Goal: Answer question/provide support: Share knowledge or assist other users

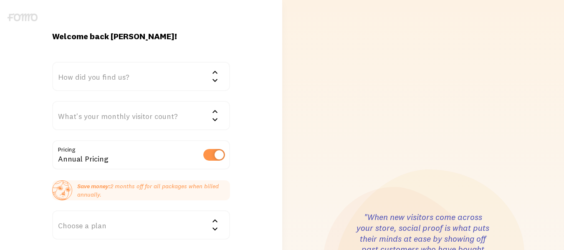
click at [221, 114] on div "What's your monthly visitor count?" at bounding box center [141, 115] width 178 height 29
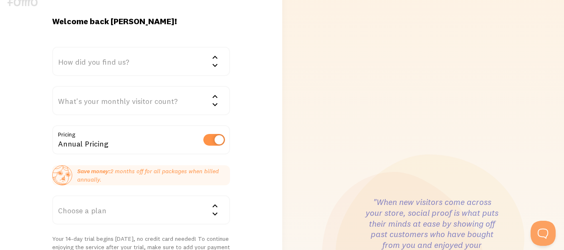
scroll to position [42, 0]
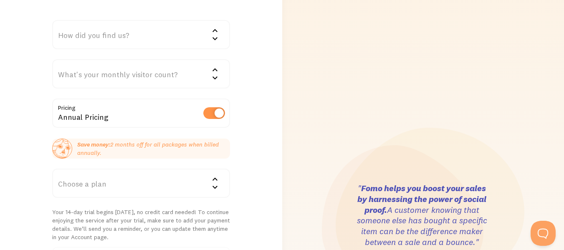
click at [203, 182] on div "Choose a plan" at bounding box center [141, 183] width 178 height 29
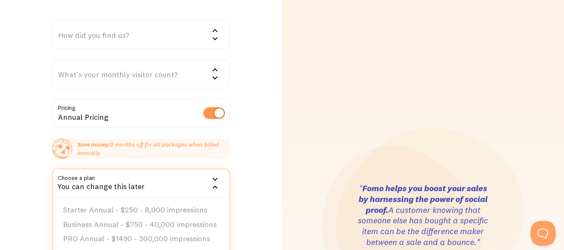
click at [211, 116] on label at bounding box center [214, 113] width 22 height 12
click at [211, 116] on input "checkbox" at bounding box center [214, 113] width 22 height 12
checkbox input "false"
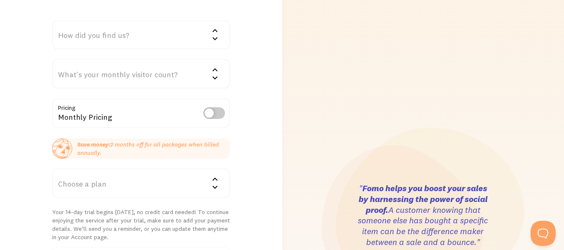
scroll to position [125, 0]
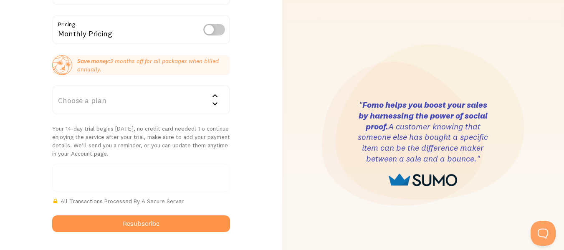
click at [215, 95] on icon at bounding box center [215, 95] width 5 height 3
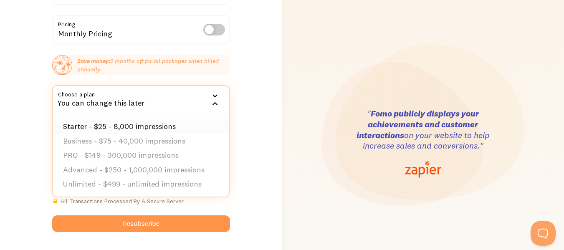
click at [143, 126] on li "Starter - $25 - 8,000 impressions" at bounding box center [141, 126] width 176 height 15
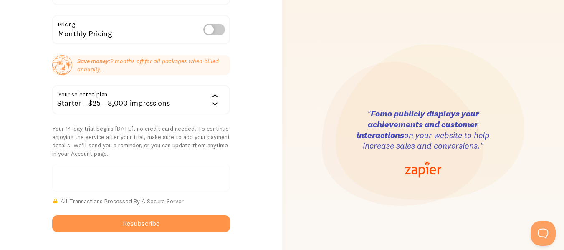
click at [90, 135] on p "Your 14-day trial begins today, no credit card needed! To continue enjoying the…" at bounding box center [141, 140] width 178 height 33
click at [134, 105] on div "Starter - $25 - 8,000 impressions" at bounding box center [141, 99] width 178 height 29
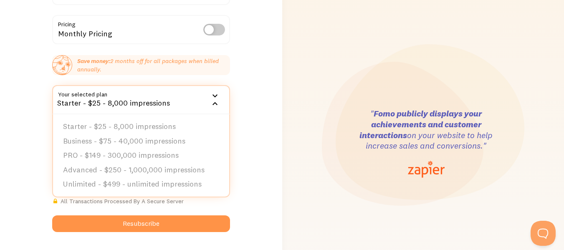
click at [135, 105] on div "Starter - $25 - 8,000 impressions" at bounding box center [141, 99] width 178 height 29
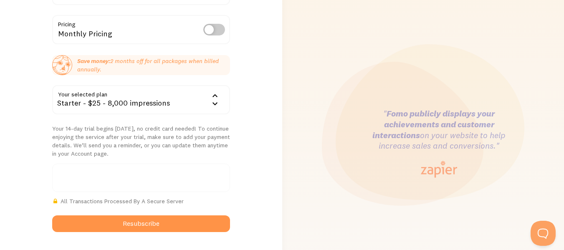
click at [265, 97] on div "Welcome back Ali! How did you find us? We'd love to know! Google Word of mouth …" at bounding box center [141, 144] width 282 height 476
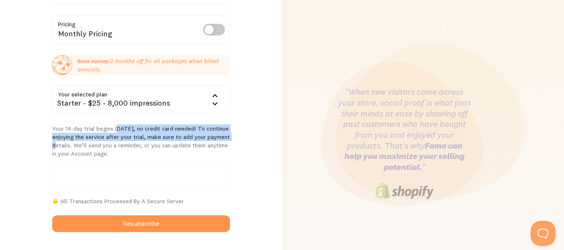
drag, startPoint x: 71, startPoint y: 122, endPoint x: 182, endPoint y: 135, distance: 112.2
click at [182, 135] on form "How did you find us? We'd love to know! Google Word of mouth Advertisement Comp…" at bounding box center [141, 85] width 178 height 296
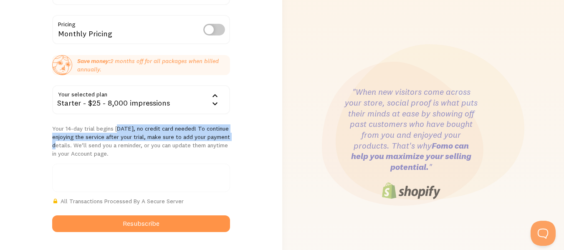
click at [182, 135] on p "Your 14-day trial begins today, no credit card needed! To continue enjoying the…" at bounding box center [141, 140] width 178 height 33
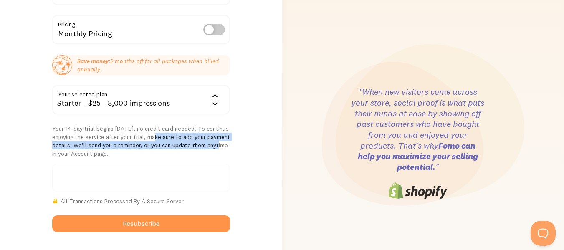
drag, startPoint x: 166, startPoint y: 144, endPoint x: 111, endPoint y: 135, distance: 55.4
click at [111, 135] on p "Your 14-day trial begins today, no credit card needed! To continue enjoying the…" at bounding box center [141, 140] width 178 height 33
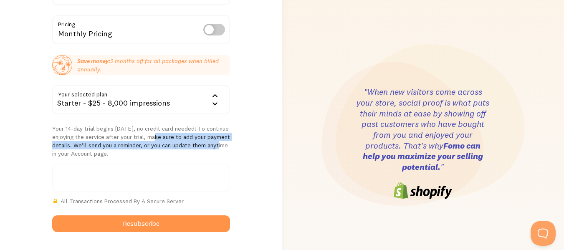
click at [111, 135] on p "Your 14-day trial begins today, no credit card needed! To continue enjoying the…" at bounding box center [141, 140] width 178 height 33
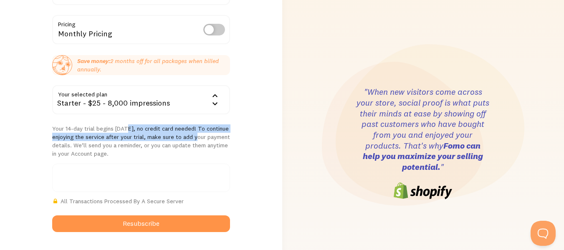
drag, startPoint x: 79, startPoint y: 129, endPoint x: 146, endPoint y: 138, distance: 67.7
click at [146, 138] on p "Your 14-day trial begins today, no credit card needed! To continue enjoying the…" at bounding box center [141, 140] width 178 height 33
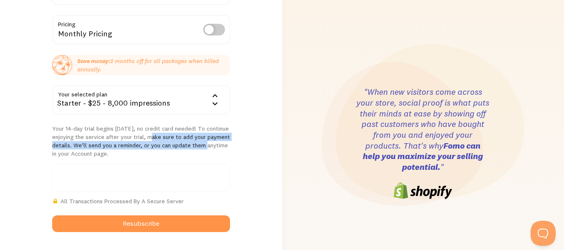
drag, startPoint x: 155, startPoint y: 145, endPoint x: 107, endPoint y: 137, distance: 48.3
click at [107, 137] on p "Your 14-day trial begins today, no credit card needed! To continue enjoying the…" at bounding box center [141, 140] width 178 height 33
drag, startPoint x: 81, startPoint y: 142, endPoint x: 170, endPoint y: 149, distance: 89.2
click at [170, 149] on p "Your 14-day trial begins today, no credit card needed! To continue enjoying the…" at bounding box center [141, 140] width 178 height 33
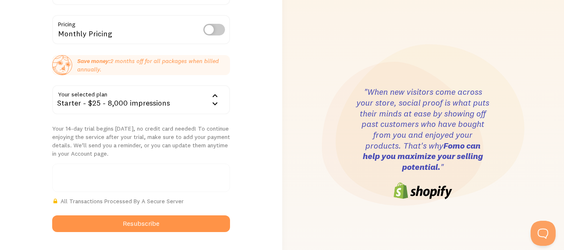
click at [172, 147] on p "Your 14-day trial begins today, no credit card needed! To continue enjoying the…" at bounding box center [141, 140] width 178 height 33
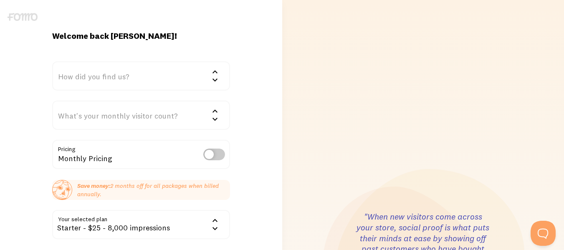
scroll to position [0, 0]
click at [135, 75] on div "How did you find us?" at bounding box center [141, 76] width 178 height 29
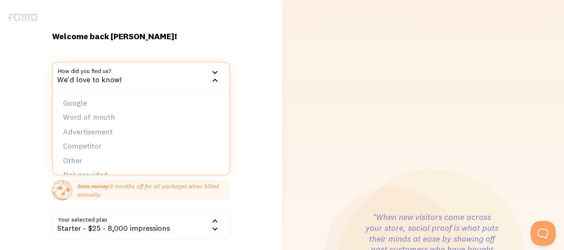
click at [135, 75] on div "We'd love to know!" at bounding box center [141, 76] width 178 height 29
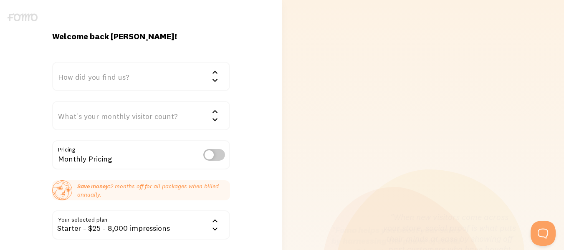
click at [161, 114] on div "What's your monthly visitor count?" at bounding box center [141, 115] width 178 height 29
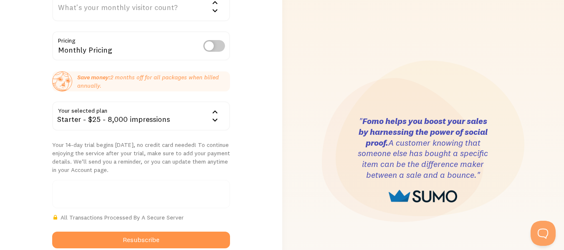
scroll to position [167, 0]
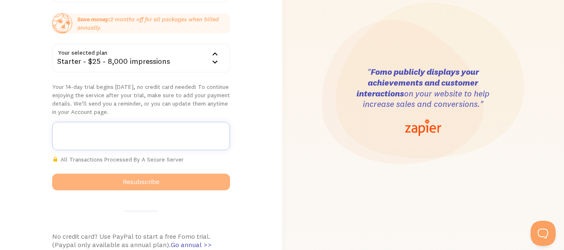
click at [137, 182] on button "Resubscribe" at bounding box center [141, 182] width 178 height 17
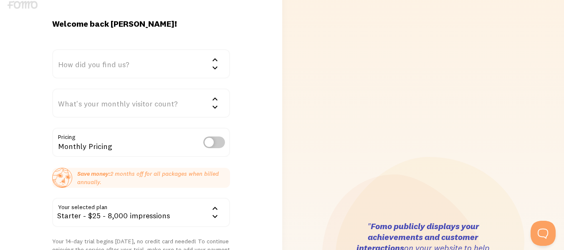
scroll to position [0, 0]
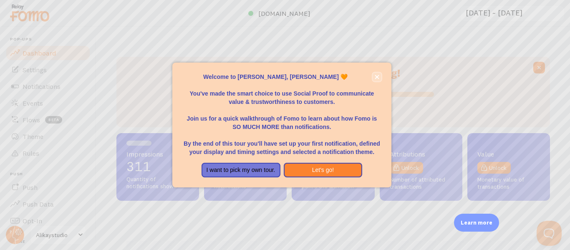
click at [374, 78] on button "close," at bounding box center [377, 77] width 9 height 9
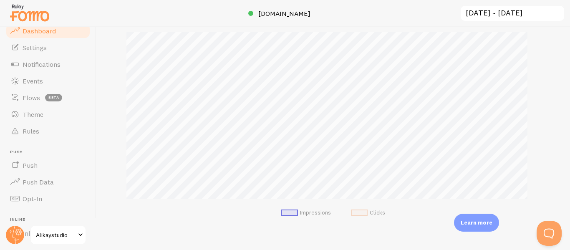
scroll to position [21, 0]
click at [42, 79] on span "Events" at bounding box center [33, 82] width 20 height 8
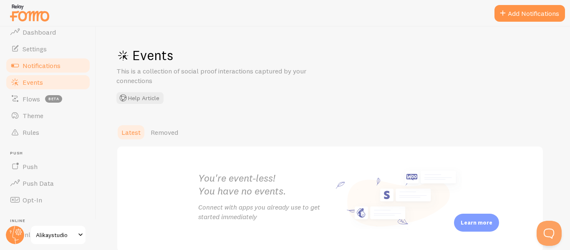
click at [36, 65] on span "Notifications" at bounding box center [42, 65] width 38 height 8
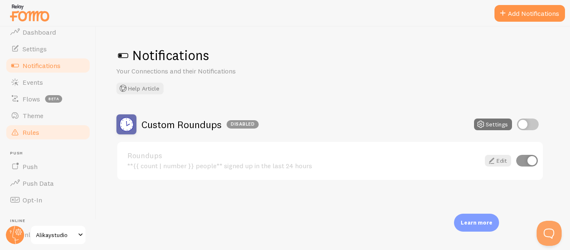
click at [30, 134] on span "Rules" at bounding box center [31, 132] width 17 height 8
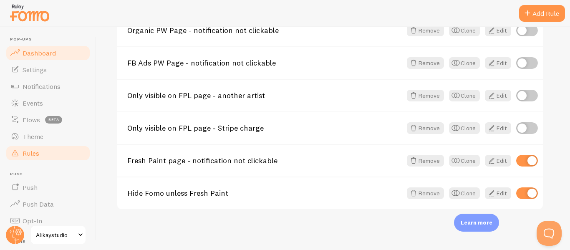
click at [36, 48] on link "Dashboard" at bounding box center [48, 53] width 86 height 17
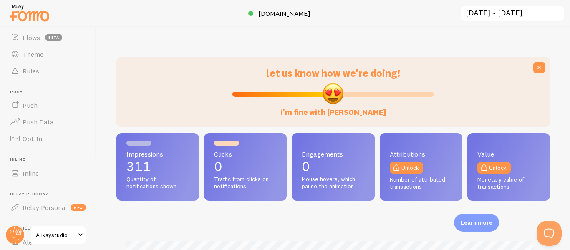
scroll to position [84, 0]
click at [15, 237] on circle at bounding box center [15, 235] width 18 height 18
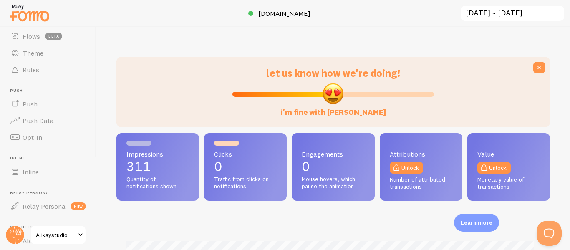
click at [63, 234] on span "Alikaystudio" at bounding box center [56, 235] width 40 height 10
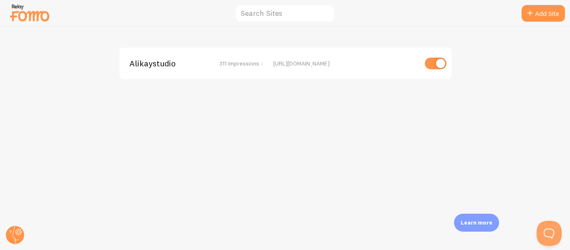
click at [23, 10] on img at bounding box center [30, 12] width 42 height 21
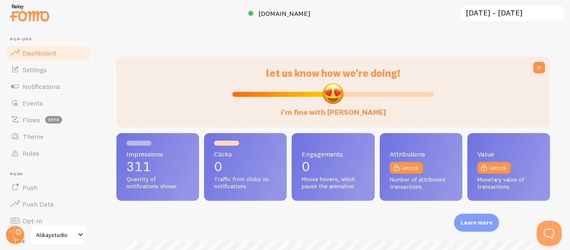
scroll to position [219, 428]
click at [46, 66] on span "Settings" at bounding box center [35, 70] width 24 height 8
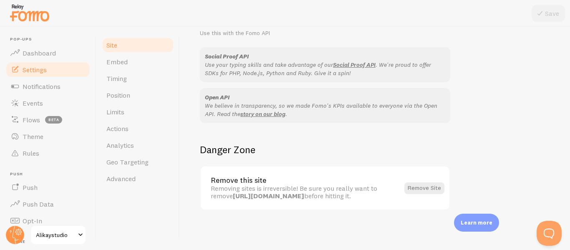
scroll to position [538, 0]
click at [123, 62] on span "Embed" at bounding box center [116, 62] width 21 height 8
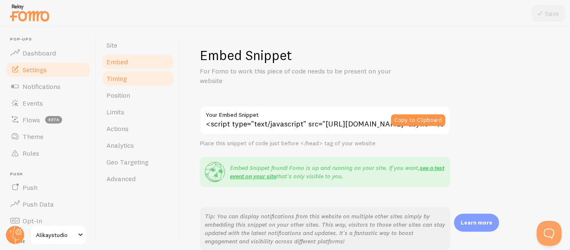
click at [121, 80] on span "Timing" at bounding box center [116, 78] width 20 height 8
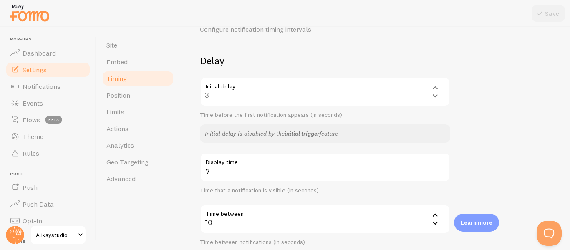
scroll to position [84, 0]
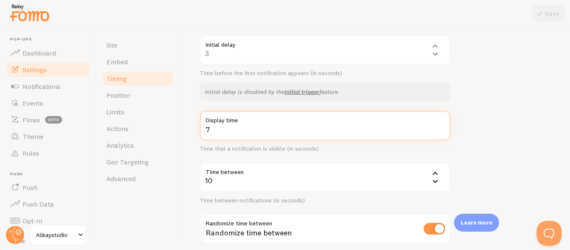
drag, startPoint x: 221, startPoint y: 132, endPoint x: 203, endPoint y: 130, distance: 17.6
click at [203, 130] on input "7" at bounding box center [325, 125] width 251 height 29
click at [236, 132] on input "7" at bounding box center [325, 125] width 251 height 29
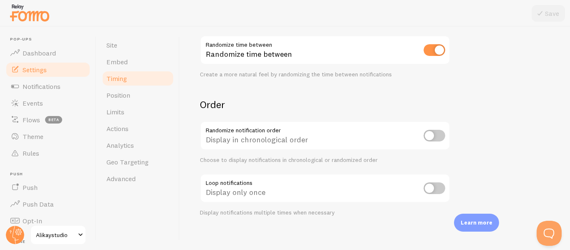
scroll to position [268, 0]
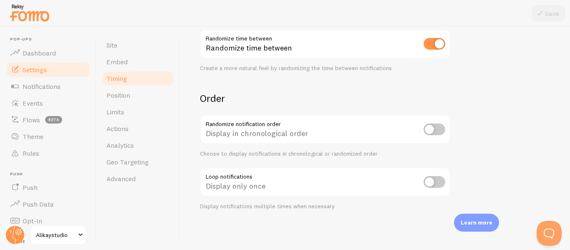
click at [440, 185] on input "checkbox" at bounding box center [435, 182] width 22 height 12
checkbox input "true"
click at [546, 18] on button "Save" at bounding box center [548, 13] width 33 height 17
click at [117, 99] on span "Position" at bounding box center [118, 95] width 24 height 8
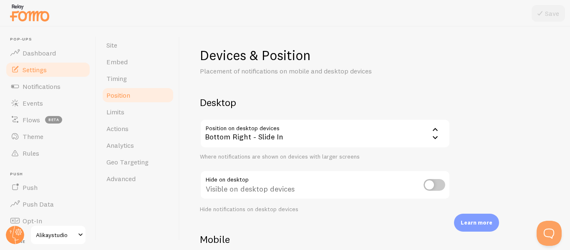
click at [274, 136] on div "Bottom Right - Slide In" at bounding box center [325, 133] width 251 height 29
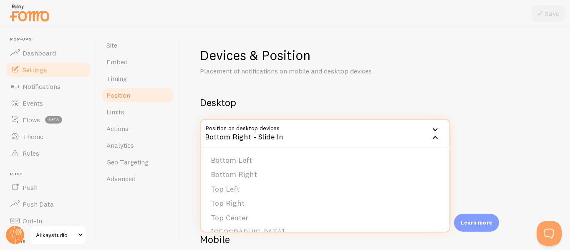
click at [274, 136] on div "Bottom Right - Slide In" at bounding box center [325, 133] width 251 height 29
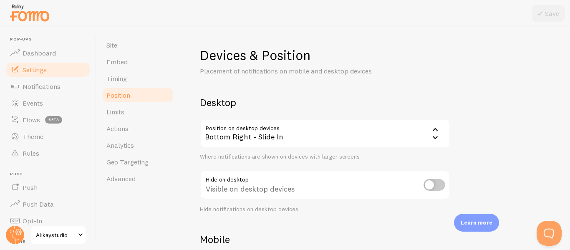
click at [274, 136] on div "Bottom Right - Slide In" at bounding box center [325, 133] width 251 height 29
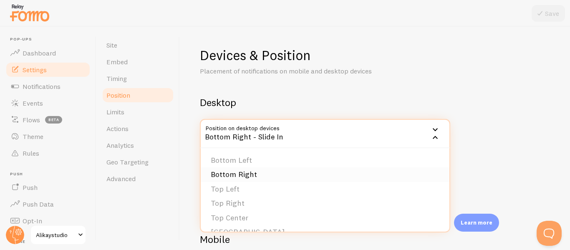
click at [255, 177] on li "Bottom Right" at bounding box center [325, 174] width 249 height 15
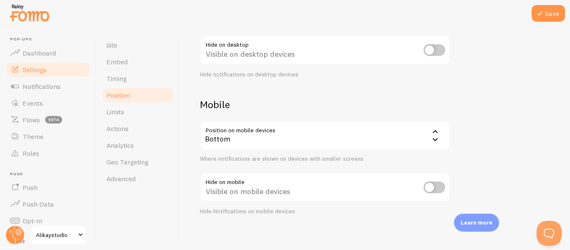
scroll to position [140, 0]
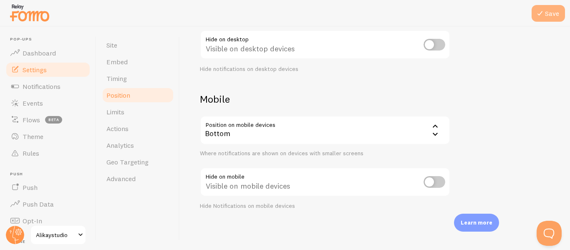
click at [553, 13] on button "Save" at bounding box center [548, 13] width 33 height 17
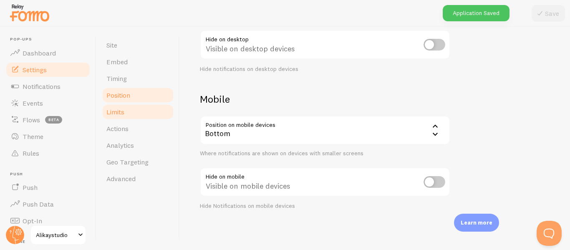
click at [107, 109] on span "Limits" at bounding box center [115, 112] width 18 height 8
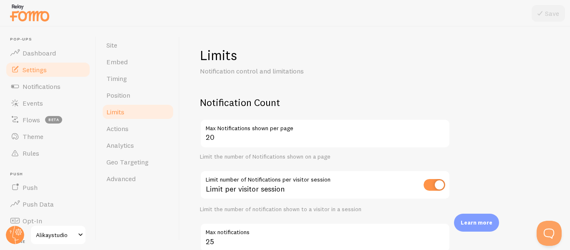
scroll to position [42, 0]
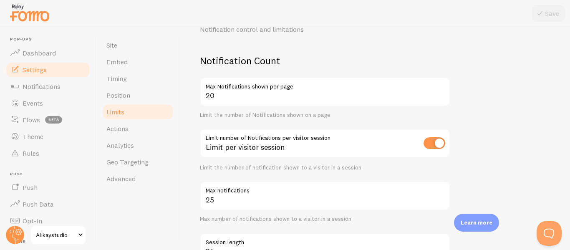
click at [429, 143] on input "checkbox" at bounding box center [435, 143] width 22 height 12
checkbox input "false"
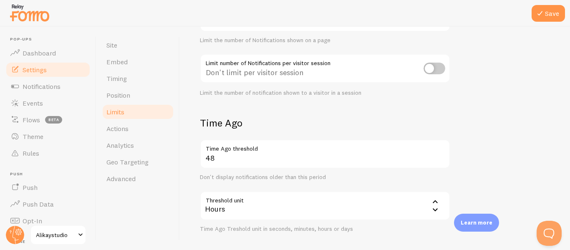
scroll to position [125, 0]
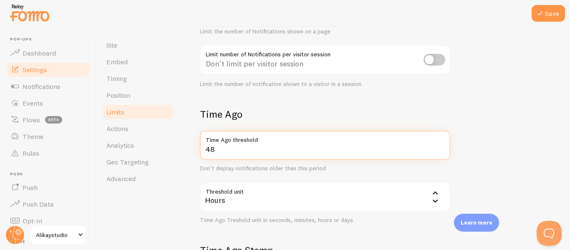
drag, startPoint x: 222, startPoint y: 149, endPoint x: 204, endPoint y: 149, distance: 17.5
click at [204, 149] on input "48" at bounding box center [325, 145] width 251 height 29
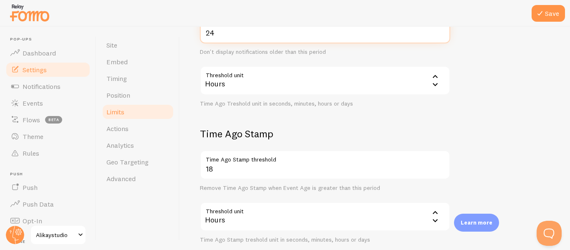
scroll to position [291, 0]
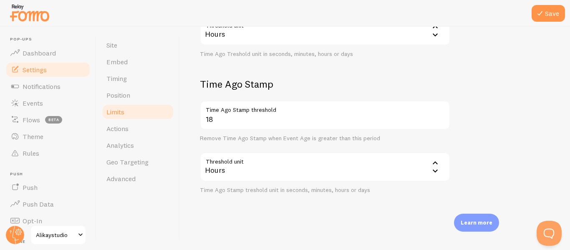
type input "24"
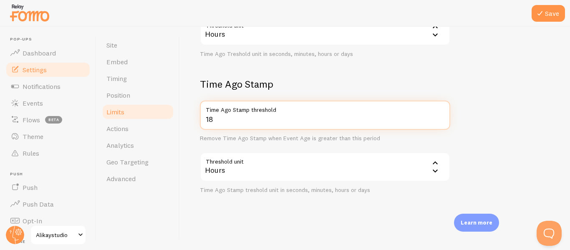
drag, startPoint x: 212, startPoint y: 123, endPoint x: 199, endPoint y: 117, distance: 14.6
click at [199, 117] on div "Limits Notification control and limitations Notification Count 20 Max Notificat…" at bounding box center [375, 138] width 390 height 223
type input "10"
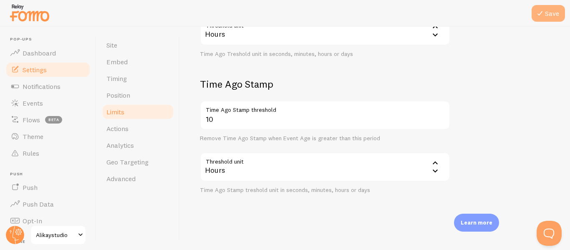
click at [540, 18] on icon at bounding box center [540, 13] width 10 height 10
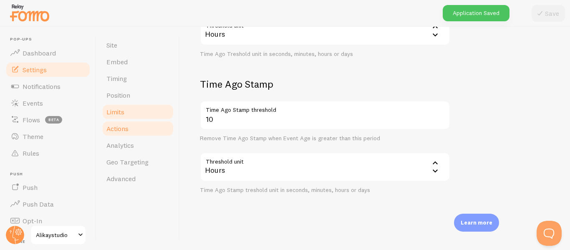
click at [117, 132] on span "Actions" at bounding box center [117, 128] width 22 height 8
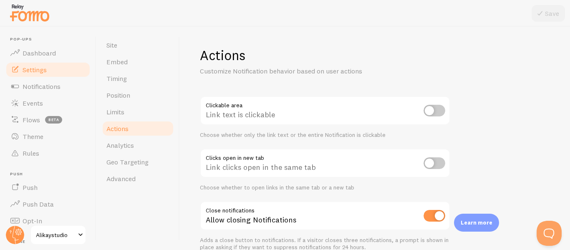
click at [439, 167] on input "checkbox" at bounding box center [435, 163] width 22 height 12
checkbox input "true"
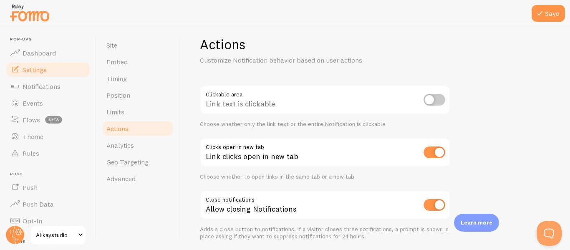
scroll to position [41, 0]
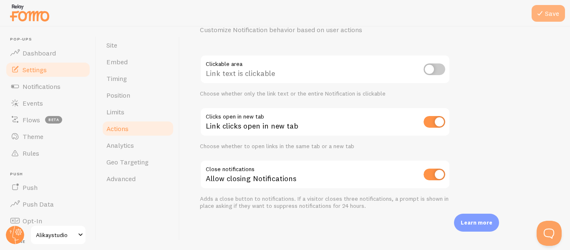
click at [549, 5] on button "Save" at bounding box center [548, 13] width 33 height 17
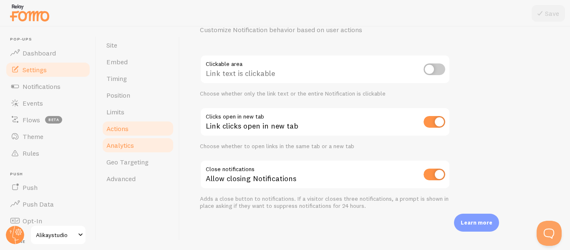
click at [125, 142] on span "Analytics" at bounding box center [120, 145] width 28 height 8
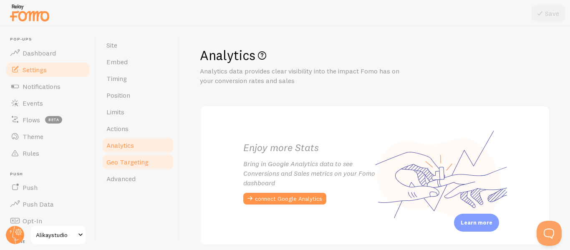
click at [132, 163] on span "Geo Targeting" at bounding box center [127, 162] width 42 height 8
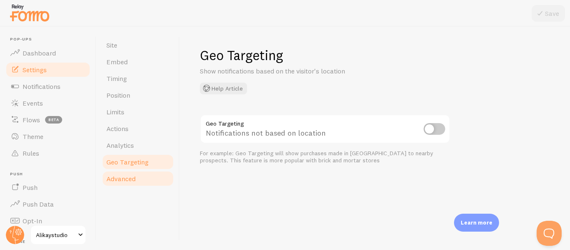
click at [129, 180] on span "Advanced" at bounding box center [120, 179] width 29 height 8
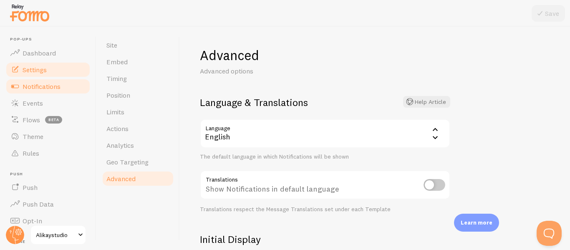
click at [46, 86] on span "Notifications" at bounding box center [42, 86] width 38 height 8
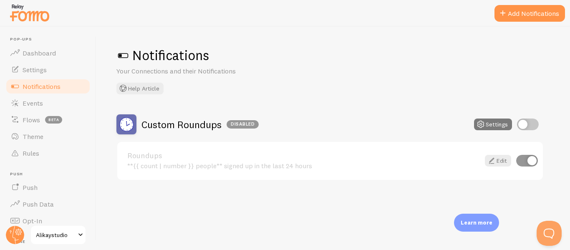
click at [492, 120] on button "Settings" at bounding box center [493, 125] width 38 height 12
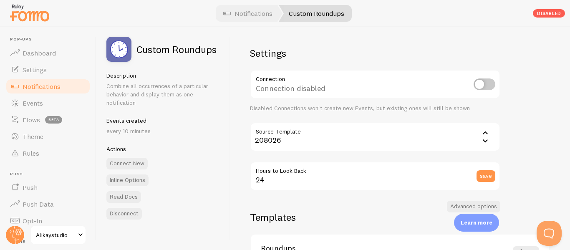
click at [304, 136] on div "208026" at bounding box center [375, 136] width 251 height 29
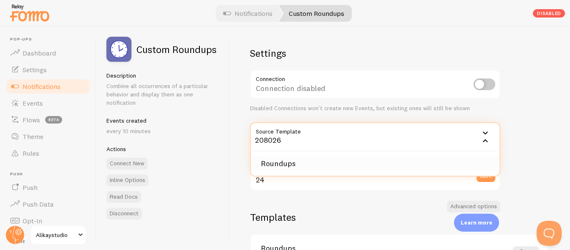
click at [271, 163] on li "Roundups" at bounding box center [375, 164] width 249 height 15
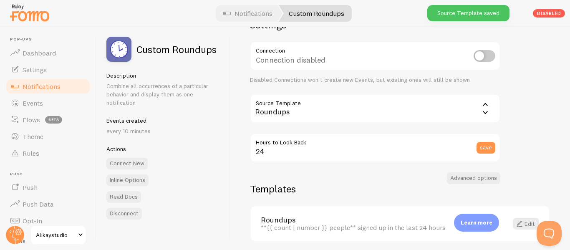
scroll to position [42, 0]
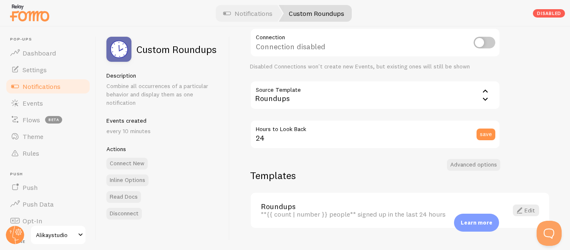
click at [320, 91] on div "Roundups" at bounding box center [375, 95] width 251 height 29
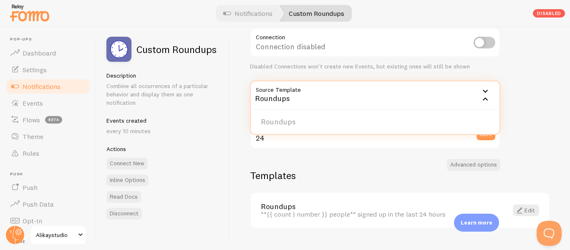
click at [243, 65] on div "Settings Connection Connection disabled Disabled Connections won't create new E…" at bounding box center [400, 138] width 340 height 223
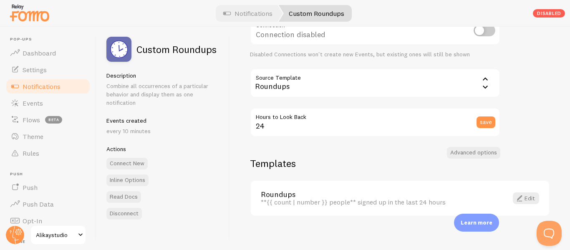
scroll to position [61, 0]
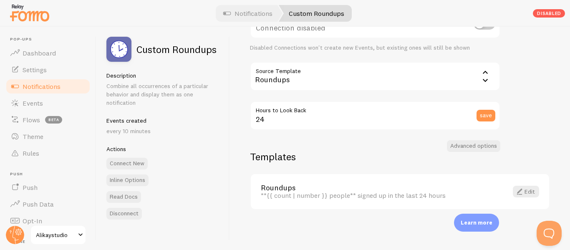
drag, startPoint x: 357, startPoint y: 194, endPoint x: 393, endPoint y: 194, distance: 35.9
click at [393, 194] on div "**{{ count | number }} people** signed up in the last 24 hours" at bounding box center [379, 196] width 237 height 8
click at [516, 194] on span at bounding box center [520, 192] width 10 height 10
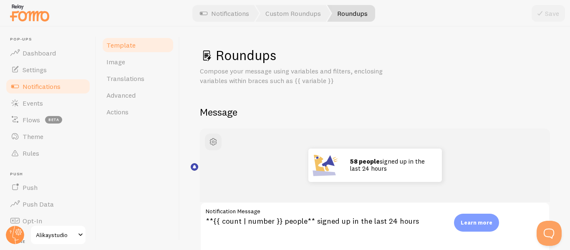
scroll to position [125, 0]
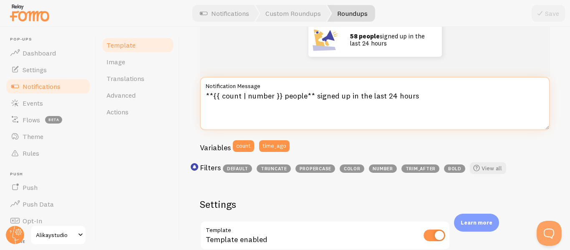
click at [315, 97] on textarea "**{{ count | number }} people** signed up in the last 24 hours" at bounding box center [375, 103] width 350 height 53
click at [365, 97] on textarea "**{{ count | number }} people** have signed up in the last 24 hours" at bounding box center [375, 103] width 350 height 53
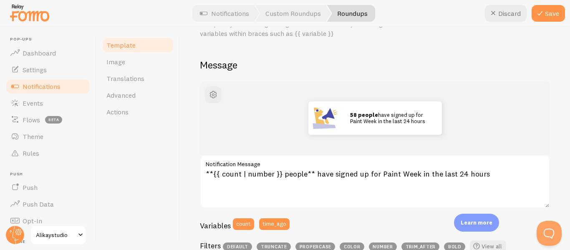
scroll to position [0, 0]
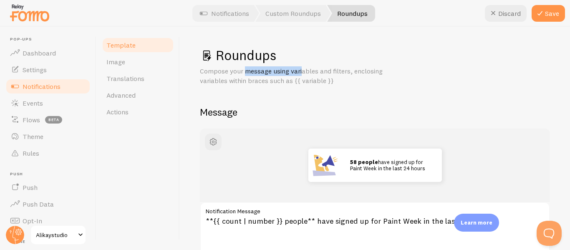
drag, startPoint x: 216, startPoint y: 70, endPoint x: 283, endPoint y: 73, distance: 66.5
click at [283, 73] on p "Compose your message using variables and filters, enclosing variables within br…" at bounding box center [300, 75] width 200 height 19
click at [285, 73] on p "Compose your message using variables and filters, enclosing variables within br…" at bounding box center [300, 75] width 200 height 19
click at [495, 9] on icon at bounding box center [494, 13] width 10 height 10
type textarea "**{{ count | number }} people** signed up in the last 24 hours"
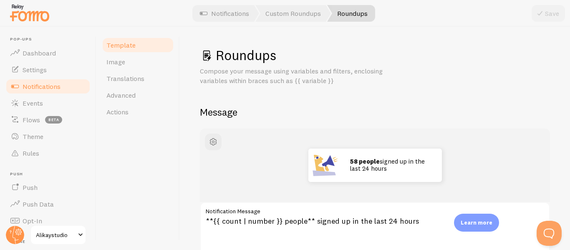
click at [33, 91] on link "Notifications" at bounding box center [48, 86] width 86 height 17
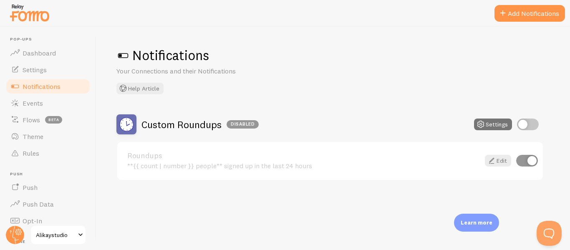
click at [323, 52] on h1 "Notifications" at bounding box center [334, 55] width 434 height 17
click at [527, 9] on button "Add Notifications" at bounding box center [530, 13] width 71 height 17
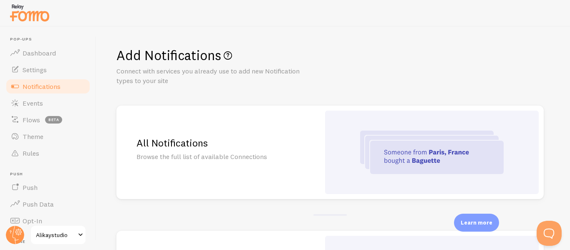
click at [170, 147] on h2 "All Notifications" at bounding box center [219, 143] width 164 height 13
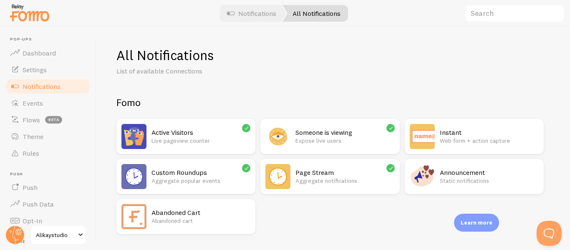
click at [316, 137] on p "Expose live users" at bounding box center [345, 141] width 99 height 8
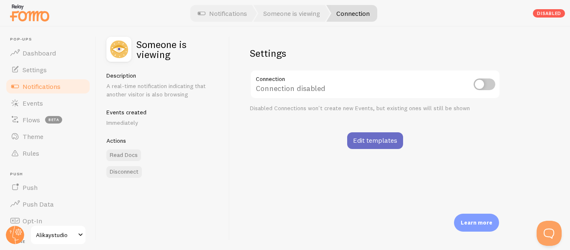
click at [382, 139] on link "Edit templates" at bounding box center [375, 140] width 56 height 17
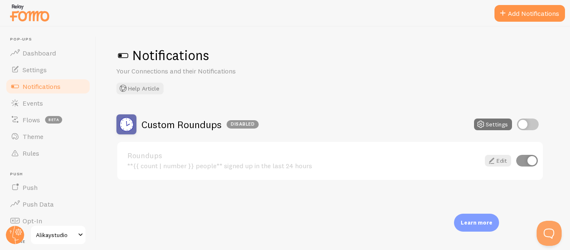
click at [481, 223] on p "Learn more" at bounding box center [477, 223] width 32 height 8
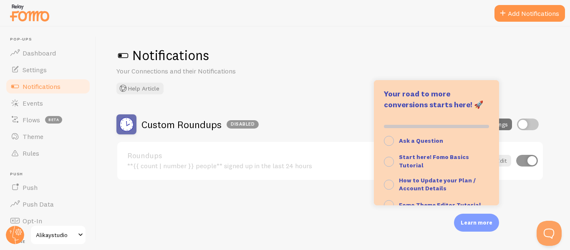
click at [299, 144] on div "Roundups **{{ count | number }} people** signed up in the last 24 hours Edit" at bounding box center [330, 161] width 426 height 38
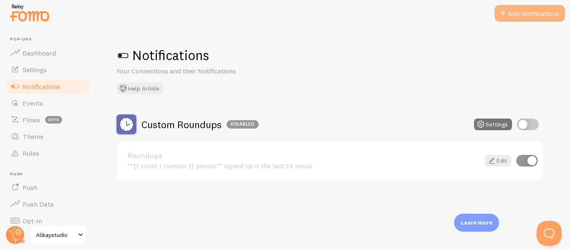
click at [534, 18] on button "Add Notifications" at bounding box center [530, 13] width 71 height 17
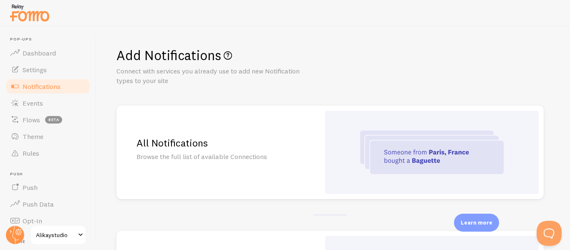
click at [201, 180] on div "All Notifications Browse the full list of available Connections" at bounding box center [219, 153] width 204 height 94
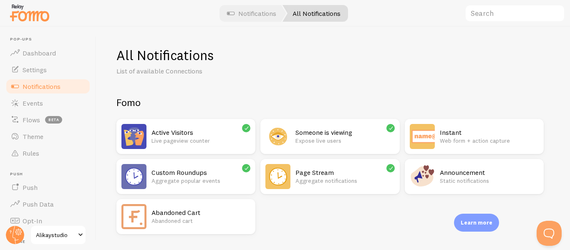
click at [344, 132] on h2 "Someone is viewing" at bounding box center [345, 132] width 99 height 9
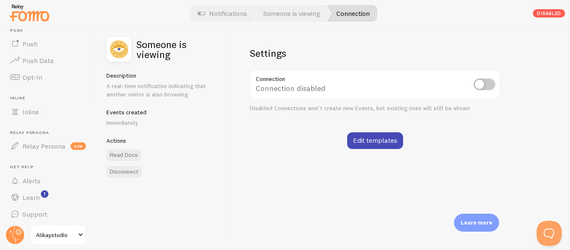
scroll to position [146, 0]
drag, startPoint x: 123, startPoint y: 86, endPoint x: 173, endPoint y: 87, distance: 50.6
click at [173, 87] on p "A real-time notification indicating that another visitor is also browsing" at bounding box center [162, 90] width 113 height 17
drag, startPoint x: 175, startPoint y: 96, endPoint x: 114, endPoint y: 85, distance: 62.8
click at [114, 86] on p "A real-time notification indicating that another visitor is also browsing" at bounding box center [162, 90] width 113 height 17
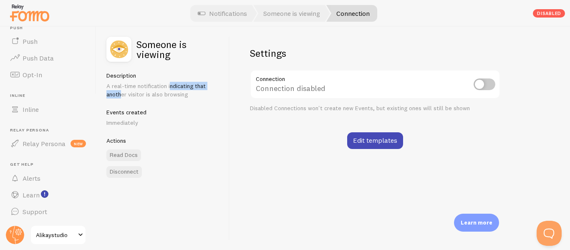
click at [115, 85] on p "A real-time notification indicating that another visitor is also browsing" at bounding box center [162, 90] width 113 height 17
drag, startPoint x: 125, startPoint y: 85, endPoint x: 168, endPoint y: 101, distance: 46.1
click at [168, 101] on div "Description A real-time notification indicating that another visitor is also br…" at bounding box center [162, 99] width 113 height 55
click at [169, 101] on div "Description A real-time notification indicating that another visitor is also br…" at bounding box center [162, 99] width 113 height 55
click at [490, 84] on input "checkbox" at bounding box center [485, 85] width 22 height 12
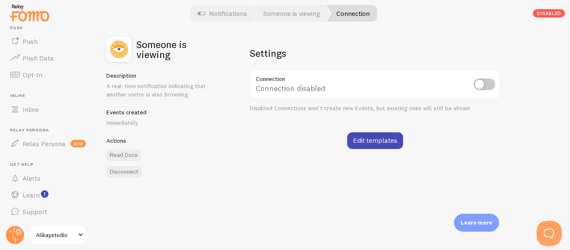
checkbox input "true"
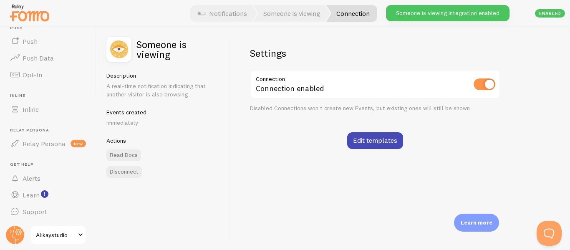
click at [422, 76] on div "Connection enabled" at bounding box center [375, 85] width 251 height 30
click at [458, 150] on div "Settings Connection Connection enabled Disabled Connections won't create new Ev…" at bounding box center [400, 138] width 340 height 223
click at [384, 147] on link "Edit templates" at bounding box center [375, 140] width 56 height 17
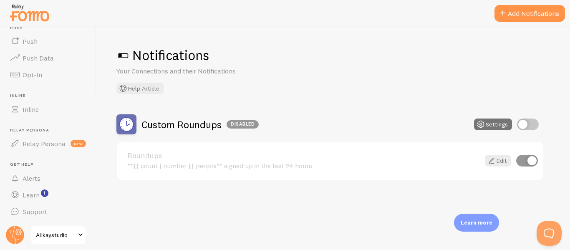
click at [380, 203] on div "Notifications Your Connections and their Notifications Help Article Custom Roun…" at bounding box center [333, 138] width 474 height 223
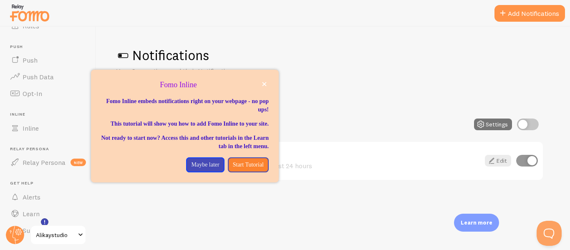
scroll to position [146, 0]
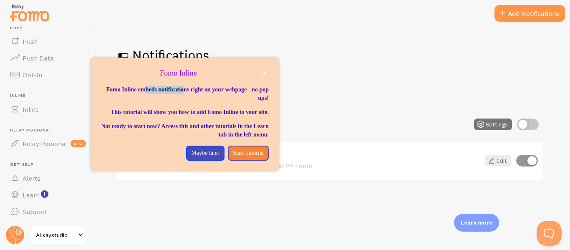
drag, startPoint x: 163, startPoint y: 89, endPoint x: 223, endPoint y: 89, distance: 60.1
click at [221, 89] on p "Fomo Inline embeds notifications right on your webpage - no pop ups!" at bounding box center [185, 94] width 168 height 17
drag, startPoint x: 228, startPoint y: 101, endPoint x: 205, endPoint y: 96, distance: 23.8
click at [205, 96] on p "Fomo Inline embeds notifications right on your webpage - no pop ups!" at bounding box center [185, 94] width 168 height 17
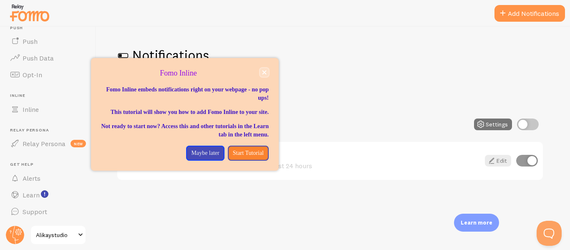
click at [267, 71] on button "close," at bounding box center [264, 72] width 9 height 9
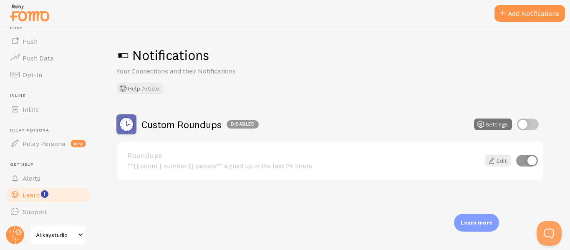
click at [25, 193] on span "Learn" at bounding box center [31, 195] width 17 height 8
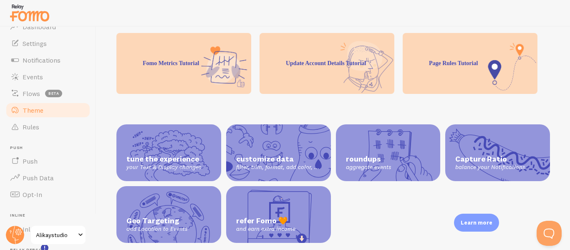
scroll to position [21, 0]
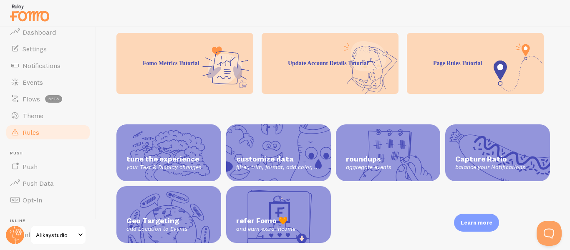
click at [38, 137] on link "Rules" at bounding box center [48, 132] width 86 height 17
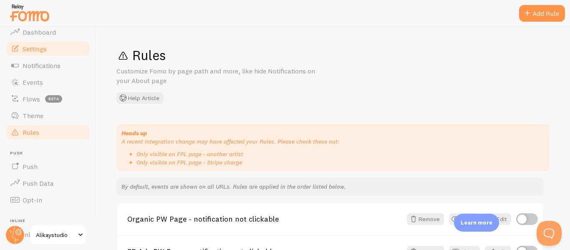
click at [38, 52] on span "Settings" at bounding box center [35, 49] width 24 height 8
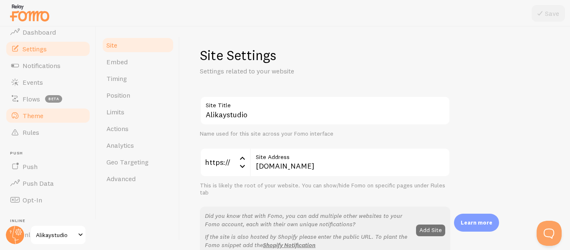
click at [35, 122] on link "Theme" at bounding box center [48, 115] width 86 height 17
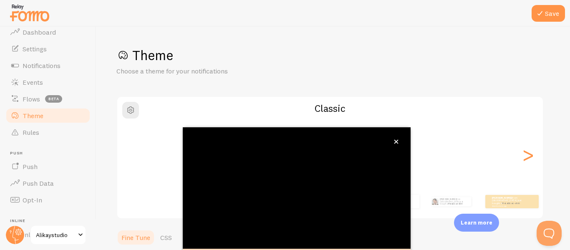
scroll to position [99, 0]
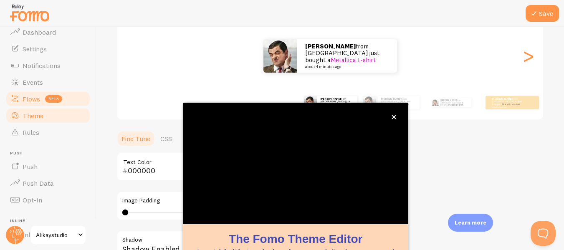
click at [28, 99] on span "Flows" at bounding box center [32, 99] width 18 height 8
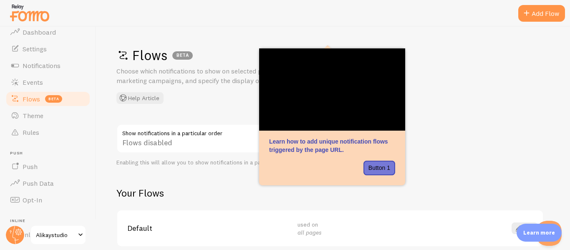
scroll to position [37, 0]
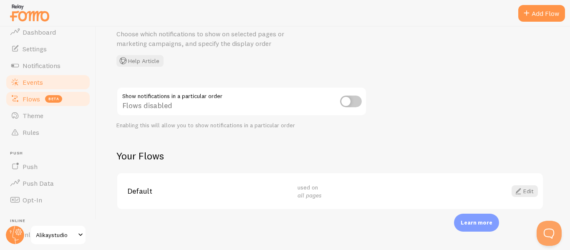
click at [35, 87] on link "Events" at bounding box center [48, 82] width 86 height 17
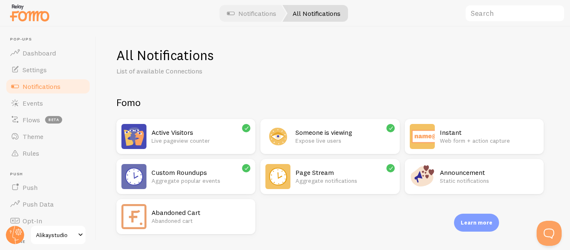
scroll to position [21, 0]
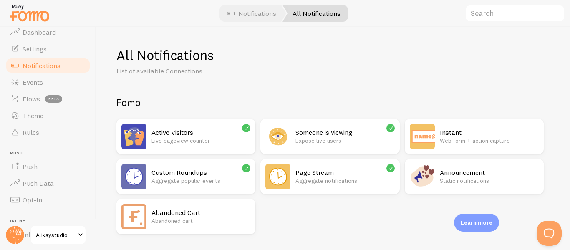
click at [321, 144] on p "Expose live users" at bounding box center [345, 141] width 99 height 8
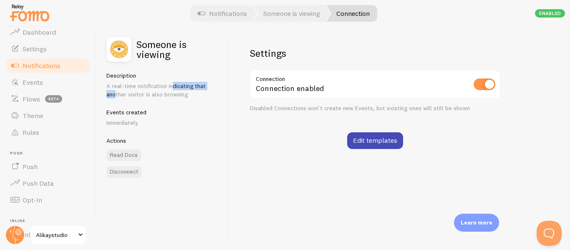
drag, startPoint x: 126, startPoint y: 86, endPoint x: 168, endPoint y: 89, distance: 42.2
click at [168, 89] on p "A real-time notification indicating that another visitor is also browsing" at bounding box center [162, 90] width 113 height 17
drag, startPoint x: 179, startPoint y: 97, endPoint x: 127, endPoint y: 87, distance: 52.3
click at [127, 87] on p "A real-time notification indicating that another visitor is also browsing" at bounding box center [162, 90] width 113 height 17
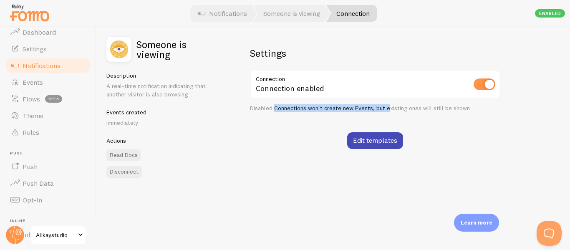
drag, startPoint x: 274, startPoint y: 109, endPoint x: 388, endPoint y: 106, distance: 113.6
click at [387, 107] on div "Disabled Connections won't create new Events, but existing ones will still be s…" at bounding box center [375, 109] width 251 height 8
drag, startPoint x: 442, startPoint y: 106, endPoint x: 310, endPoint y: 109, distance: 132.0
click at [310, 109] on div "Disabled Connections won't create new Events, but existing ones will still be s…" at bounding box center [375, 109] width 251 height 8
drag, startPoint x: 259, startPoint y: 110, endPoint x: 398, endPoint y: 107, distance: 138.7
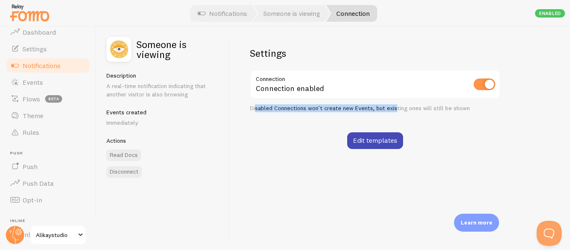
click at [396, 107] on div "Disabled Connections won't create new Events, but existing ones will still be s…" at bounding box center [375, 109] width 251 height 8
click at [398, 107] on div "Disabled Connections won't create new Events, but existing ones will still be s…" at bounding box center [375, 109] width 251 height 8
drag, startPoint x: 465, startPoint y: 110, endPoint x: 273, endPoint y: 111, distance: 192.1
click at [273, 111] on div "Disabled Connections won't create new Events, but existing ones will still be s…" at bounding box center [375, 109] width 251 height 8
drag, startPoint x: 258, startPoint y: 110, endPoint x: 431, endPoint y: 104, distance: 173.0
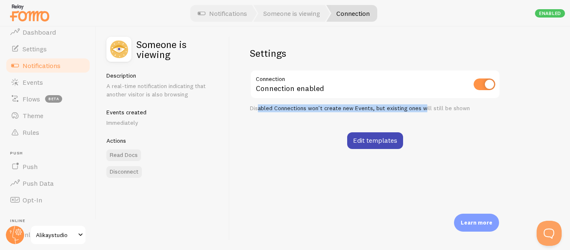
click at [426, 105] on div "Disabled Connections won't create new Events, but existing ones will still be s…" at bounding box center [375, 109] width 251 height 8
drag, startPoint x: 453, startPoint y: 106, endPoint x: 320, endPoint y: 111, distance: 133.3
click at [320, 111] on div "Disabled Connections won't create new Events, but existing ones will still be s…" at bounding box center [375, 109] width 251 height 8
drag, startPoint x: 261, startPoint y: 111, endPoint x: 431, endPoint y: 109, distance: 170.0
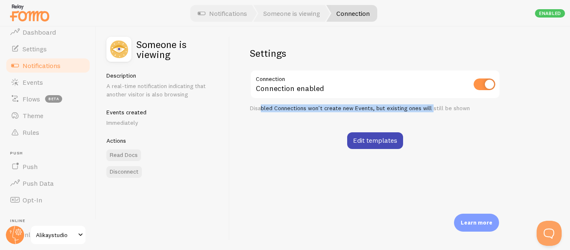
click at [431, 109] on div "Disabled Connections won't create new Events, but existing ones will still be s…" at bounding box center [375, 109] width 251 height 8
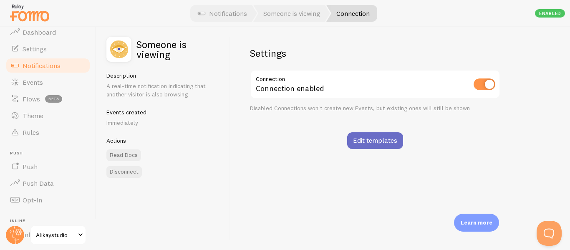
click at [380, 134] on link "Edit templates" at bounding box center [375, 140] width 56 height 17
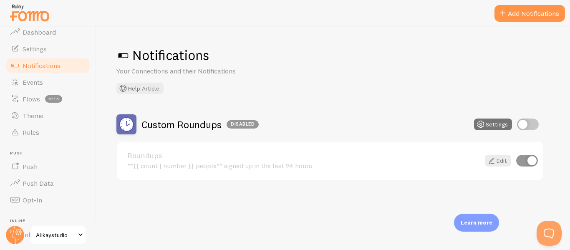
click at [476, 223] on p "Learn more" at bounding box center [477, 223] width 32 height 8
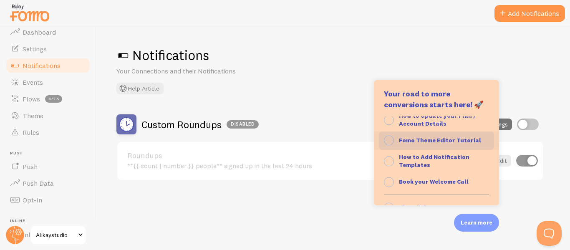
scroll to position [84, 0]
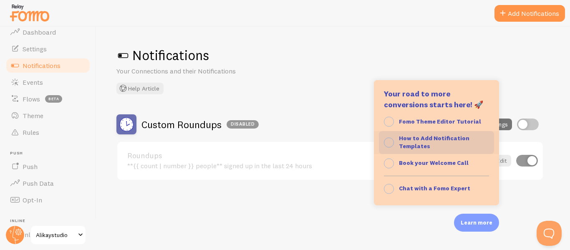
click at [405, 142] on strong "How to Add Notification Templates" at bounding box center [434, 142] width 71 height 16
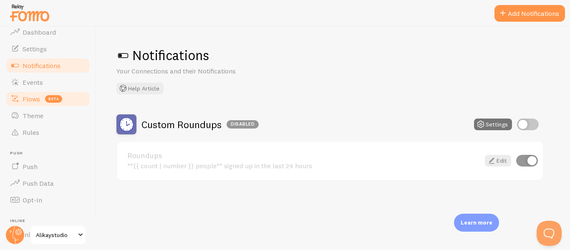
scroll to position [0, 0]
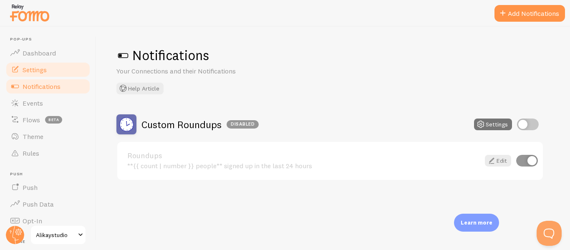
click at [37, 70] on span "Settings" at bounding box center [35, 70] width 24 height 8
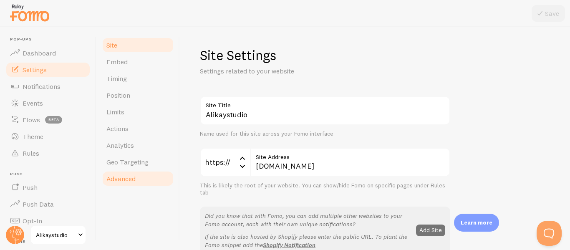
click at [116, 181] on span "Advanced" at bounding box center [120, 179] width 29 height 8
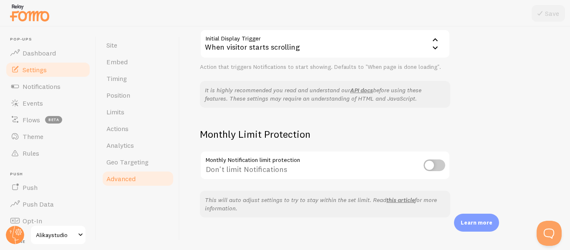
scroll to position [234, 0]
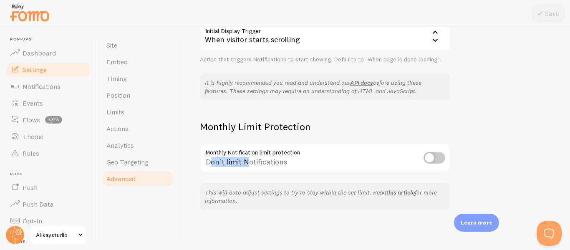
drag, startPoint x: 210, startPoint y: 164, endPoint x: 278, endPoint y: 160, distance: 67.4
click at [253, 160] on div "Don't limit Notifications" at bounding box center [325, 158] width 251 height 30
drag, startPoint x: 278, startPoint y: 160, endPoint x: 234, endPoint y: 161, distance: 43.4
click at [234, 161] on div "Don't limit Notifications" at bounding box center [325, 158] width 251 height 30
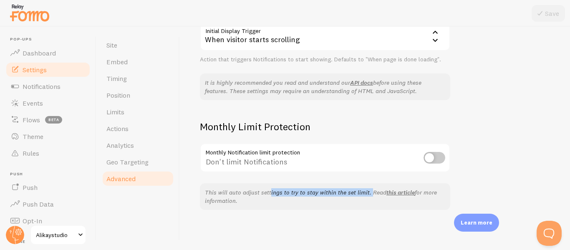
drag, startPoint x: 354, startPoint y: 189, endPoint x: 253, endPoint y: 186, distance: 100.7
click at [253, 186] on div "This will auto adjust settings to try to stay within the set limit. Read this a…" at bounding box center [325, 196] width 251 height 27
drag, startPoint x: 228, startPoint y: 191, endPoint x: 308, endPoint y: 194, distance: 80.2
click at [303, 194] on p "This will auto adjust settings to try to stay within the set limit. Read this a…" at bounding box center [325, 196] width 241 height 17
click at [308, 194] on p "This will auto adjust settings to try to stay within the set limit. Read this a…" at bounding box center [325, 196] width 241 height 17
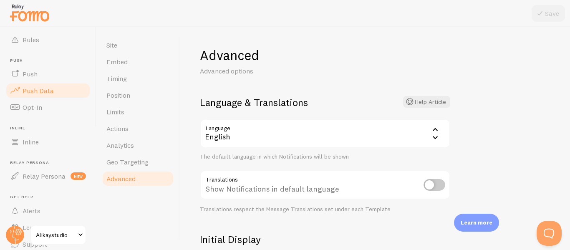
scroll to position [104, 0]
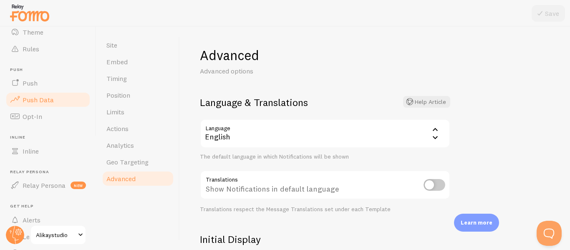
click at [40, 101] on span "Push Data" at bounding box center [38, 100] width 31 height 8
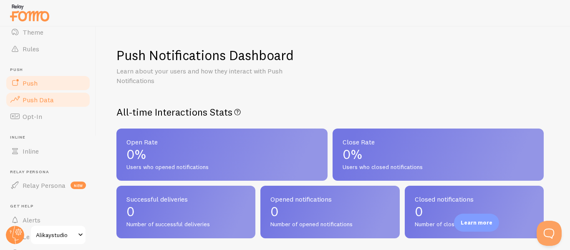
click at [41, 84] on link "Push" at bounding box center [48, 83] width 86 height 17
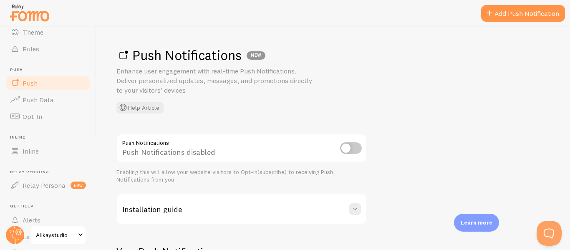
click at [451, 64] on div "Push Notifications NEW Enhance user engagement with real-time Push Notification…" at bounding box center [334, 80] width 434 height 67
click at [501, 17] on link "Add Push Notification" at bounding box center [523, 13] width 84 height 17
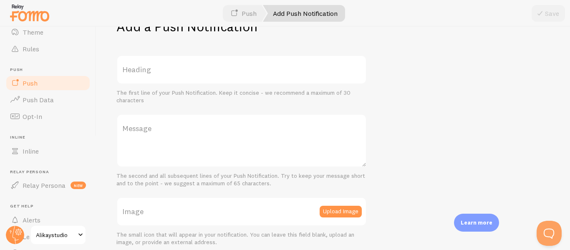
scroll to position [42, 0]
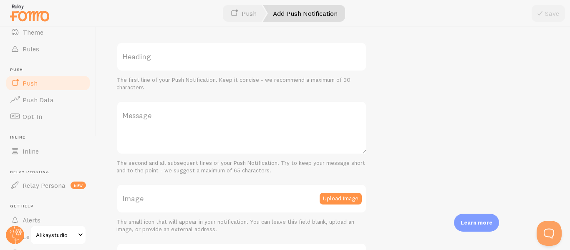
click at [157, 71] on label "Heading" at bounding box center [242, 56] width 251 height 29
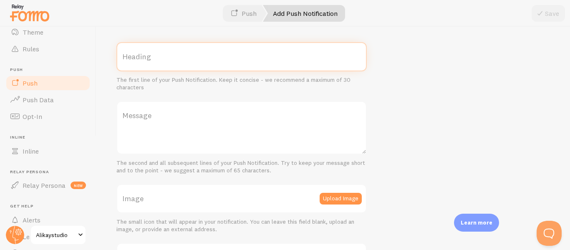
click at [157, 71] on input "Heading" at bounding box center [242, 56] width 251 height 29
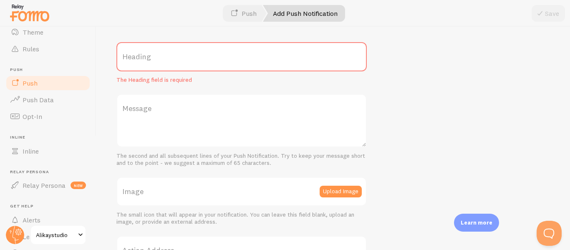
click at [161, 51] on label "Heading" at bounding box center [242, 56] width 251 height 29
click at [161, 51] on input "Heading" at bounding box center [242, 56] width 251 height 29
click at [161, 57] on label "Heading" at bounding box center [242, 56] width 251 height 29
click at [161, 57] on input "Heading" at bounding box center [242, 56] width 251 height 29
click at [162, 62] on label "Heading" at bounding box center [242, 56] width 251 height 29
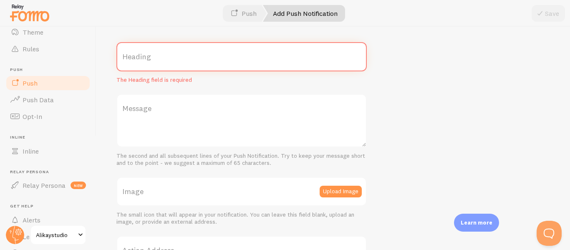
click at [162, 62] on input "Heading" at bounding box center [242, 56] width 251 height 29
click at [166, 54] on label "Heading" at bounding box center [242, 56] width 251 height 29
click at [166, 54] on input "Heading" at bounding box center [242, 56] width 251 height 29
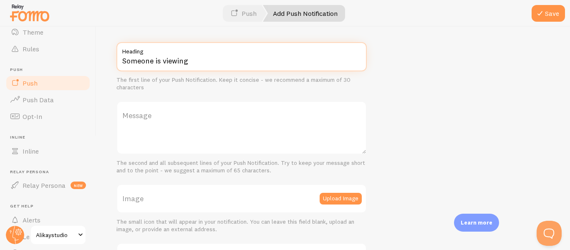
type input "Someone is viewing"
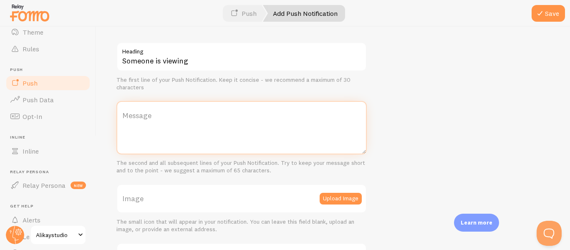
click at [186, 139] on textarea "Message" at bounding box center [242, 127] width 251 height 53
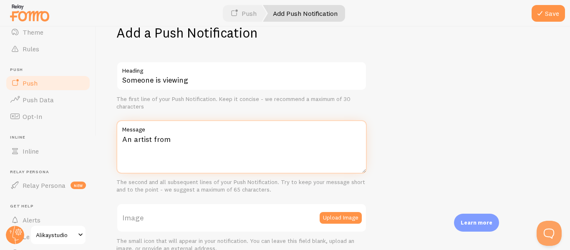
scroll to position [0, 0]
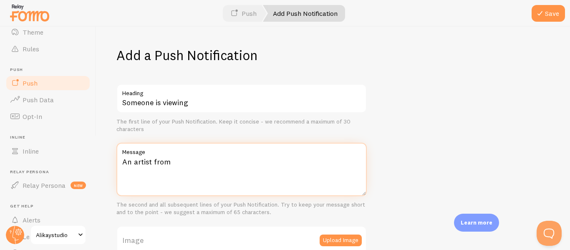
type textarea "An artist from"
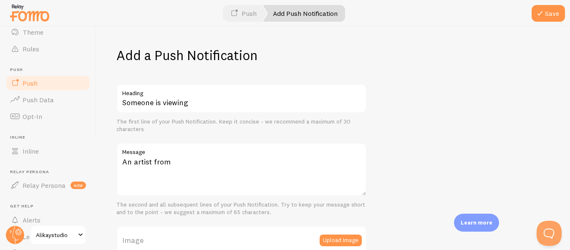
click at [483, 137] on div "Add a Push Notification Someone is viewing Heading The first line of your Push …" at bounding box center [333, 138] width 474 height 223
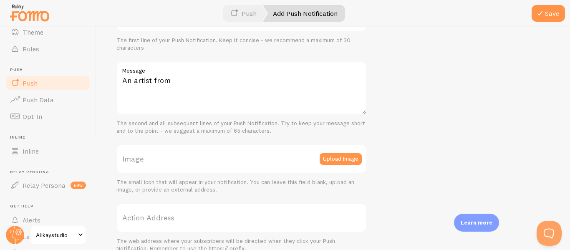
scroll to position [124, 0]
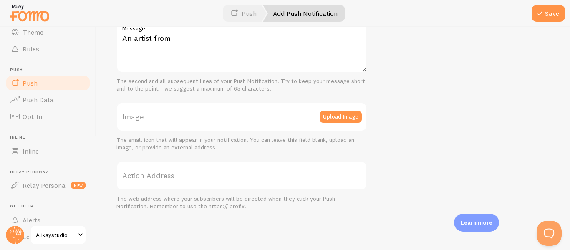
click at [157, 171] on label "Action Address" at bounding box center [242, 175] width 251 height 29
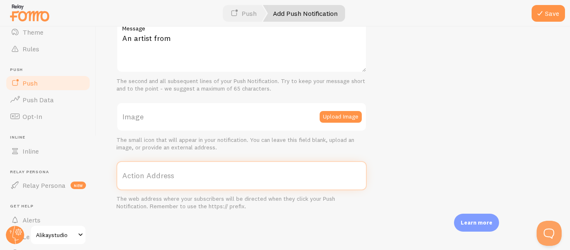
click at [157, 171] on input "Action Address" at bounding box center [242, 175] width 251 height 29
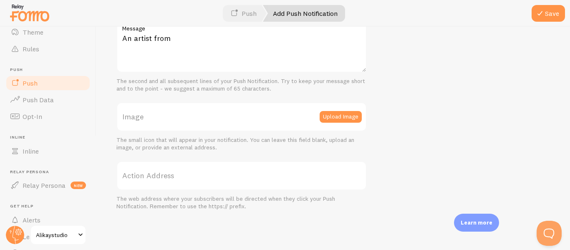
click at [228, 200] on div "The web address where your subscribers will be directed when they click your Pu…" at bounding box center [242, 202] width 251 height 15
click at [147, 147] on div "The small icon that will appear in your notification. You can leave this field …" at bounding box center [242, 144] width 251 height 15
click at [201, 48] on textarea "An artist from" at bounding box center [242, 45] width 251 height 53
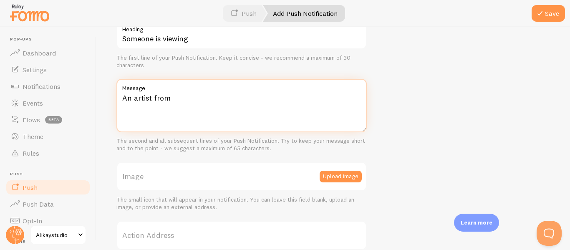
scroll to position [0, 0]
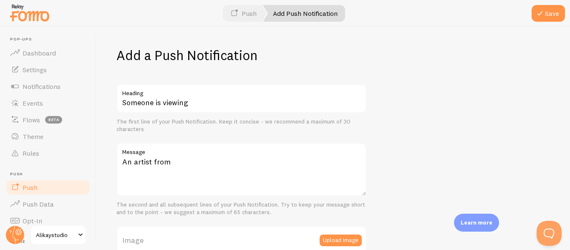
click at [438, 119] on div "Add a Push Notification Someone is viewing Heading The first line of your Push …" at bounding box center [333, 138] width 474 height 223
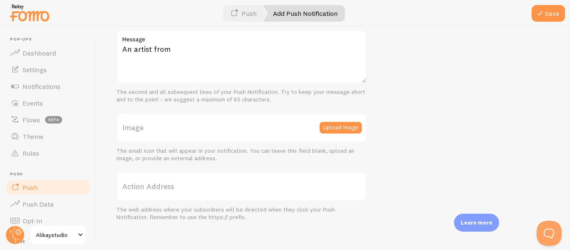
scroll to position [124, 0]
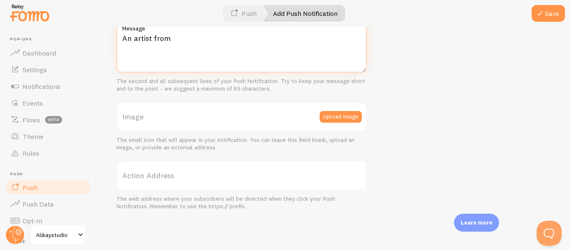
click at [189, 35] on textarea "An artist from" at bounding box center [242, 45] width 251 height 53
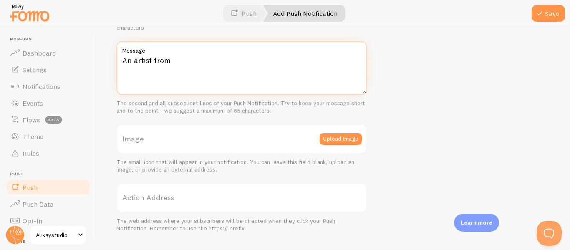
scroll to position [82, 0]
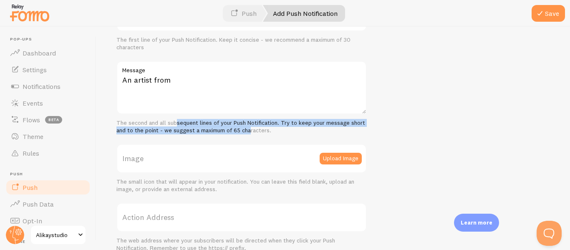
drag, startPoint x: 248, startPoint y: 132, endPoint x: 175, endPoint y: 126, distance: 72.9
click at [175, 126] on div "The second and all subsequent lines of your Push Notification. Try to keep your…" at bounding box center [242, 126] width 251 height 15
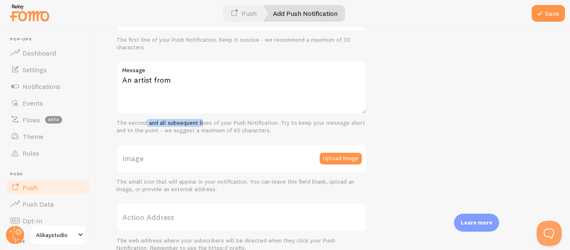
drag, startPoint x: 189, startPoint y: 124, endPoint x: 215, endPoint y: 128, distance: 26.6
click at [215, 128] on div "The second and all subsequent lines of your Push Notification. Try to keep your…" at bounding box center [242, 126] width 251 height 15
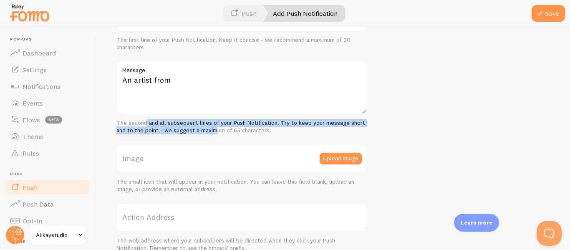
click at [215, 128] on div "The second and all subsequent lines of your Push Notification. Try to keep your…" at bounding box center [242, 126] width 251 height 15
drag, startPoint x: 225, startPoint y: 134, endPoint x: 154, endPoint y: 123, distance: 71.5
click at [154, 123] on div "Someone is viewing Heading The first line of your Push Notification. Keep it co…" at bounding box center [242, 127] width 251 height 250
click at [154, 123] on div "The second and all subsequent lines of your Push Notification. Try to keep your…" at bounding box center [242, 126] width 251 height 15
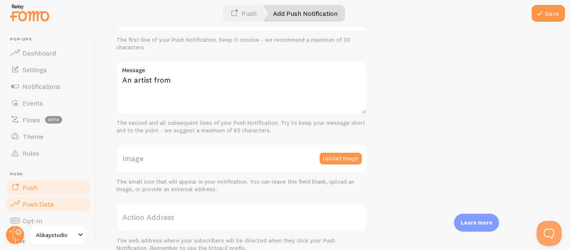
click at [33, 204] on span "Push Data" at bounding box center [38, 204] width 31 height 8
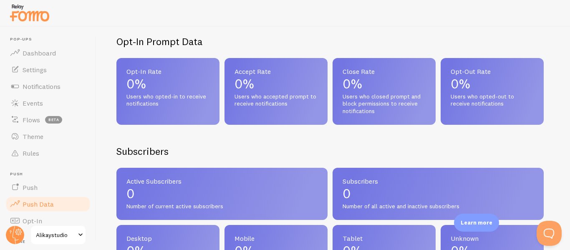
scroll to position [251, 0]
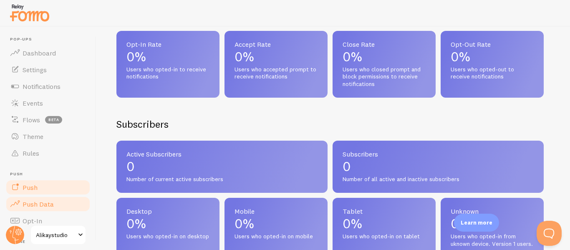
click at [35, 188] on span "Push" at bounding box center [30, 187] width 15 height 8
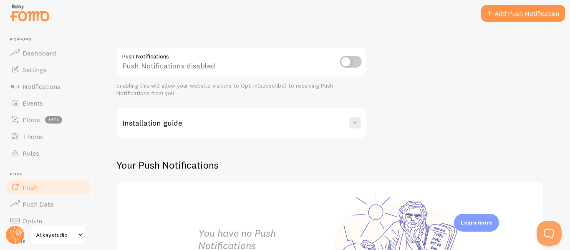
scroll to position [84, 0]
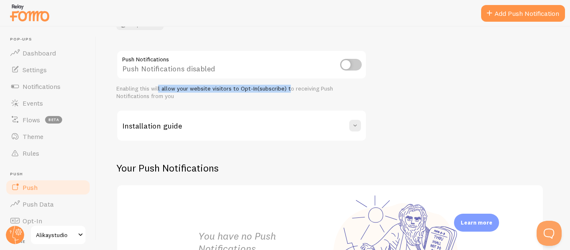
drag, startPoint x: 256, startPoint y: 83, endPoint x: 303, endPoint y: 83, distance: 46.8
click at [303, 83] on div "Push Notifications Push Notifications disabled Enabling this will allow your we…" at bounding box center [242, 75] width 251 height 50
drag, startPoint x: 325, startPoint y: 86, endPoint x: 207, endPoint y: 80, distance: 117.9
click at [207, 80] on div "Push Notifications Push Notifications disabled Enabling this will allow your we…" at bounding box center [242, 75] width 251 height 50
click at [207, 80] on div "Push Notifications disabled" at bounding box center [242, 65] width 251 height 30
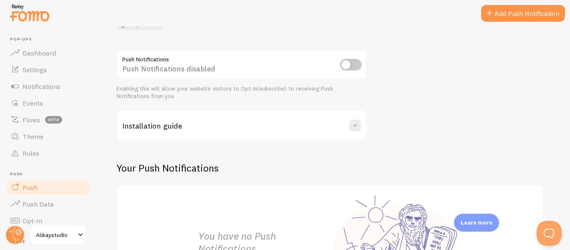
scroll to position [0, 0]
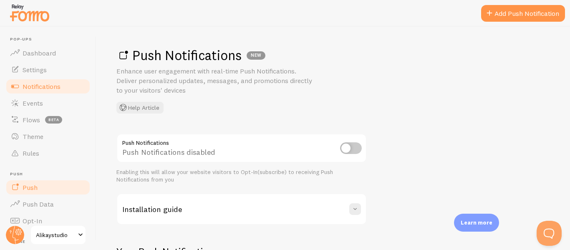
click at [43, 79] on link "Notifications" at bounding box center [48, 86] width 86 height 17
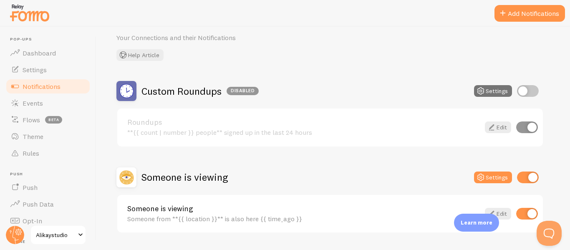
scroll to position [57, 0]
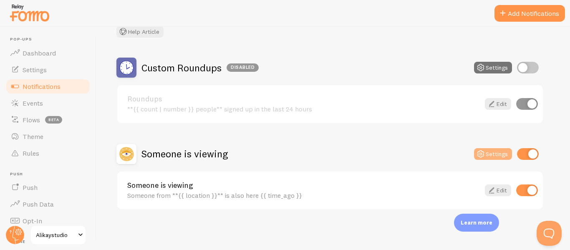
click at [491, 155] on button "Settings" at bounding box center [493, 154] width 38 height 12
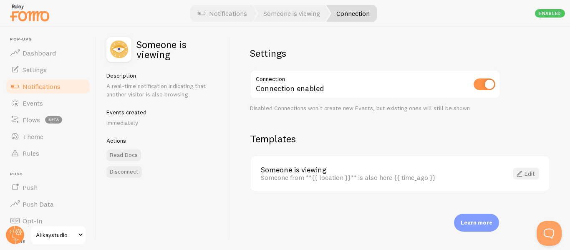
click at [529, 170] on link "Edit" at bounding box center [526, 174] width 26 height 12
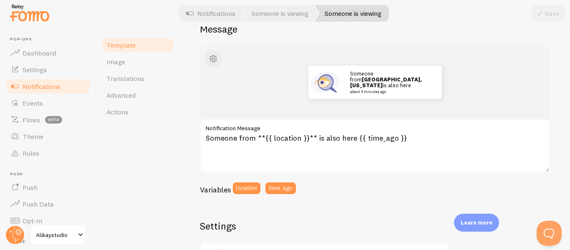
scroll to position [84, 0]
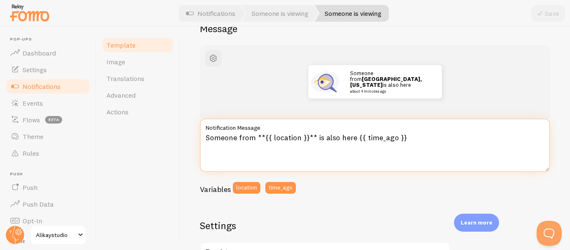
click at [227, 139] on textarea "Someone from **{{ location }}** is also here {{ time_ago }}" at bounding box center [375, 145] width 350 height 53
click at [416, 141] on textarea "An artist from **{{ location }}** is also here {{ time_ago }}" at bounding box center [375, 145] width 350 height 53
click at [351, 137] on textarea "An artist from **{{ location }}** is also here {{ time_ago }}" at bounding box center [375, 145] width 350 height 53
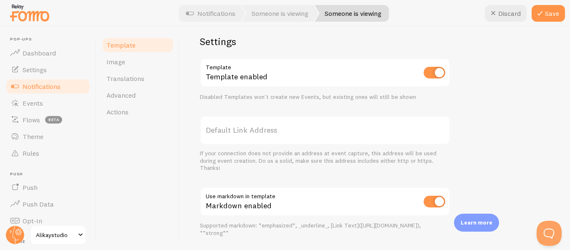
scroll to position [334, 0]
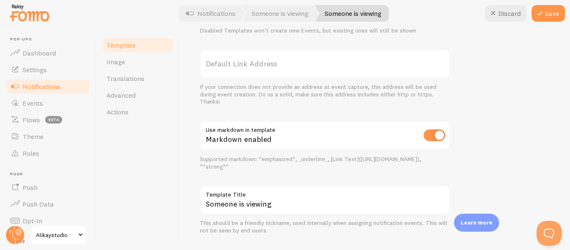
type textarea "An artist from **{{ location }}** is also here! {{ time_ago }}"
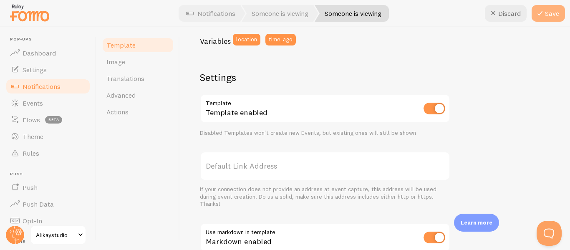
scroll to position [228, 0]
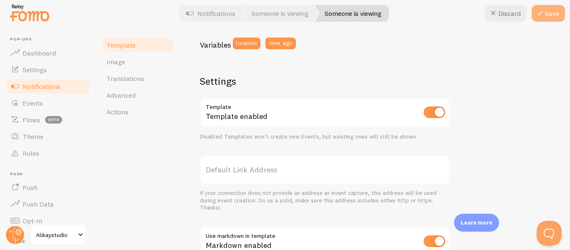
click at [555, 13] on button "Save" at bounding box center [548, 13] width 33 height 17
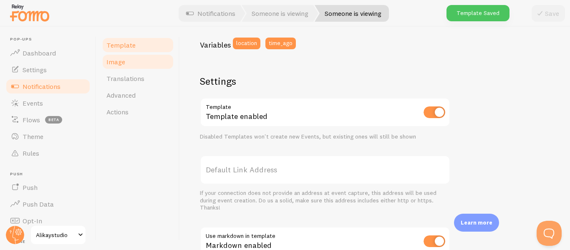
click at [129, 64] on link "Image" at bounding box center [137, 61] width 73 height 17
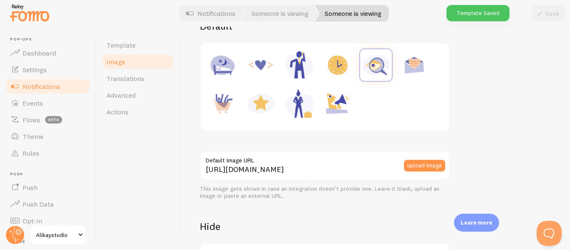
scroll to position [125, 0]
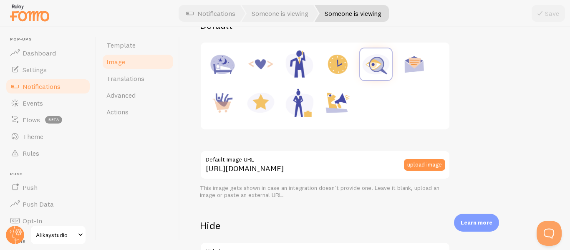
click at [255, 67] on img at bounding box center [261, 64] width 32 height 32
type input "https://fomo.com/images/widget/template_defaults/code.jpg"
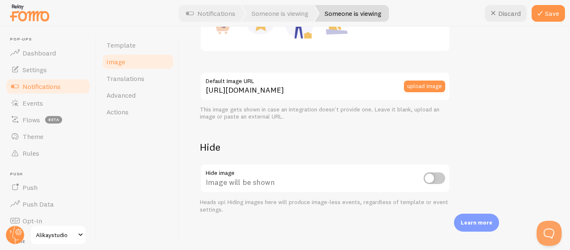
scroll to position [207, 0]
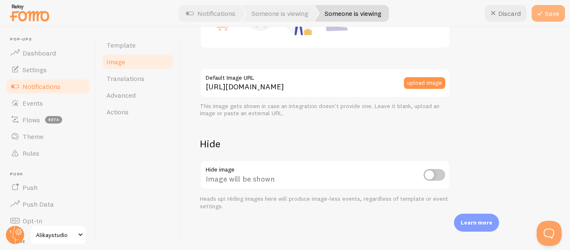
click at [548, 14] on button "Save" at bounding box center [548, 13] width 33 height 17
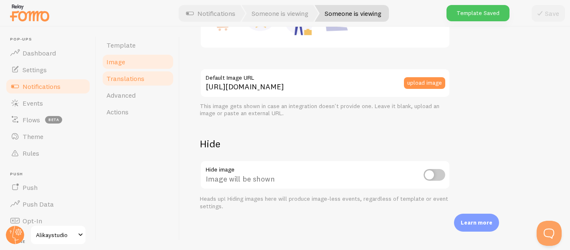
click at [125, 80] on span "Translations" at bounding box center [125, 78] width 38 height 8
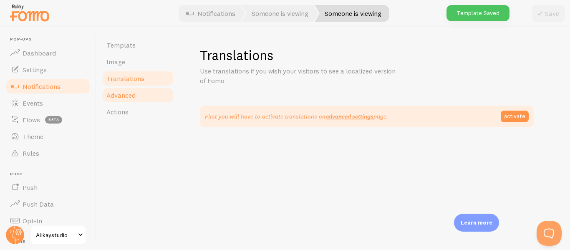
click at [122, 91] on link "Advanced" at bounding box center [137, 95] width 73 height 17
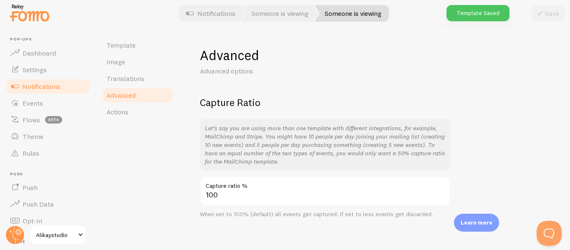
scroll to position [8, 0]
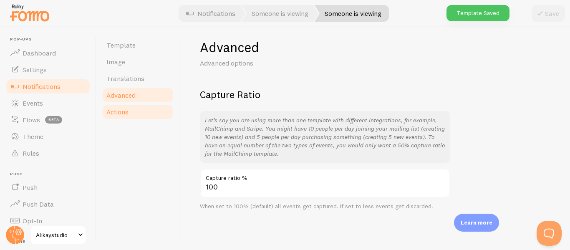
click at [139, 113] on link "Actions" at bounding box center [137, 112] width 73 height 17
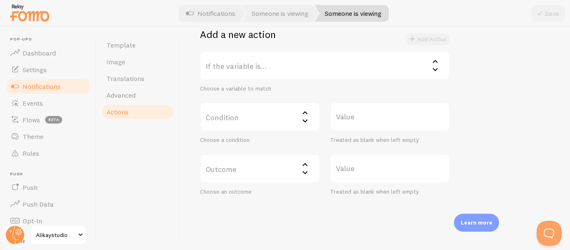
scroll to position [167, 0]
click at [240, 66] on label "If the variable is..." at bounding box center [325, 65] width 251 height 29
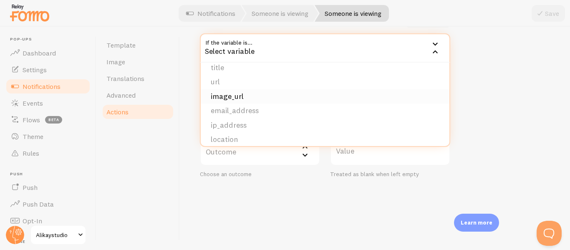
scroll to position [71, 0]
click at [485, 75] on div "Example 1: Change blank first names to Someone if the variable is {{ first_name…" at bounding box center [375, 54] width 350 height 247
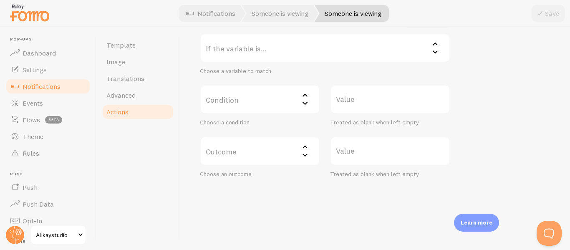
click at [453, 76] on div "Example 1: Change blank first names to Someone if the variable is {{ first_name…" at bounding box center [375, 54] width 350 height 247
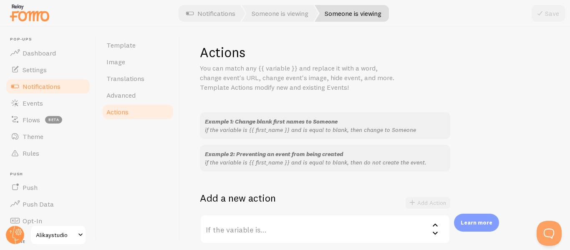
scroll to position [0, 0]
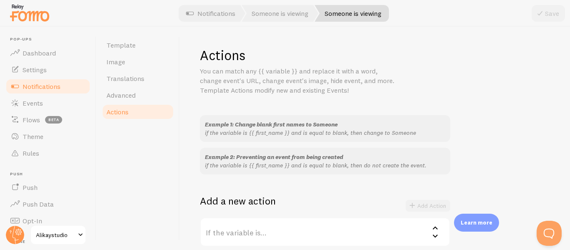
click at [56, 88] on span "Notifications" at bounding box center [42, 86] width 38 height 8
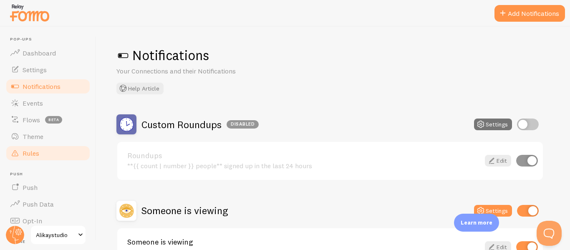
click at [35, 157] on link "Rules" at bounding box center [48, 153] width 86 height 17
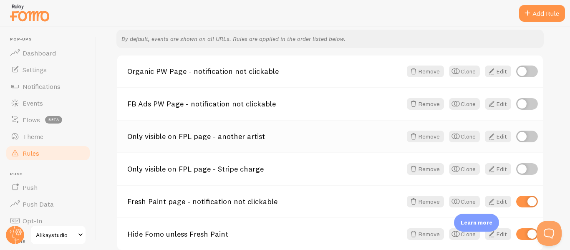
scroll to position [167, 0]
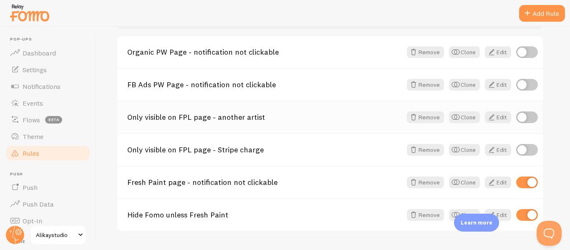
click at [242, 117] on link "Only visible on FPL page - another artist" at bounding box center [264, 118] width 275 height 8
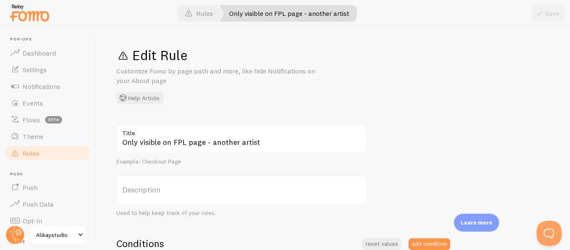
scroll to position [84, 0]
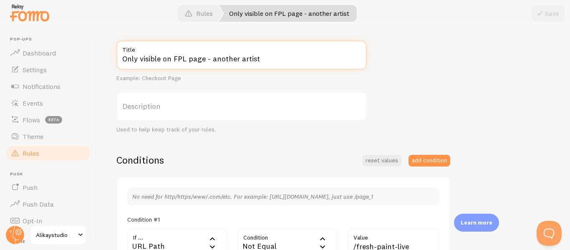
click at [183, 59] on input "Only visible on FPL page - another artist" at bounding box center [242, 55] width 251 height 29
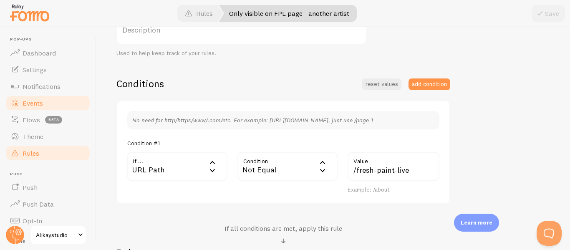
scroll to position [167, 0]
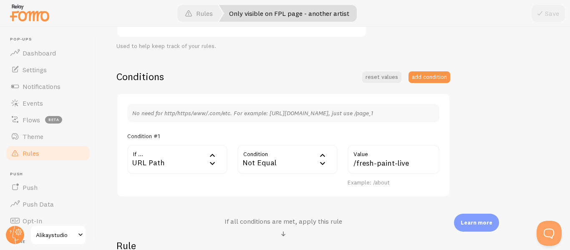
click at [278, 159] on div "Not Equal" at bounding box center [288, 159] width 100 height 29
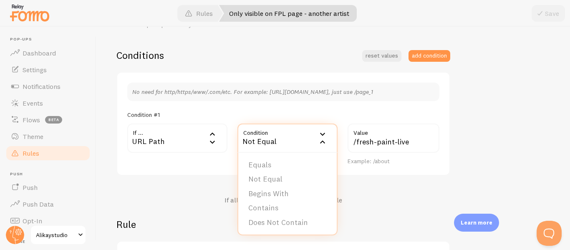
scroll to position [209, 0]
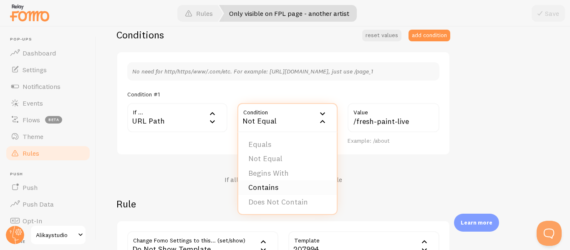
click at [270, 187] on li "Contains" at bounding box center [287, 187] width 99 height 15
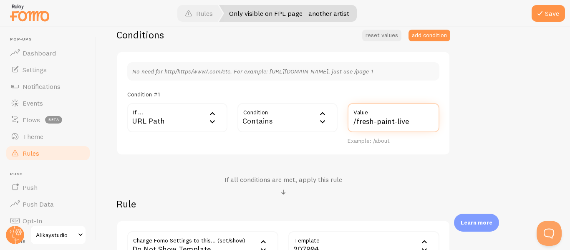
click at [375, 124] on input "/fresh-paint-live" at bounding box center [394, 117] width 92 height 29
drag, startPoint x: 357, startPoint y: 122, endPoint x: 469, endPoint y: 129, distance: 112.5
click at [469, 129] on div "Only visible on FPL page - another artist Title Example: Checkout Page Descript…" at bounding box center [334, 105] width 434 height 380
type input "/paint-week"
click at [309, 122] on div "Contains" at bounding box center [288, 117] width 100 height 29
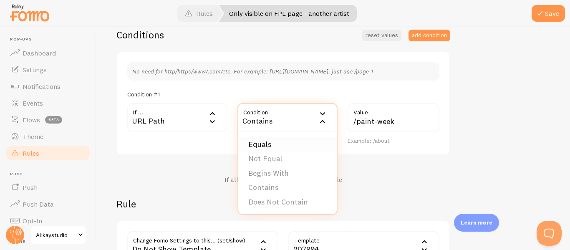
click at [270, 142] on li "Equals" at bounding box center [287, 144] width 99 height 15
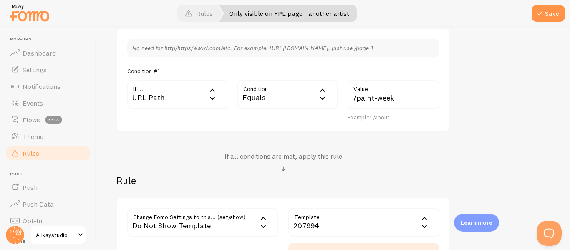
scroll to position [292, 0]
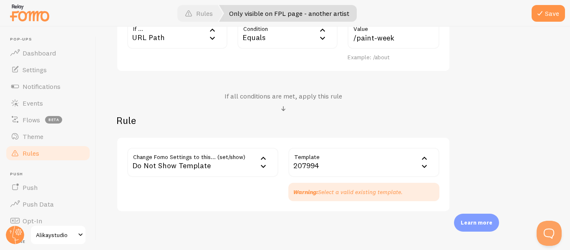
click at [188, 164] on div "Do Not Show Template" at bounding box center [202, 162] width 151 height 29
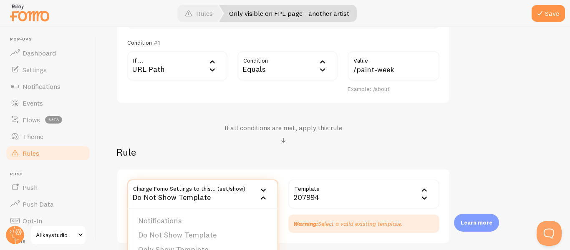
scroll to position [262, 0]
click at [246, 73] on div "Equals" at bounding box center [288, 64] width 100 height 29
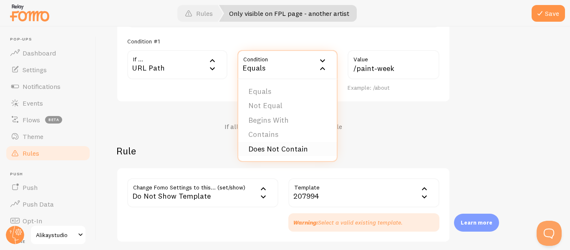
click at [261, 142] on li "Does Not Contain" at bounding box center [287, 149] width 99 height 15
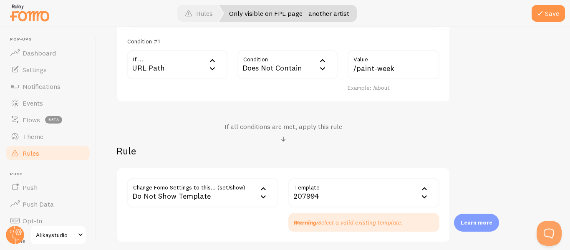
click at [261, 63] on div "Does Not Contain" at bounding box center [288, 64] width 100 height 29
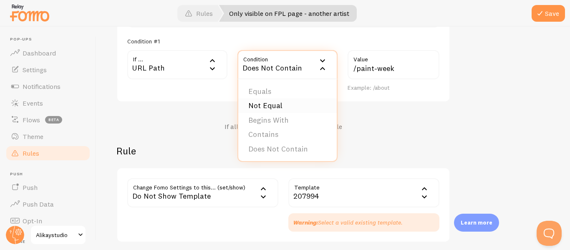
click at [273, 104] on li "Not Equal" at bounding box center [287, 106] width 99 height 15
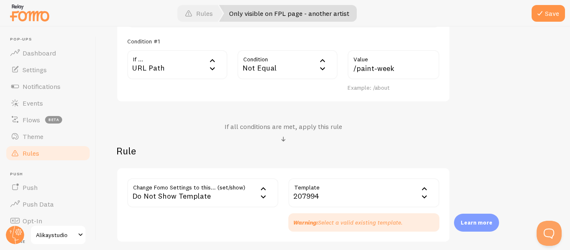
click at [482, 114] on div "Only visible on FPL page - another artist Title Example: Checkout Page Descript…" at bounding box center [334, 52] width 434 height 380
click at [280, 101] on div "No need for http/https/www/.com/etc. For example: http://www.yourwebsite.com/pa…" at bounding box center [284, 50] width 334 height 104
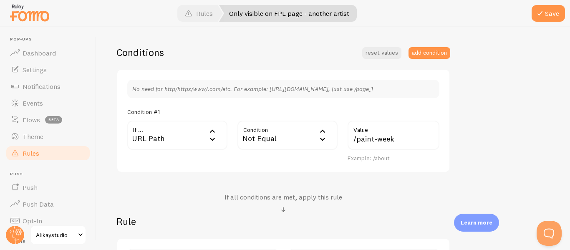
scroll to position [178, 0]
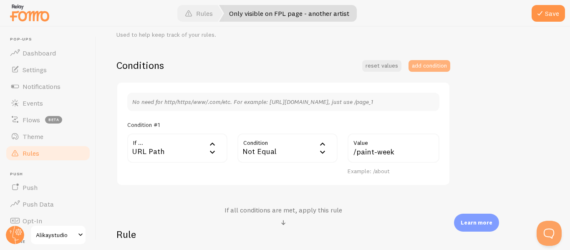
click at [433, 66] on button "add condition" at bounding box center [430, 66] width 42 height 12
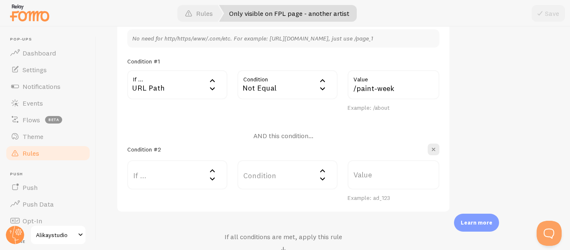
scroll to position [262, 0]
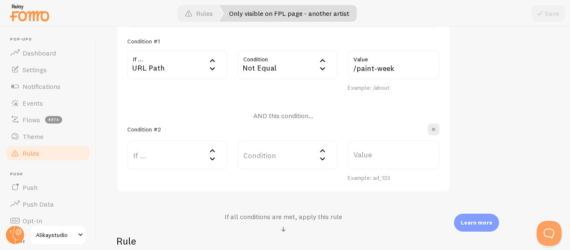
click at [306, 118] on h4 "AND this condition..." at bounding box center [283, 115] width 60 height 9
drag, startPoint x: 261, startPoint y: 116, endPoint x: 300, endPoint y: 116, distance: 39.3
click at [300, 116] on h4 "AND this condition..." at bounding box center [283, 115] width 60 height 9
click at [169, 159] on label "If ..." at bounding box center [177, 154] width 100 height 29
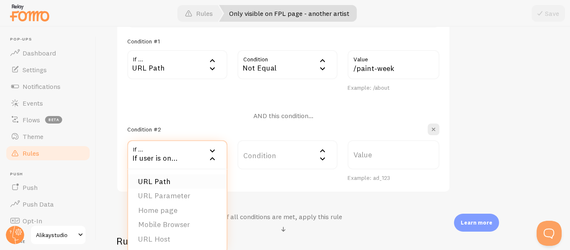
click at [163, 177] on li "URL Path" at bounding box center [177, 182] width 99 height 15
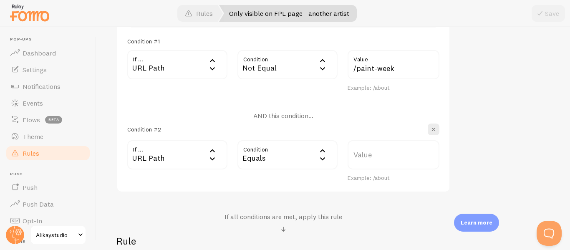
click at [279, 156] on div "Equals" at bounding box center [288, 154] width 100 height 29
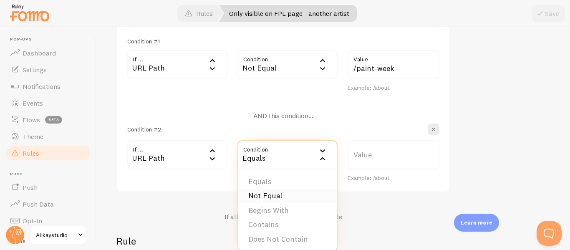
click at [276, 195] on li "Not Equal" at bounding box center [287, 196] width 99 height 15
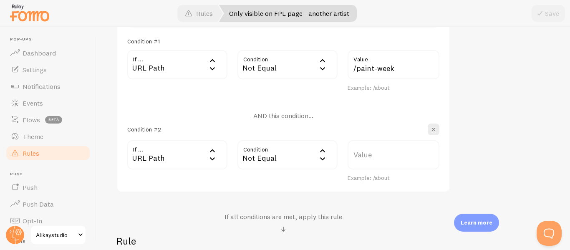
click at [373, 160] on label "Value" at bounding box center [394, 154] width 92 height 29
click at [373, 160] on input "Value" at bounding box center [394, 154] width 92 height 29
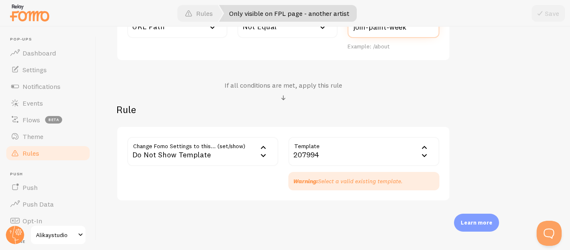
scroll to position [394, 0]
type input "join-paint-week"
click at [313, 159] on div "207994" at bounding box center [364, 151] width 151 height 29
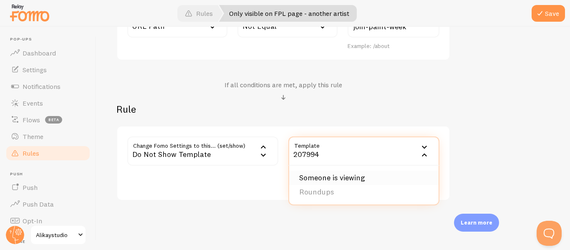
click at [343, 180] on li "Someone is viewing" at bounding box center [363, 178] width 149 height 15
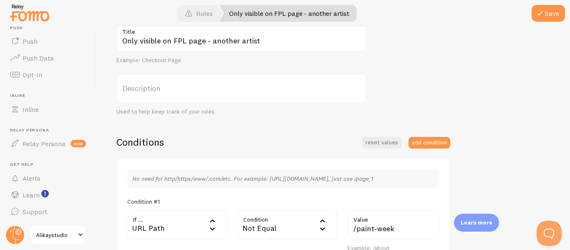
scroll to position [0, 0]
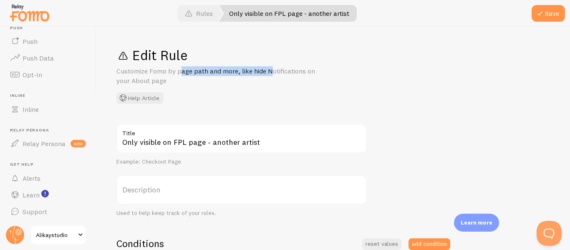
drag, startPoint x: 174, startPoint y: 68, endPoint x: 240, endPoint y: 67, distance: 66.4
click at [238, 67] on p "Customize Fomo by page path and more, like hide Notifications on your About page" at bounding box center [217, 75] width 200 height 19
drag, startPoint x: 277, startPoint y: 66, endPoint x: 180, endPoint y: 68, distance: 96.9
click at [181, 68] on div "Edit Rule Customize Fomo by page path and more, like hide Notifications on your…" at bounding box center [334, 75] width 434 height 57
drag, startPoint x: 131, startPoint y: 72, endPoint x: 235, endPoint y: 70, distance: 104.4
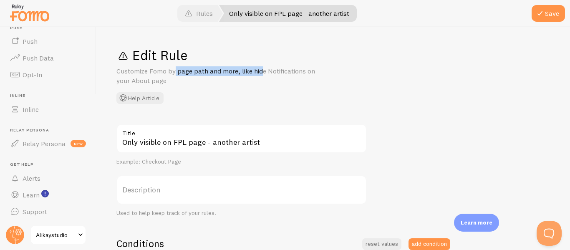
click at [235, 70] on p "Customize Fomo by page path and more, like hide Notifications on your About page" at bounding box center [217, 75] width 200 height 19
click at [237, 70] on p "Customize Fomo by page path and more, like hide Notifications on your About page" at bounding box center [217, 75] width 200 height 19
drag, startPoint x: 268, startPoint y: 69, endPoint x: 169, endPoint y: 73, distance: 99.9
click at [169, 73] on p "Customize Fomo by page path and more, like hide Notifications on your About page" at bounding box center [217, 75] width 200 height 19
click at [170, 73] on p "Customize Fomo by page path and more, like hide Notifications on your About page" at bounding box center [217, 75] width 200 height 19
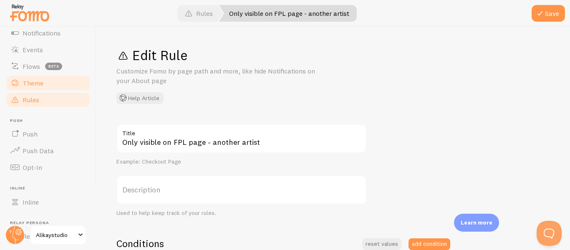
scroll to position [21, 0]
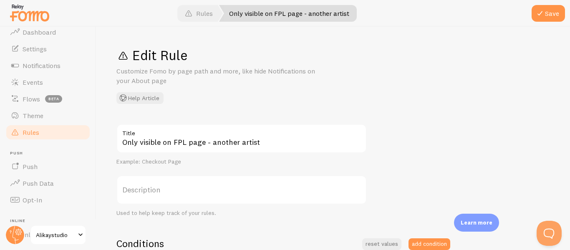
click at [38, 132] on span "Rules" at bounding box center [31, 132] width 17 height 8
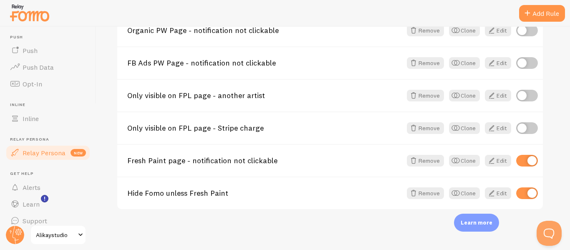
scroll to position [146, 0]
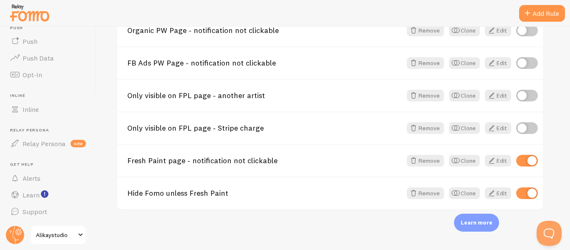
click at [80, 237] on span at bounding box center [81, 235] width 10 height 10
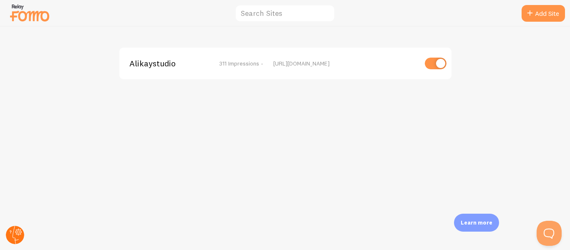
click at [7, 238] on circle at bounding box center [15, 235] width 18 height 18
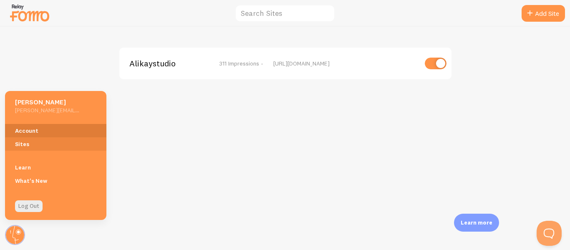
click at [37, 125] on link "Account" at bounding box center [55, 130] width 101 height 13
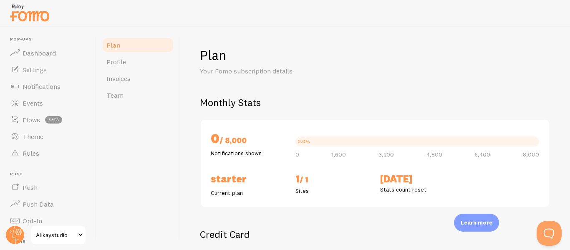
checkbox input "true"
click at [46, 91] on link "Notifications" at bounding box center [48, 86] width 86 height 17
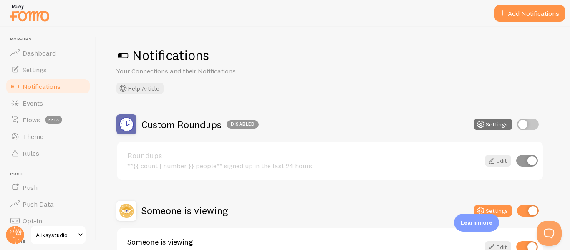
scroll to position [57, 0]
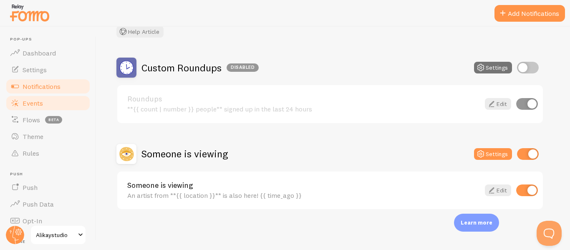
click at [23, 103] on span "Events" at bounding box center [33, 103] width 20 height 8
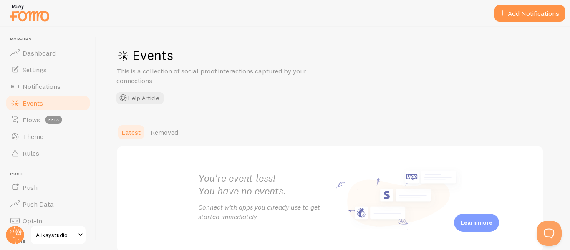
scroll to position [43, 0]
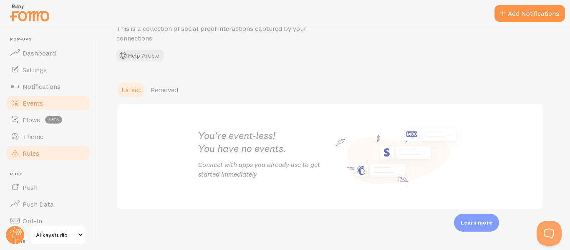
click at [27, 146] on link "Rules" at bounding box center [48, 153] width 86 height 17
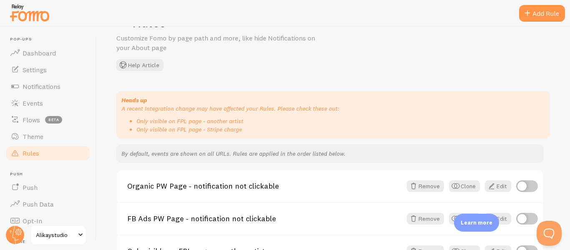
scroll to position [42, 0]
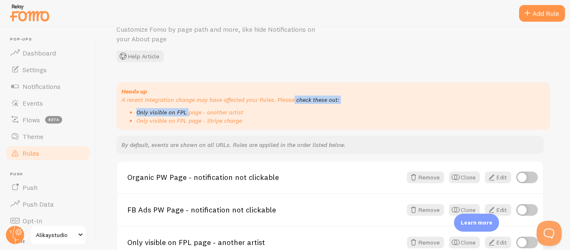
drag, startPoint x: 149, startPoint y: 104, endPoint x: 260, endPoint y: 100, distance: 111.2
click at [260, 100] on div "Heads up A recent Integration change may have affected your Rules. Please check…" at bounding box center [334, 106] width 434 height 48
click at [285, 99] on p "Heads up A recent Integration change may have affected your Rules. Please check…" at bounding box center [334, 95] width 424 height 17
drag, startPoint x: 302, startPoint y: 99, endPoint x: 194, endPoint y: 101, distance: 108.2
click at [194, 101] on p "Heads up A recent Integration change may have affected your Rules. Please check…" at bounding box center [334, 95] width 424 height 17
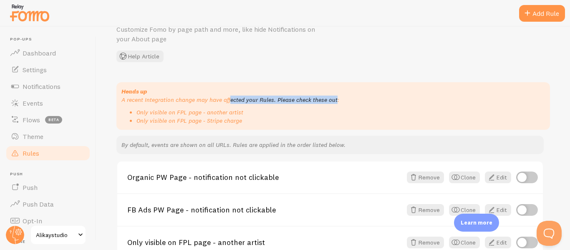
click at [194, 101] on p "Heads up A recent Integration change may have affected your Rules. Please check…" at bounding box center [334, 95] width 424 height 17
drag, startPoint x: 150, startPoint y: 102, endPoint x: 236, endPoint y: 99, distance: 86.1
click at [235, 99] on p "Heads up A recent Integration change may have affected your Rules. Please check…" at bounding box center [334, 95] width 424 height 17
click at [236, 99] on p "Heads up A recent Integration change may have affected your Rules. Please check…" at bounding box center [334, 95] width 424 height 17
drag, startPoint x: 147, startPoint y: 100, endPoint x: 279, endPoint y: 97, distance: 132.0
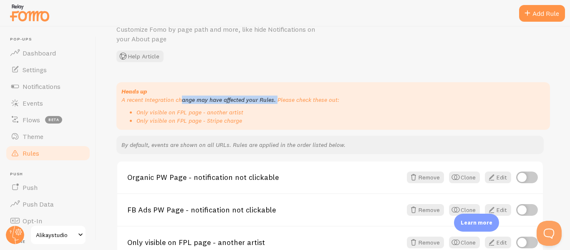
click at [276, 97] on p "Heads up A recent Integration change may have affected your Rules. Please check…" at bounding box center [334, 95] width 424 height 17
click at [283, 97] on p "Heads up A recent Integration change may have affected your Rules. Please check…" at bounding box center [334, 95] width 424 height 17
drag, startPoint x: 213, startPoint y: 112, endPoint x: 192, endPoint y: 114, distance: 21.0
click at [196, 114] on li "Only visible on FPL page - another artist" at bounding box center [341, 112] width 409 height 8
drag, startPoint x: 162, startPoint y: 114, endPoint x: 221, endPoint y: 111, distance: 59.3
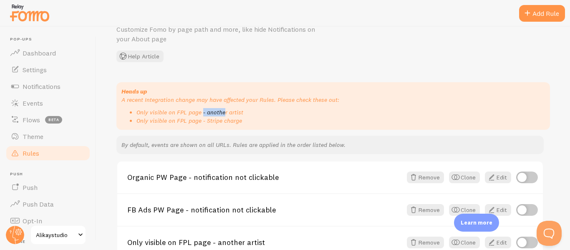
click at [206, 111] on li "Only visible on FPL page - another artist" at bounding box center [341, 112] width 409 height 8
click at [229, 110] on li "Only visible on FPL page - another artist" at bounding box center [341, 112] width 409 height 8
drag, startPoint x: 147, startPoint y: 118, endPoint x: 140, endPoint y: 119, distance: 7.1
click at [140, 119] on li "Only visible on FPL page - Stripe charge" at bounding box center [341, 121] width 409 height 8
click at [195, 119] on li "Only visible on FPL page - Stripe charge" at bounding box center [341, 121] width 409 height 8
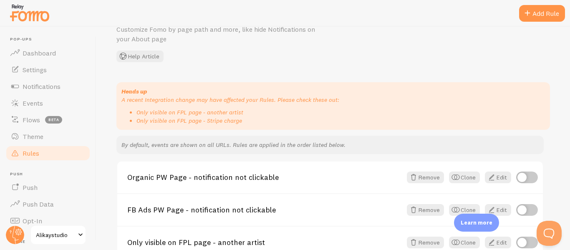
drag, startPoint x: 222, startPoint y: 118, endPoint x: 147, endPoint y: 119, distance: 74.8
click at [147, 119] on li "Only visible on FPL page - Stripe charge" at bounding box center [341, 121] width 409 height 8
drag, startPoint x: 137, startPoint y: 120, endPoint x: 233, endPoint y: 119, distance: 96.0
click at [233, 119] on li "Only visible on FPL page - Stripe charge" at bounding box center [341, 121] width 409 height 8
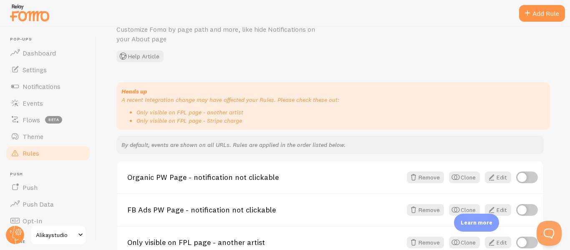
click at [233, 119] on li "Only visible on FPL page - Stripe charge" at bounding box center [341, 121] width 409 height 8
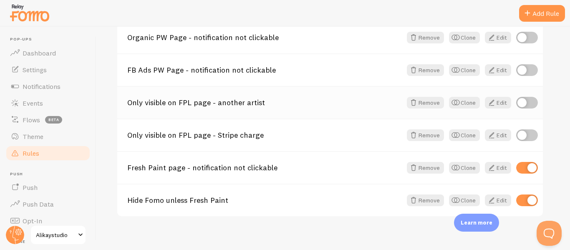
scroll to position [189, 0]
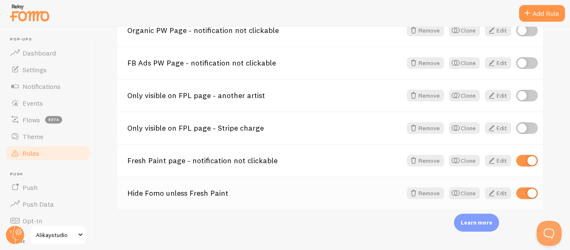
click at [528, 195] on input "checkbox" at bounding box center [528, 193] width 22 height 12
checkbox input "false"
click at [526, 163] on input "checkbox" at bounding box center [528, 161] width 22 height 12
checkbox input "false"
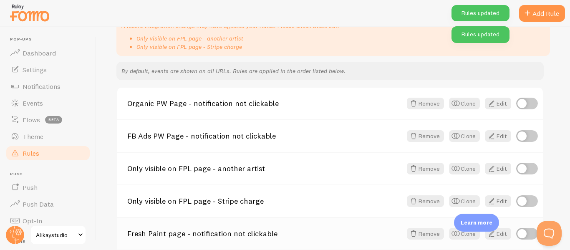
scroll to position [105, 0]
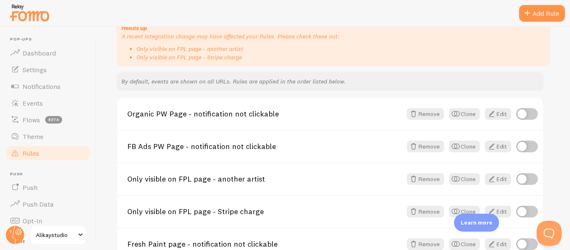
drag, startPoint x: 329, startPoint y: 84, endPoint x: 196, endPoint y: 76, distance: 133.0
click at [196, 76] on div "By default, events are shown on all URLs. Rules are applied in the order listed…" at bounding box center [331, 81] width 428 height 18
drag, startPoint x: 232, startPoint y: 84, endPoint x: 244, endPoint y: 84, distance: 12.1
click at [244, 84] on p "By default, events are shown on all URLs. Rules are applied in the order listed…" at bounding box center [331, 81] width 418 height 8
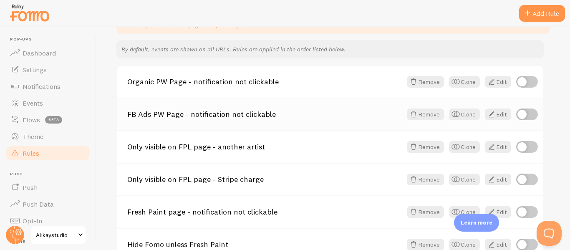
scroll to position [147, 0]
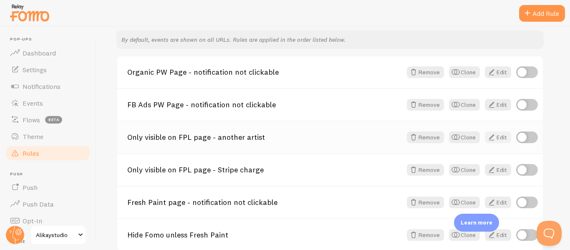
click at [506, 138] on link "Edit" at bounding box center [498, 138] width 26 height 12
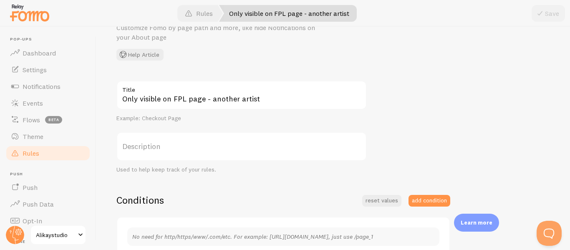
scroll to position [84, 0]
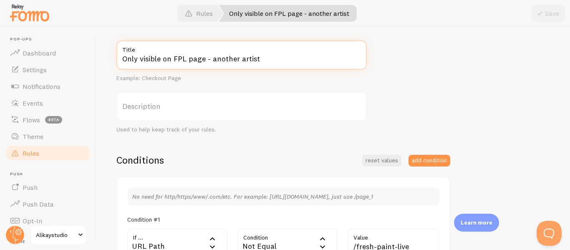
click at [177, 57] on input "Only visible on FPL page - another artist" at bounding box center [242, 55] width 251 height 29
click at [165, 59] on input "Only visible on FPL page - another artist" at bounding box center [242, 55] width 251 height 29
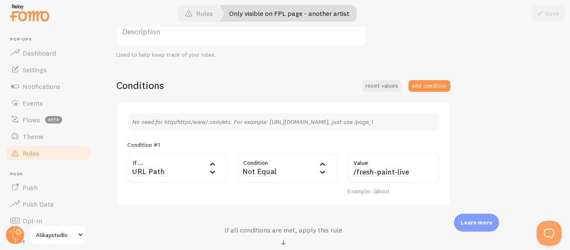
scroll to position [209, 0]
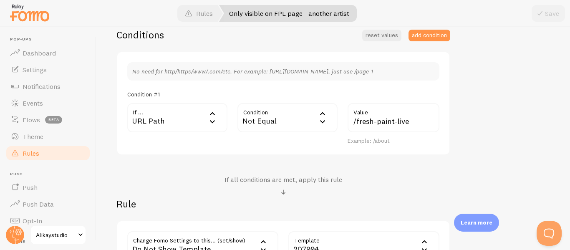
click at [251, 117] on div "Not Equal" at bounding box center [288, 117] width 100 height 29
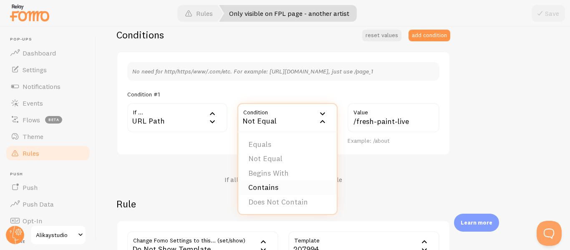
click at [261, 188] on li "Contains" at bounding box center [287, 187] width 99 height 15
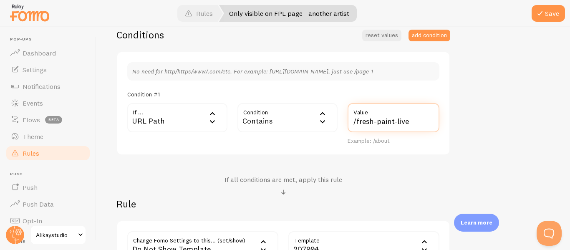
click at [401, 121] on input "/fresh-paint-live" at bounding box center [394, 117] width 92 height 29
click at [377, 122] on input "/fresh-paint-live" at bounding box center [394, 117] width 92 height 29
drag, startPoint x: 376, startPoint y: 122, endPoint x: 355, endPoint y: 124, distance: 20.9
click at [355, 124] on input "/fresh-paint-live" at bounding box center [394, 117] width 92 height 29
click at [384, 123] on input "/paint-live" at bounding box center [394, 117] width 92 height 29
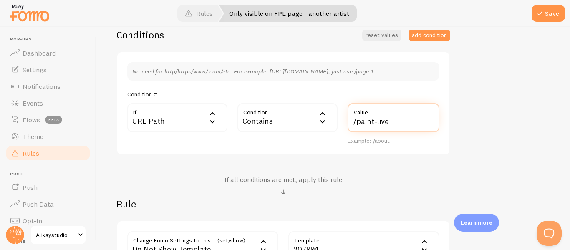
click at [384, 123] on input "/paint-live" at bounding box center [394, 117] width 92 height 29
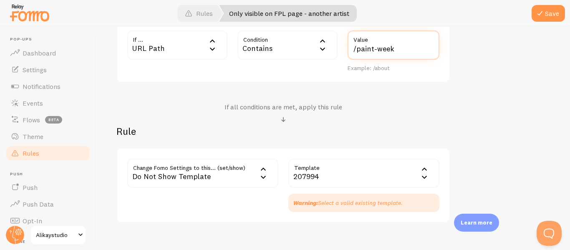
scroll to position [292, 0]
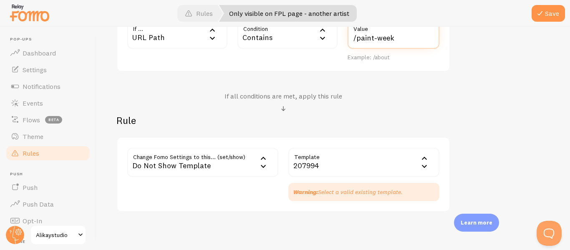
type input "/paint-week"
click at [270, 38] on div "Contains" at bounding box center [288, 34] width 100 height 29
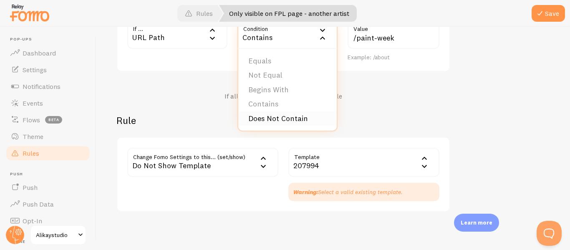
click at [266, 114] on li "Does Not Contain" at bounding box center [287, 118] width 99 height 15
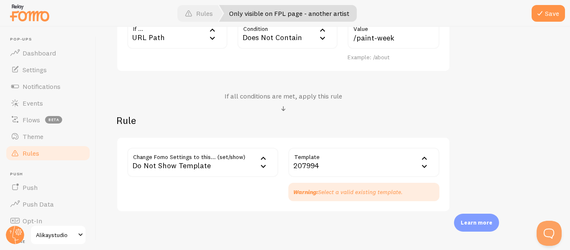
click at [322, 163] on div "207994" at bounding box center [364, 162] width 151 height 29
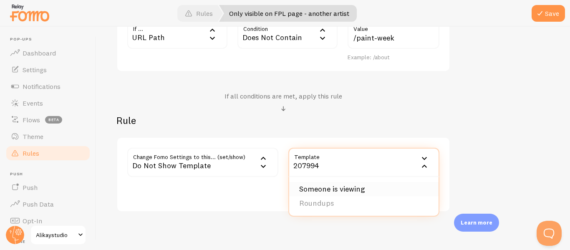
click at [325, 188] on li "Someone is viewing" at bounding box center [363, 189] width 149 height 15
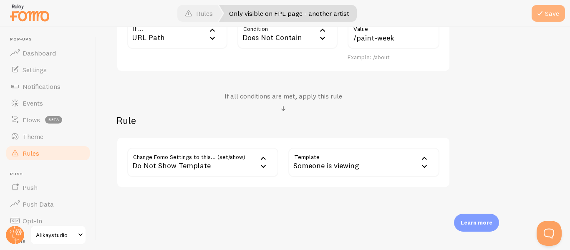
click at [546, 20] on button "Save" at bounding box center [548, 13] width 33 height 17
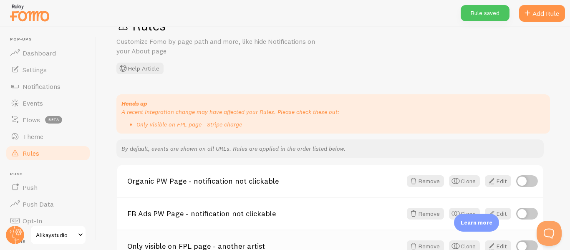
scroll to position [167, 0]
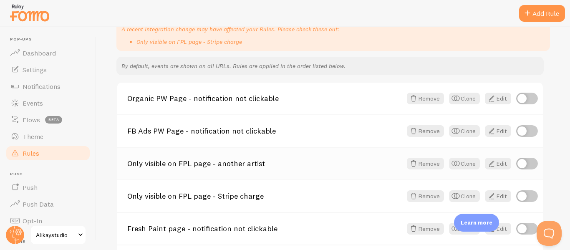
scroll to position [125, 0]
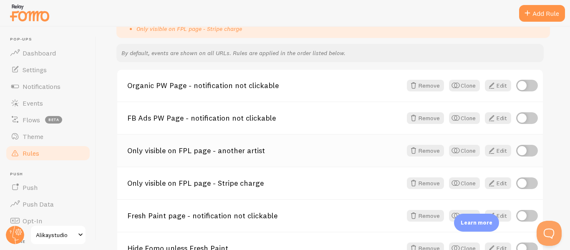
click at [194, 150] on link "Only visible on FPL page - another artist" at bounding box center [264, 151] width 275 height 8
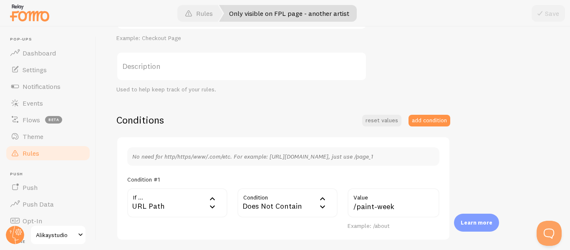
scroll to position [42, 0]
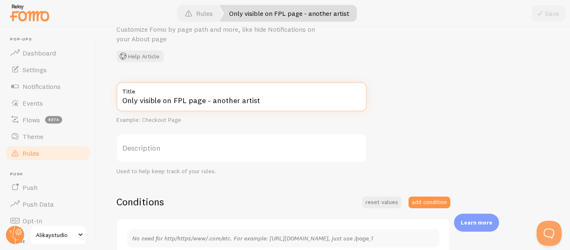
click at [175, 99] on input "Only visible on FPL page - another artist" at bounding box center [242, 96] width 251 height 29
click at [200, 99] on input "Only visible on PW page - another artist" at bounding box center [242, 96] width 251 height 29
click at [202, 100] on input "Only visible on PW page - another artist" at bounding box center [242, 96] width 251 height 29
type input "Only visible on PW pages - another artist"
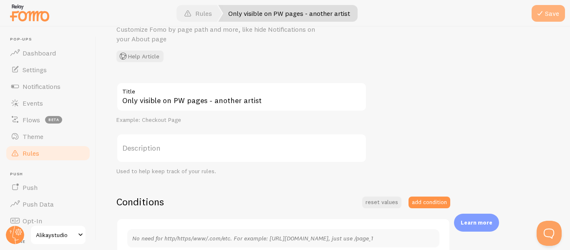
click at [547, 13] on button "Save" at bounding box center [548, 13] width 33 height 17
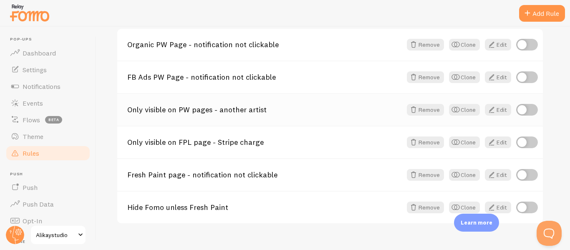
scroll to position [167, 0]
click at [530, 112] on input "checkbox" at bounding box center [528, 109] width 22 height 12
checkbox input "true"
click at [207, 140] on link "Only visible on FPL page - Stripe charge" at bounding box center [264, 142] width 275 height 8
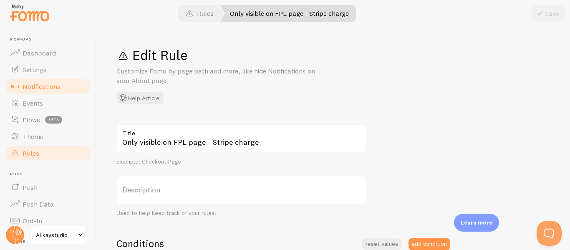
click at [43, 85] on span "Notifications" at bounding box center [42, 86] width 38 height 8
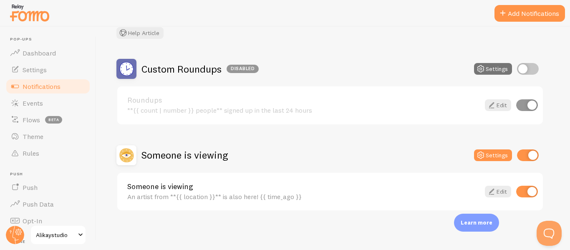
scroll to position [57, 0]
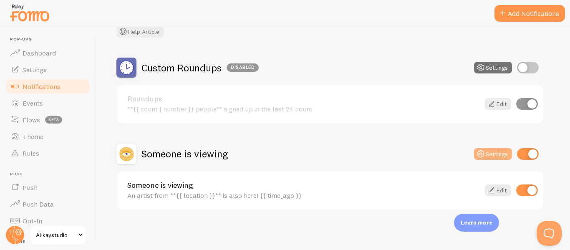
click at [480, 155] on icon at bounding box center [481, 154] width 10 height 10
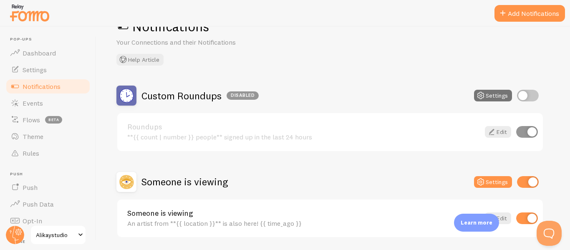
scroll to position [57, 0]
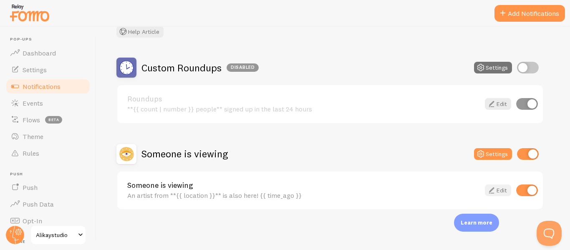
click at [501, 190] on link "Edit" at bounding box center [498, 191] width 26 height 12
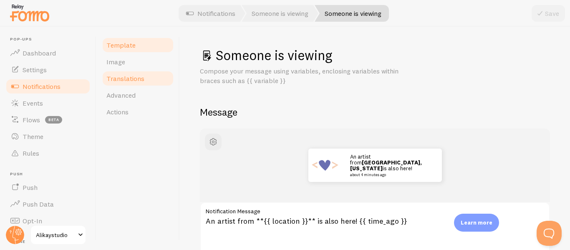
scroll to position [42, 0]
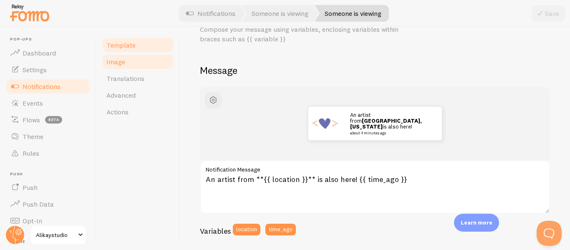
click at [121, 66] on span "Image" at bounding box center [115, 62] width 19 height 8
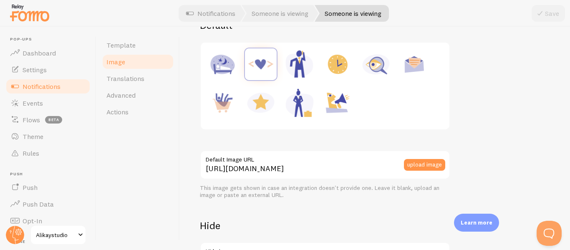
scroll to position [207, 0]
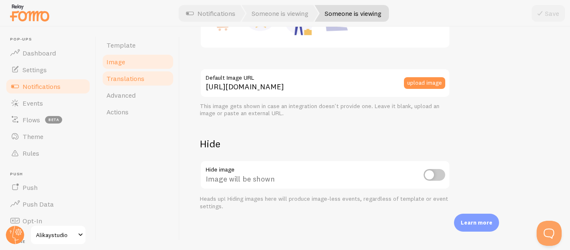
click at [132, 81] on span "Translations" at bounding box center [125, 78] width 38 height 8
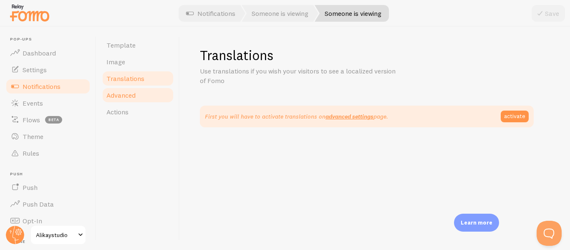
click at [131, 95] on span "Advanced" at bounding box center [120, 95] width 29 height 8
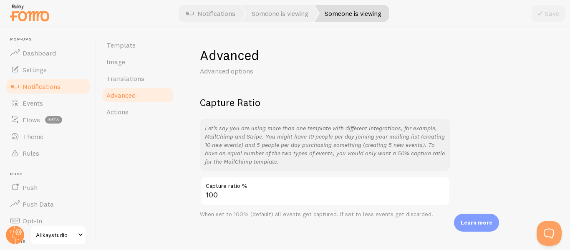
scroll to position [8, 0]
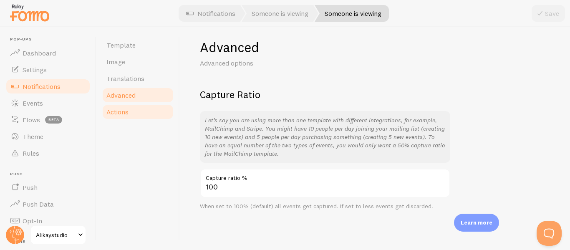
click at [147, 119] on link "Actions" at bounding box center [137, 112] width 73 height 17
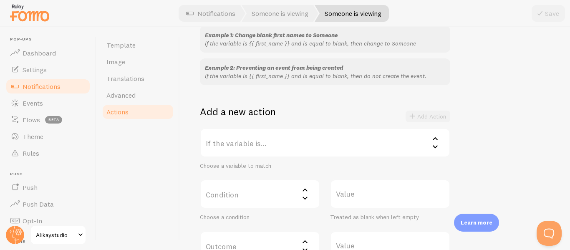
scroll to position [101, 0]
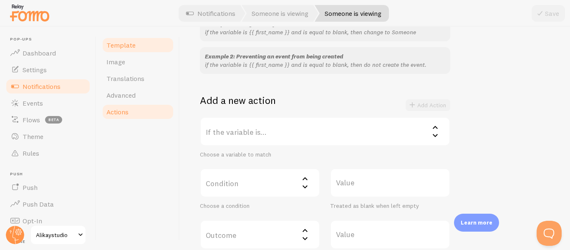
click at [122, 45] on span "Template" at bounding box center [120, 45] width 29 height 8
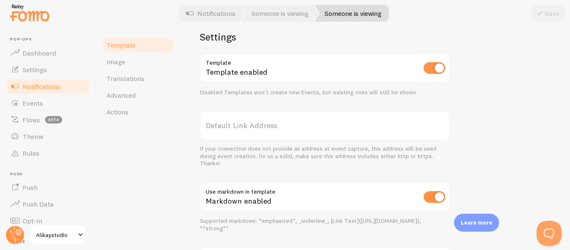
scroll to position [334, 0]
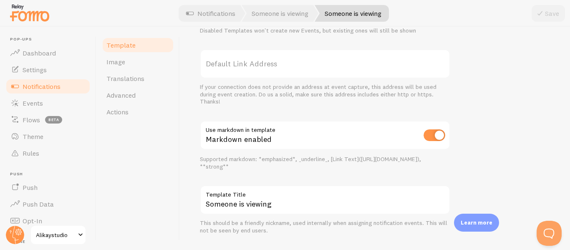
click at [287, 65] on label "Default Link Address" at bounding box center [325, 63] width 251 height 29
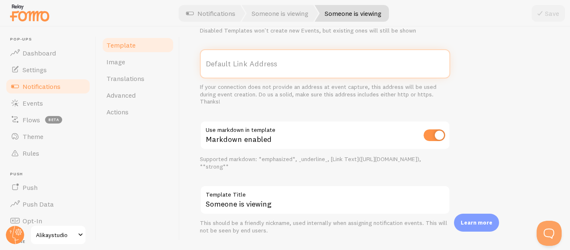
click at [287, 65] on input "Default Link Address" at bounding box center [325, 63] width 251 height 29
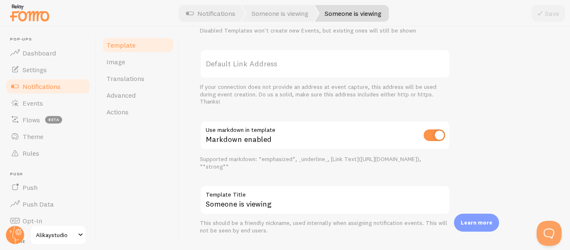
click at [325, 91] on div "If your connection does not provide an address at event capture, this address w…" at bounding box center [325, 95] width 251 height 22
click at [352, 94] on div "If your connection does not provide an address at event capture, this address w…" at bounding box center [325, 95] width 251 height 22
click at [400, 94] on div "If your connection does not provide an address at event capture, this address w…" at bounding box center [325, 95] width 251 height 22
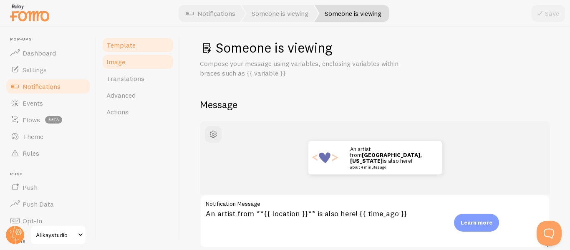
scroll to position [0, 0]
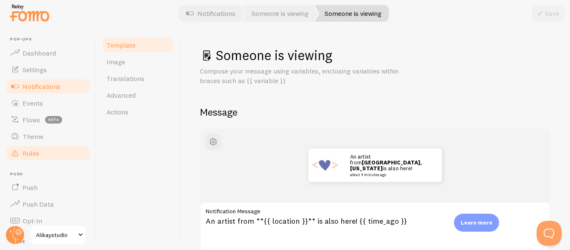
click at [41, 152] on link "Rules" at bounding box center [48, 153] width 86 height 17
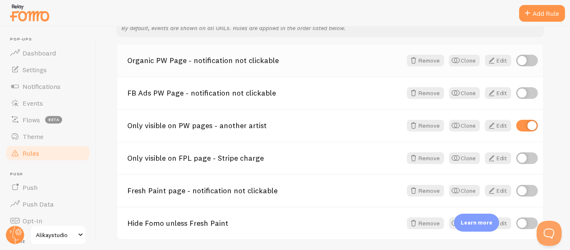
scroll to position [180, 0]
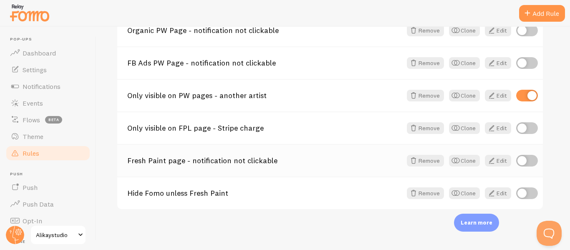
click at [239, 161] on link "Fresh Paint page - notification not clickable" at bounding box center [264, 161] width 275 height 8
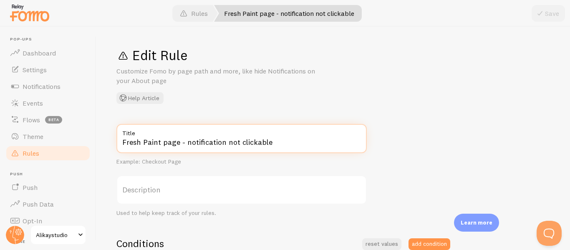
click at [158, 142] on input "Fresh Paint page - notification not clickable" at bounding box center [242, 138] width 251 height 29
drag, startPoint x: 161, startPoint y: 141, endPoint x: 109, endPoint y: 142, distance: 52.2
click at [109, 142] on div "Edit Rule Customize Fomo by page path and more, like hide Notifications on your…" at bounding box center [333, 138] width 474 height 223
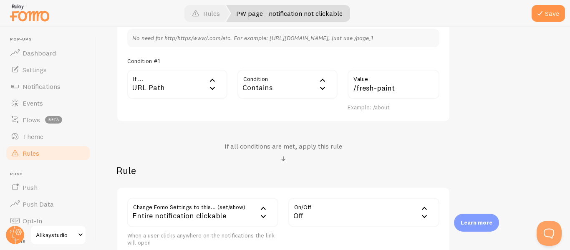
scroll to position [251, 0]
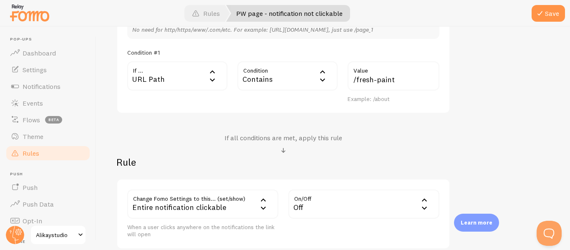
type input "PW page - notification not clickable"
drag, startPoint x: 398, startPoint y: 80, endPoint x: 357, endPoint y: 83, distance: 41.1
click at [357, 83] on input "/fresh-paint" at bounding box center [394, 75] width 92 height 29
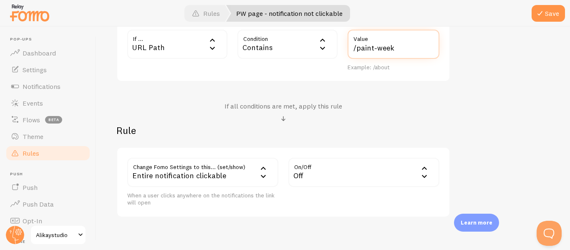
scroll to position [304, 0]
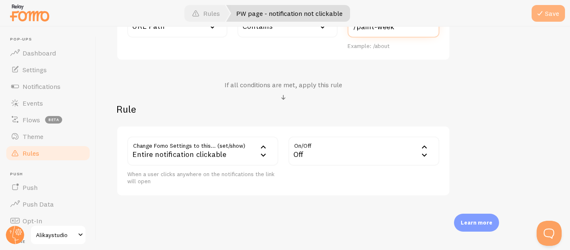
type input "/paint-week"
click at [545, 17] on span at bounding box center [540, 13] width 10 height 10
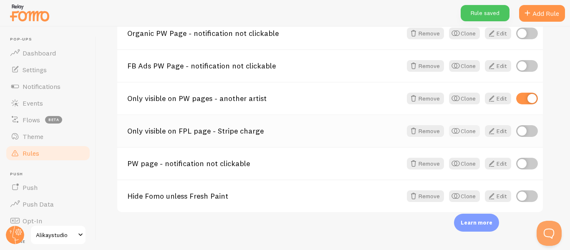
scroll to position [180, 0]
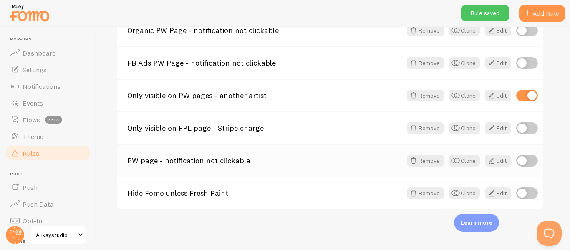
click at [521, 161] on input "checkbox" at bounding box center [528, 161] width 22 height 12
checkbox input "true"
click at [153, 97] on link "Only visible on PW pages - another artist" at bounding box center [264, 96] width 275 height 8
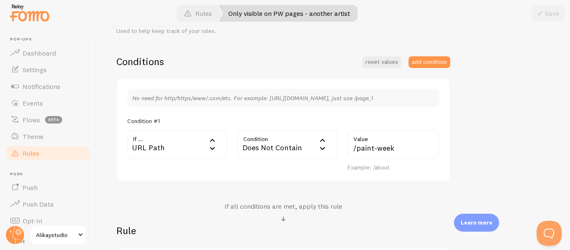
scroll to position [209, 0]
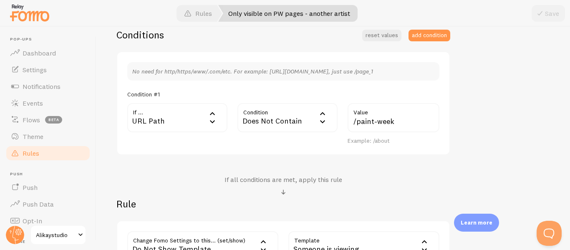
click at [301, 117] on div "Does Not Contain" at bounding box center [288, 117] width 100 height 29
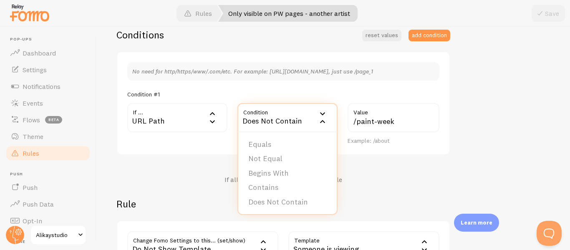
click at [488, 106] on div "Only visible on PW pages - another artist Title Example: Checkout Page Descript…" at bounding box center [334, 93] width 434 height 356
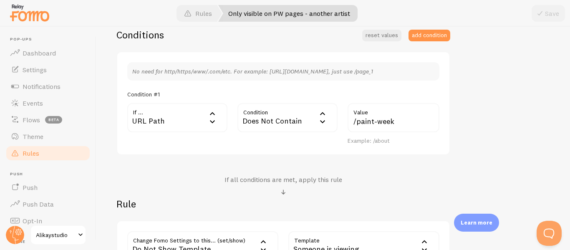
click at [474, 105] on div "Only visible on PW pages - another artist Title Example: Checkout Page Descript…" at bounding box center [334, 93] width 434 height 356
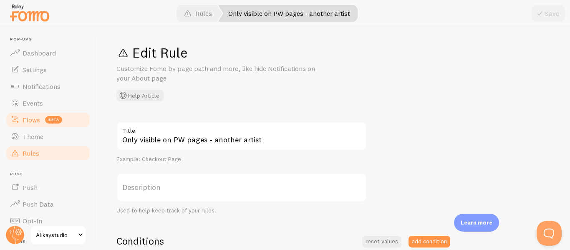
scroll to position [0, 0]
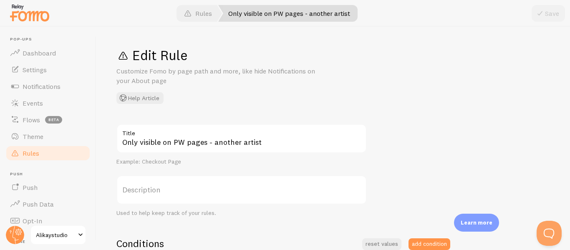
click at [32, 153] on span "Rules" at bounding box center [31, 153] width 17 height 8
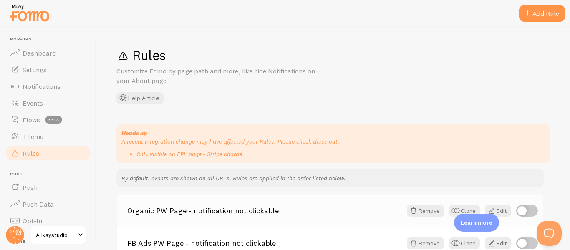
scroll to position [167, 0]
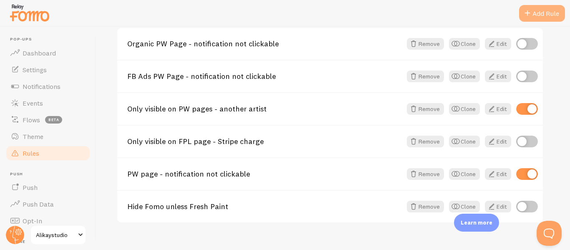
click at [534, 16] on div "Add Rule" at bounding box center [542, 13] width 46 height 17
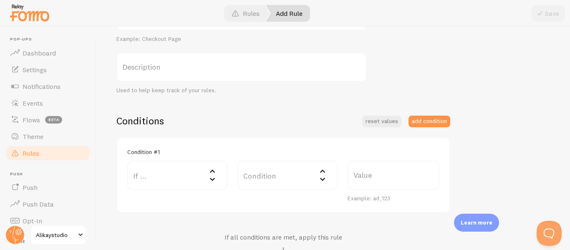
scroll to position [125, 0]
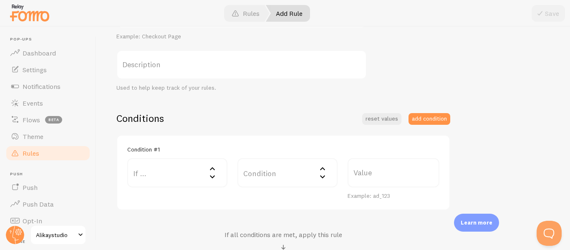
click at [157, 174] on label "If ..." at bounding box center [177, 172] width 100 height 29
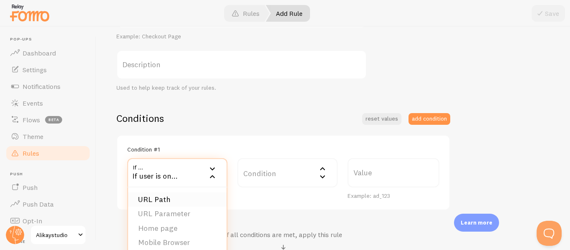
click at [159, 202] on li "URL Path" at bounding box center [177, 200] width 99 height 15
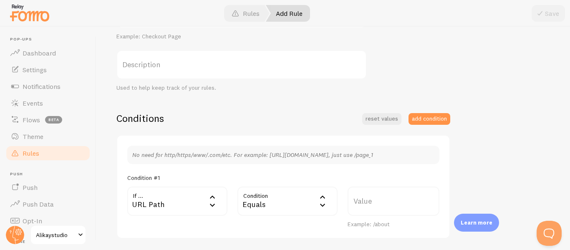
click at [362, 198] on label "Value" at bounding box center [394, 201] width 92 height 29
click at [362, 198] on input "Value" at bounding box center [394, 201] width 92 height 29
click at [390, 203] on label "Value" at bounding box center [394, 201] width 92 height 29
click at [390, 203] on input "Value" at bounding box center [394, 201] width 92 height 29
paste input "/paint-week-2025-portal/"
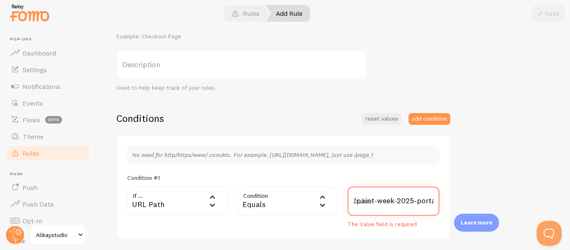
scroll to position [0, 4]
click at [360, 205] on input "/paint-week-2025-portal/" at bounding box center [394, 201] width 92 height 29
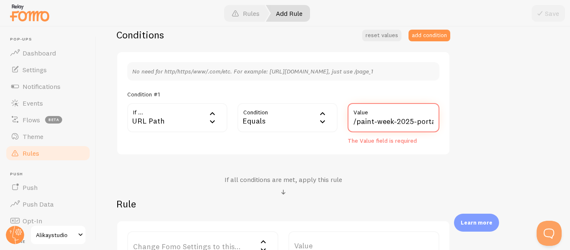
click at [381, 124] on input "/paint-week-2025-portal/" at bounding box center [394, 117] width 92 height 29
type input "/paint-week-2025-portal/"
click at [482, 121] on div "Title Example: Checkout Page Description Used to help keep track of your rules.…" at bounding box center [334, 93] width 434 height 356
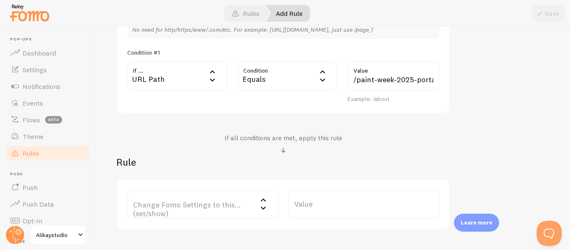
click at [172, 210] on label "Change Fomo Settings to this... (set/show)" at bounding box center [202, 204] width 151 height 29
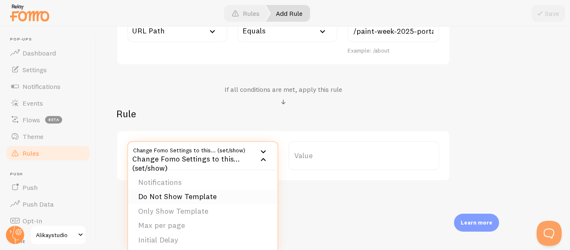
scroll to position [304, 0]
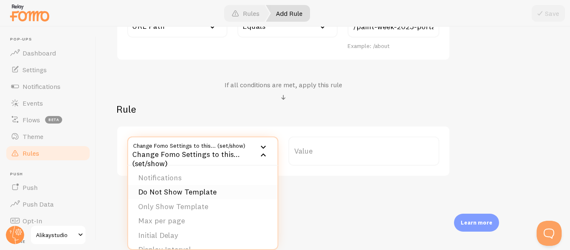
click at [187, 192] on li "Do Not Show Template" at bounding box center [202, 192] width 149 height 15
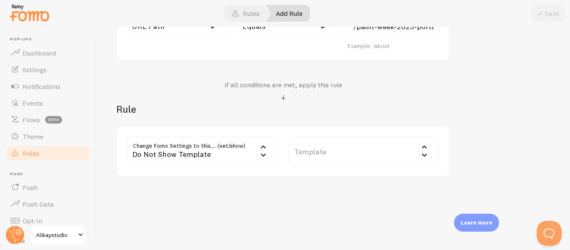
click at [324, 151] on label "Template" at bounding box center [364, 151] width 151 height 29
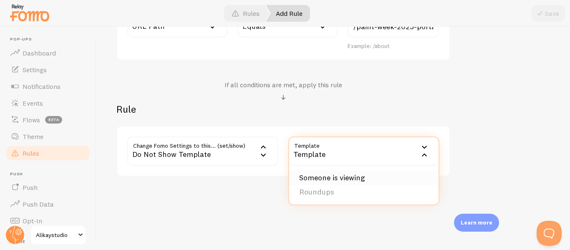
click at [327, 175] on li "Someone is viewing" at bounding box center [363, 178] width 149 height 15
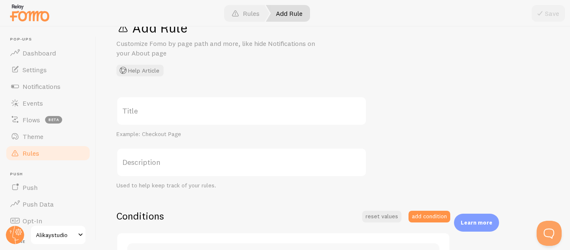
scroll to position [11, 0]
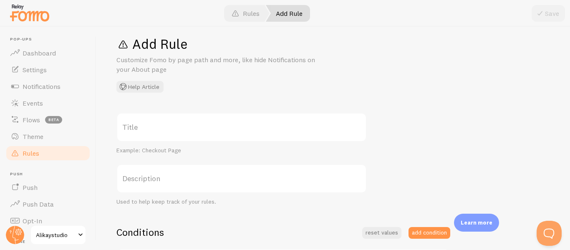
click at [148, 124] on label "Title" at bounding box center [242, 127] width 251 height 29
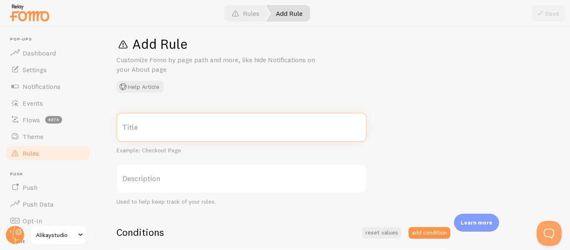
click at [148, 124] on input "Title" at bounding box center [242, 127] width 251 height 29
click at [157, 127] on label "Title" at bounding box center [242, 127] width 251 height 29
click at [157, 127] on input "Title" at bounding box center [242, 127] width 251 height 29
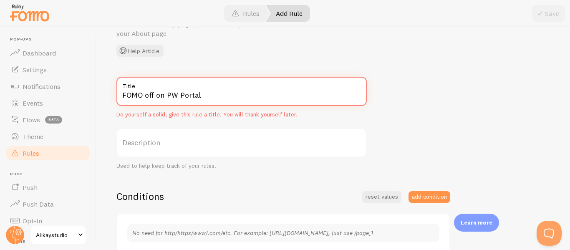
scroll to position [0, 0]
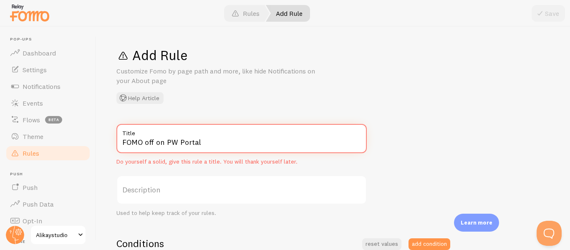
click at [225, 143] on input "FOMO off on PW Portal" at bounding box center [242, 138] width 251 height 29
type input "FOMO off on PW Portal"
click at [265, 106] on div "Add Rule Customize Fomo by page path and more, like hide Notifications on your …" at bounding box center [333, 138] width 474 height 223
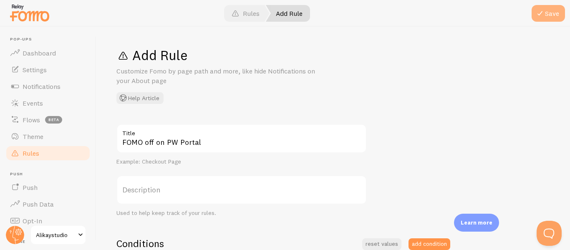
click at [556, 19] on button "Save" at bounding box center [548, 13] width 33 height 17
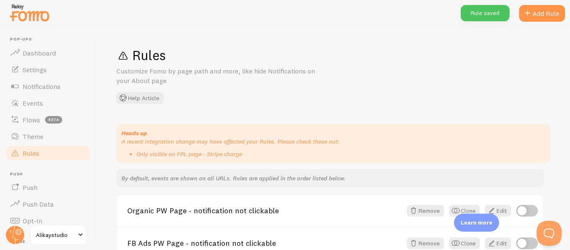
click at [28, 151] on span "Rules" at bounding box center [31, 153] width 17 height 8
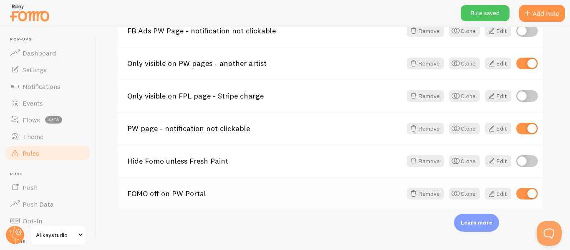
scroll to position [213, 0]
click at [463, 193] on button "Clone" at bounding box center [464, 193] width 31 height 12
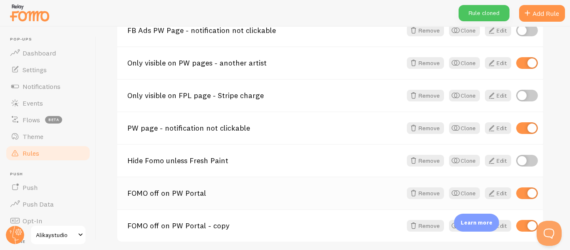
scroll to position [246, 0]
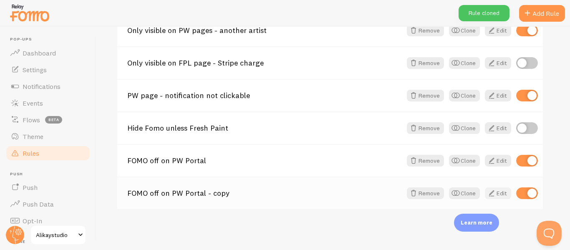
click at [499, 193] on link "Edit" at bounding box center [498, 193] width 26 height 12
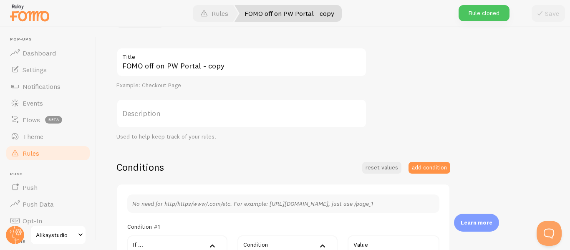
scroll to position [84, 0]
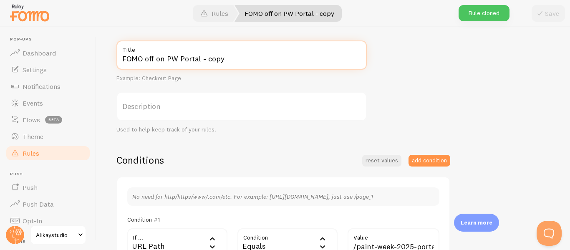
drag, startPoint x: 178, startPoint y: 58, endPoint x: 360, endPoint y: 66, distance: 181.9
click at [360, 66] on input "FOMO off on PW Portal - copy" at bounding box center [242, 55] width 251 height 29
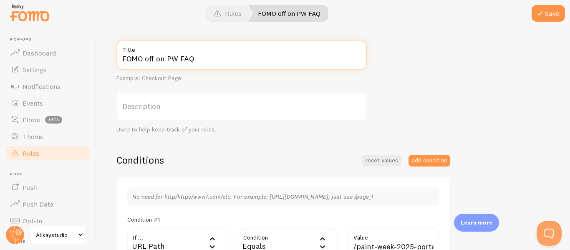
type input "FOMO off on PW FAQ"
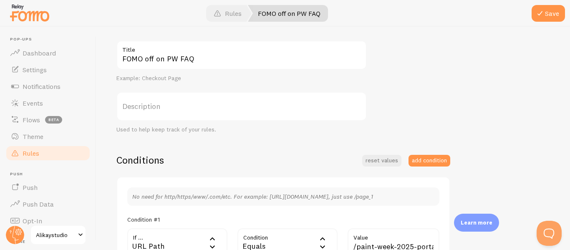
click at [177, 105] on label "Description" at bounding box center [242, 106] width 251 height 29
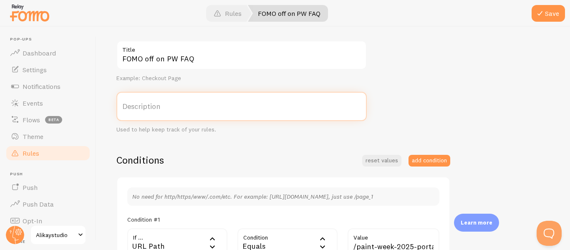
click at [177, 105] on input "Description" at bounding box center [242, 106] width 251 height 29
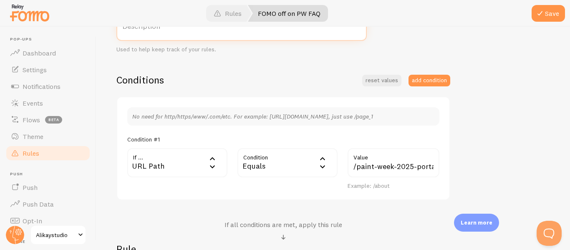
scroll to position [167, 0]
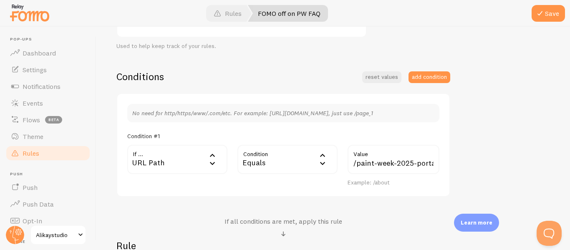
click at [376, 156] on label "Value" at bounding box center [394, 152] width 92 height 14
click at [376, 156] on input "/paint-week-2025-portal/" at bounding box center [394, 159] width 92 height 29
click at [380, 162] on input "/paint-week-2025-portal/" at bounding box center [394, 159] width 92 height 29
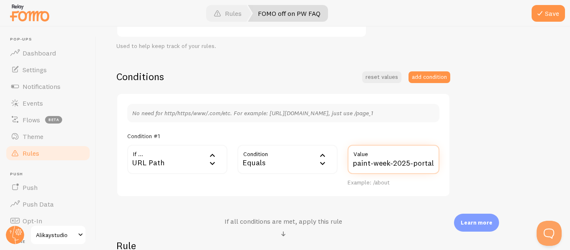
click at [380, 162] on input "/paint-week-2025-portal/" at bounding box center [394, 159] width 92 height 29
paste input "paint-week-2025-faq"
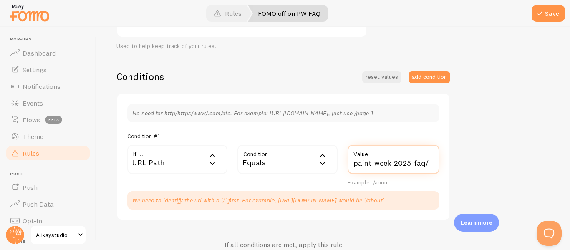
scroll to position [0, 0]
click at [479, 143] on div "FOMO off on PW FAQ Title Example: Checkout Page Description Used to help keep t…" at bounding box center [334, 147] width 434 height 380
drag, startPoint x: 375, startPoint y: 166, endPoint x: 334, endPoint y: 167, distance: 40.9
click at [334, 167] on div "If ... url URL Path URL Path URL Parameter Home page Mobile Browser URL Host CS…" at bounding box center [283, 166] width 322 height 42
click at [391, 164] on input "paint-week-2025-faq/" at bounding box center [394, 159] width 92 height 29
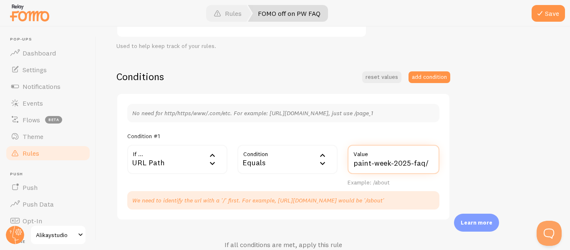
click at [355, 164] on input "paint-week-2025-faq/" at bounding box center [394, 159] width 92 height 29
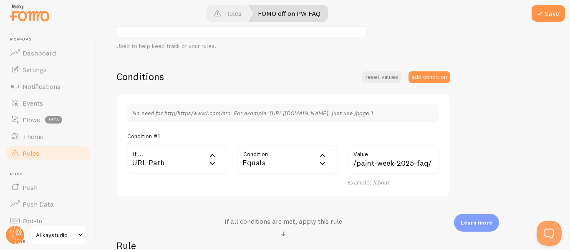
click at [500, 147] on div "FOMO off on PW FAQ Title Example: Checkout Page Description Used to help keep t…" at bounding box center [334, 135] width 434 height 356
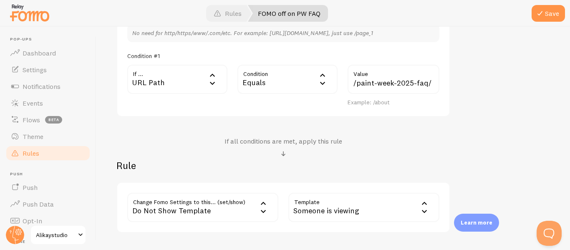
scroll to position [251, 0]
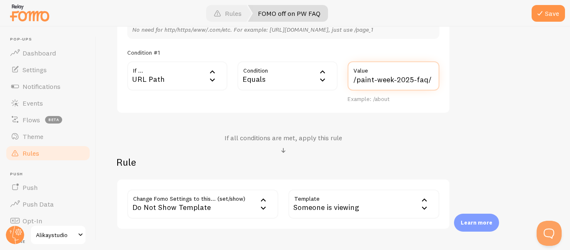
click at [426, 83] on input "/paint-week-2025-faq/" at bounding box center [394, 75] width 92 height 29
type input "/paint-week-2025-faq"
click at [474, 83] on div "FOMO off on PW FAQ Title Example: Checkout Page Description Used to help keep t…" at bounding box center [334, 51] width 434 height 356
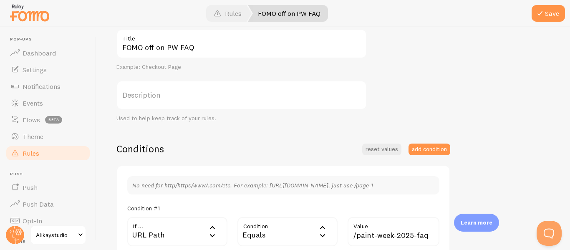
scroll to position [0, 0]
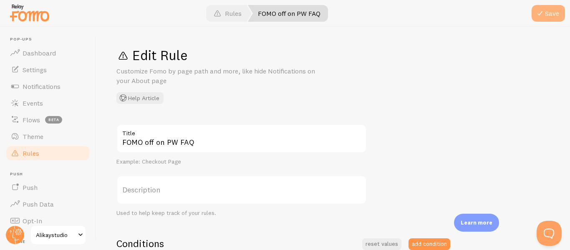
click at [543, 17] on span at bounding box center [540, 13] width 10 height 10
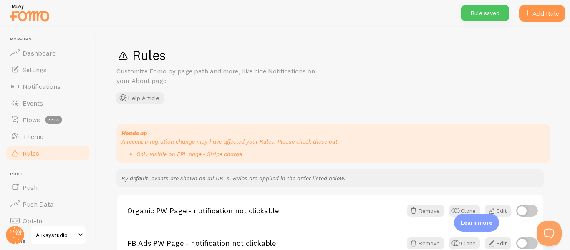
click at [31, 155] on span "Rules" at bounding box center [31, 153] width 17 height 8
click at [51, 152] on link "Rules" at bounding box center [48, 153] width 86 height 17
click at [41, 152] on link "Rules" at bounding box center [48, 153] width 86 height 17
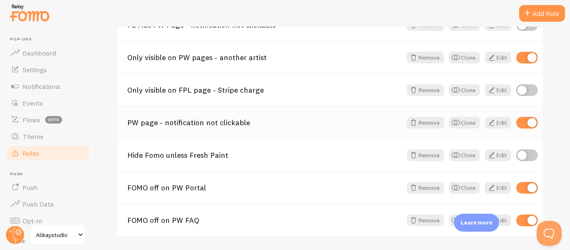
scroll to position [204, 0]
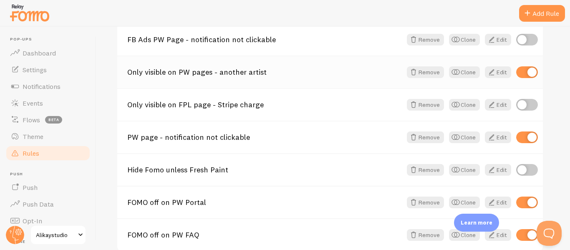
click at [194, 73] on link "Only visible on PW pages - another artist" at bounding box center [264, 72] width 275 height 8
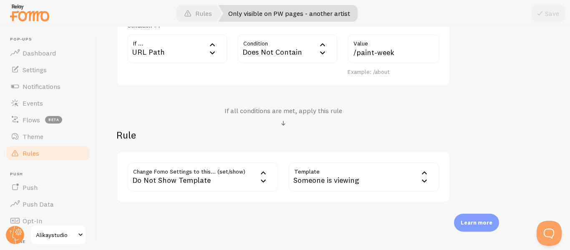
scroll to position [292, 0]
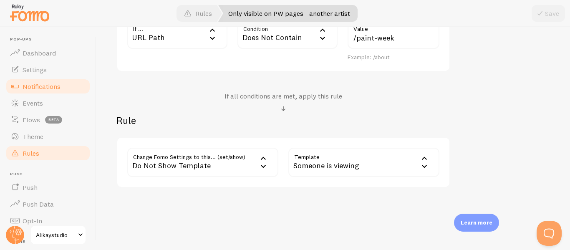
click at [41, 88] on span "Notifications" at bounding box center [42, 86] width 38 height 8
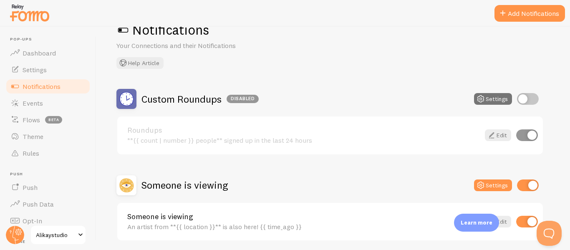
scroll to position [57, 0]
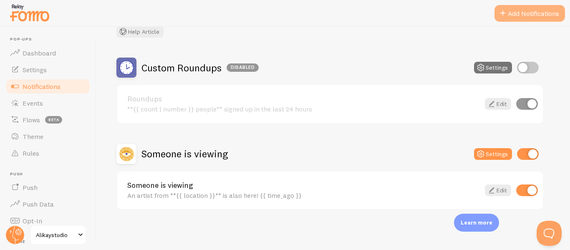
click at [522, 11] on button "Add Notifications" at bounding box center [530, 13] width 71 height 17
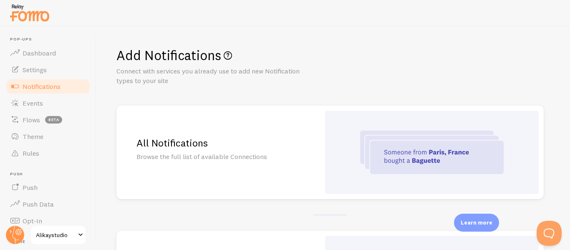
scroll to position [125, 0]
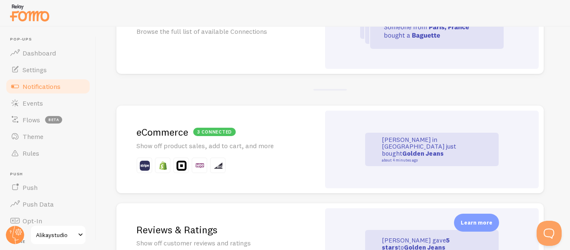
click at [304, 166] on div "3 connected eCommerce Show off product sales, add to cart, and more" at bounding box center [219, 150] width 204 height 88
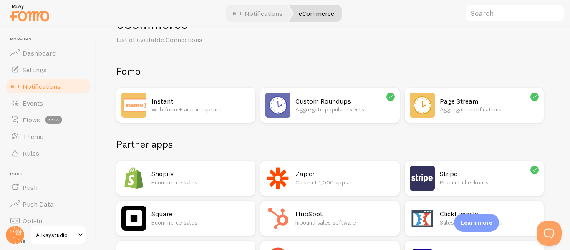
scroll to position [84, 0]
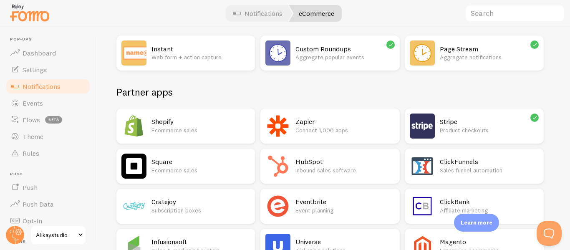
click at [471, 132] on p "Product checkouts" at bounding box center [489, 130] width 99 height 8
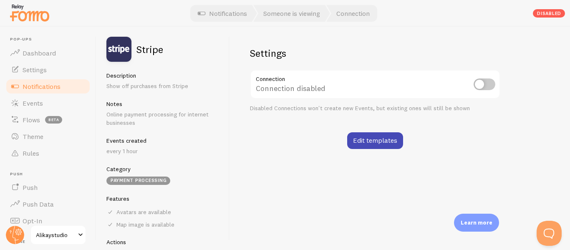
click at [485, 88] on input "checkbox" at bounding box center [485, 85] width 22 height 12
checkbox input "true"
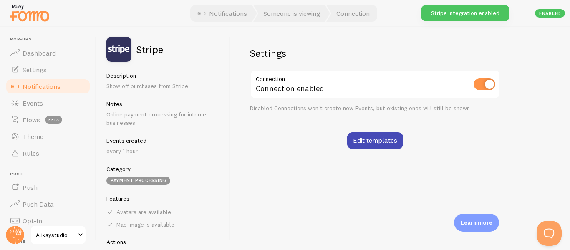
click at [487, 124] on div "Settings Connection Connection enabled Disabled Connections won't create new Ev…" at bounding box center [375, 98] width 251 height 102
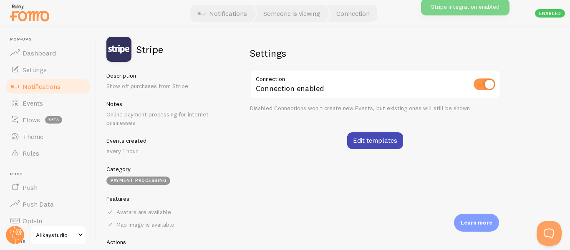
click at [489, 161] on div "Settings Connection Connection enabled Disabled Connections won't create new Ev…" at bounding box center [400, 138] width 340 height 223
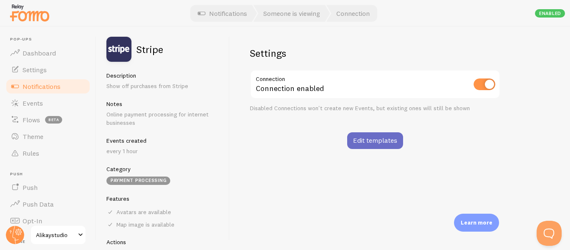
click at [375, 141] on link "Edit templates" at bounding box center [375, 140] width 56 height 17
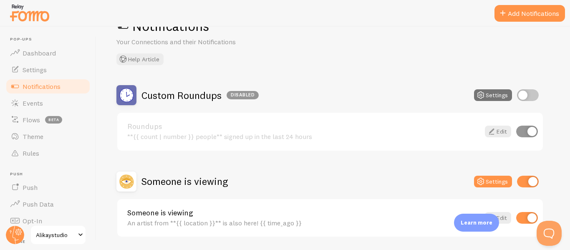
scroll to position [57, 0]
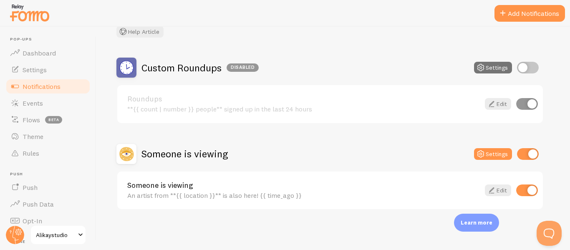
click at [41, 84] on span "Notifications" at bounding box center [42, 86] width 38 height 8
click at [327, 41] on div "Notifications Your Connections and their Notifications Help Article Custom Roun…" at bounding box center [333, 138] width 474 height 223
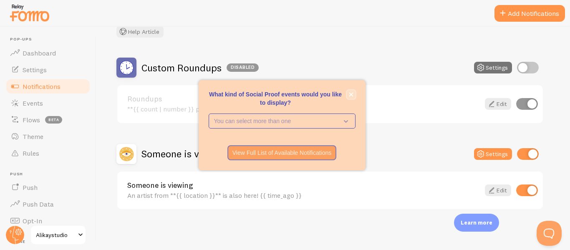
click at [351, 97] on button "close," at bounding box center [351, 94] width 9 height 9
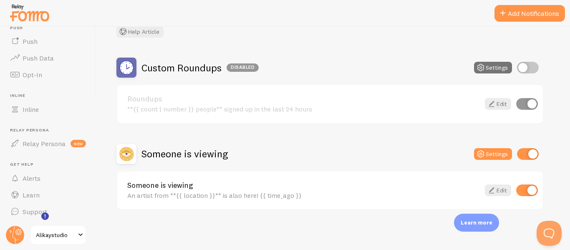
scroll to position [21, 0]
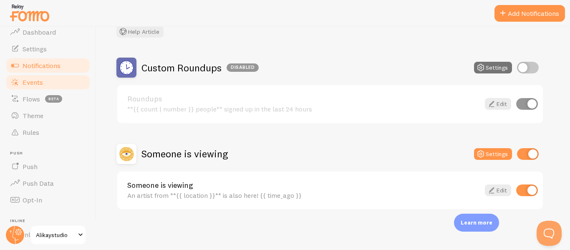
click at [37, 82] on span "Events" at bounding box center [33, 82] width 20 height 8
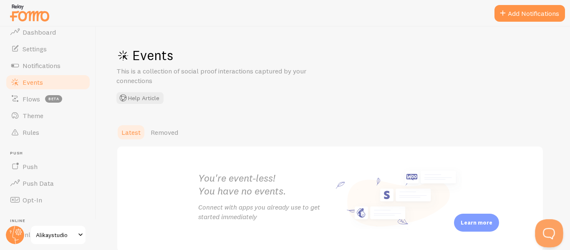
click at [544, 233] on button "Open Beacon popover" at bounding box center [547, 231] width 25 height 25
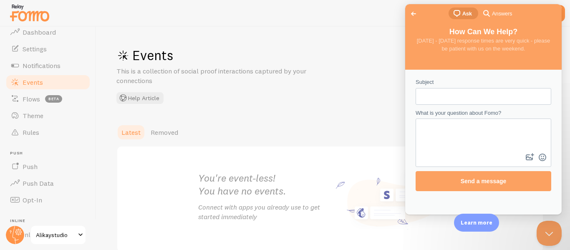
click at [414, 14] on span "Go back" at bounding box center [414, 14] width 10 height 10
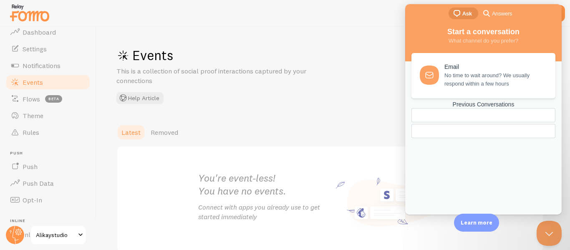
click at [354, 30] on div "Events This is a collection of social proof interactions captured by your conne…" at bounding box center [333, 138] width 474 height 223
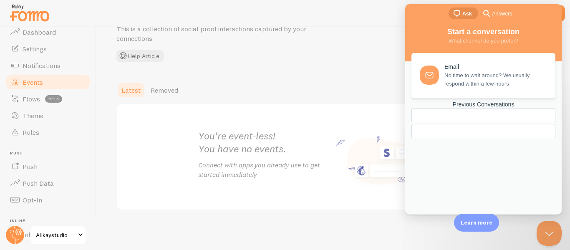
scroll to position [43, 0]
click at [489, 108] on div "Previous Conversations" at bounding box center [484, 104] width 144 height 7
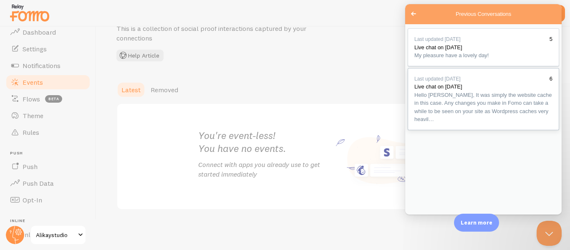
click at [488, 123] on span "Hello [PERSON_NAME], It was simply the website cache in this case. Any changes …" at bounding box center [483, 107] width 137 height 31
drag, startPoint x: 440, startPoint y: 122, endPoint x: 500, endPoint y: 144, distance: 64.5
drag, startPoint x: 509, startPoint y: 147, endPoint x: 433, endPoint y: 124, distance: 79.4
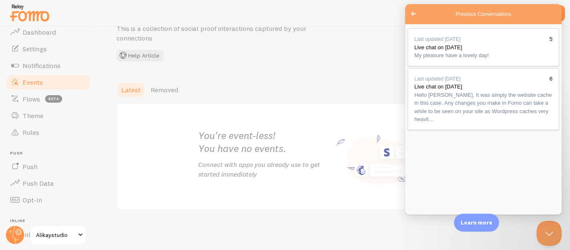
drag, startPoint x: 433, startPoint y: 124, endPoint x: 502, endPoint y: 136, distance: 69.4
drag, startPoint x: 502, startPoint y: 144, endPoint x: 449, endPoint y: 130, distance: 54.9
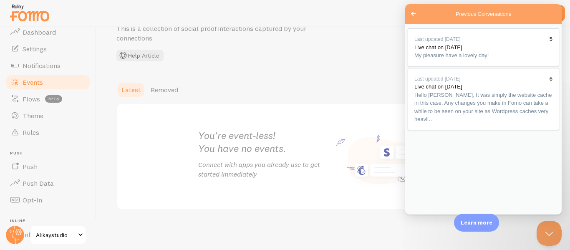
drag, startPoint x: 448, startPoint y: 68, endPoint x: 486, endPoint y: 97, distance: 47.1
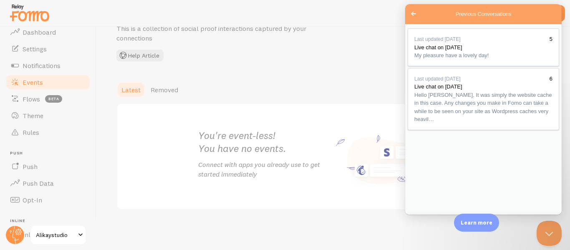
drag, startPoint x: 486, startPoint y: 99, endPoint x: 450, endPoint y: 79, distance: 42.1
drag, startPoint x: 432, startPoint y: 76, endPoint x: 498, endPoint y: 96, distance: 69.5
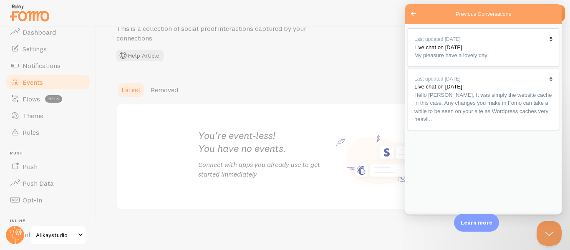
drag, startPoint x: 448, startPoint y: 77, endPoint x: 483, endPoint y: 90, distance: 37.4
drag, startPoint x: 481, startPoint y: 102, endPoint x: 443, endPoint y: 86, distance: 41.3
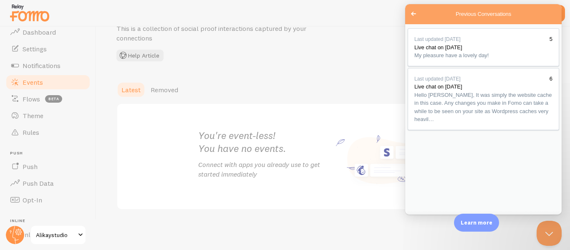
drag, startPoint x: 439, startPoint y: 77, endPoint x: 480, endPoint y: 100, distance: 46.9
drag, startPoint x: 494, startPoint y: 106, endPoint x: 449, endPoint y: 77, distance: 52.6
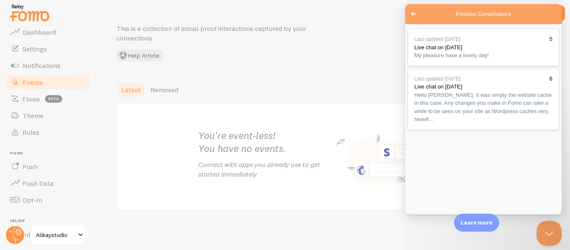
drag, startPoint x: 444, startPoint y: 79, endPoint x: 496, endPoint y: 85, distance: 52.6
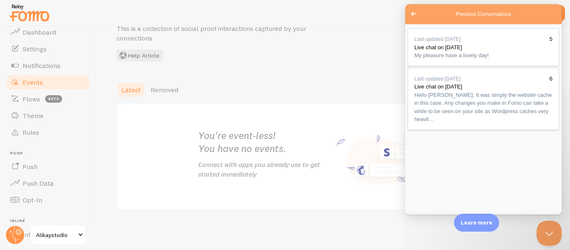
drag, startPoint x: 502, startPoint y: 92, endPoint x: 451, endPoint y: 77, distance: 53.4
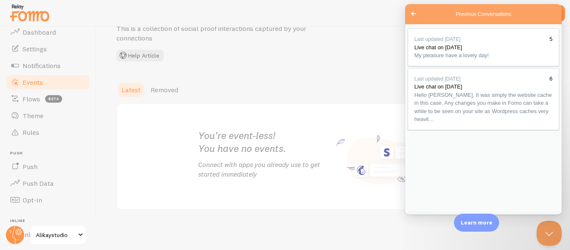
drag, startPoint x: 447, startPoint y: 31, endPoint x: 464, endPoint y: 68, distance: 41.1
drag, startPoint x: 465, startPoint y: 71, endPoint x: 438, endPoint y: 23, distance: 55.4
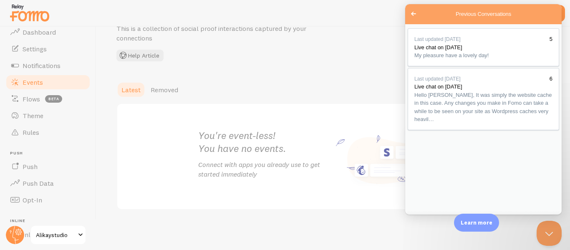
drag, startPoint x: 433, startPoint y: 23, endPoint x: 464, endPoint y: 68, distance: 55.6
drag, startPoint x: 467, startPoint y: 72, endPoint x: 431, endPoint y: 21, distance: 62.8
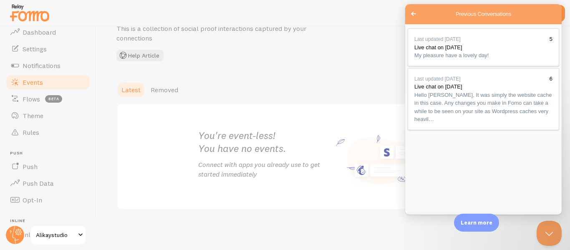
scroll to position [1608, 0]
drag, startPoint x: 438, startPoint y: 60, endPoint x: 477, endPoint y: 78, distance: 42.8
drag, startPoint x: 488, startPoint y: 92, endPoint x: 447, endPoint y: 66, distance: 49.0
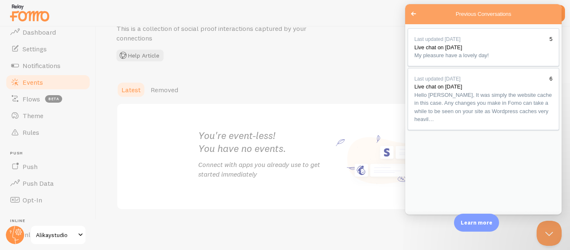
drag, startPoint x: 436, startPoint y: 65, endPoint x: 508, endPoint y: 90, distance: 76.9
drag, startPoint x: 505, startPoint y: 89, endPoint x: 436, endPoint y: 49, distance: 80.4
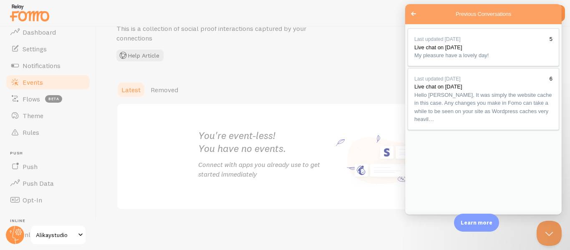
drag, startPoint x: 480, startPoint y: 73, endPoint x: 492, endPoint y: 88, distance: 19.3
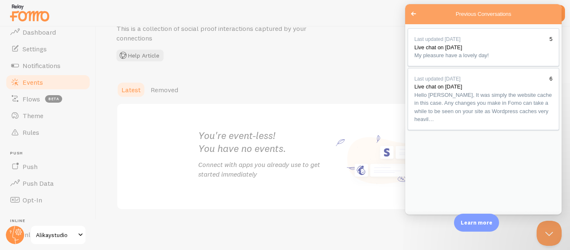
drag, startPoint x: 450, startPoint y: 85, endPoint x: 513, endPoint y: 91, distance: 63.7
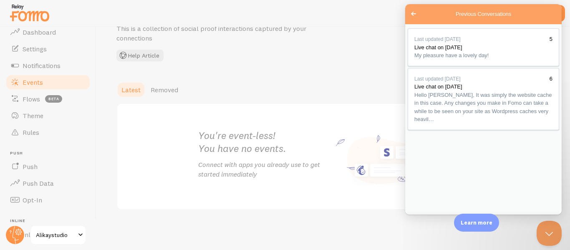
drag, startPoint x: 518, startPoint y: 95, endPoint x: 458, endPoint y: 84, distance: 60.8
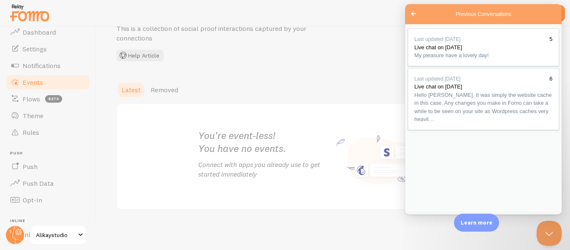
drag, startPoint x: 454, startPoint y: 65, endPoint x: 447, endPoint y: 61, distance: 7.7
drag, startPoint x: 509, startPoint y: 95, endPoint x: 444, endPoint y: 63, distance: 72.5
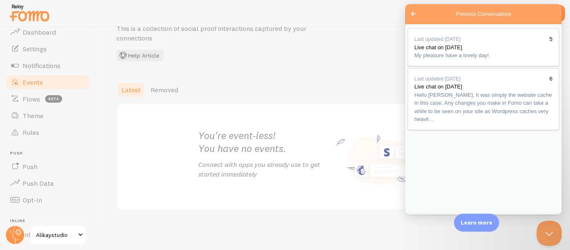
drag, startPoint x: 430, startPoint y: 63, endPoint x: 490, endPoint y: 85, distance: 63.9
drag, startPoint x: 496, startPoint y: 90, endPoint x: 448, endPoint y: 56, distance: 58.5
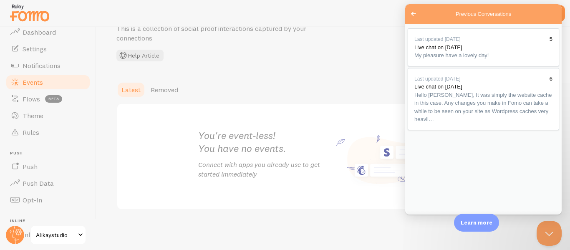
scroll to position [1024, 0]
drag, startPoint x: 441, startPoint y: 81, endPoint x: 489, endPoint y: 97, distance: 49.9
drag, startPoint x: 492, startPoint y: 105, endPoint x: 439, endPoint y: 86, distance: 56.1
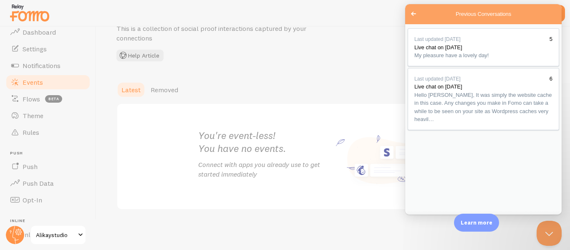
drag, startPoint x: 426, startPoint y: 78, endPoint x: 475, endPoint y: 103, distance: 55.6
drag, startPoint x: 483, startPoint y: 108, endPoint x: 453, endPoint y: 88, distance: 36.4
drag, startPoint x: 436, startPoint y: 76, endPoint x: 471, endPoint y: 96, distance: 40.8
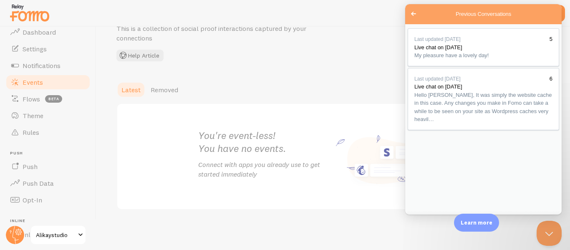
drag, startPoint x: 481, startPoint y: 102, endPoint x: 441, endPoint y: 86, distance: 42.9
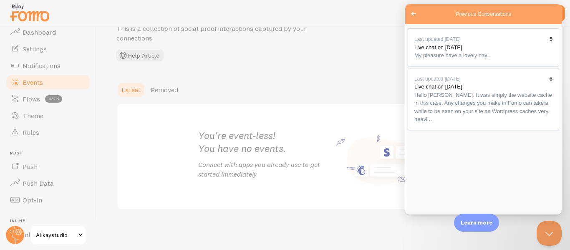
drag, startPoint x: 437, startPoint y: 78, endPoint x: 507, endPoint y: 99, distance: 73.6
drag, startPoint x: 490, startPoint y: 108, endPoint x: 441, endPoint y: 89, distance: 52.2
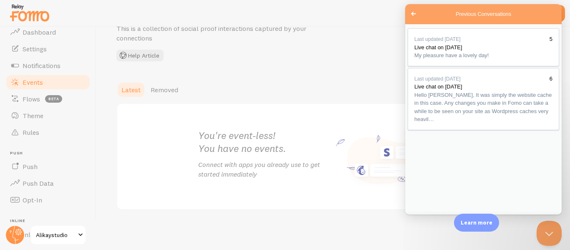
drag, startPoint x: 443, startPoint y: 90, endPoint x: 499, endPoint y: 107, distance: 58.5
drag, startPoint x: 507, startPoint y: 114, endPoint x: 470, endPoint y: 93, distance: 42.5
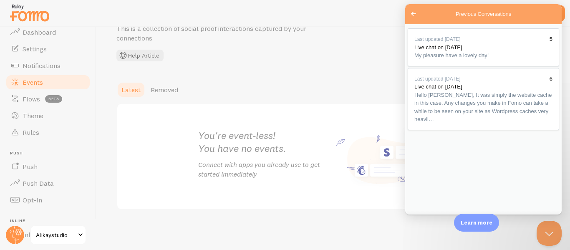
scroll to position [481, 0]
drag, startPoint x: 451, startPoint y: 66, endPoint x: 513, endPoint y: 77, distance: 62.4
drag, startPoint x: 519, startPoint y: 76, endPoint x: 458, endPoint y: 66, distance: 61.4
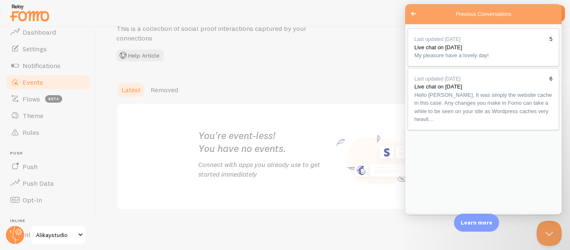
drag, startPoint x: 440, startPoint y: 51, endPoint x: 499, endPoint y: 60, distance: 59.5
drag, startPoint x: 494, startPoint y: 67, endPoint x: 441, endPoint y: 56, distance: 54.7
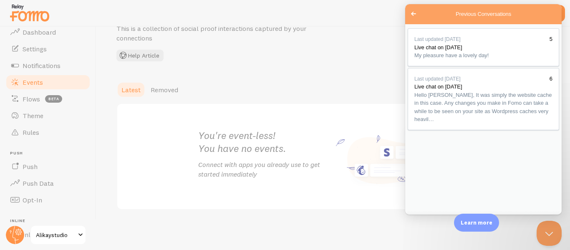
drag, startPoint x: 428, startPoint y: 56, endPoint x: 473, endPoint y: 65, distance: 45.1
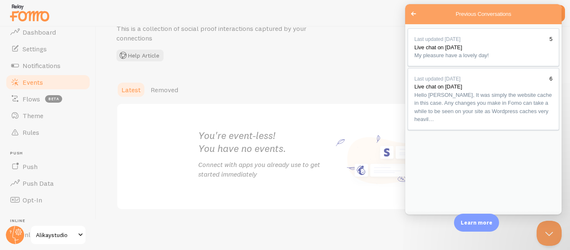
scroll to position [1754, 0]
drag, startPoint x: 448, startPoint y: 79, endPoint x: 500, endPoint y: 81, distance: 51.8
drag, startPoint x: 487, startPoint y: 90, endPoint x: 460, endPoint y: 87, distance: 27.3
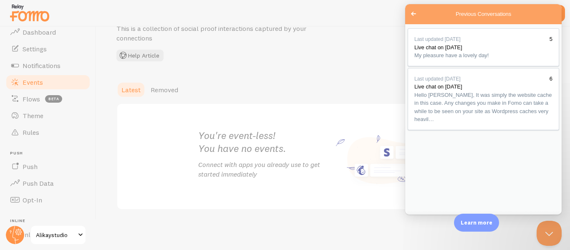
drag, startPoint x: 519, startPoint y: 111, endPoint x: 499, endPoint y: 109, distance: 20.2
drag, startPoint x: 540, startPoint y: 104, endPoint x: 481, endPoint y: 96, distance: 59.5
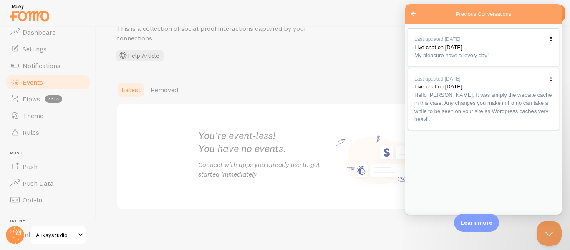
drag, startPoint x: 458, startPoint y: 85, endPoint x: 491, endPoint y: 105, distance: 37.9
copy div "logged into the SiteGround web hosting account and cleared the Dynamic Cache an…"
click at [423, 219] on button "Close" at bounding box center [415, 224] width 15 height 11
click at [293, 50] on div "Events This is a collection of social proof interactions captured by your conne…" at bounding box center [242, 32] width 251 height 57
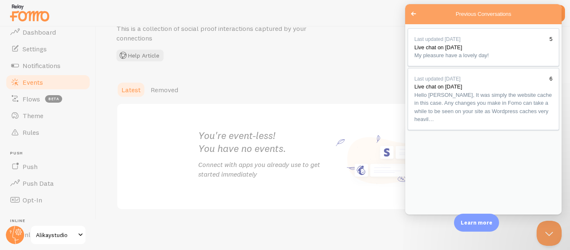
click at [416, 12] on span "Go back" at bounding box center [414, 14] width 10 height 10
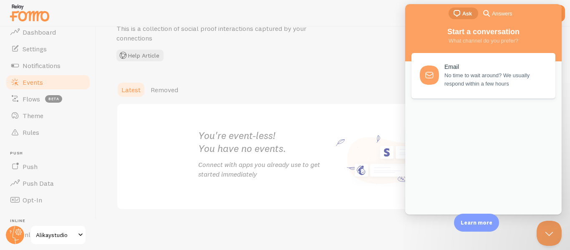
click at [318, 27] on div "Events This is a collection of social proof interactions captured by your conne…" at bounding box center [242, 32] width 251 height 57
click at [553, 232] on button "Close Beacon popover" at bounding box center [547, 231] width 25 height 25
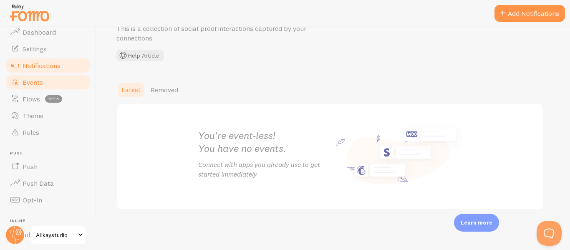
click at [39, 62] on span "Notifications" at bounding box center [42, 65] width 38 height 8
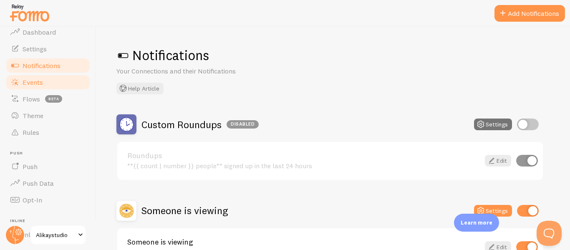
click at [26, 78] on span "Events" at bounding box center [33, 82] width 20 height 8
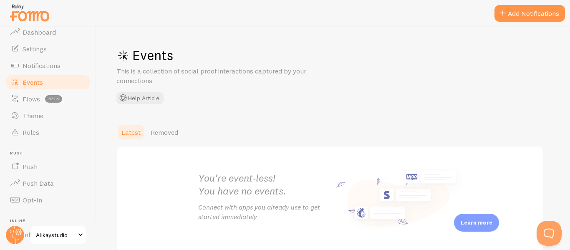
scroll to position [43, 0]
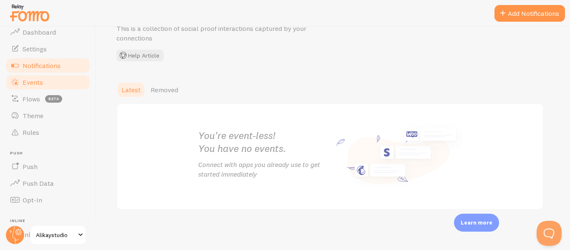
click at [30, 65] on span "Notifications" at bounding box center [42, 65] width 38 height 8
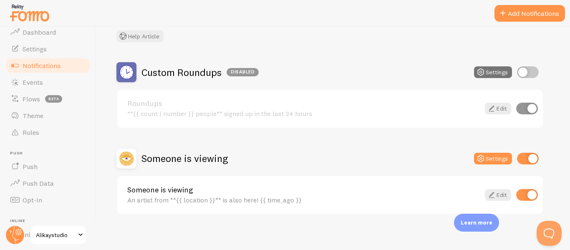
scroll to position [57, 0]
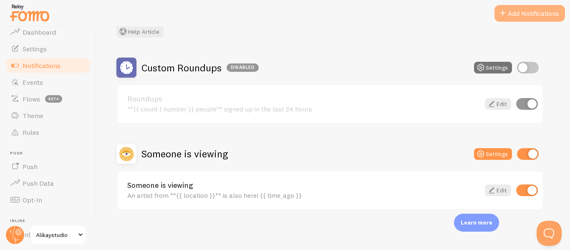
click at [508, 10] on button "Add Notifications" at bounding box center [530, 13] width 71 height 17
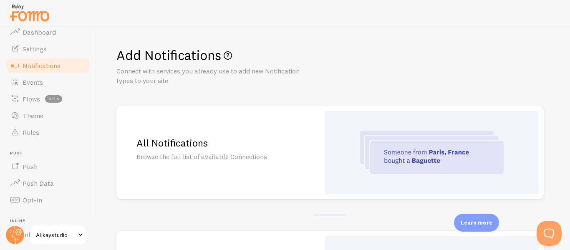
scroll to position [167, 0]
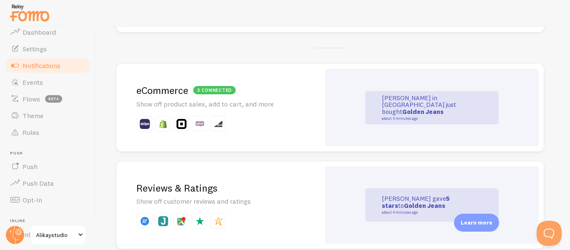
click at [224, 122] on div at bounding box center [218, 124] width 16 height 16
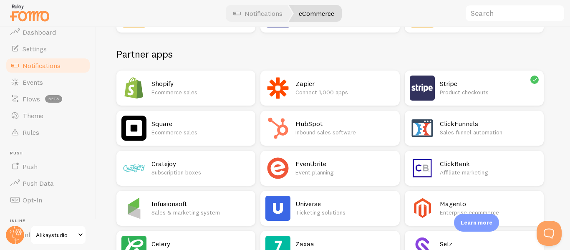
scroll to position [125, 0]
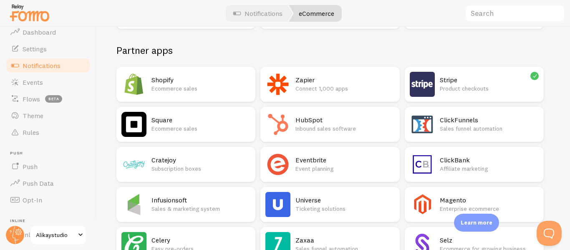
click at [499, 78] on h2 "Stripe" at bounding box center [489, 80] width 99 height 9
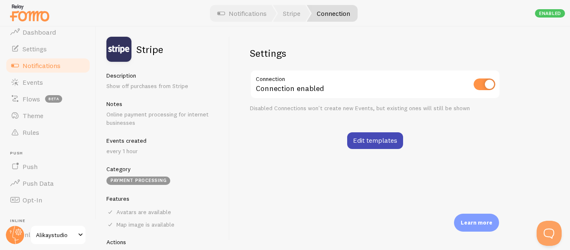
click at [362, 116] on div "Settings Connection Connection enabled Disabled Connections won't create new Ev…" at bounding box center [375, 98] width 251 height 102
click at [371, 143] on link "Edit templates" at bounding box center [375, 140] width 56 height 17
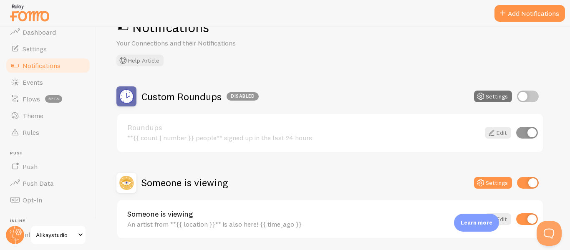
scroll to position [57, 0]
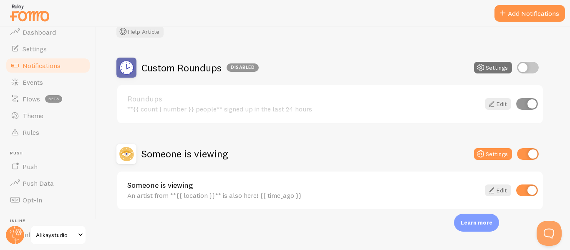
click at [404, 226] on div "Notifications Your Connections and their Notifications Help Article Custom Roun…" at bounding box center [333, 138] width 474 height 223
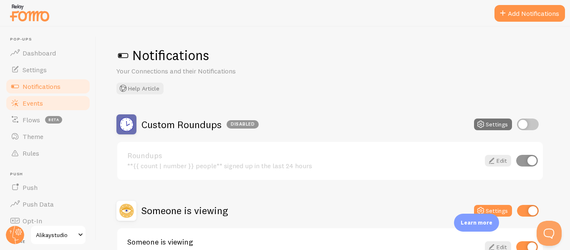
click at [31, 102] on span "Events" at bounding box center [33, 103] width 20 height 8
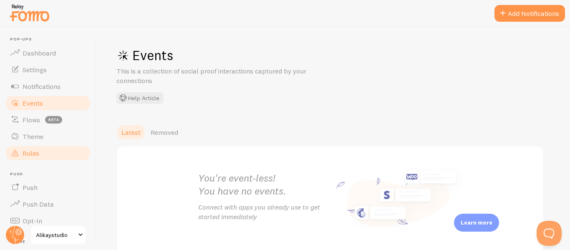
click at [43, 151] on link "Rules" at bounding box center [48, 153] width 86 height 17
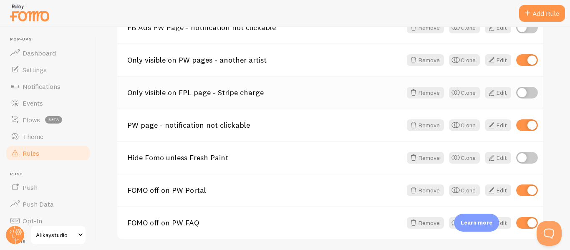
scroll to position [246, 0]
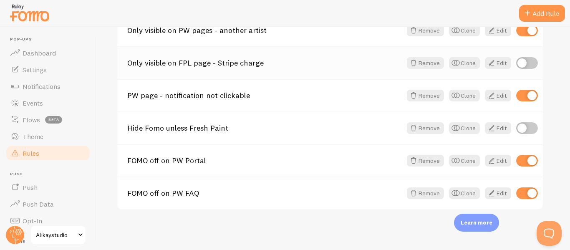
click at [244, 61] on link "Only visible on FPL page - Stripe charge" at bounding box center [264, 63] width 275 height 8
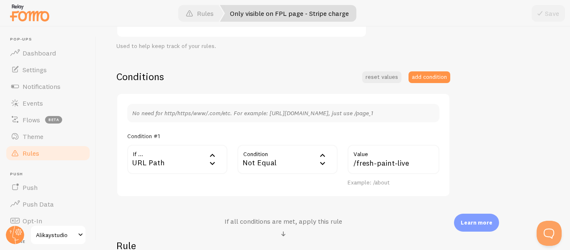
scroll to position [304, 0]
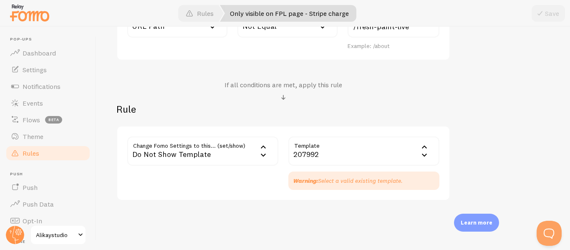
click at [333, 167] on div "Template 207992 207992 Someone is viewing Roundups Warning: Select a valid exis…" at bounding box center [364, 163] width 151 height 53
click at [334, 155] on div "207992" at bounding box center [364, 151] width 151 height 29
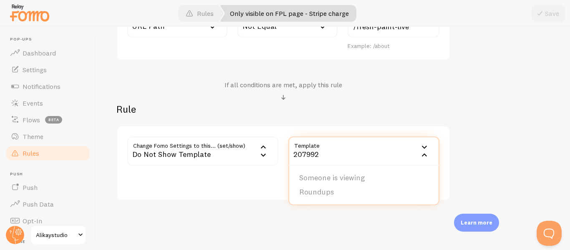
click at [453, 93] on div "Only visible on FPL page - Stripe charge Title Example: Checkout Page Descripti…" at bounding box center [334, 10] width 434 height 380
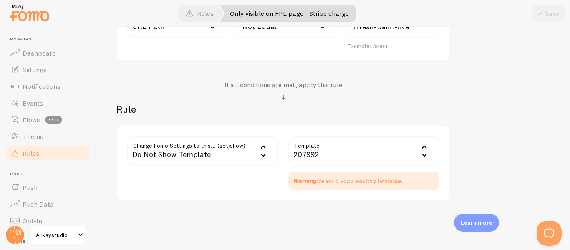
click at [513, 86] on div "Only visible on FPL page - Stripe charge Title Example: Checkout Page Descripti…" at bounding box center [334, 10] width 434 height 380
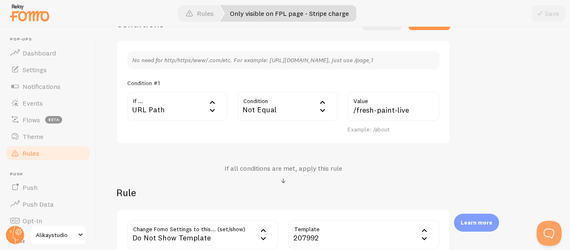
scroll to position [0, 0]
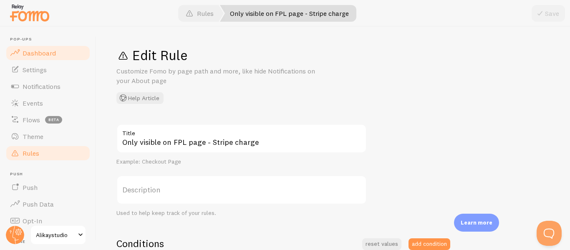
click at [30, 53] on span "Dashboard" at bounding box center [39, 53] width 33 height 8
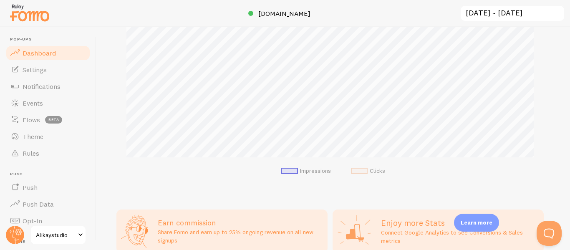
scroll to position [294, 0]
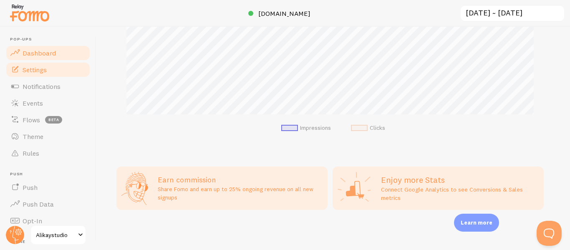
click at [44, 74] on link "Settings" at bounding box center [48, 69] width 86 height 17
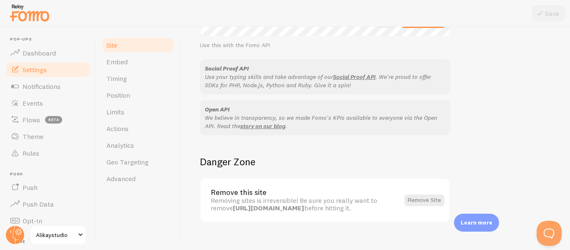
scroll to position [538, 0]
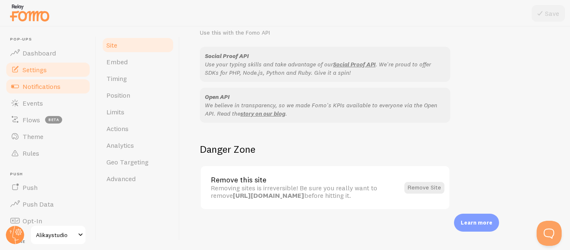
click at [35, 89] on span "Notifications" at bounding box center [42, 86] width 38 height 8
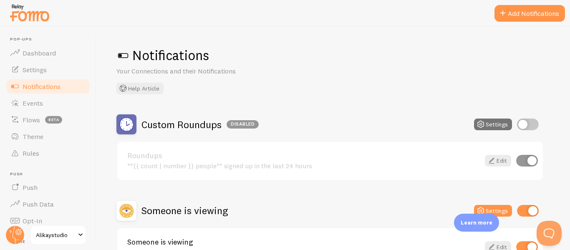
scroll to position [57, 0]
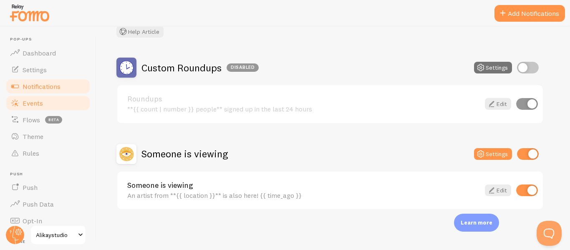
click at [48, 103] on link "Events" at bounding box center [48, 103] width 86 height 17
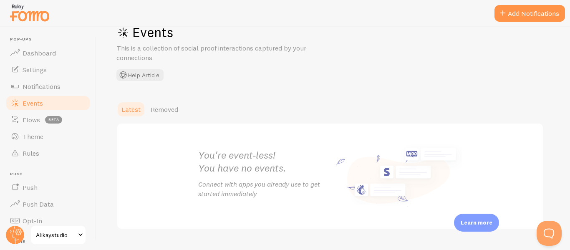
scroll to position [43, 0]
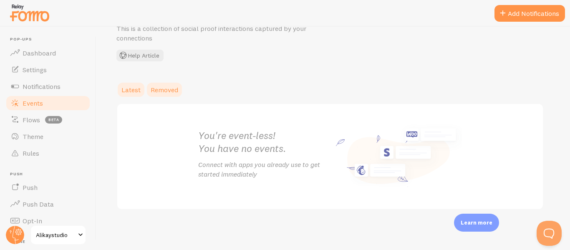
click at [159, 86] on span "Removed" at bounding box center [165, 90] width 28 height 8
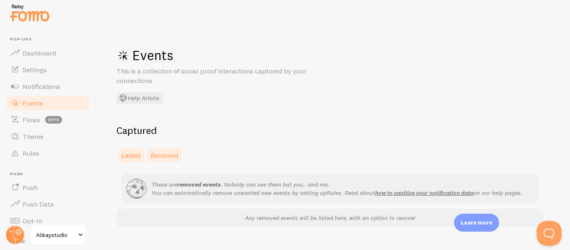
click at [133, 149] on link "Latest" at bounding box center [131, 155] width 29 height 17
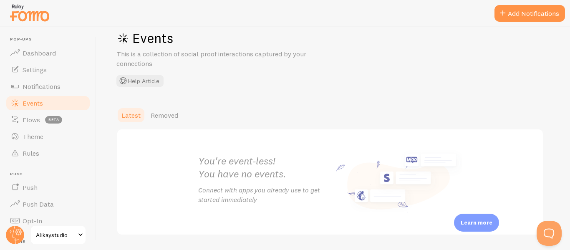
scroll to position [43, 0]
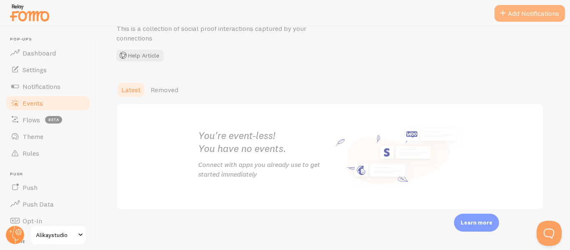
click at [503, 18] on button "Add Notifications" at bounding box center [530, 13] width 71 height 17
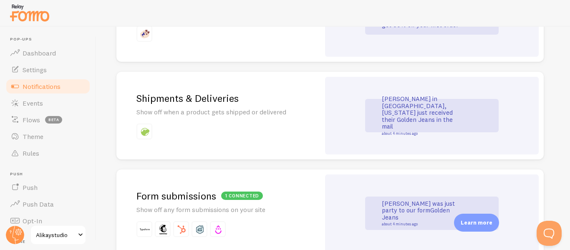
scroll to position [668, 0]
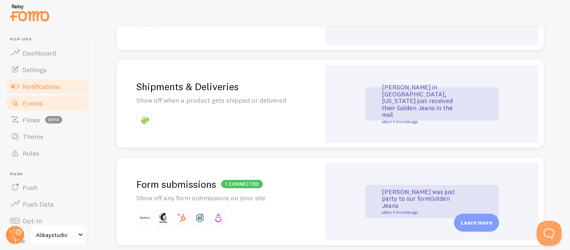
click at [33, 104] on span "Events" at bounding box center [33, 103] width 20 height 8
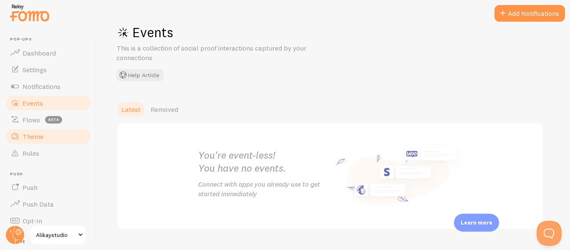
scroll to position [43, 0]
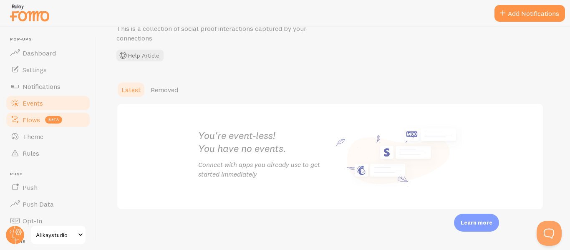
click at [37, 119] on span "Flows" at bounding box center [32, 120] width 18 height 8
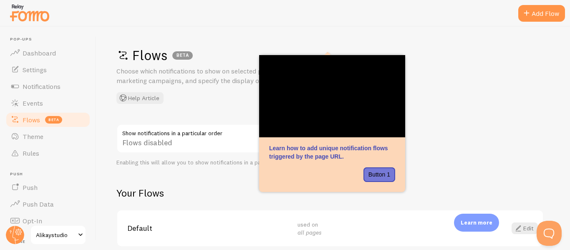
scroll to position [37, 0]
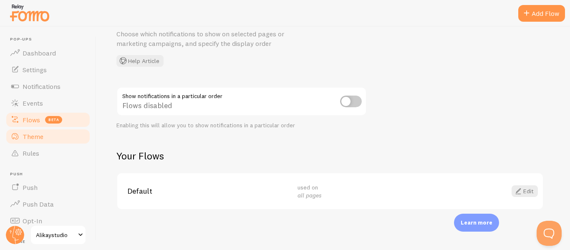
click at [23, 141] on link "Theme" at bounding box center [48, 136] width 86 height 17
click at [32, 119] on span "Flows" at bounding box center [32, 120] width 18 height 8
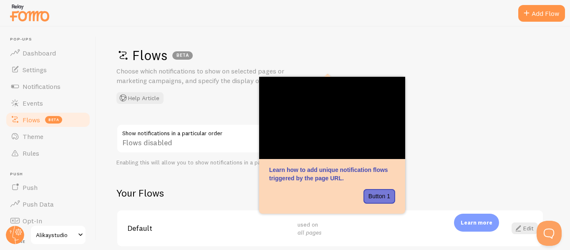
click at [482, 134] on div "Flows BETA Choose which notifications to show on selected pages or marketing ca…" at bounding box center [333, 138] width 474 height 223
click at [190, 84] on p "Choose which notifications to show on selected pages or marketing campaigns, an…" at bounding box center [217, 75] width 200 height 19
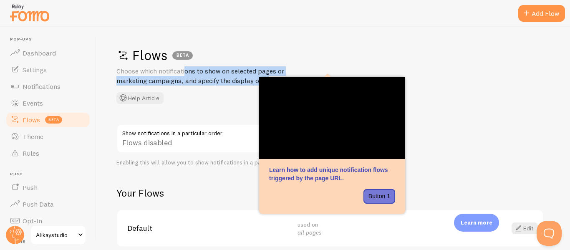
drag, startPoint x: 234, startPoint y: 76, endPoint x: 158, endPoint y: 72, distance: 76.1
click at [158, 72] on p "Choose which notifications to show on selected pages or marketing campaigns, an…" at bounding box center [217, 75] width 200 height 19
drag, startPoint x: 149, startPoint y: 73, endPoint x: 238, endPoint y: 81, distance: 90.1
click at [238, 81] on p "Choose which notifications to show on selected pages or marketing campaigns, an…" at bounding box center [217, 75] width 200 height 19
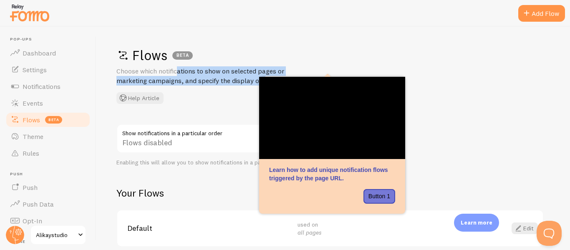
click at [238, 81] on p "Choose which notifications to show on selected pages or marketing campaigns, an…" at bounding box center [217, 75] width 200 height 19
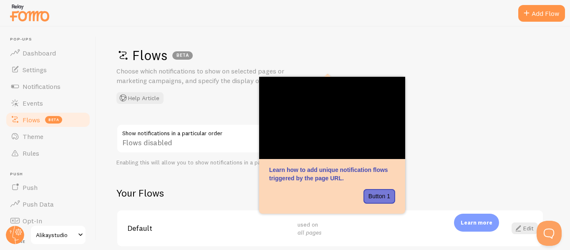
click at [458, 47] on h1 "Flows BETA" at bounding box center [331, 55] width 429 height 17
click at [31, 155] on span "Rules" at bounding box center [31, 153] width 17 height 8
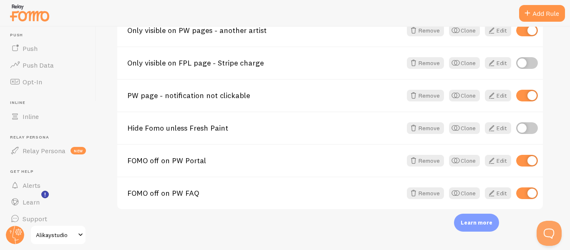
scroll to position [146, 0]
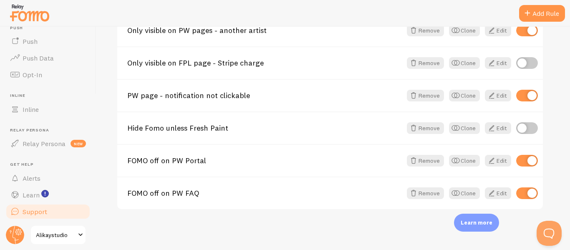
click at [40, 209] on span "Support" at bounding box center [35, 212] width 25 height 8
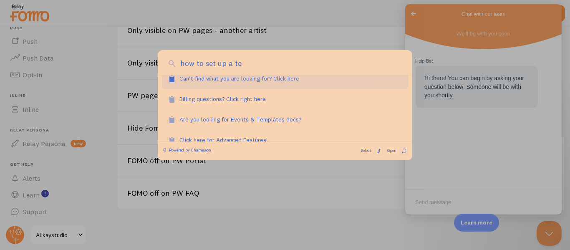
scroll to position [0, 0]
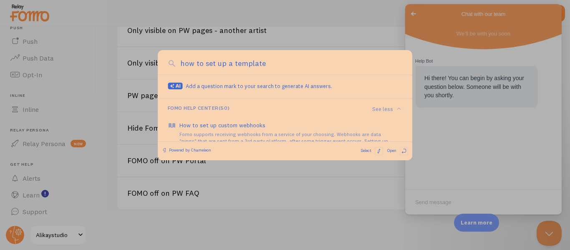
type input "how to set up a template"
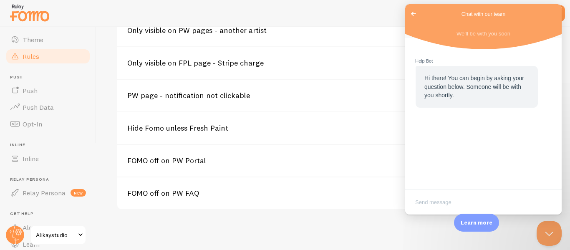
scroll to position [21, 0]
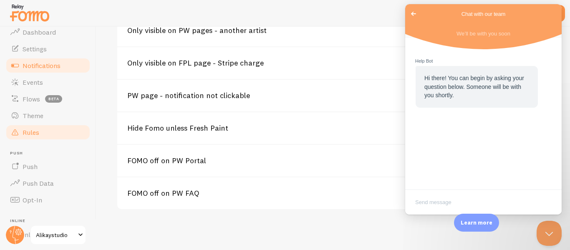
click at [35, 65] on span "Notifications" at bounding box center [42, 65] width 38 height 8
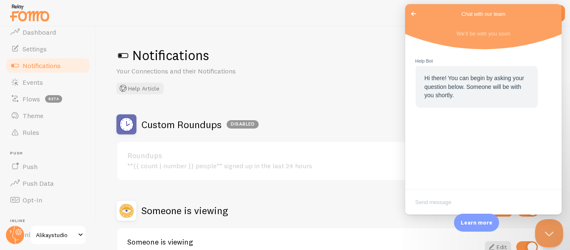
click at [542, 234] on button "Close Beacon popover" at bounding box center [547, 231] width 25 height 25
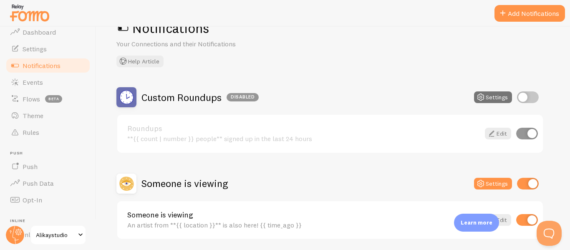
scroll to position [57, 0]
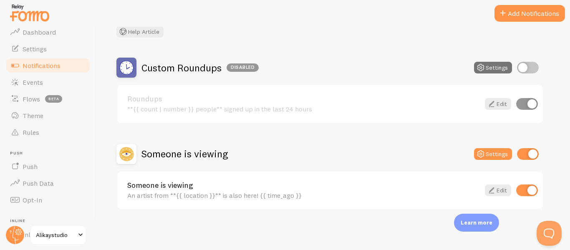
click at [486, 226] on p "Learn more" at bounding box center [477, 223] width 32 height 8
click at [487, 220] on p "Learn more" at bounding box center [477, 223] width 32 height 8
click at [480, 230] on div "Learn more" at bounding box center [476, 223] width 45 height 18
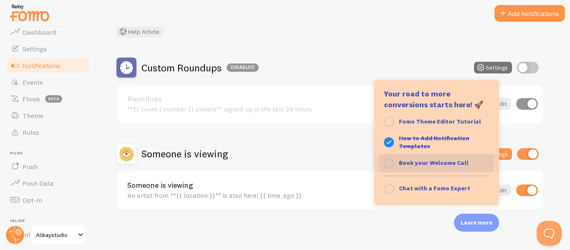
scroll to position [86, 0]
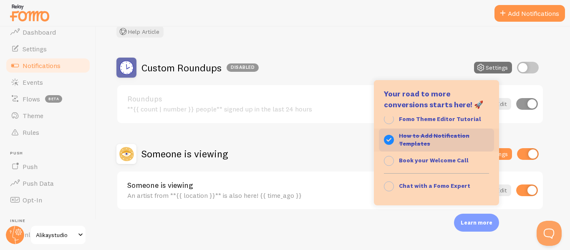
click at [413, 142] on strong "How to Add Notification Templates" at bounding box center [434, 140] width 71 height 16
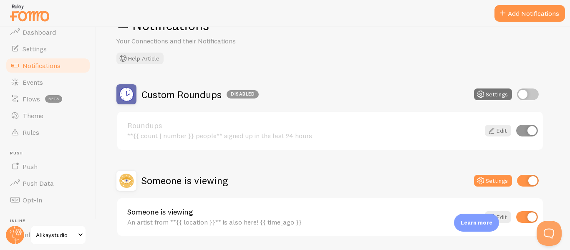
scroll to position [0, 0]
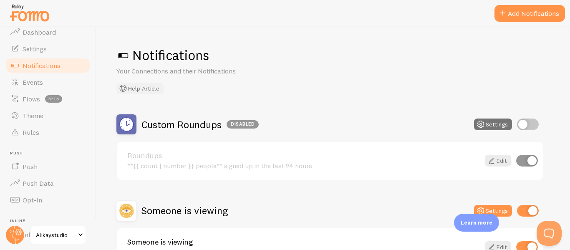
click at [156, 89] on button "Help Article" at bounding box center [140, 89] width 47 height 12
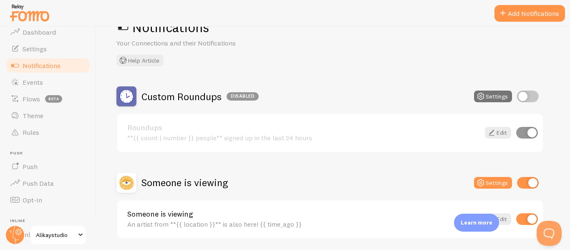
scroll to position [57, 0]
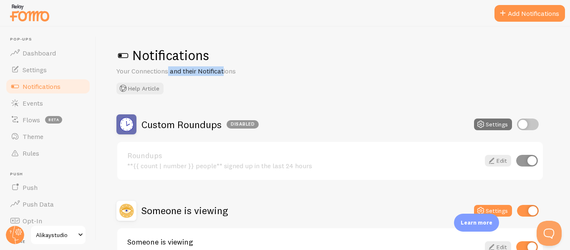
drag, startPoint x: 138, startPoint y: 70, endPoint x: 193, endPoint y: 69, distance: 54.7
click at [190, 69] on p "Your Connections and their Notifications" at bounding box center [217, 71] width 200 height 10
drag, startPoint x: 231, startPoint y: 71, endPoint x: 146, endPoint y: 68, distance: 85.2
click at [146, 68] on p "Your Connections and their Notifications" at bounding box center [217, 71] width 200 height 10
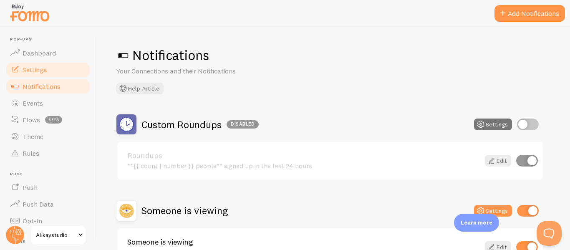
click at [50, 69] on link "Settings" at bounding box center [48, 69] width 86 height 17
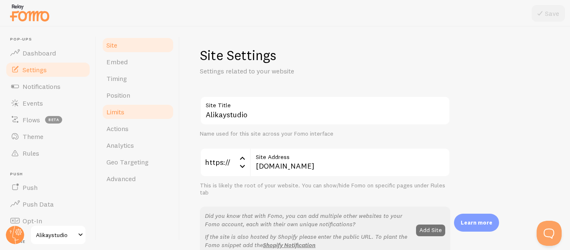
click at [115, 114] on span "Limits" at bounding box center [115, 112] width 18 height 8
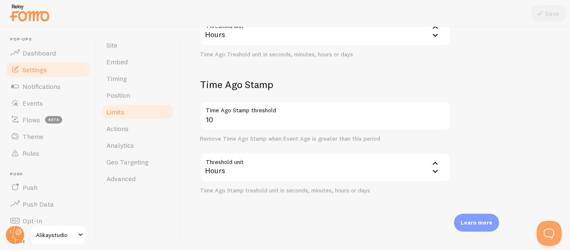
scroll to position [291, 0]
click at [35, 129] on link "Theme" at bounding box center [48, 136] width 86 height 17
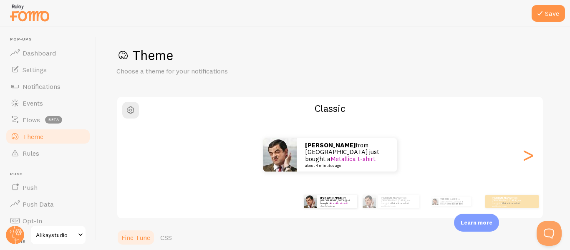
scroll to position [167, 0]
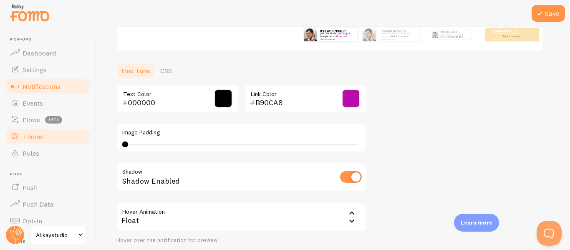
click at [31, 94] on link "Notifications" at bounding box center [48, 86] width 86 height 17
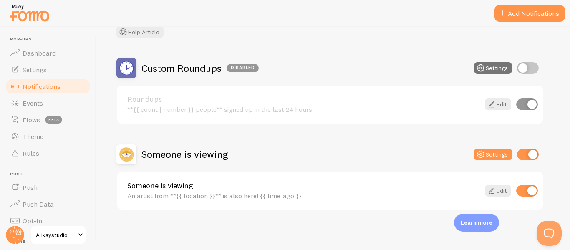
scroll to position [57, 0]
click at [50, 70] on link "Settings" at bounding box center [48, 69] width 86 height 17
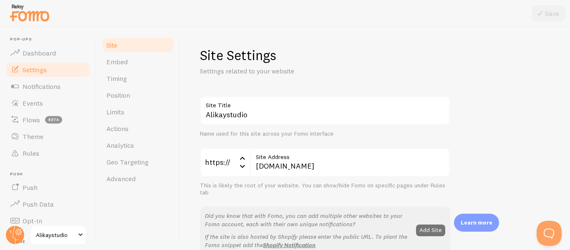
scroll to position [125, 0]
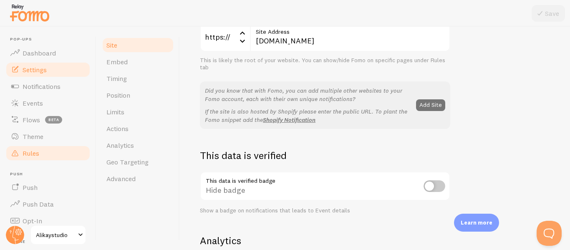
click at [37, 133] on span "Theme" at bounding box center [33, 136] width 21 height 8
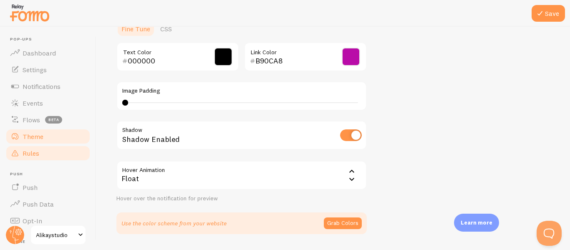
scroll to position [233, 0]
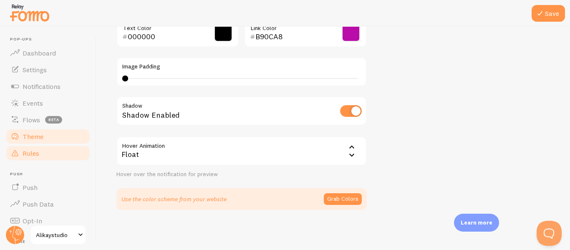
click at [49, 155] on link "Rules" at bounding box center [48, 153] width 86 height 17
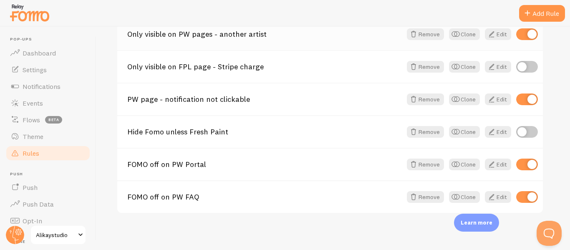
scroll to position [246, 0]
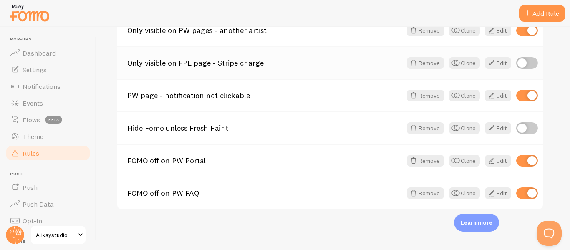
click at [203, 61] on link "Only visible on FPL page - Stripe charge" at bounding box center [264, 63] width 275 height 8
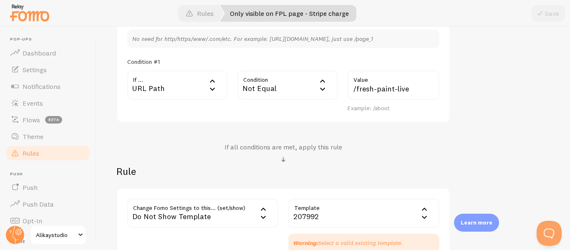
scroll to position [304, 0]
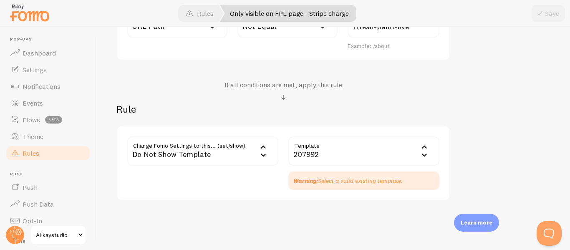
click at [332, 150] on div "207992" at bounding box center [364, 151] width 151 height 29
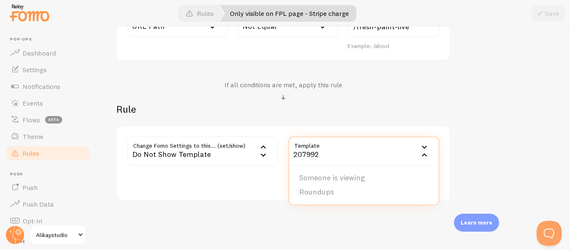
click at [487, 104] on div "Only visible on FPL page - Stripe charge Title Example: Checkout Page Descripti…" at bounding box center [334, 10] width 434 height 380
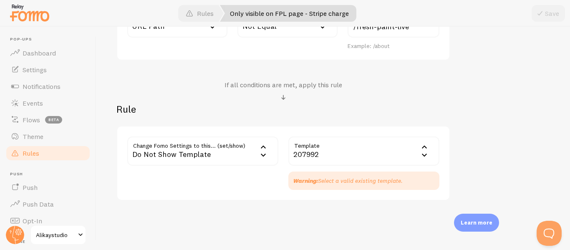
click at [476, 95] on div "Only visible on FPL page - Stripe charge Title Example: Checkout Page Descripti…" at bounding box center [334, 10] width 434 height 380
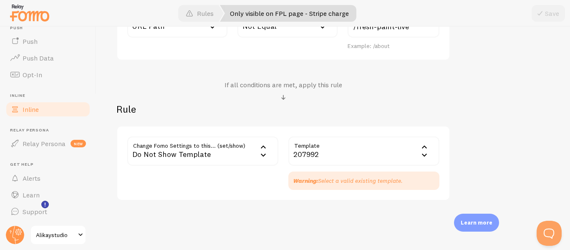
scroll to position [21, 0]
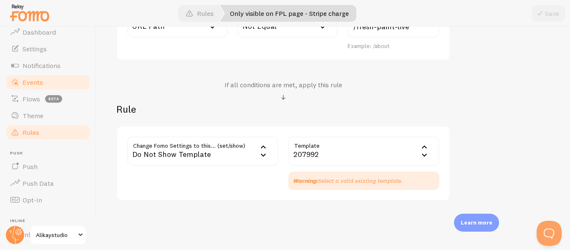
click at [39, 85] on span "Events" at bounding box center [33, 82] width 20 height 8
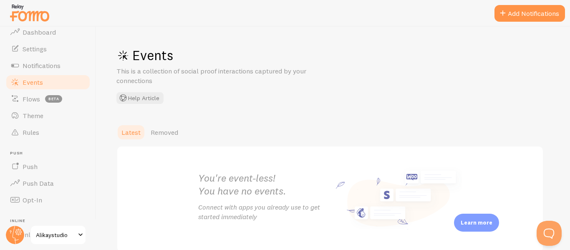
click at [299, 73] on p "This is a collection of social proof interactions captured by your connections" at bounding box center [217, 75] width 200 height 19
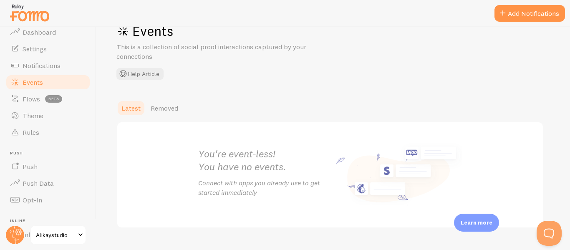
scroll to position [43, 0]
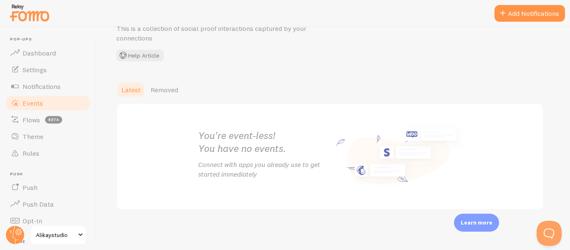
click at [237, 172] on p "Connect with apps you already use to get started immediately" at bounding box center [264, 169] width 132 height 19
drag, startPoint x: 214, startPoint y: 165, endPoint x: 262, endPoint y: 177, distance: 49.9
click at [261, 176] on p "Connect with apps you already use to get started immediately" at bounding box center [264, 169] width 132 height 19
drag, startPoint x: 207, startPoint y: 128, endPoint x: 243, endPoint y: 182, distance: 65.0
click at [241, 181] on div "You're event-less! You have no events. Connect with apps you already use to get…" at bounding box center [330, 156] width 284 height 105
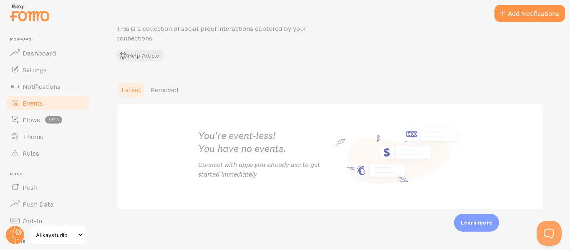
drag, startPoint x: 259, startPoint y: 182, endPoint x: 214, endPoint y: 134, distance: 65.6
click at [214, 134] on div "You're event-less! You have no events. Connect with apps you already use to get…" at bounding box center [264, 156] width 132 height 55
click at [214, 134] on h2 "You're event-less! You have no events." at bounding box center [264, 142] width 132 height 26
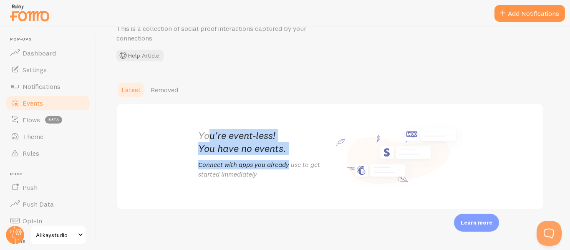
drag, startPoint x: 210, startPoint y: 133, endPoint x: 248, endPoint y: 174, distance: 55.3
click at [247, 174] on div "You're event-less! You have no events. Connect with apps you already use to get…" at bounding box center [264, 156] width 132 height 55
drag, startPoint x: 255, startPoint y: 175, endPoint x: 214, endPoint y: 129, distance: 61.5
click at [214, 129] on div "You're event-less! You have no events. Connect with apps you already use to get…" at bounding box center [264, 156] width 132 height 55
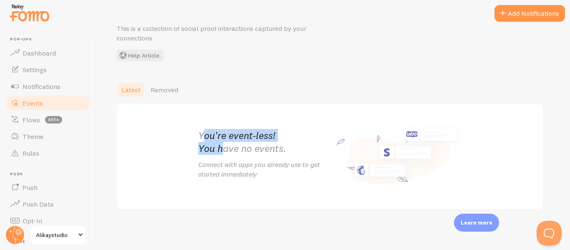
drag, startPoint x: 201, startPoint y: 126, endPoint x: 246, endPoint y: 172, distance: 64.4
click at [236, 168] on div "You're event-less! You have no events. Connect with apps you already use to get…" at bounding box center [330, 156] width 284 height 105
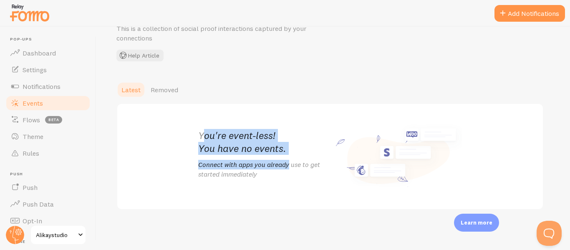
drag, startPoint x: 241, startPoint y: 162, endPoint x: 213, endPoint y: 136, distance: 38.4
click at [213, 137] on div "You're event-less! You have no events. Connect with apps you already use to get…" at bounding box center [264, 156] width 132 height 55
click at [213, 136] on h2 "You're event-less! You have no events." at bounding box center [264, 142] width 132 height 26
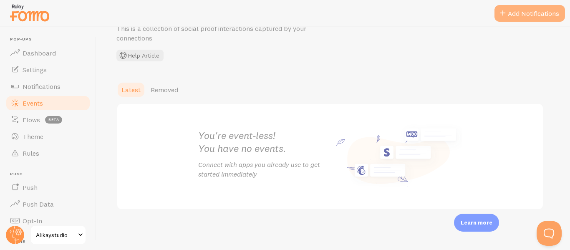
click at [522, 17] on button "Add Notifications" at bounding box center [530, 13] width 71 height 17
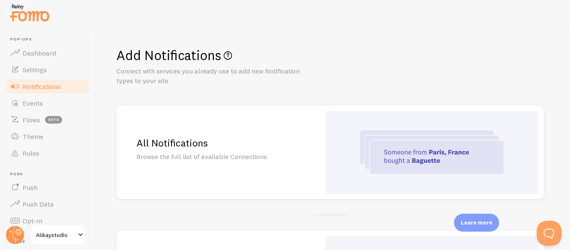
click at [405, 160] on img at bounding box center [432, 152] width 144 height 43
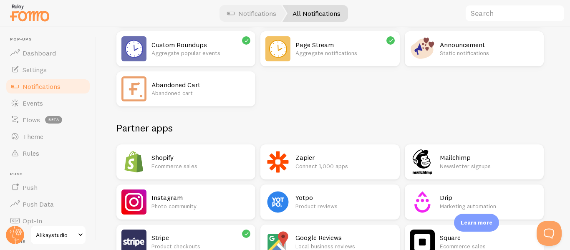
scroll to position [167, 0]
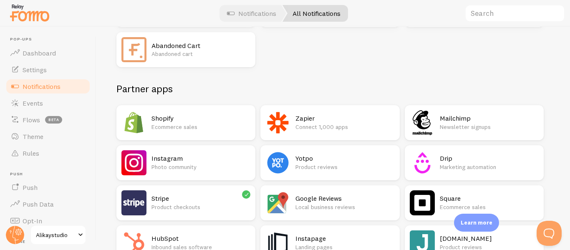
click at [200, 202] on h2 "Stripe" at bounding box center [201, 198] width 99 height 9
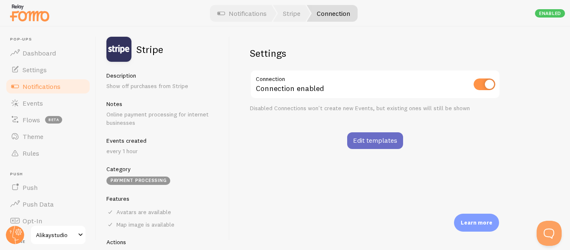
click at [371, 141] on link "Edit templates" at bounding box center [375, 140] width 56 height 17
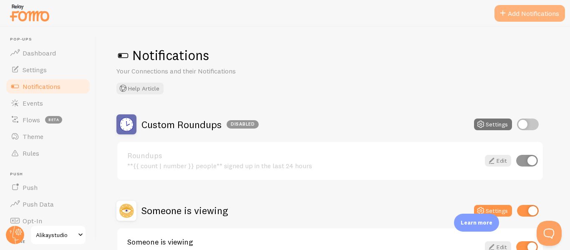
click at [521, 15] on button "Add Notifications" at bounding box center [530, 13] width 71 height 17
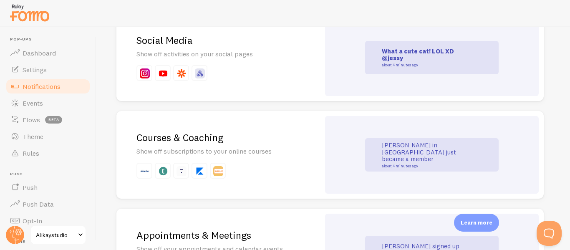
scroll to position [1253, 0]
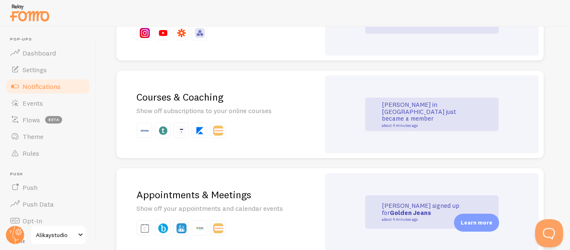
click at [551, 235] on button "Open Beacon popover" at bounding box center [547, 231] width 25 height 25
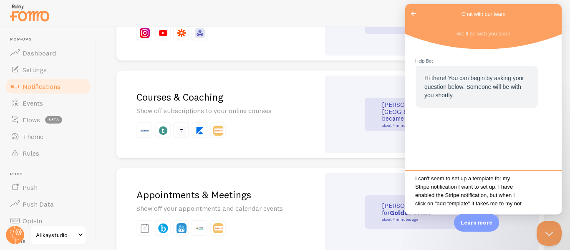
scroll to position [7, 0]
click at [52, 86] on span "Notifications" at bounding box center [42, 86] width 38 height 8
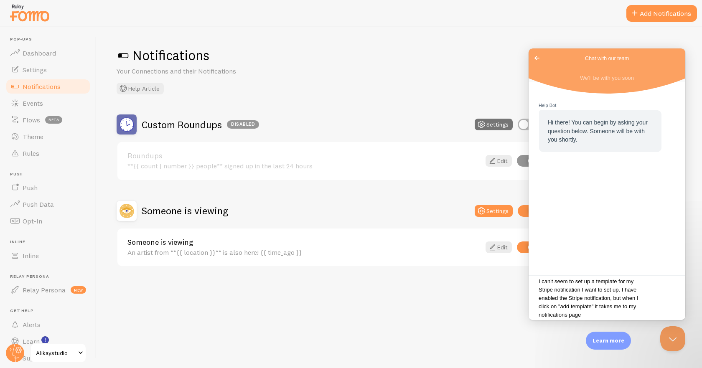
click at [570, 250] on textarea "I can't seem to set up a template for my Stripe notification I want to set up. …" at bounding box center [606, 298] width 153 height 39
click at [570, 17] on button "Add Notifications" at bounding box center [661, 13] width 71 height 17
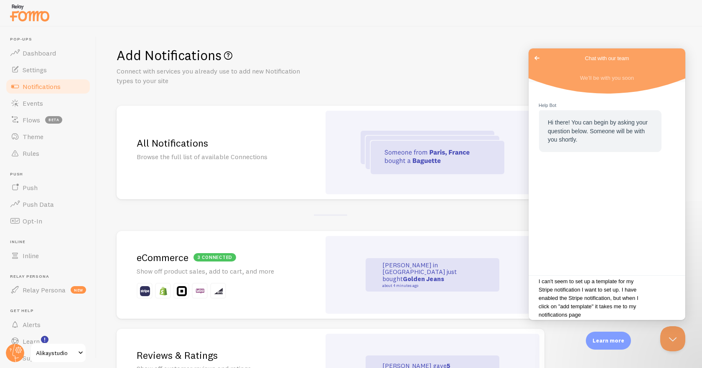
click at [277, 250] on h2 "3 connected eCommerce" at bounding box center [219, 257] width 164 height 13
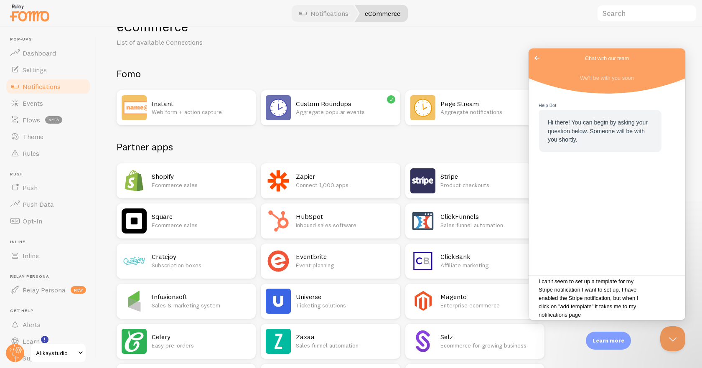
scroll to position [125, 0]
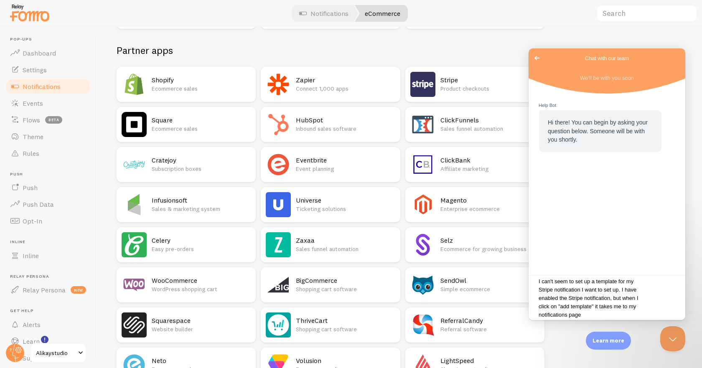
click at [468, 82] on h2 "Stripe" at bounding box center [489, 80] width 99 height 9
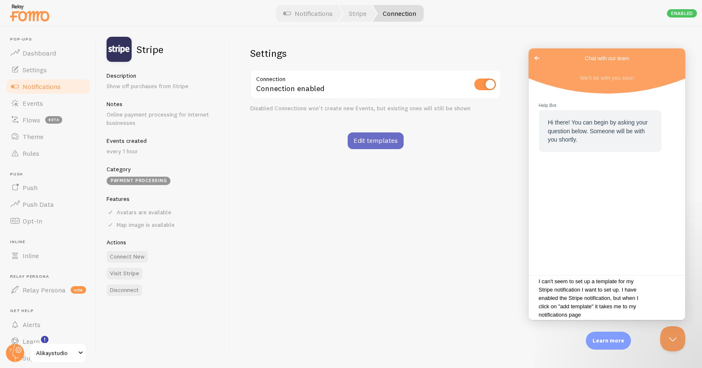
click at [368, 141] on link "Edit templates" at bounding box center [375, 140] width 56 height 17
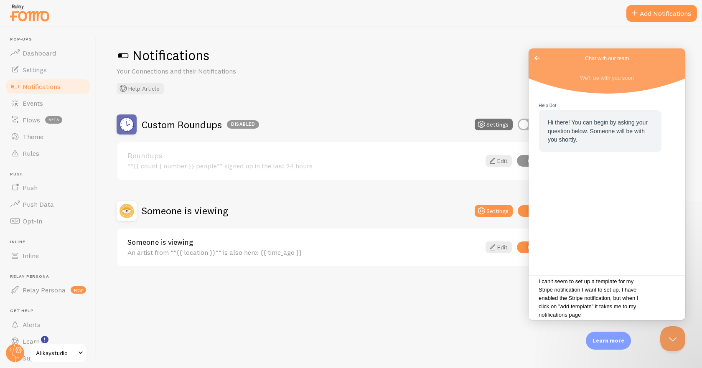
click at [570, 250] on textarea "I can't seem to set up a template for my Stripe notification I want to set up. …" at bounding box center [606, 298] width 153 height 39
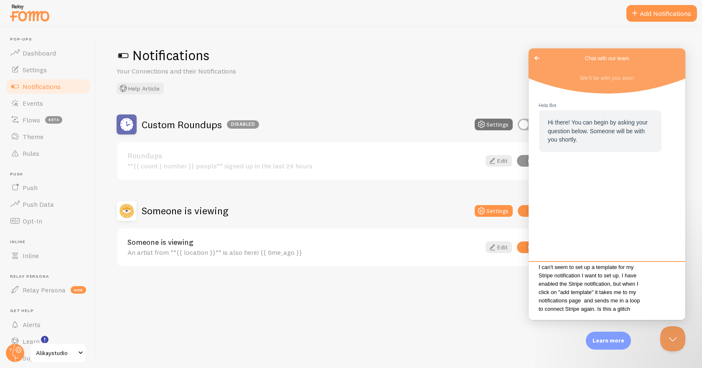
scroll to position [9, 0]
type textarea "I can't seem to set up a template for my Stripe notification I want to set up. …"
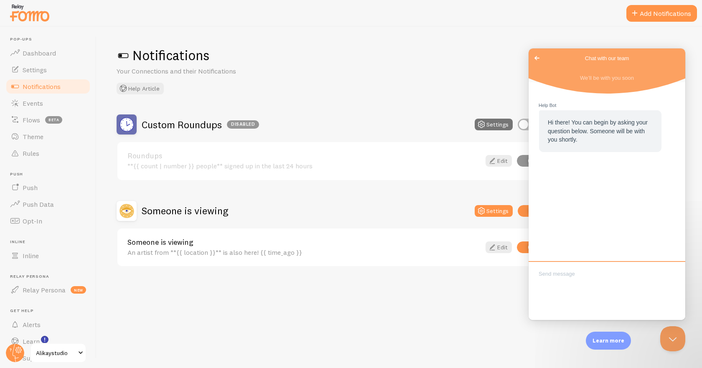
scroll to position [0, 0]
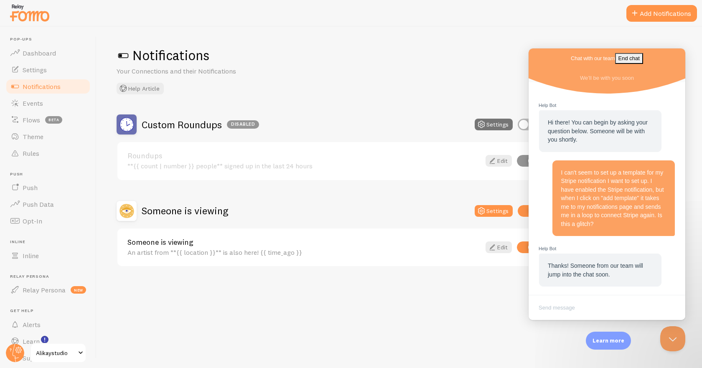
click at [570, 250] on span "Thanks! Someone from our team will jump into the chat soon." at bounding box center [594, 269] width 95 height 15
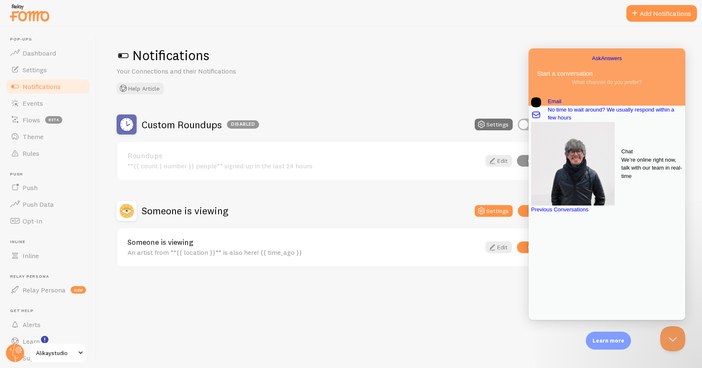
click at [621, 169] on span "We’re online right now, talk with our team in real-time" at bounding box center [651, 168] width 61 height 25
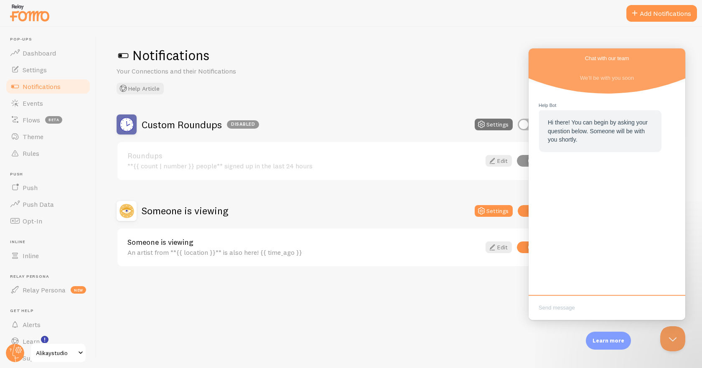
click at [585, 57] on span "Go back" at bounding box center [585, 58] width 0 height 6
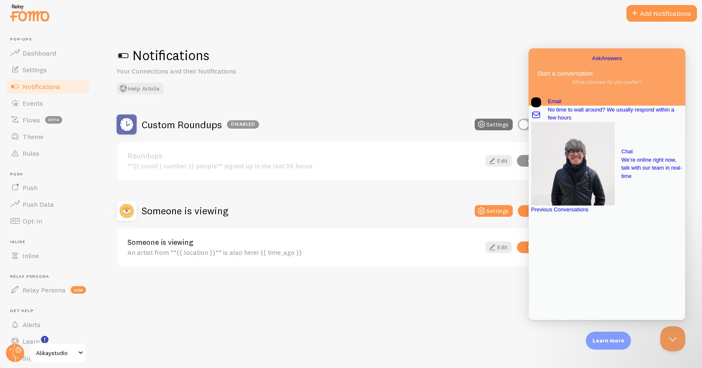
click at [597, 215] on div at bounding box center [607, 215] width 152 height 0
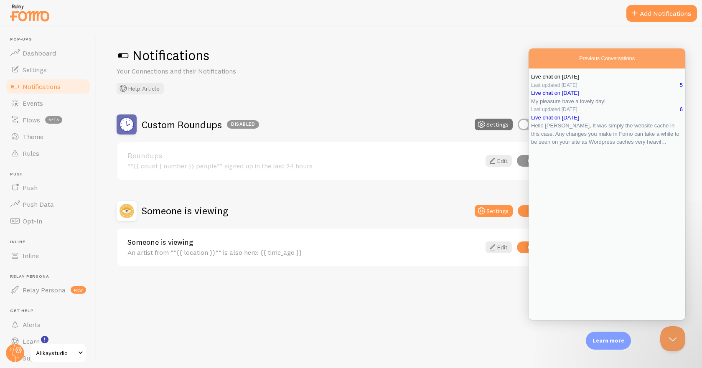
click at [579, 80] on span "Live chat on Sep 5" at bounding box center [555, 76] width 48 height 6
drag, startPoint x: 576, startPoint y: 100, endPoint x: 603, endPoint y: 127, distance: 37.5
click at [603, 353] on div "I can't seem to set up a template for my Stripe notification I want to set up. …" at bounding box center [606, 369] width 157 height 33
drag, startPoint x: 575, startPoint y: 107, endPoint x: 567, endPoint y: 104, distance: 7.8
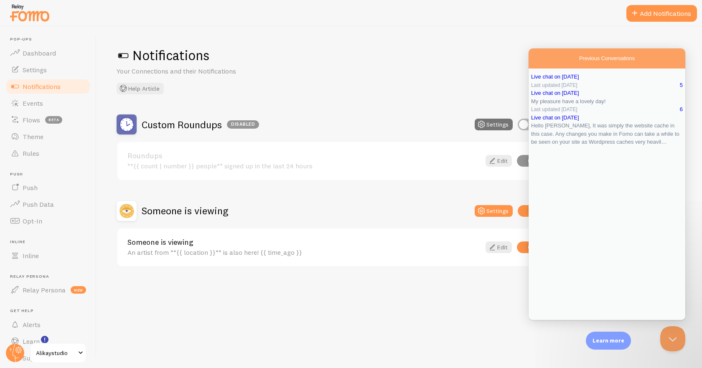
click at [567, 353] on div "I can't seem to set up a template for my Stripe notification I want to set up. …" at bounding box center [606, 369] width 157 height 33
click at [603, 353] on div "I can't seem to set up a template for my Stripe notification I want to set up. …" at bounding box center [606, 369] width 157 height 33
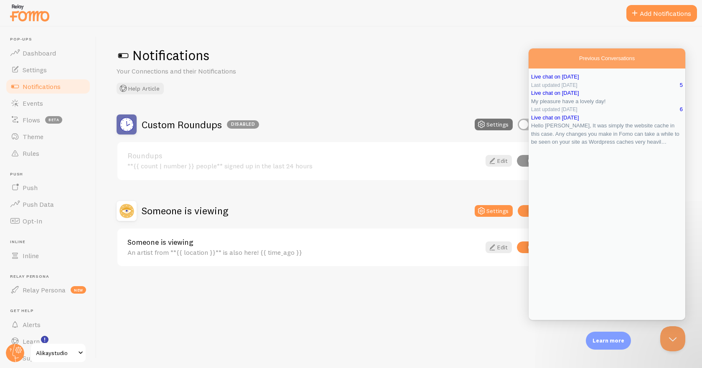
drag, startPoint x: 554, startPoint y: 96, endPoint x: 594, endPoint y: 121, distance: 46.7
click at [594, 353] on div "I can't seem to set up a template for my Stripe notification I want to set up. …" at bounding box center [606, 369] width 157 height 33
drag, startPoint x: 599, startPoint y: 130, endPoint x: 583, endPoint y: 107, distance: 27.8
click at [583, 353] on div "I can't seem to set up a template for my Stripe notification I want to set up. …" at bounding box center [606, 369] width 157 height 33
drag, startPoint x: 553, startPoint y: 94, endPoint x: 600, endPoint y: 117, distance: 52.5
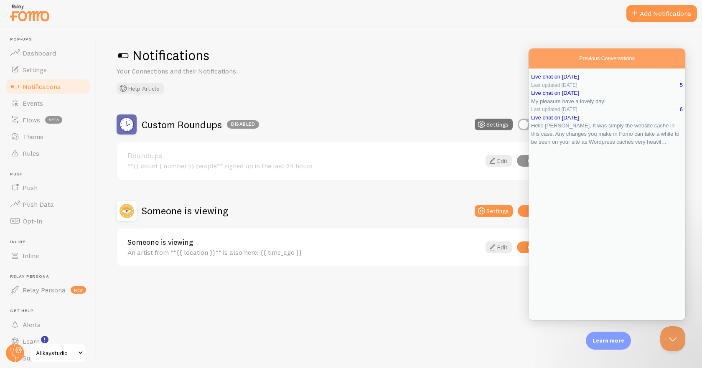
click at [600, 346] on div "You 11m I can't seem to set up a template for my Stripe notification I want to …" at bounding box center [606, 366] width 157 height 40
drag, startPoint x: 618, startPoint y: 128, endPoint x: 577, endPoint y: 106, distance: 46.9
click at [578, 353] on div "I can't seem to set up a template for my Stripe notification I want to set up. …" at bounding box center [606, 369] width 157 height 33
click at [577, 353] on div "I can't seem to set up a template for my Stripe notification I want to set up. …" at bounding box center [606, 369] width 157 height 33
click at [583, 353] on div "I can't seem to set up a template for my Stripe notification I want to set up. …" at bounding box center [606, 369] width 157 height 33
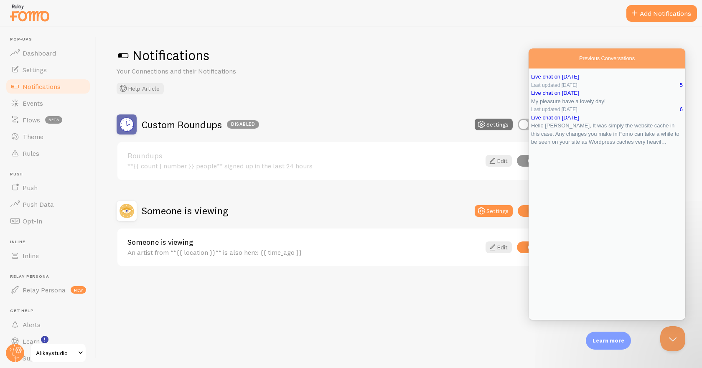
click at [583, 353] on div "I can't seem to set up a template for my Stripe notification I want to set up. …" at bounding box center [606, 369] width 157 height 33
copy div "I can't seem to set up a template for my Stripe notification I want to set up. …"
click at [633, 353] on div "I can't seem to set up a template for my Stripe notification I want to set up. …" at bounding box center [606, 369] width 157 height 33
click at [535, 320] on button "Close" at bounding box center [531, 325] width 7 height 11
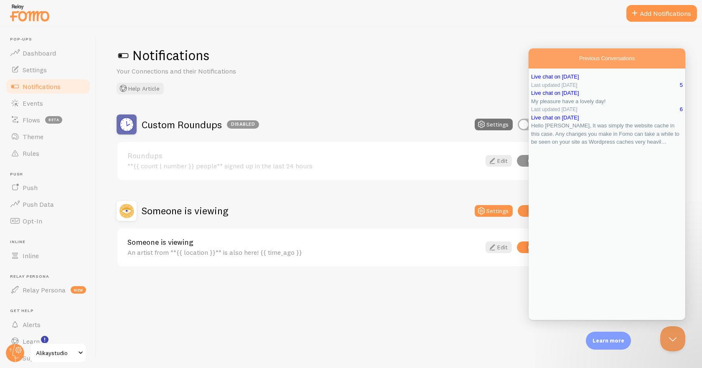
click at [579, 57] on span "Go back" at bounding box center [579, 58] width 0 height 6
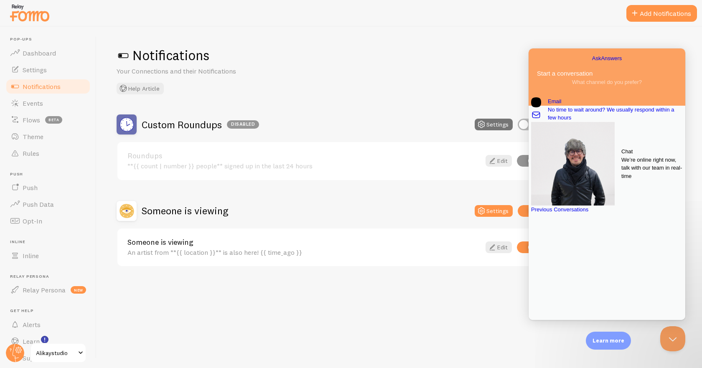
click at [621, 177] on span "We’re online right now, talk with our team in real-time" at bounding box center [651, 168] width 61 height 25
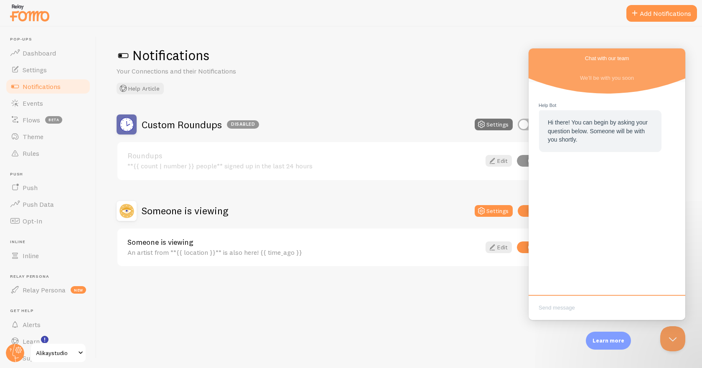
click at [563, 307] on textarea "Write chat message" at bounding box center [606, 309] width 153 height 20
type textarea "I can't seem to set up a template for my Stripe notification I want to set up. …"
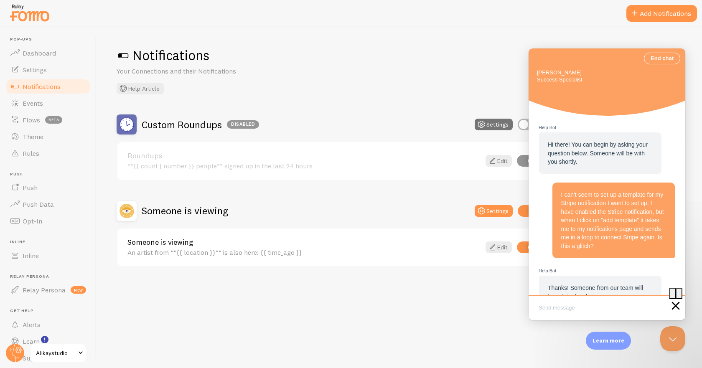
scroll to position [25, 0]
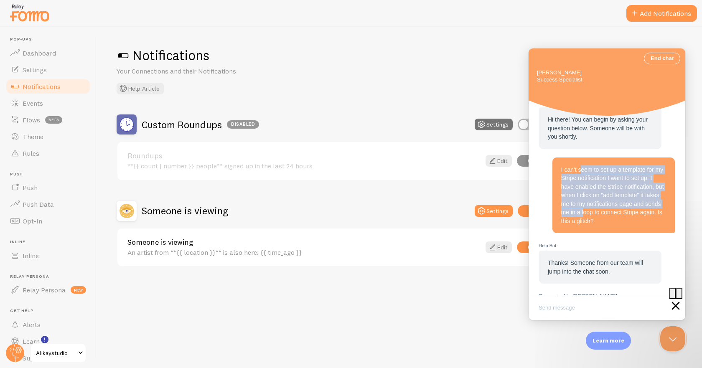
drag, startPoint x: 595, startPoint y: 205, endPoint x: 580, endPoint y: 162, distance: 46.6
click at [580, 162] on div "I can't seem to set up a template for my Stripe notification I want to set up. …" at bounding box center [613, 195] width 122 height 76
drag, startPoint x: 560, startPoint y: 160, endPoint x: 592, endPoint y: 223, distance: 70.0
click at [588, 204] on div "I can't seem to set up a template for my Stripe notification I want to set up. …" at bounding box center [613, 195] width 122 height 76
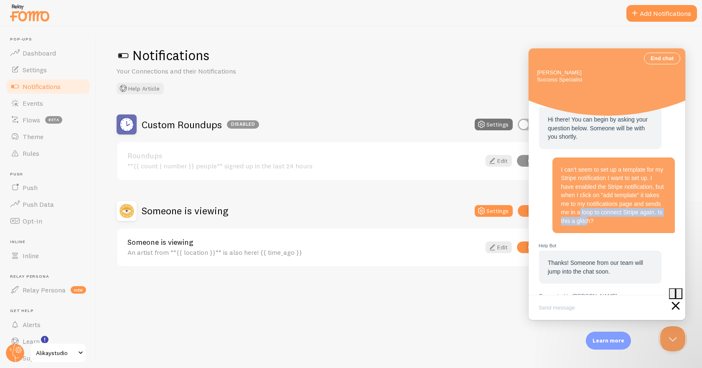
drag, startPoint x: 609, startPoint y: 216, endPoint x: 581, endPoint y: 195, distance: 34.7
click at [581, 196] on span "I can't seem to set up a template for my Stripe notification I want to set up. …" at bounding box center [612, 195] width 103 height 58
click at [581, 195] on span "I can't seem to set up a template for my Stripe notification I want to set up. …" at bounding box center [612, 195] width 103 height 58
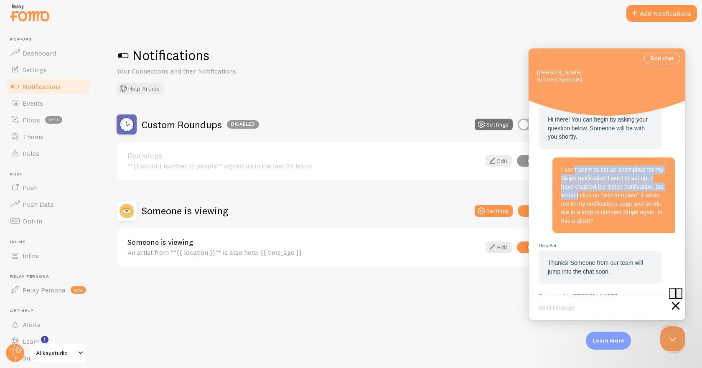
drag, startPoint x: 574, startPoint y: 170, endPoint x: 590, endPoint y: 195, distance: 30.5
click at [590, 195] on span "I can't seem to set up a template for my Stripe notification I want to set up. …" at bounding box center [612, 195] width 103 height 58
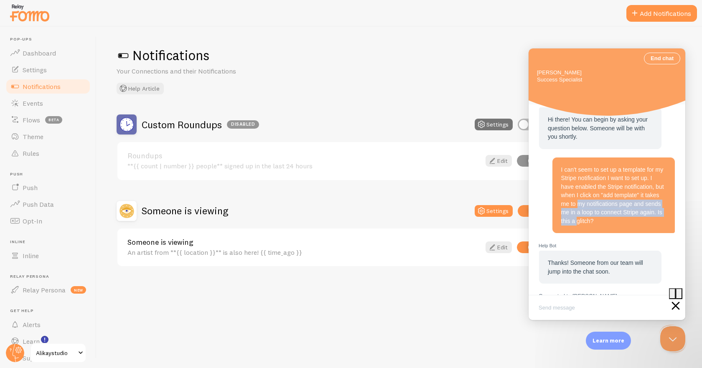
drag, startPoint x: 597, startPoint y: 208, endPoint x: 590, endPoint y: 187, distance: 22.7
click at [590, 187] on span "I can't seem to set up a template for my Stripe notification I want to set up. …" at bounding box center [612, 195] width 103 height 58
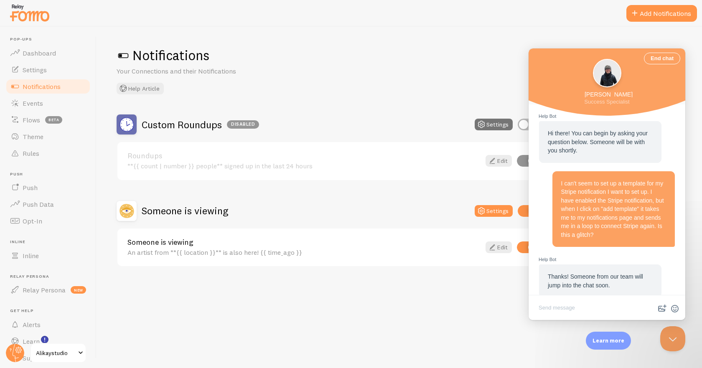
click at [593, 60] on div "[PERSON_NAME]" at bounding box center [606, 73] width 27 height 27
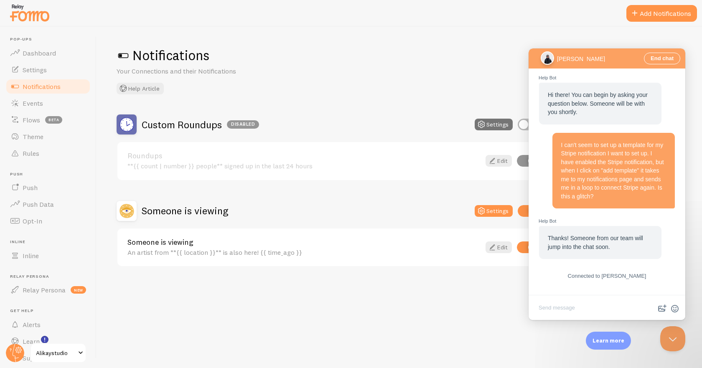
click at [608, 192] on div "I can't seem to set up a template for my Stripe notification I want to set up. …" at bounding box center [613, 171] width 105 height 60
click at [578, 170] on span "I can't seem to set up a template for my Stripe notification I want to set up. …" at bounding box center [612, 171] width 103 height 58
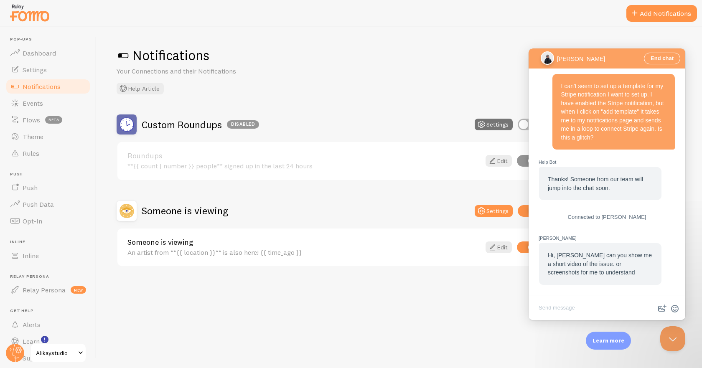
scroll to position [69, 0]
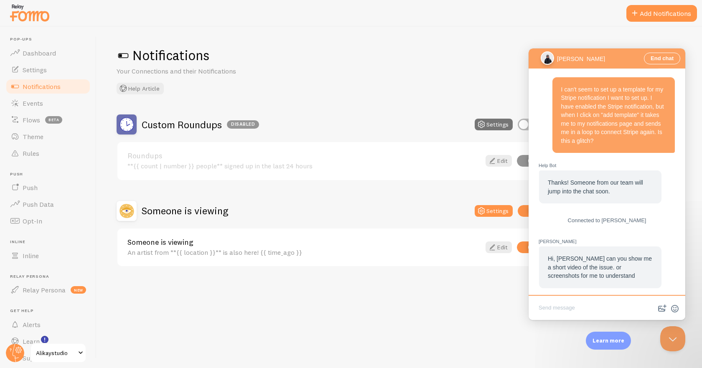
click at [571, 308] on textarea "Write chat message" at bounding box center [606, 309] width 153 height 20
type textarea "Ok give me a minute and I can send it"
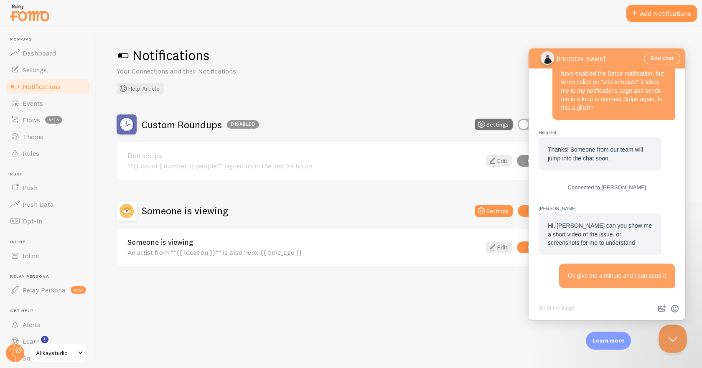
click at [670, 339] on button "Close Beacon popover" at bounding box center [670, 336] width 25 height 25
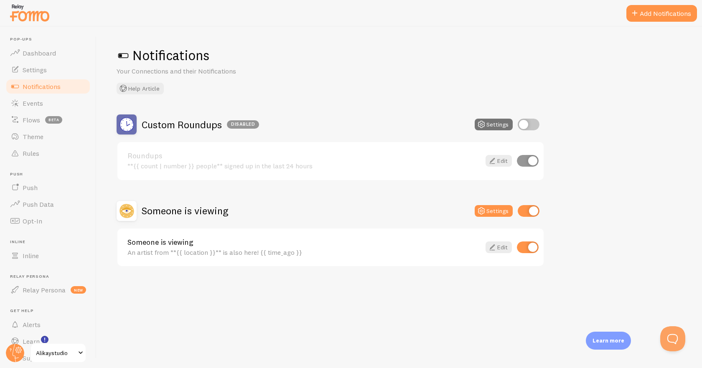
click at [388, 70] on div "Notifications Your Connections and their Notifications Help Article" at bounding box center [399, 71] width 565 height 48
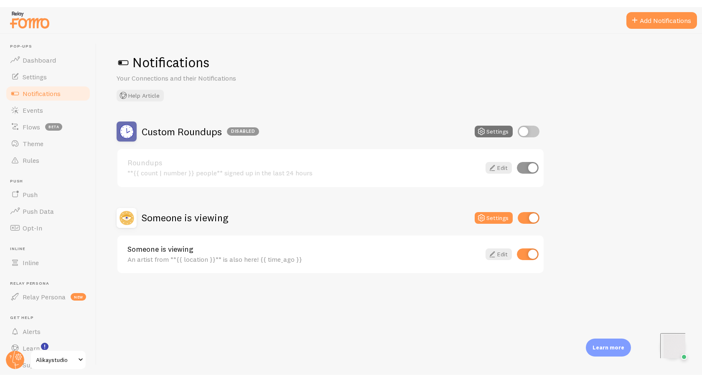
scroll to position [0, 0]
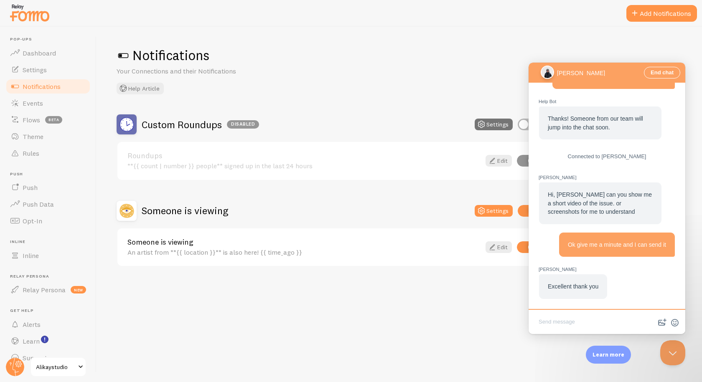
scroll to position [144, 0]
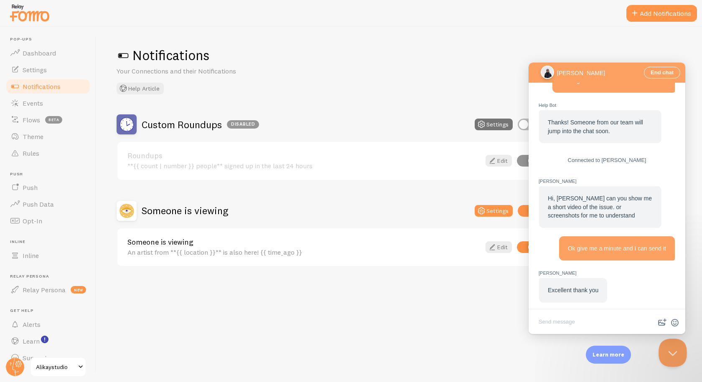
click at [671, 354] on button "Close Beacon popover" at bounding box center [670, 351] width 25 height 25
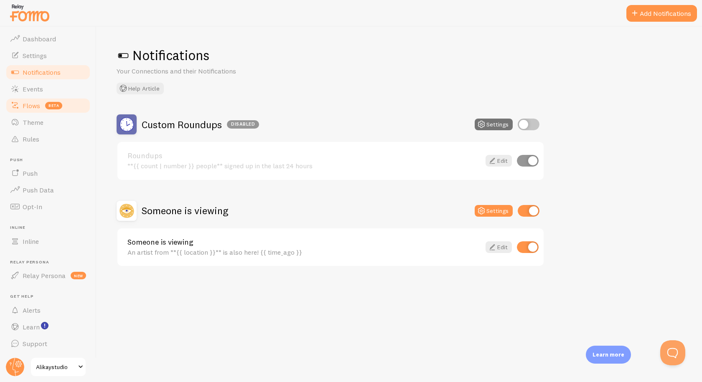
scroll to position [0, 0]
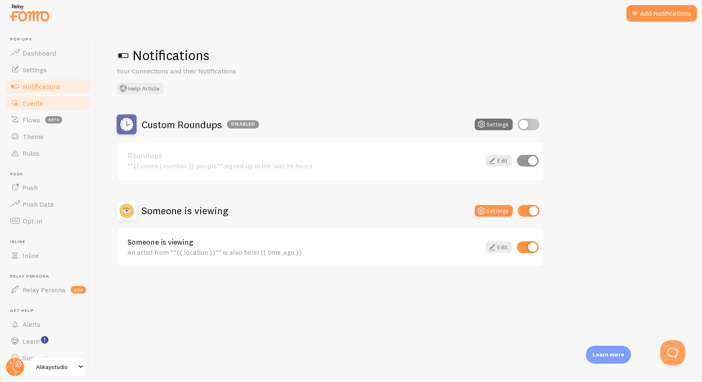
click at [29, 102] on span "Events" at bounding box center [33, 103] width 20 height 8
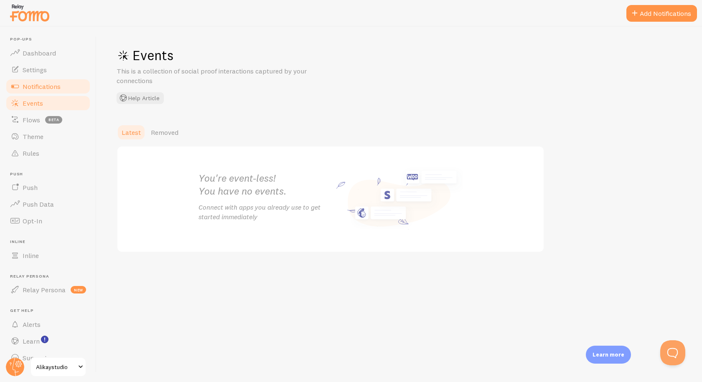
click at [47, 85] on span "Notifications" at bounding box center [42, 86] width 38 height 8
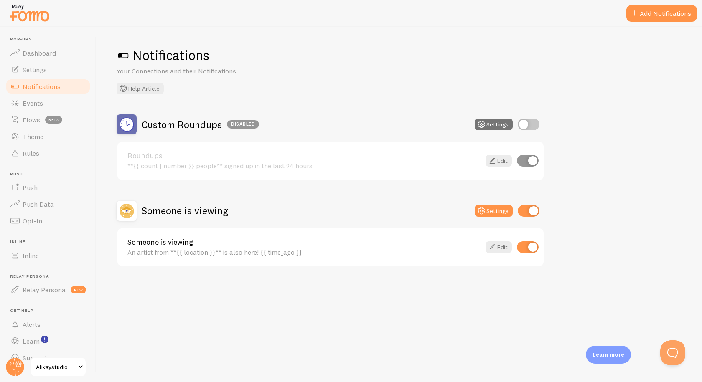
click at [527, 43] on div "Notifications Your Connections and their Notifications Help Article Custom Roun…" at bounding box center [398, 204] width 605 height 355
click at [647, 14] on button "Add Notifications" at bounding box center [661, 13] width 71 height 17
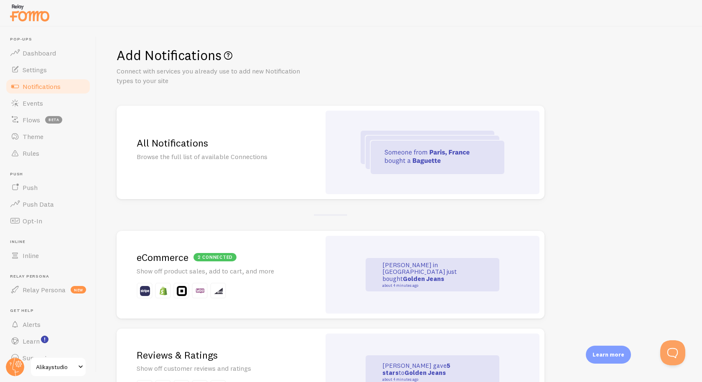
click at [287, 268] on p "Show off product sales, add to cart, and more" at bounding box center [219, 271] width 164 height 10
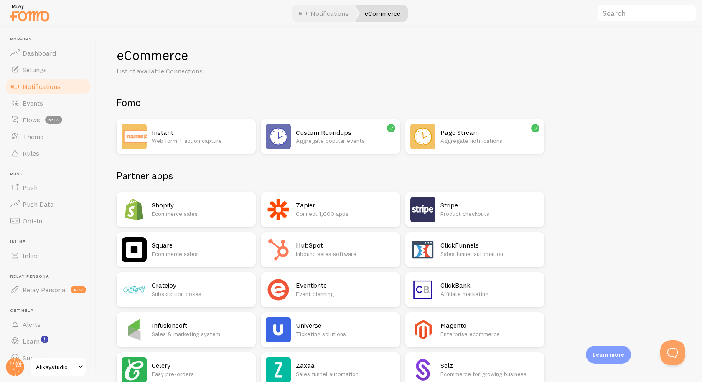
click at [460, 205] on h2 "Stripe" at bounding box center [489, 205] width 99 height 9
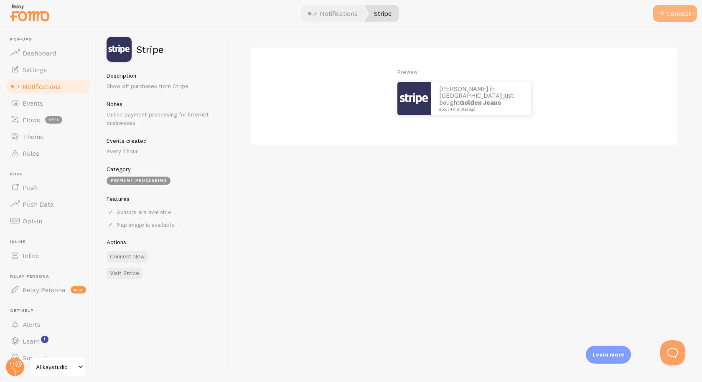
click at [669, 14] on button "Connect" at bounding box center [675, 13] width 44 height 17
click at [660, 12] on span at bounding box center [661, 13] width 10 height 10
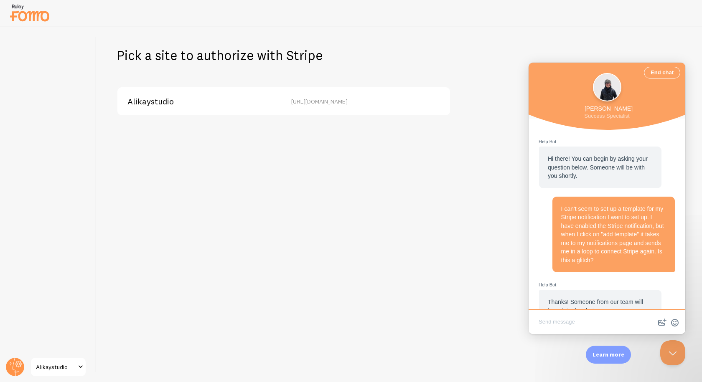
click at [166, 98] on span "Alikaystudio" at bounding box center [150, 102] width 46 height 8
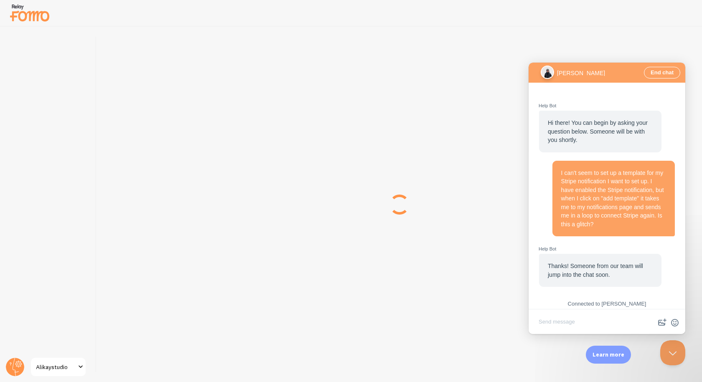
scroll to position [144, 0]
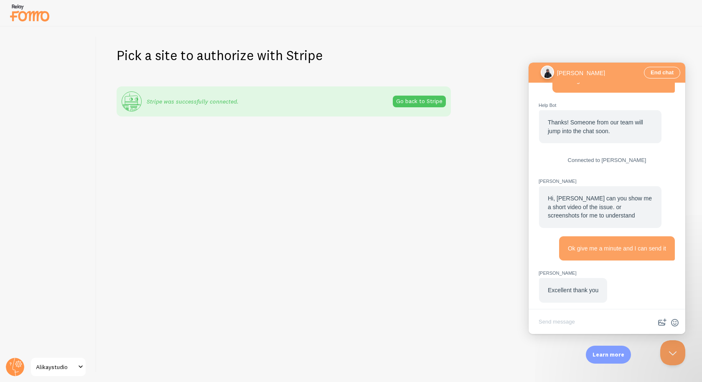
click at [417, 204] on div "Pick a site to authorize with Stripe Stripe was successfully connected. Go back…" at bounding box center [398, 204] width 605 height 355
click at [26, 17] on img at bounding box center [30, 12] width 42 height 21
click at [671, 358] on button "Close Beacon popover" at bounding box center [670, 351] width 25 height 25
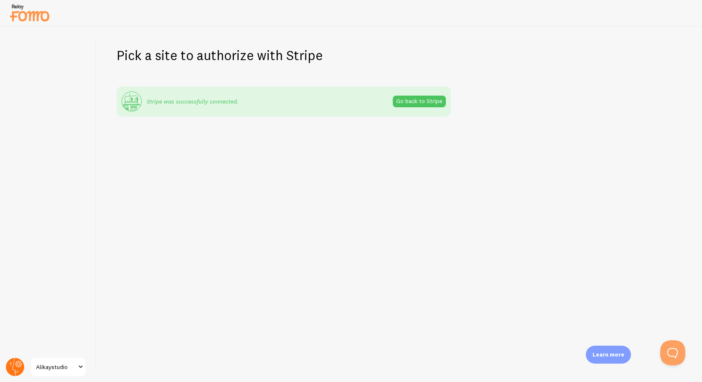
click at [17, 368] on circle at bounding box center [15, 367] width 18 height 18
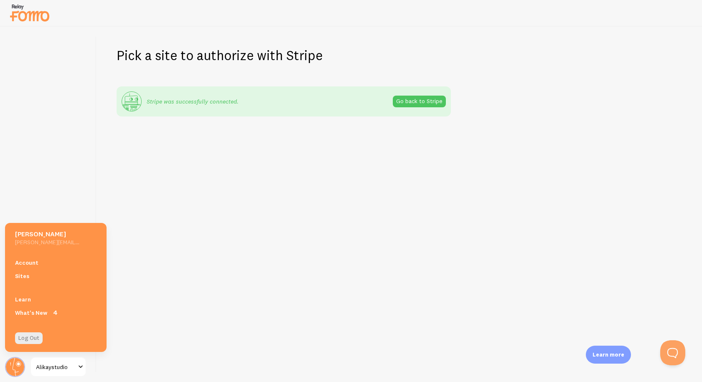
click at [50, 236] on h5 "[PERSON_NAME]" at bounding box center [47, 234] width 65 height 9
click at [201, 256] on div "Pick a site to authorize with Stripe Stripe was successfully connected. Go back…" at bounding box center [398, 204] width 605 height 355
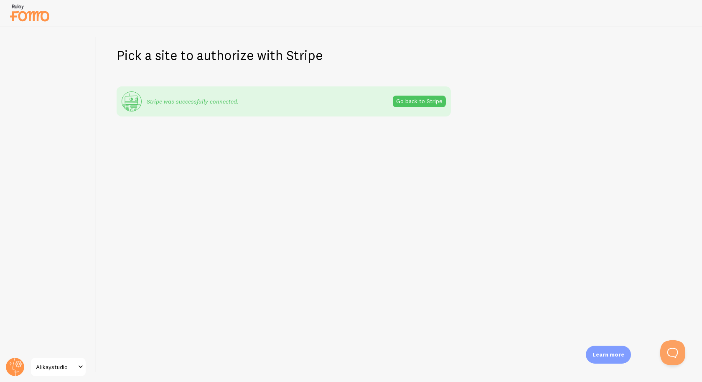
click at [53, 370] on span "Alikaystudio" at bounding box center [56, 367] width 40 height 10
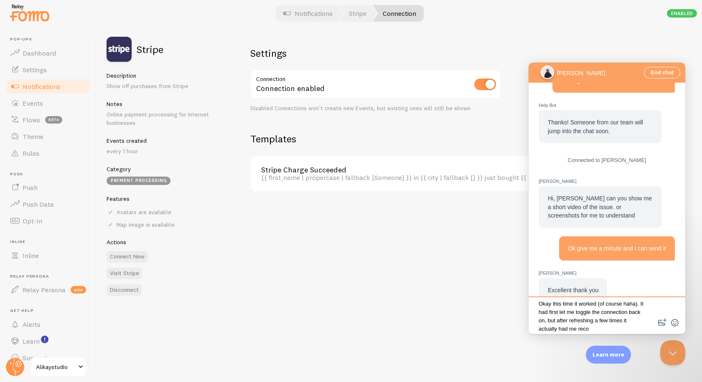
scroll to position [4, 0]
type textarea "Okay this time it worked (of course haha). It had first let me toggle the conne…"
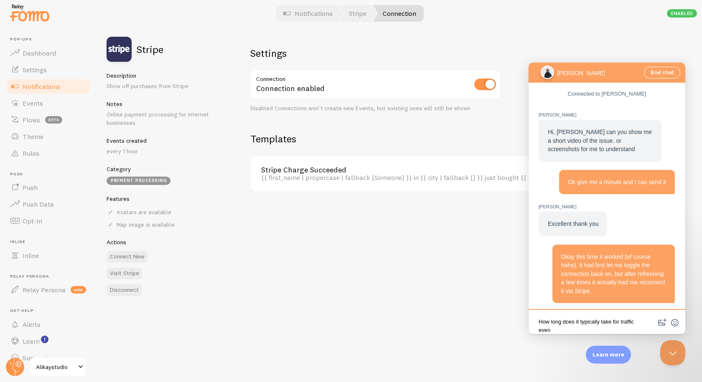
scroll to position [1, 0]
type textarea "How long does it typically take for traffic events to show up?"
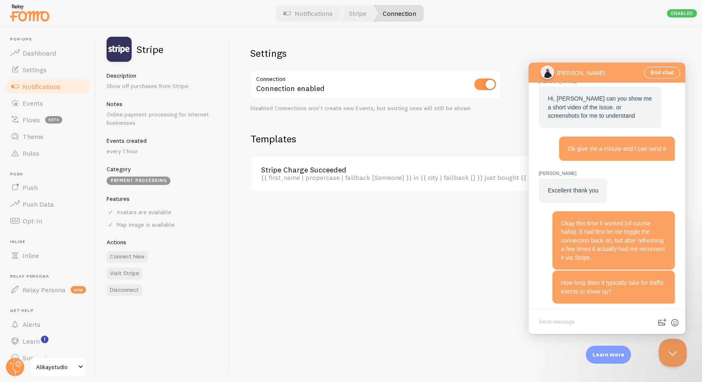
click at [673, 352] on button "Close Beacon popover" at bounding box center [670, 351] width 25 height 25
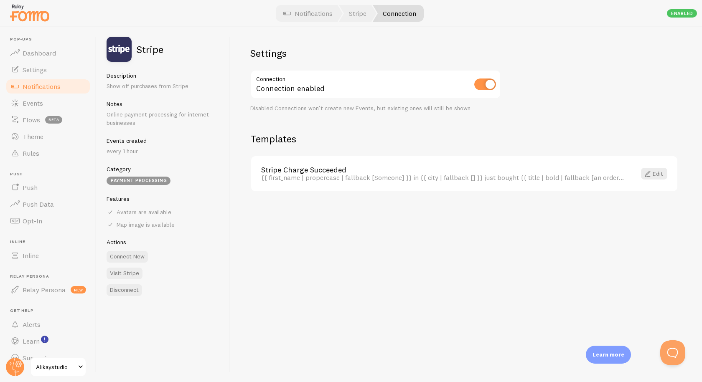
click at [329, 177] on div "{{ first_name | propercase | fallback [Someone] }} in {{ city | fallback [] }} …" at bounding box center [443, 178] width 365 height 8
click at [428, 181] on div "{{ first_name | propercase | fallback [Someone] }} in {{ city | fallback [] }} …" at bounding box center [443, 178] width 365 height 8
click at [338, 177] on div "{{ first_name | propercase | fallback [Someone] }} in {{ city | fallback [] }} …" at bounding box center [443, 178] width 365 height 8
click at [657, 175] on link "Edit" at bounding box center [654, 174] width 26 height 12
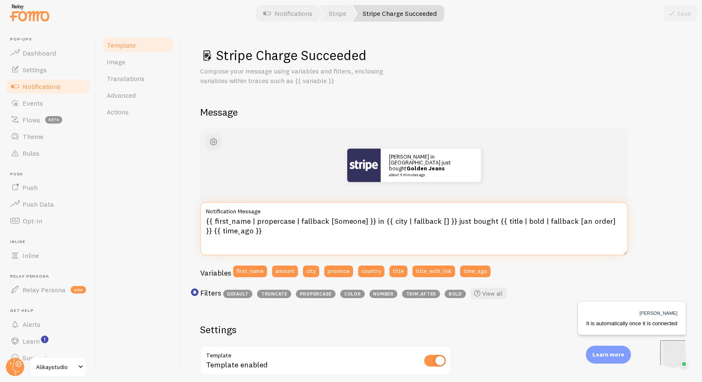
click at [346, 222] on textarea "{{ first_name | propercase | fallback [Someone] }} in {{ city | fallback [] }} …" at bounding box center [414, 228] width 428 height 53
click at [403, 221] on textarea "{{ first_name | propercase | fallback [Someone] }} in {{ city | fallback [] }} …" at bounding box center [414, 228] width 428 height 53
click at [426, 218] on textarea "{{ first_name | propercase | fallback [Someone] }} in {{ city | fallback [] }} …" at bounding box center [414, 228] width 428 height 53
click at [453, 222] on textarea "{{ first_name | propercase | fallback [Someone] }} in {{ city | fallback [] }} …" at bounding box center [414, 228] width 428 height 53
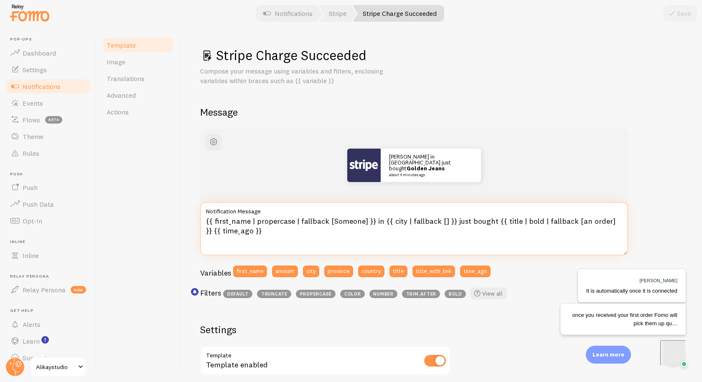
drag, startPoint x: 450, startPoint y: 220, endPoint x: 373, endPoint y: 219, distance: 76.8
click at [373, 219] on textarea "{{ first_name | propercase | fallback [Someone] }} in {{ city | fallback [] }} …" at bounding box center [414, 228] width 428 height 53
click at [398, 221] on textarea "{{ first_name | propercase | fallback [Someone] }} just bought {{ title | bold …" at bounding box center [414, 228] width 428 height 53
drag, startPoint x: 585, startPoint y: 220, endPoint x: 466, endPoint y: 223, distance: 119.0
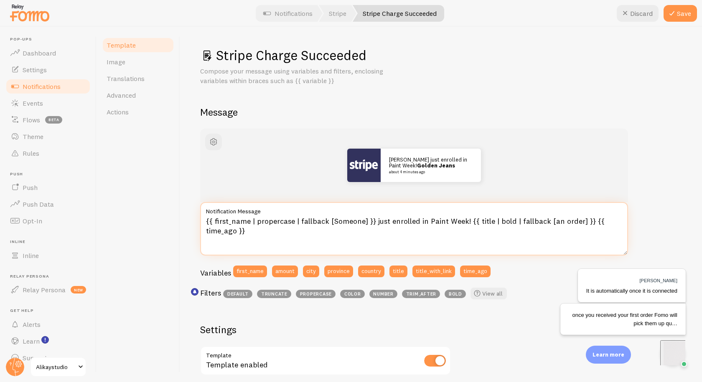
click at [466, 223] on textarea "{{ first_name | propercase | fallback [Someone] }} just enrolled in Paint Week!…" at bounding box center [414, 228] width 428 height 53
type textarea "{{ first_name | propercase | fallback [Someone] }} just enrolled in Paint Week!…"
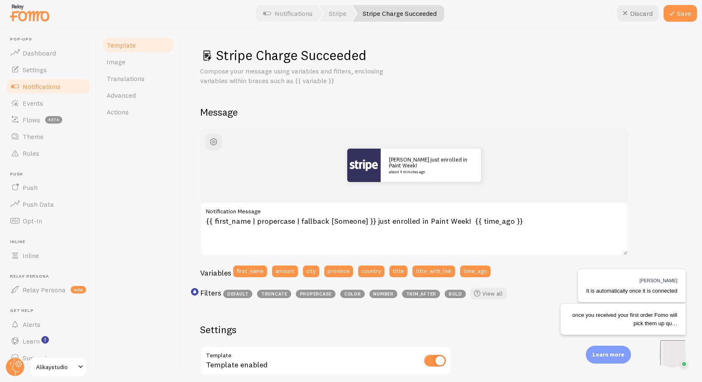
click at [502, 125] on div "Stripe Charge Succeeded Compose your message using variables and filters, enclo…" at bounding box center [440, 318] width 481 height 542
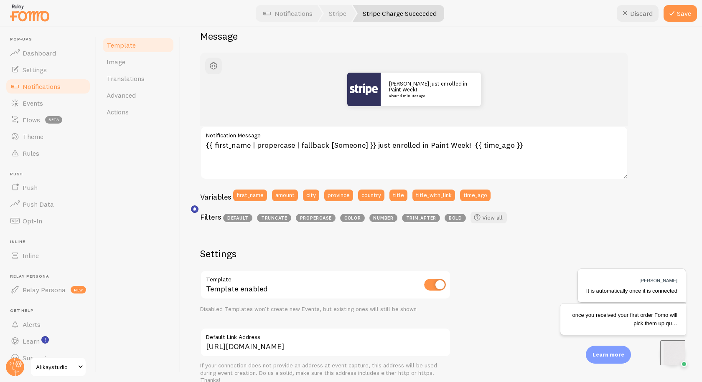
scroll to position [84, 0]
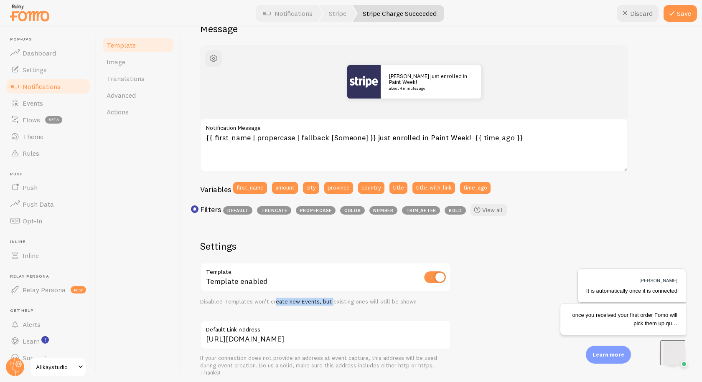
drag, startPoint x: 274, startPoint y: 301, endPoint x: 347, endPoint y: 306, distance: 72.8
click at [345, 306] on div "Settings Template Template enabled Disabled Templates won't create new Events, …" at bounding box center [325, 373] width 251 height 266
click at [365, 304] on div "Disabled Templates won't create new Events, but existing ones will still be sho…" at bounding box center [325, 302] width 251 height 8
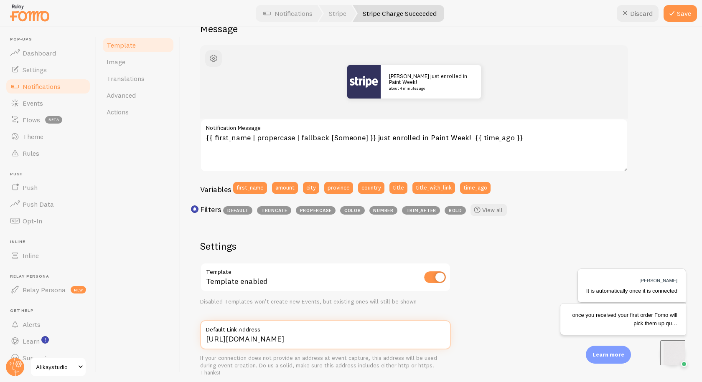
click at [301, 340] on input "[URL][DOMAIN_NAME]" at bounding box center [325, 334] width 251 height 29
type input "[URL][DOMAIN_NAME]"
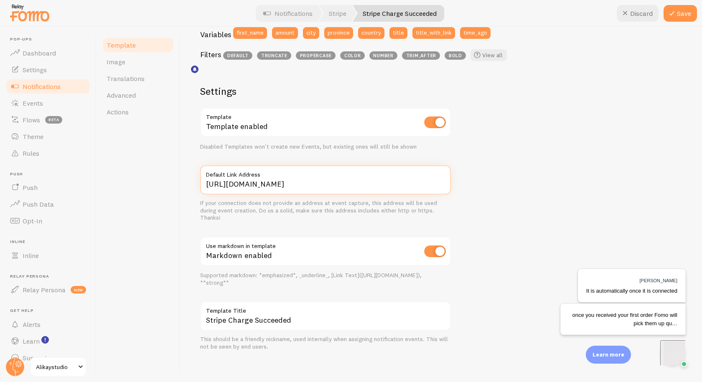
scroll to position [242, 0]
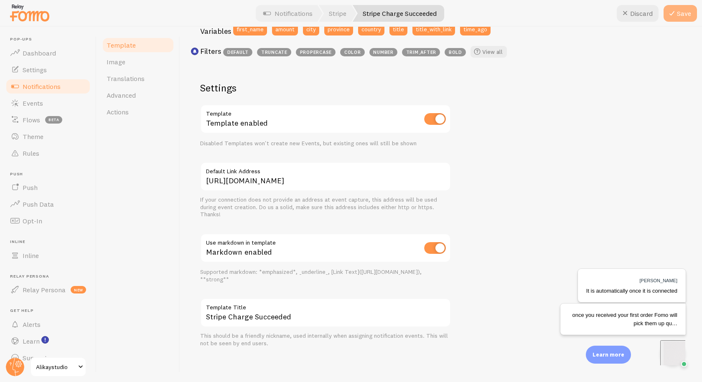
click at [678, 14] on button "Save" at bounding box center [679, 13] width 33 height 17
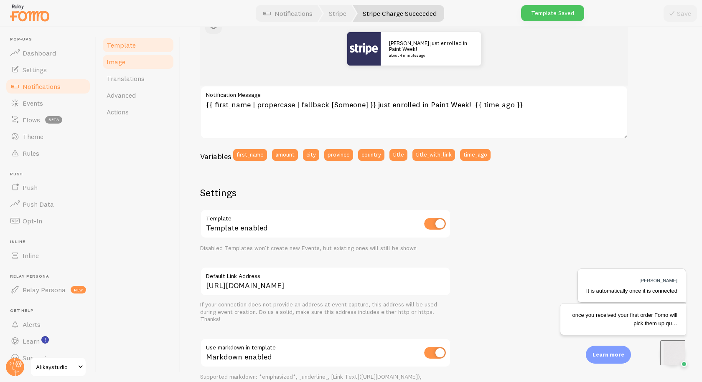
scroll to position [54, 0]
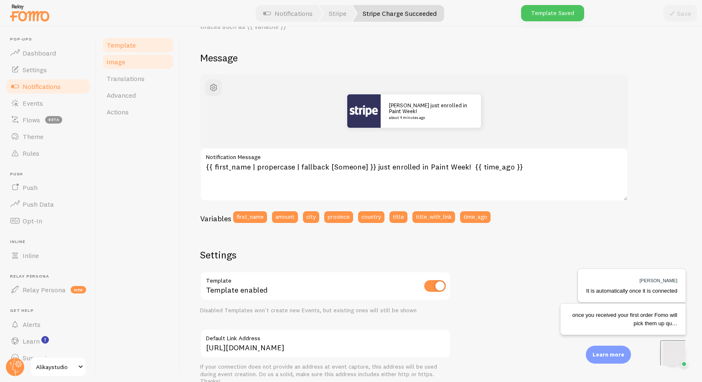
click at [119, 62] on span "Image" at bounding box center [115, 62] width 19 height 8
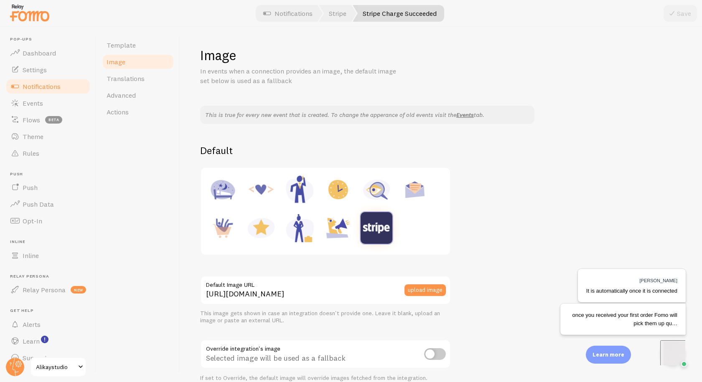
click at [263, 230] on img at bounding box center [261, 228] width 32 height 32
type input "[URL][DOMAIN_NAME]"
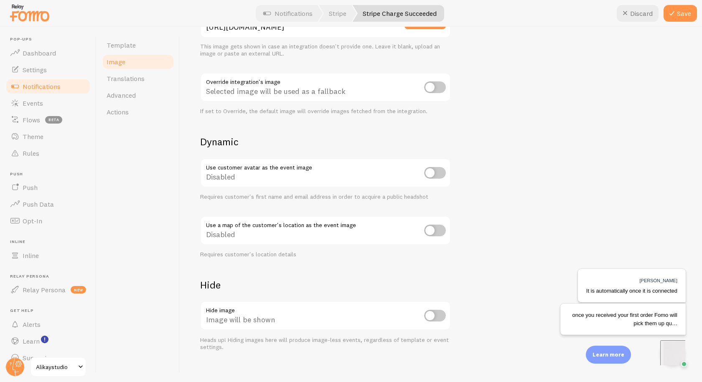
scroll to position [276, 0]
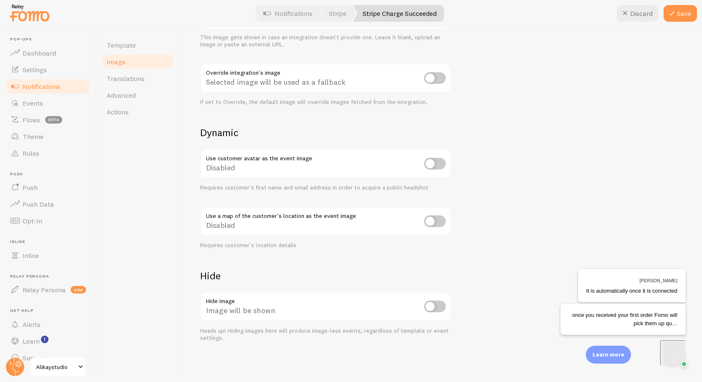
click at [435, 218] on input "checkbox" at bounding box center [435, 221] width 22 height 12
checkbox input "true"
click at [677, 16] on button "Save" at bounding box center [679, 13] width 33 height 17
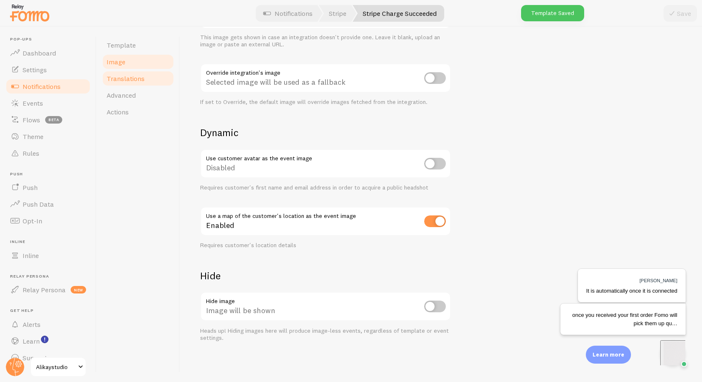
click at [136, 77] on span "Translations" at bounding box center [125, 78] width 38 height 8
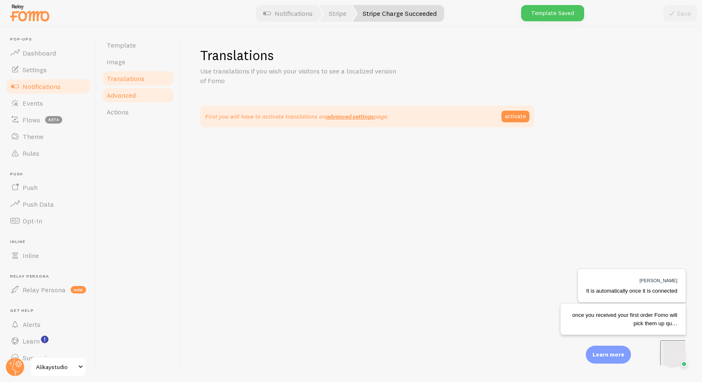
click at [132, 98] on span "Advanced" at bounding box center [120, 95] width 29 height 8
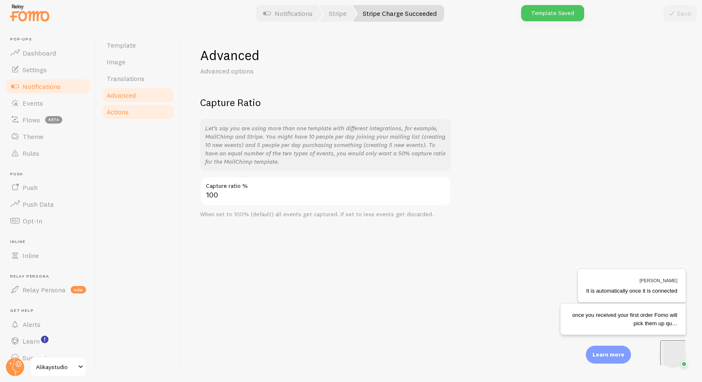
click at [122, 111] on span "Actions" at bounding box center [117, 112] width 22 height 8
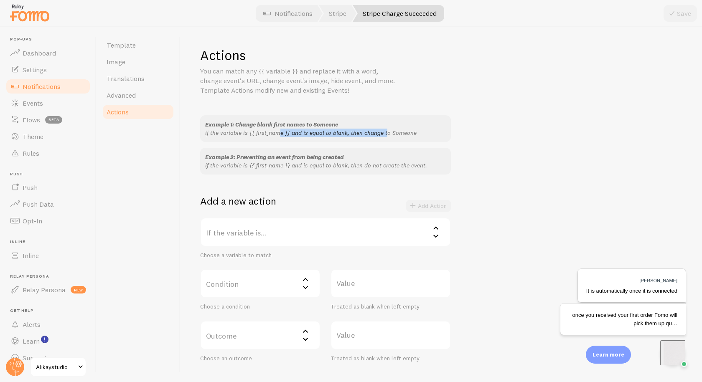
drag, startPoint x: 251, startPoint y: 137, endPoint x: 365, endPoint y: 133, distance: 114.1
click at [355, 134] on div "Example 1: Change blank first names to Someone if the variable is {{ first_name…" at bounding box center [325, 128] width 251 height 27
drag, startPoint x: 377, startPoint y: 132, endPoint x: 268, endPoint y: 133, distance: 109.4
click at [268, 133] on p "if the variable is {{ first_name }} and is equal to blank, then change to Someo…" at bounding box center [325, 133] width 241 height 8
drag, startPoint x: 234, startPoint y: 134, endPoint x: 338, endPoint y: 134, distance: 104.0
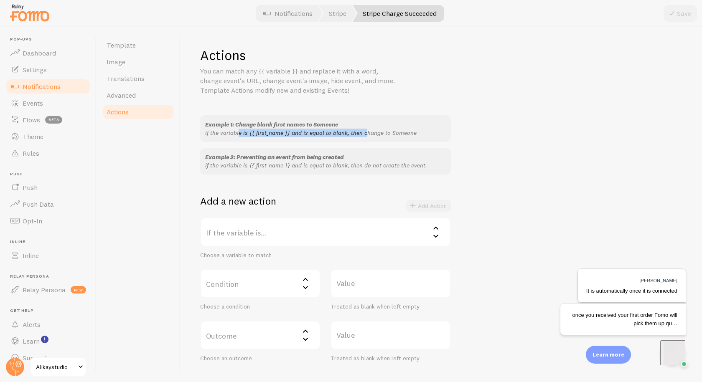
click at [338, 134] on p "if the variable is {{ first_name }} and is equal to blank, then change to Someo…" at bounding box center [325, 133] width 241 height 8
drag, startPoint x: 409, startPoint y: 167, endPoint x: 244, endPoint y: 165, distance: 165.4
click at [244, 165] on p "if the variable is {{ first_name }} and is equal to blank, then do not create t…" at bounding box center [325, 165] width 241 height 8
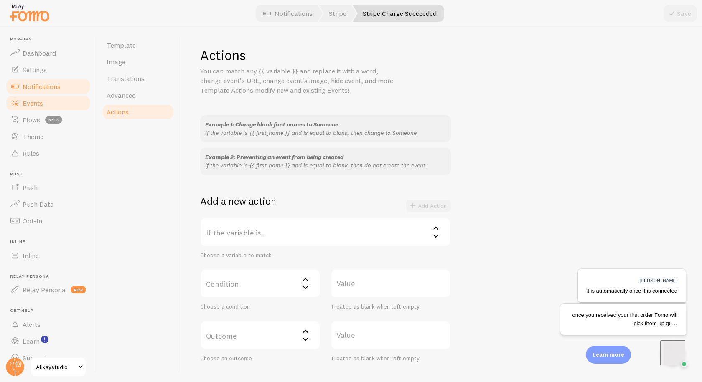
click at [28, 109] on link "Events" at bounding box center [48, 103] width 86 height 17
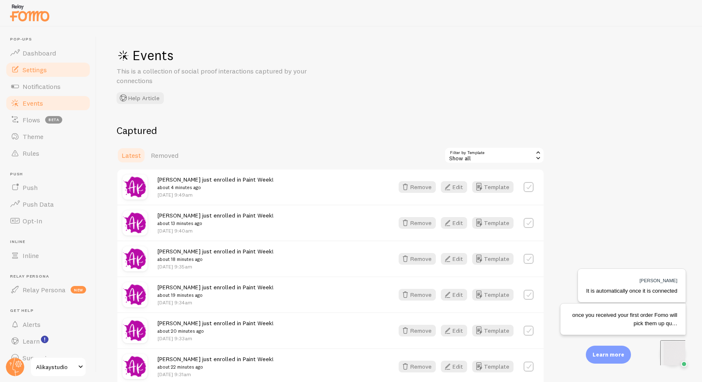
click at [34, 72] on span "Settings" at bounding box center [35, 70] width 24 height 8
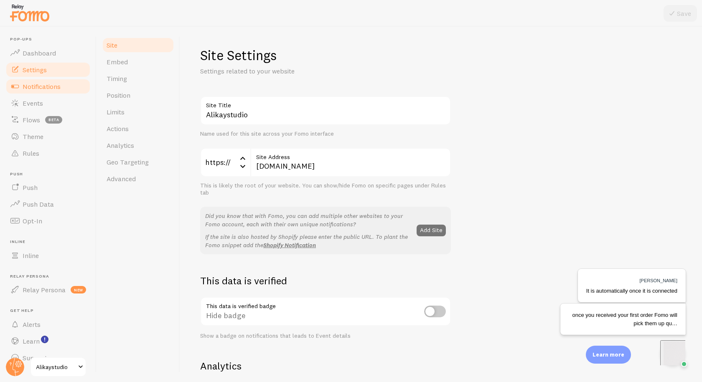
click at [30, 86] on span "Notifications" at bounding box center [42, 86] width 38 height 8
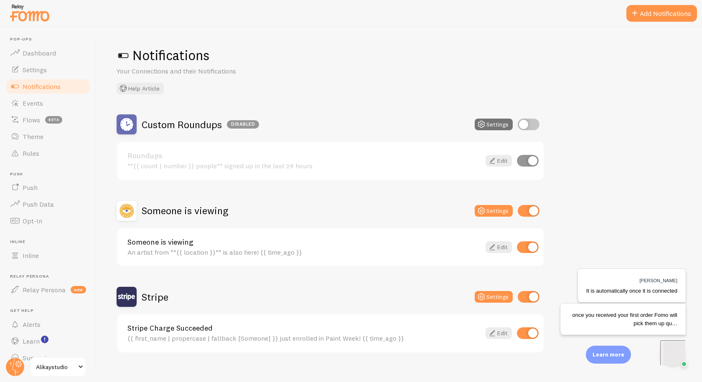
scroll to position [11, 0]
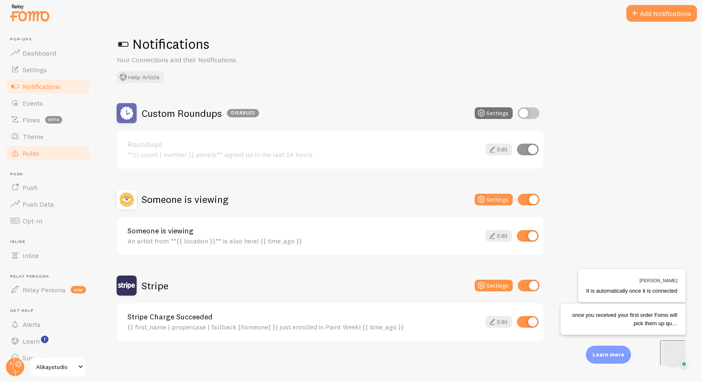
click at [35, 155] on span "Rules" at bounding box center [31, 153] width 17 height 8
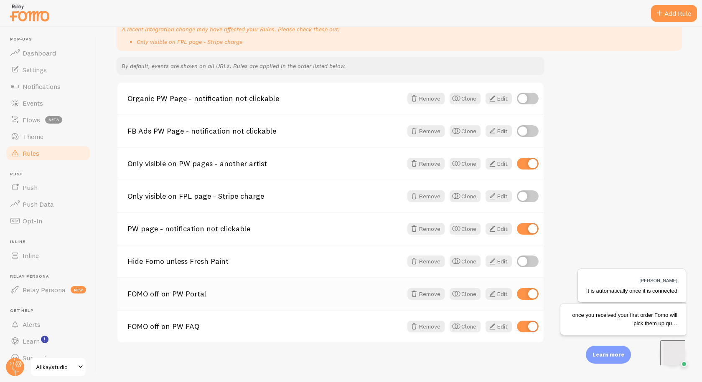
scroll to position [114, 0]
click at [192, 196] on link "Only visible on FPL page - Stripe charge" at bounding box center [264, 195] width 275 height 8
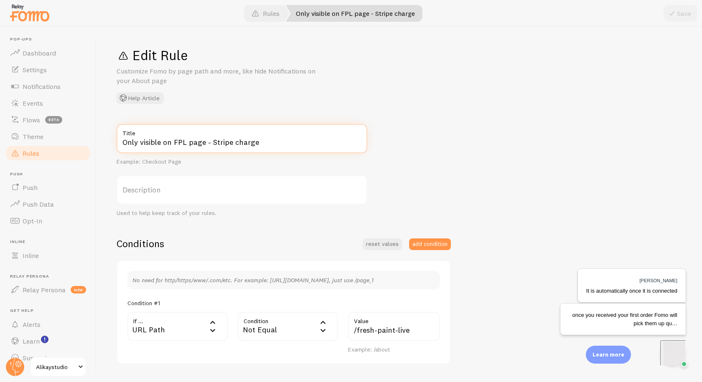
click at [181, 146] on input "Only visible on FPL page - Stripe charge" at bounding box center [242, 138] width 251 height 29
drag, startPoint x: 185, startPoint y: 141, endPoint x: 175, endPoint y: 143, distance: 10.6
click at [175, 143] on input "Only visible on FPL page - Stripe charge" at bounding box center [242, 138] width 251 height 29
type input "Only visible on PW page - Stripe charge"
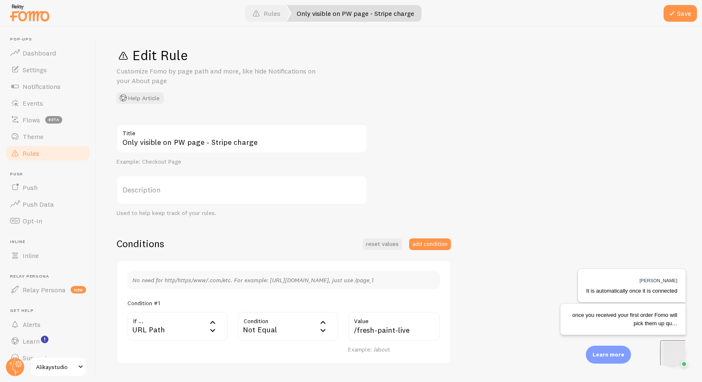
click at [432, 154] on div "Only visible on PW page - Stripe charge Title Example: Checkout Page Descriptio…" at bounding box center [399, 314] width 565 height 380
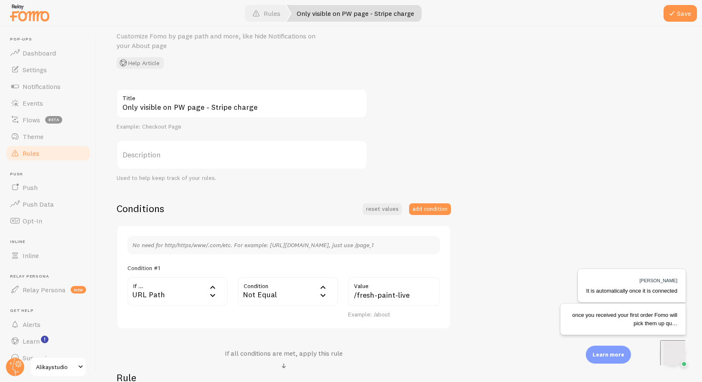
scroll to position [84, 0]
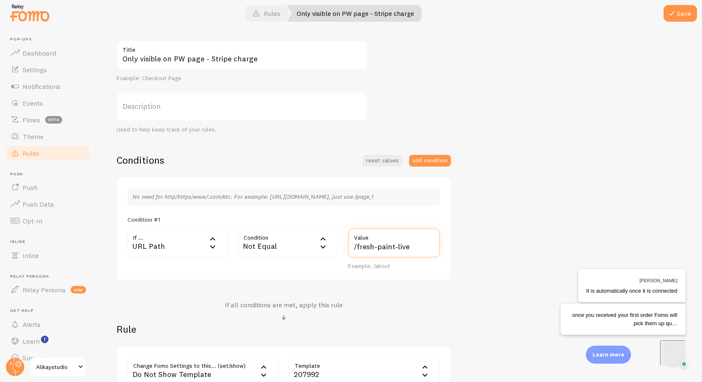
drag, startPoint x: 356, startPoint y: 248, endPoint x: 462, endPoint y: 250, distance: 106.1
click at [462, 250] on div "Only visible on PW page - Stripe charge Title Example: Checkout Page Descriptio…" at bounding box center [399, 231] width 565 height 380
type input "/paint-week"
click at [511, 205] on div "Only visible on PW page - Stripe charge Title Example: Checkout Page Descriptio…" at bounding box center [399, 231] width 565 height 380
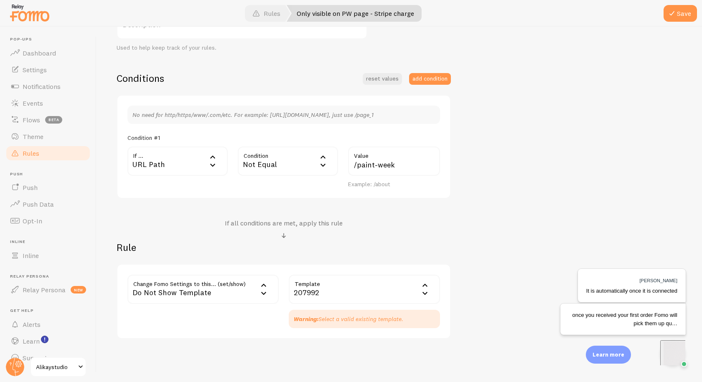
scroll to position [172, 0]
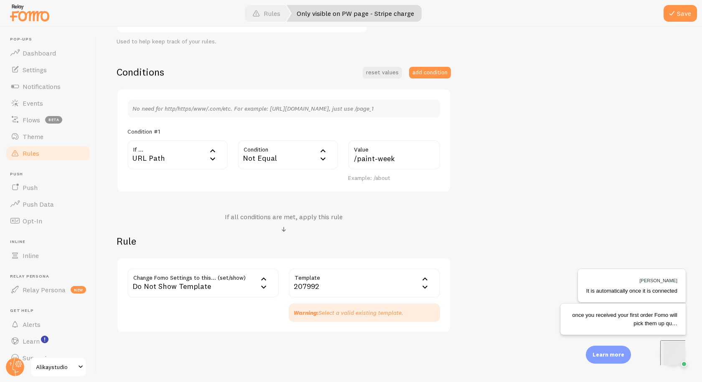
click at [330, 283] on div "207992" at bounding box center [364, 282] width 151 height 29
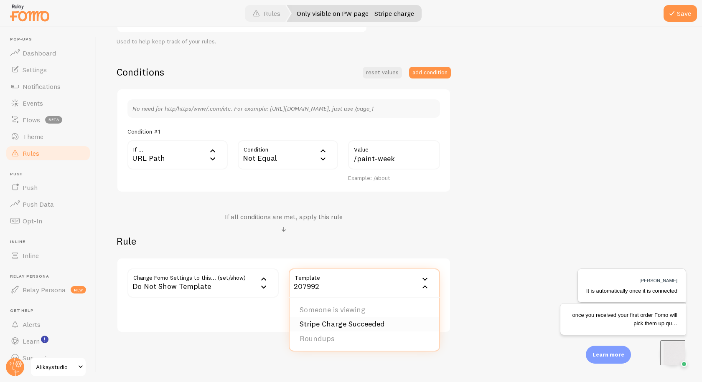
click at [343, 318] on li "Stripe Charge Succeeded" at bounding box center [363, 324] width 149 height 15
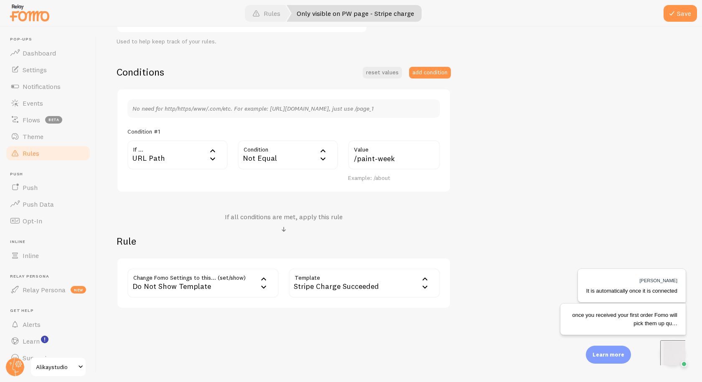
click at [504, 172] on div "Only visible on PW page - Stripe charge Title Example: Checkout Page Descriptio…" at bounding box center [399, 130] width 565 height 356
click at [544, 117] on div "Only visible on PW page - Stripe charge Title Example: Checkout Page Descriptio…" at bounding box center [399, 130] width 565 height 356
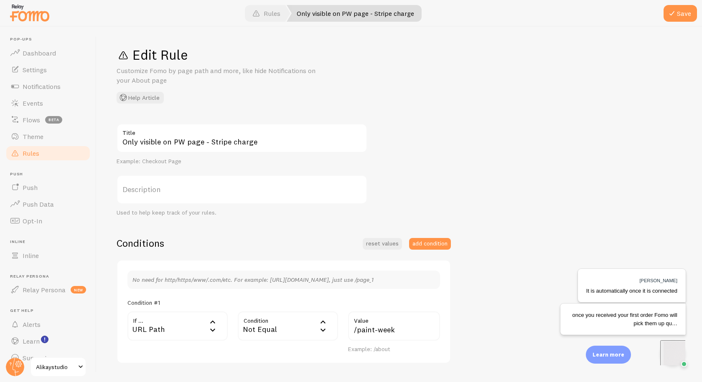
scroll to position [0, 0]
click at [686, 10] on button "Save" at bounding box center [679, 13] width 33 height 17
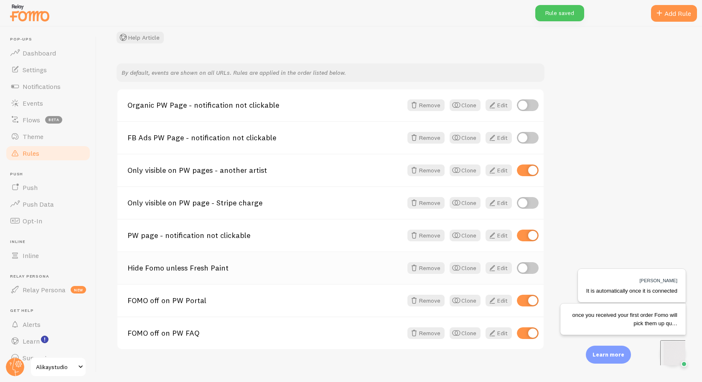
scroll to position [68, 0]
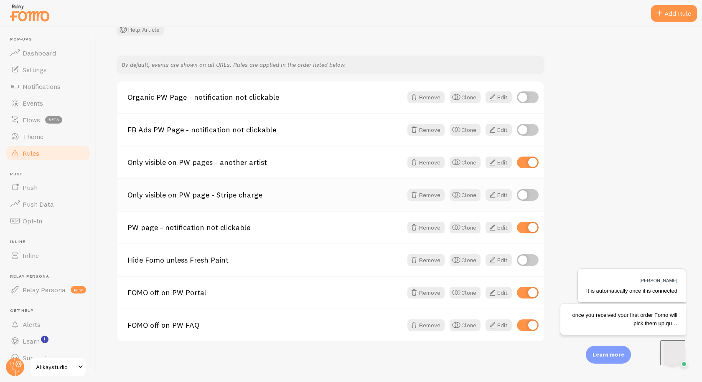
click at [523, 194] on input "checkbox" at bounding box center [528, 195] width 22 height 12
checkbox input "true"
click at [577, 194] on div "By default, events are shown on all URLs. Rules are applied in the order listed…" at bounding box center [399, 199] width 565 height 286
click at [203, 96] on link "Organic PW Page - notification not clickable" at bounding box center [264, 98] width 275 height 8
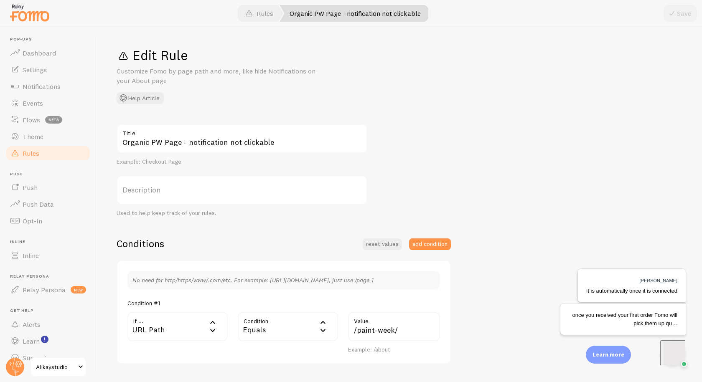
click at [50, 155] on link "Rules" at bounding box center [48, 153] width 86 height 17
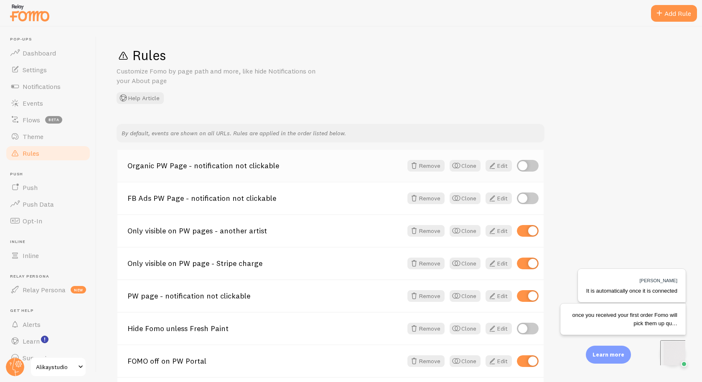
click at [529, 166] on input "checkbox" at bounding box center [528, 166] width 22 height 12
checkbox input "true"
click at [167, 198] on link "FB Ads PW Page - notification not clickable" at bounding box center [264, 199] width 275 height 8
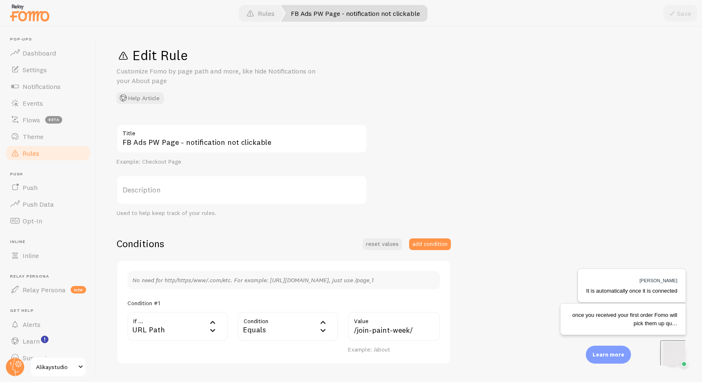
click at [65, 150] on link "Rules" at bounding box center [48, 153] width 86 height 17
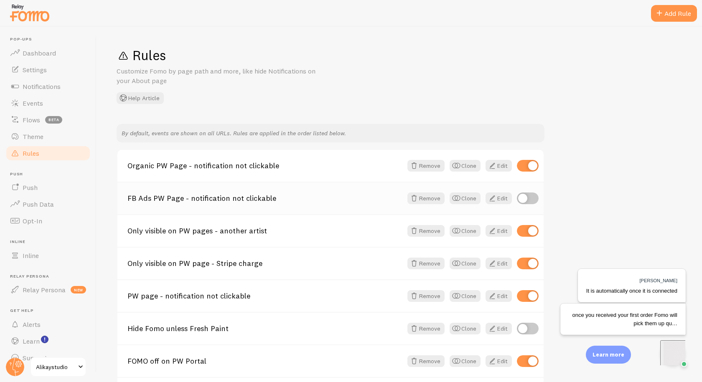
click at [529, 200] on input "checkbox" at bounding box center [528, 199] width 22 height 12
checkbox input "true"
click at [218, 296] on link "PW page - notification not clickable" at bounding box center [264, 296] width 275 height 8
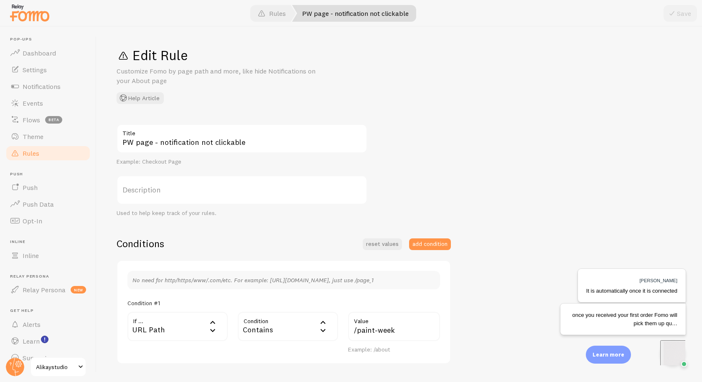
click at [57, 155] on link "Rules" at bounding box center [48, 153] width 86 height 17
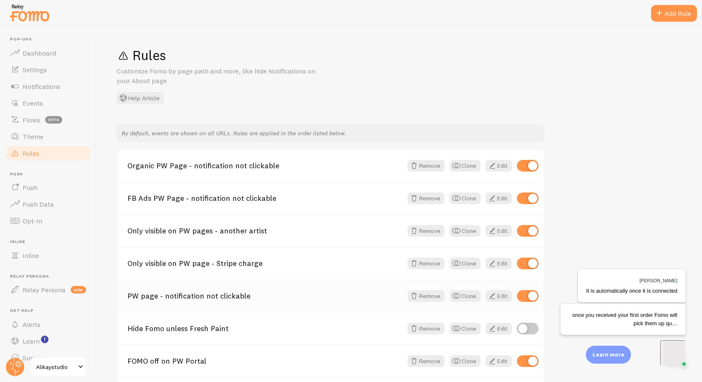
click at [525, 296] on input "checkbox" at bounding box center [528, 296] width 22 height 12
checkbox input "false"
click at [591, 183] on div "By default, events are shown on all URLs. Rules are applied in the order listed…" at bounding box center [399, 267] width 565 height 286
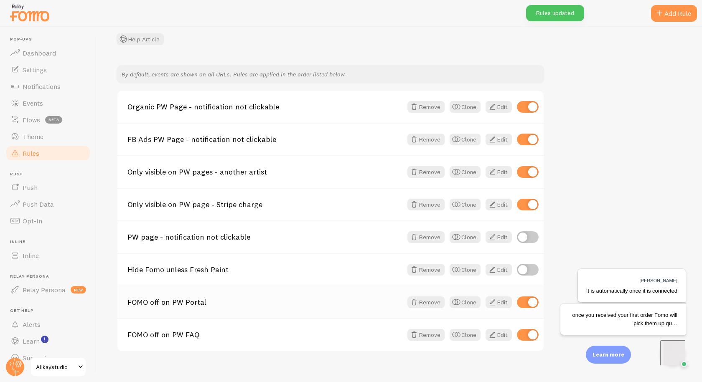
scroll to position [68, 0]
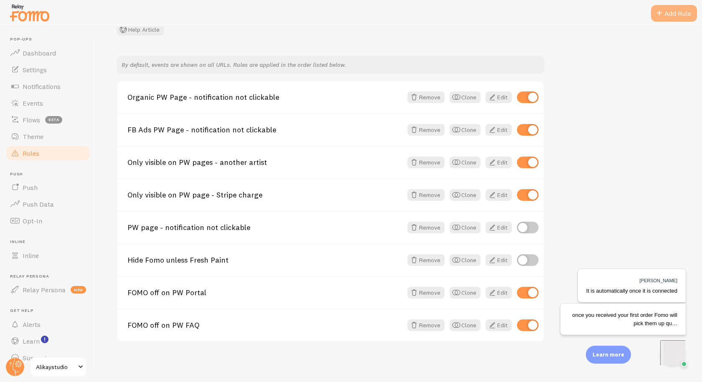
click at [660, 21] on div "Add Rule" at bounding box center [674, 13] width 46 height 17
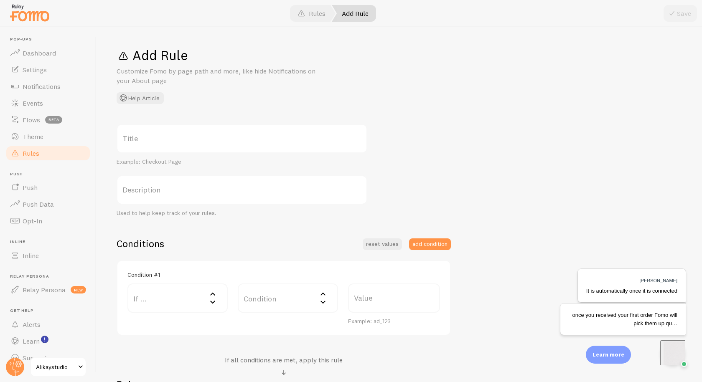
click at [181, 136] on label "Title" at bounding box center [242, 138] width 251 height 29
click at [181, 136] on input "Title" at bounding box center [242, 138] width 251 height 29
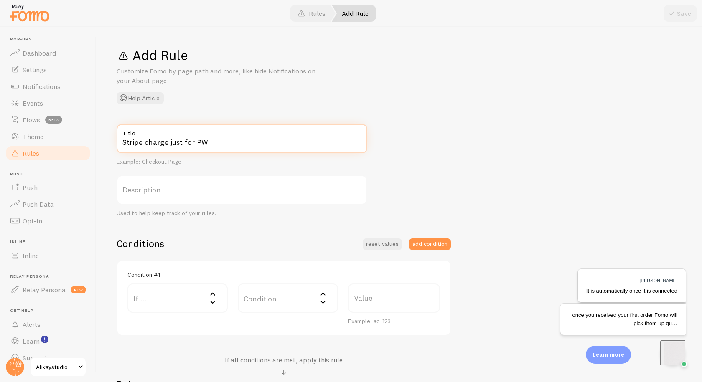
type input "Stripe charge just for PW"
click at [158, 298] on label "If ..." at bounding box center [177, 298] width 100 height 29
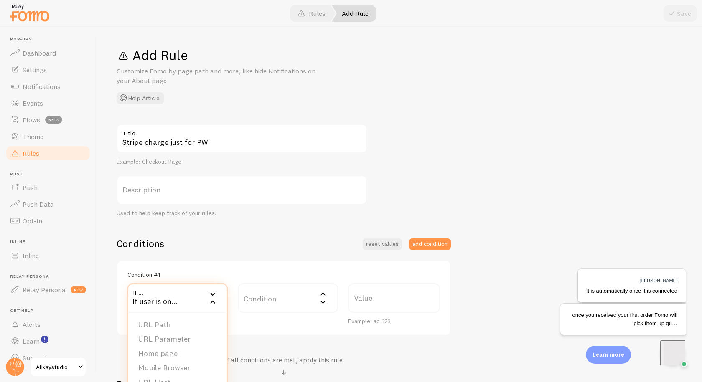
click at [208, 241] on div "Conditions reset values add condition" at bounding box center [284, 243] width 334 height 13
click at [249, 241] on div "Conditions reset values add condition" at bounding box center [284, 243] width 334 height 13
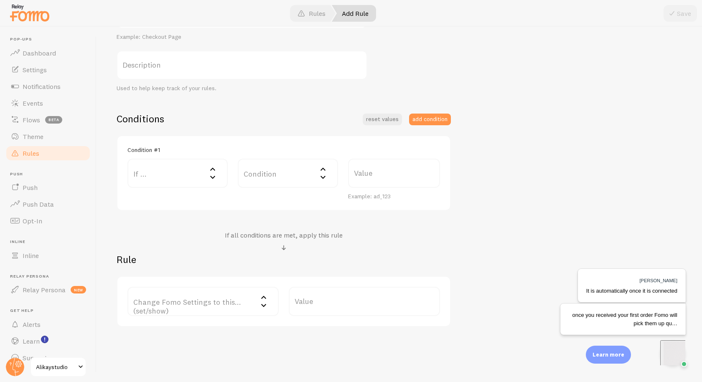
scroll to position [125, 0]
click at [370, 252] on div "If all conditions are met, apply this rule" at bounding box center [284, 241] width 334 height 22
click at [40, 84] on span "Notifications" at bounding box center [42, 86] width 38 height 8
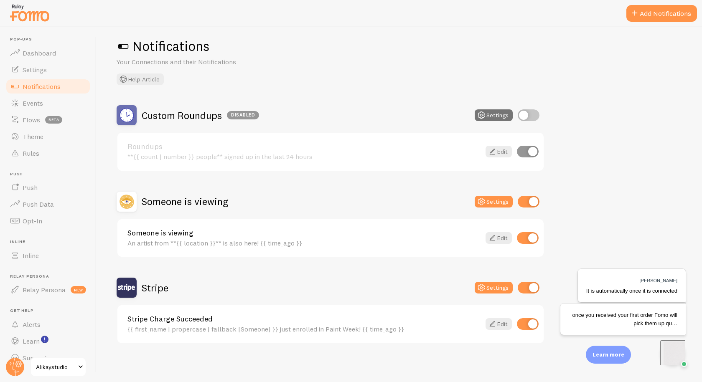
scroll to position [11, 0]
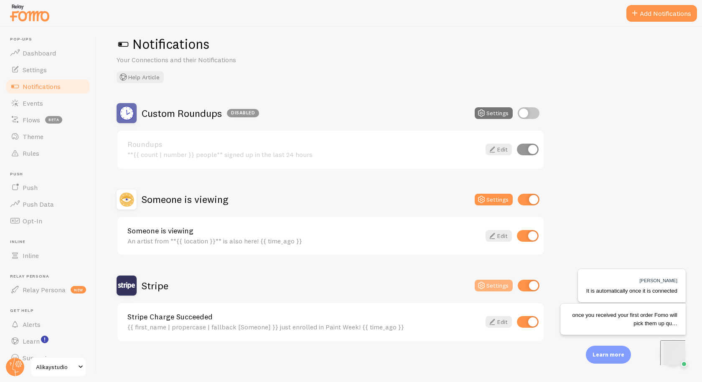
click at [495, 285] on button "Settings" at bounding box center [493, 286] width 38 height 12
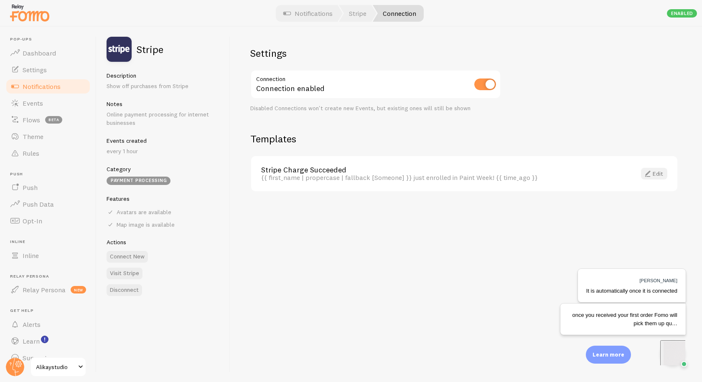
click at [653, 170] on link "Edit" at bounding box center [654, 174] width 26 height 12
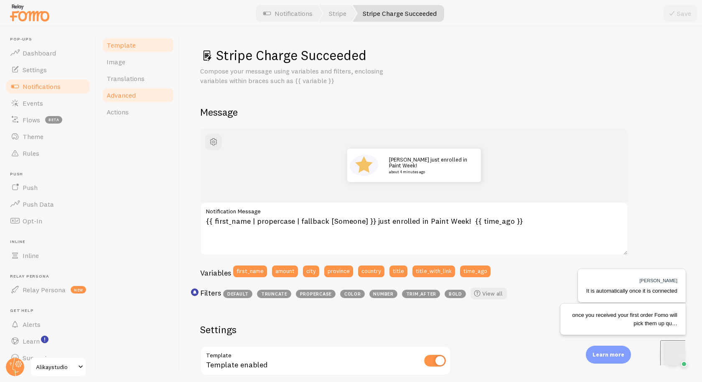
click at [125, 90] on link "Advanced" at bounding box center [137, 95] width 73 height 17
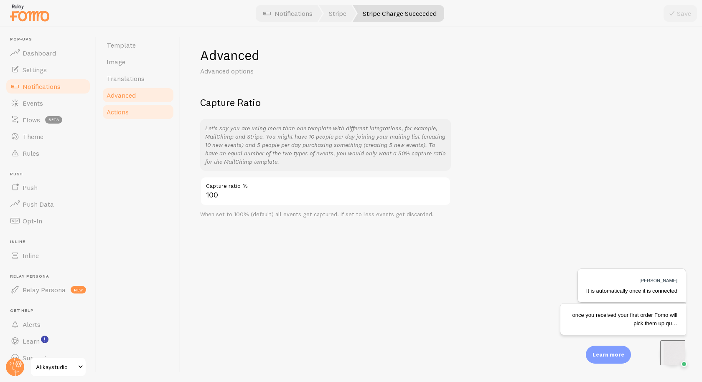
click at [122, 112] on span "Actions" at bounding box center [117, 112] width 22 height 8
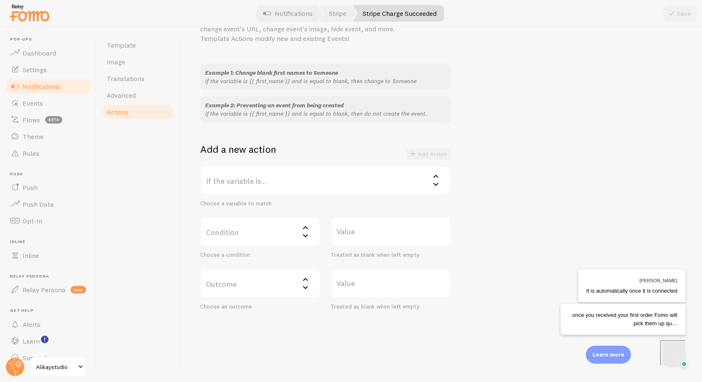
scroll to position [52, 0]
click at [236, 181] on label "If the variable is..." at bounding box center [325, 179] width 251 height 29
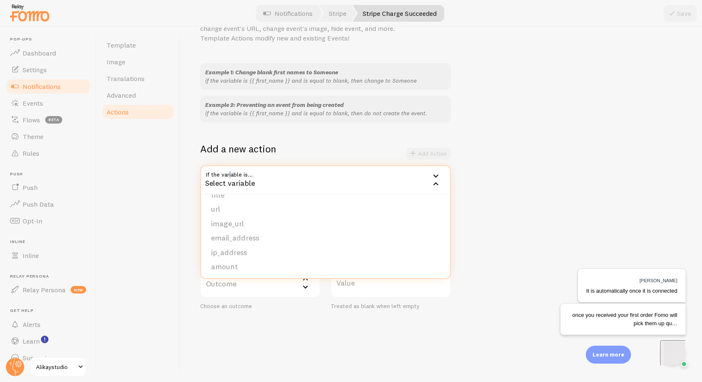
scroll to position [71, 0]
click at [242, 265] on li "amount" at bounding box center [325, 265] width 249 height 15
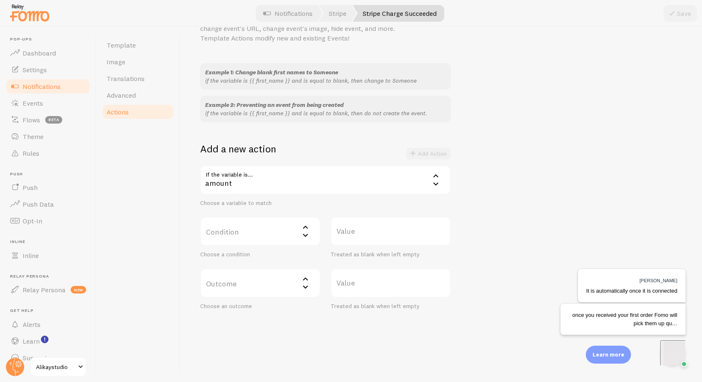
click at [316, 145] on div "Add a new action Add Action" at bounding box center [325, 153] width 251 height 23
click at [281, 288] on label "Outcome" at bounding box center [260, 282] width 120 height 29
click at [263, 234] on label "Condition" at bounding box center [260, 231] width 120 height 29
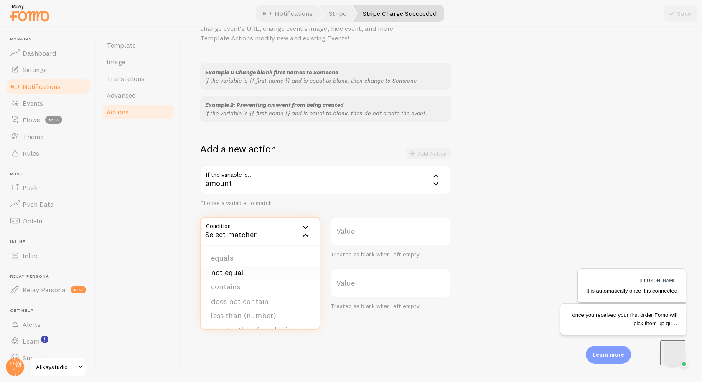
scroll to position [42, 0]
click at [263, 274] on li "less than (number)" at bounding box center [260, 274] width 119 height 15
click at [372, 230] on label "Value" at bounding box center [390, 231] width 120 height 29
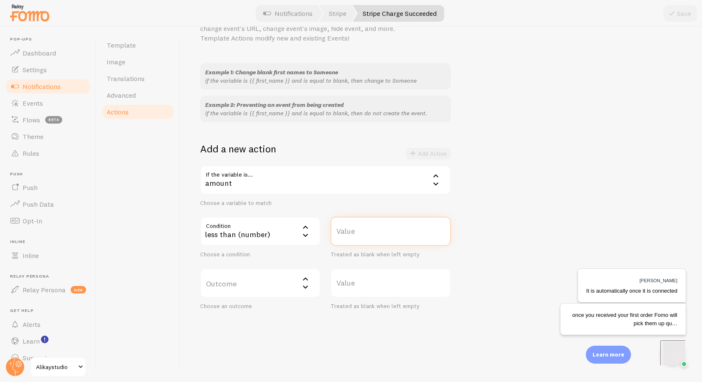
click at [372, 230] on input "Value" at bounding box center [390, 231] width 120 height 29
click at [342, 230] on label "Value" at bounding box center [390, 231] width 120 height 29
click at [342, 230] on input "Value" at bounding box center [390, 231] width 120 height 29
type input "11"
click at [451, 218] on div "11 Value Treated as blank when left empty" at bounding box center [390, 238] width 130 height 42
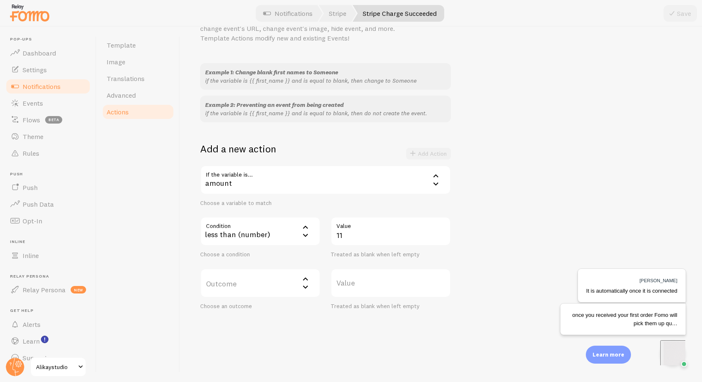
click at [275, 281] on label "Outcome" at bounding box center [260, 282] width 120 height 29
click at [258, 311] on li "do not create event" at bounding box center [260, 310] width 119 height 15
click at [435, 157] on button "Add Action" at bounding box center [428, 154] width 45 height 12
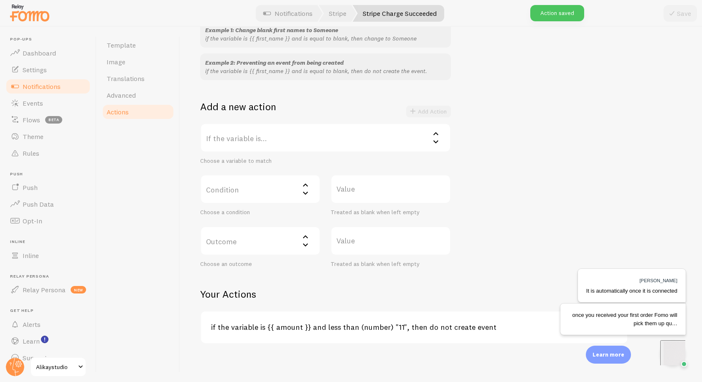
scroll to position [96, 0]
click at [531, 223] on div "Example 1: Change blank first names to Someone if the variable is {{ first_name…" at bounding box center [440, 142] width 481 height 247
click at [526, 232] on div "Example 1: Change blank first names to Someone if the variable is {{ first_name…" at bounding box center [440, 142] width 481 height 247
click at [676, 259] on div "Close cross-small" at bounding box center [670, 260] width 29 height 9
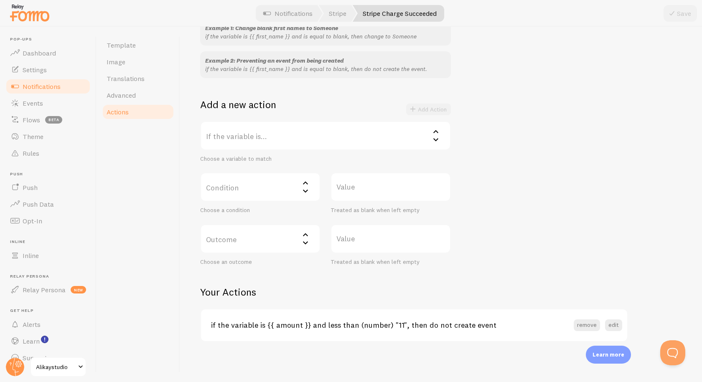
click at [643, 238] on div "Example 1: Change blank first names to Someone if the variable is {{ first_name…" at bounding box center [440, 142] width 481 height 247
click at [671, 350] on button "Open Beacon popover" at bounding box center [670, 351] width 25 height 25
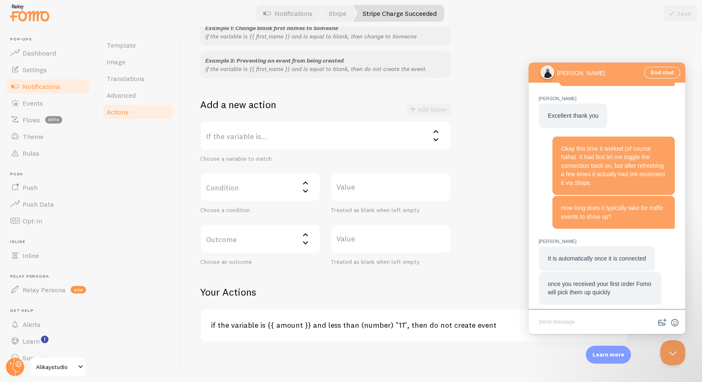
click at [579, 326] on textarea "Write chat message" at bounding box center [606, 323] width 153 height 20
type textarea "z"
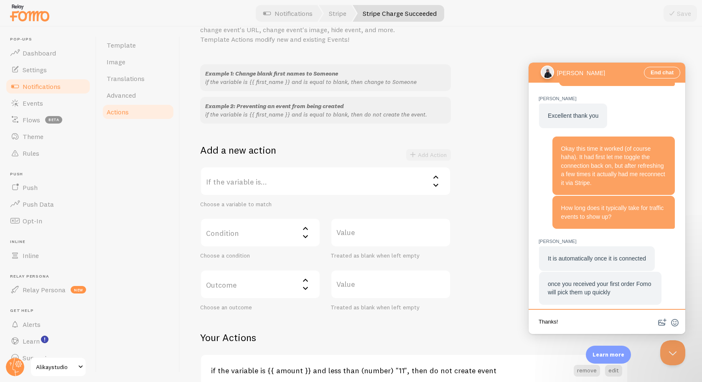
scroll to position [0, 0]
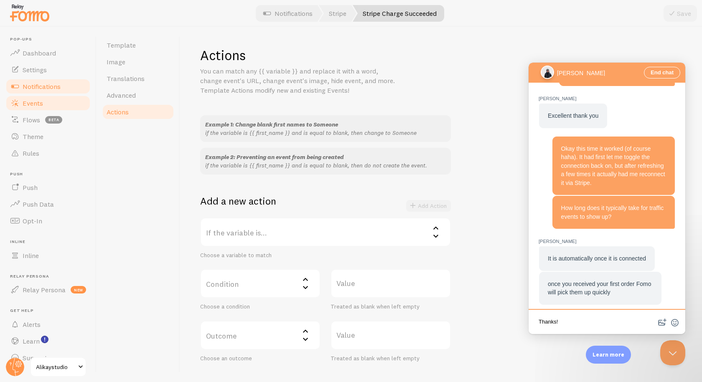
click at [28, 104] on span "Events" at bounding box center [33, 103] width 20 height 8
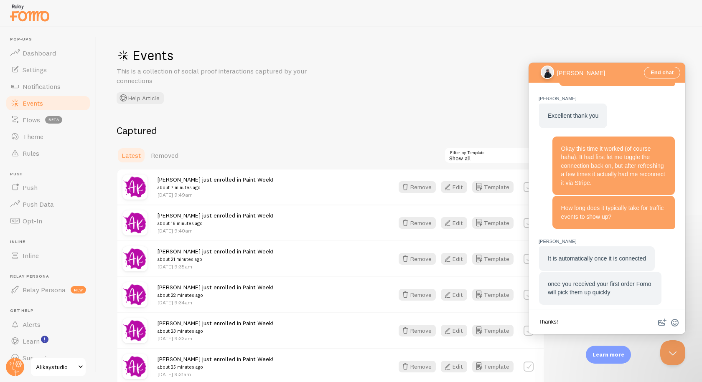
click at [552, 324] on textarea "Thanks!" at bounding box center [606, 323] width 153 height 20
drag, startPoint x: 51, startPoint y: 79, endPoint x: 48, endPoint y: 83, distance: 4.8
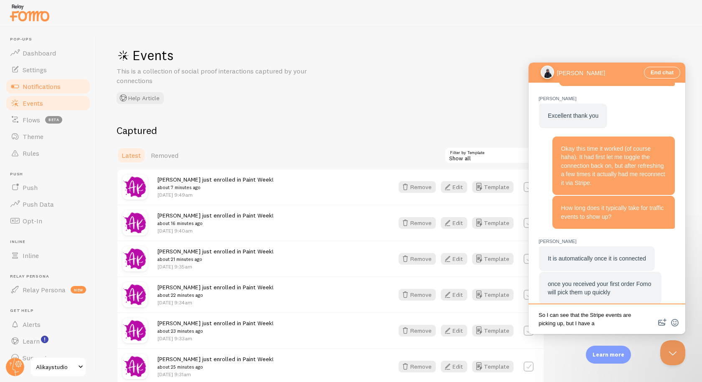
click at [51, 79] on link "Notifications" at bounding box center [48, 86] width 86 height 17
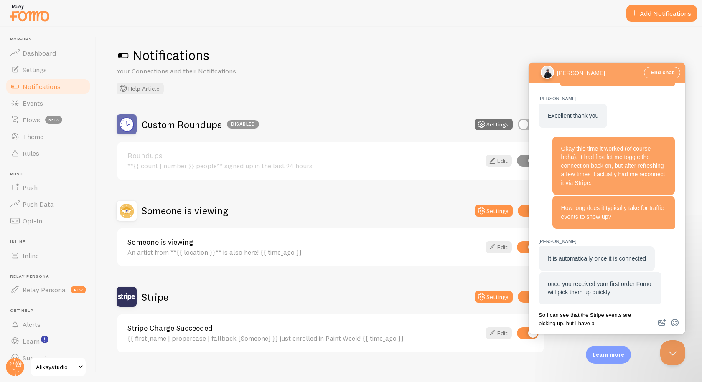
click at [613, 327] on textarea "So I can see that the Stripe events are picking up, but I have a" at bounding box center [606, 319] width 153 height 25
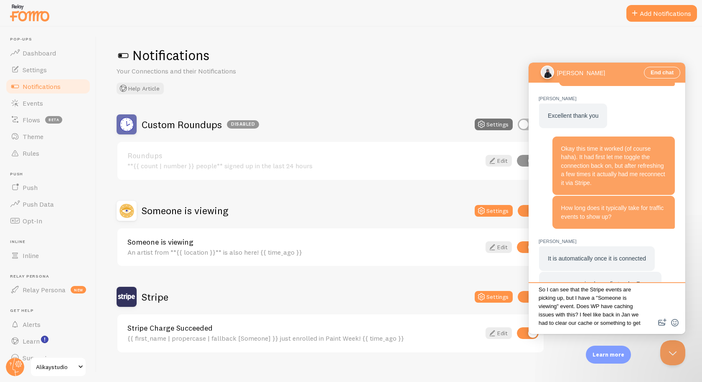
scroll to position [8, 0]
type textarea "So I can see that the Stripe events are picking up, but I have a "Someone is vi…"
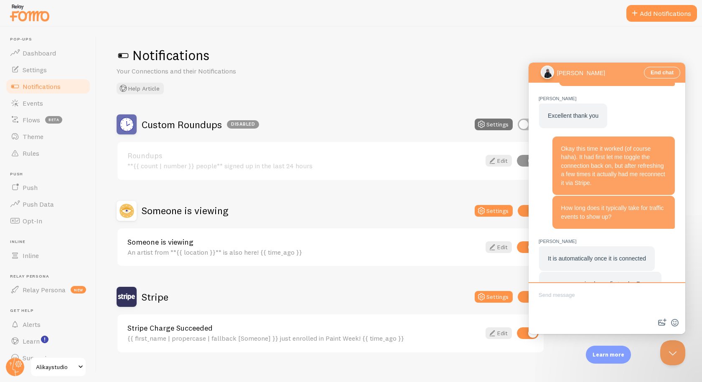
scroll to position [393, 0]
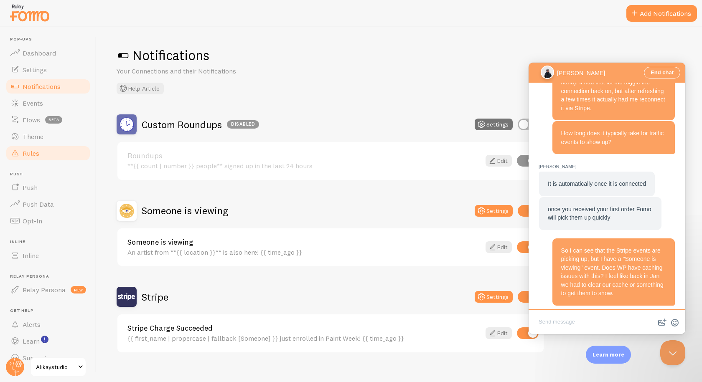
click at [41, 151] on link "Rules" at bounding box center [48, 153] width 86 height 17
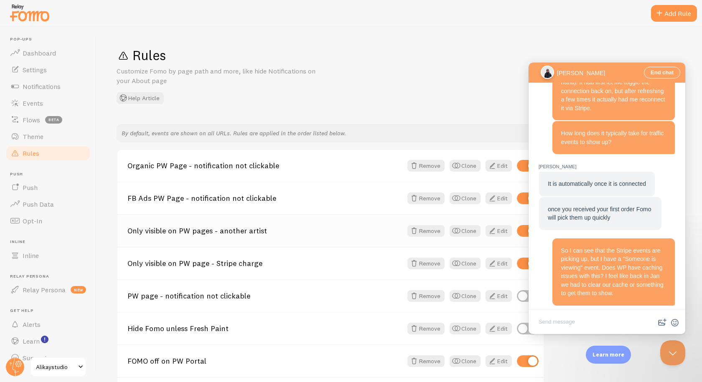
click at [228, 232] on link "Only visible on PW pages - another artist" at bounding box center [264, 231] width 275 height 8
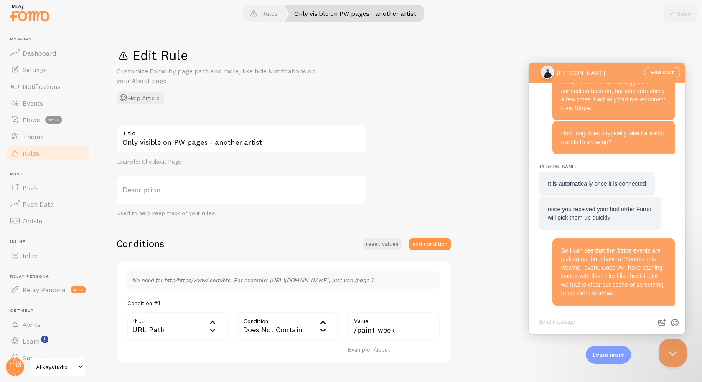
click at [671, 355] on button "Close Beacon popover" at bounding box center [670, 351] width 25 height 25
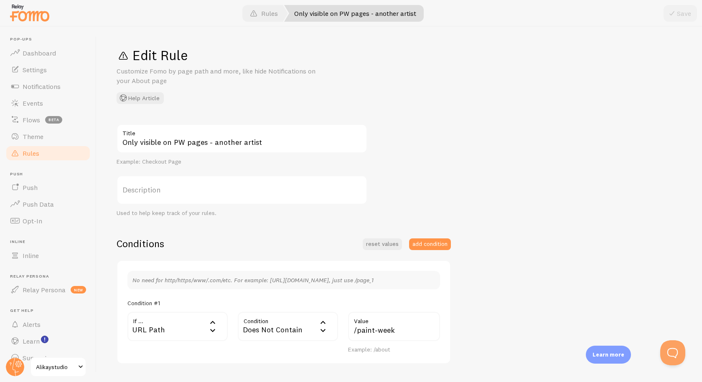
click at [61, 153] on link "Rules" at bounding box center [48, 153] width 86 height 17
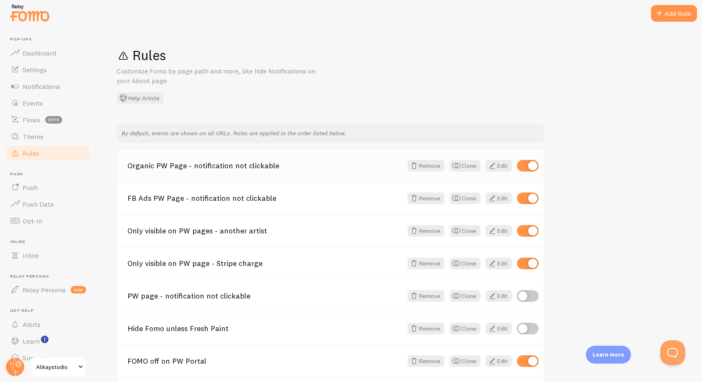
click at [227, 170] on link "Organic PW Page - notification not clickable" at bounding box center [264, 166] width 275 height 8
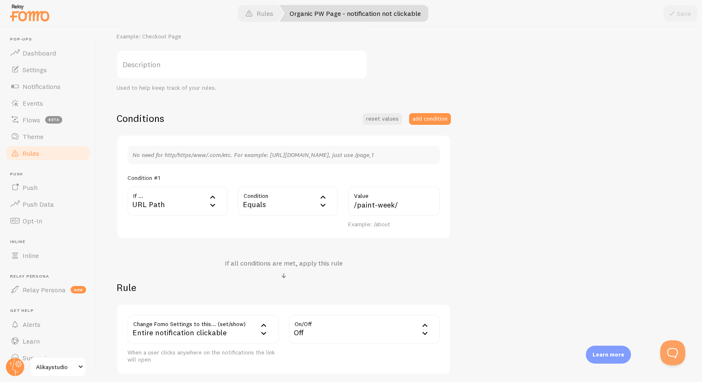
scroll to position [172, 0]
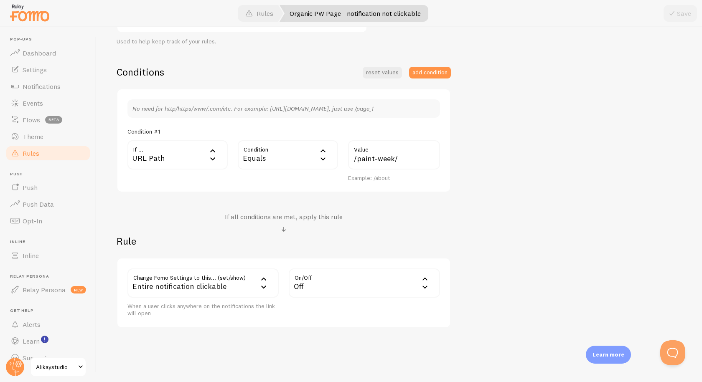
click at [46, 152] on link "Rules" at bounding box center [48, 153] width 86 height 17
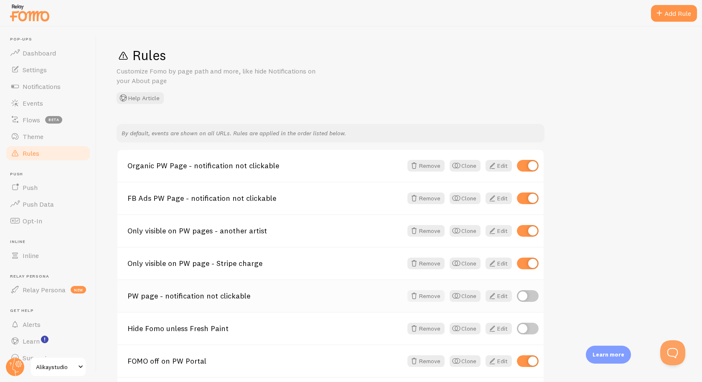
click at [436, 297] on button "Remove" at bounding box center [425, 296] width 37 height 12
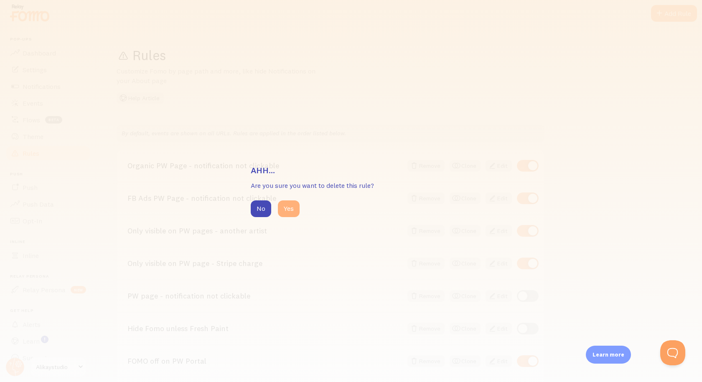
click at [289, 206] on button "Yes" at bounding box center [289, 208] width 22 height 17
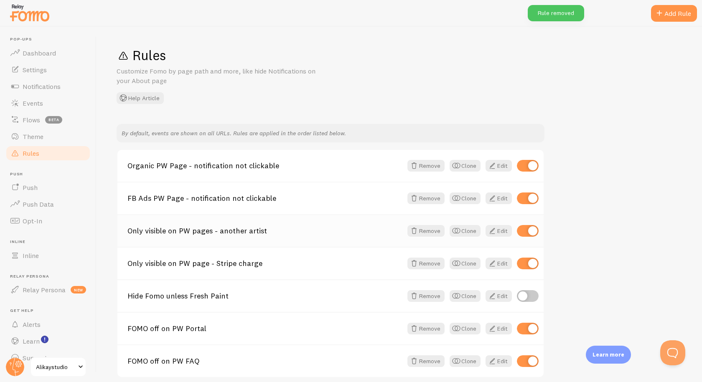
scroll to position [36, 0]
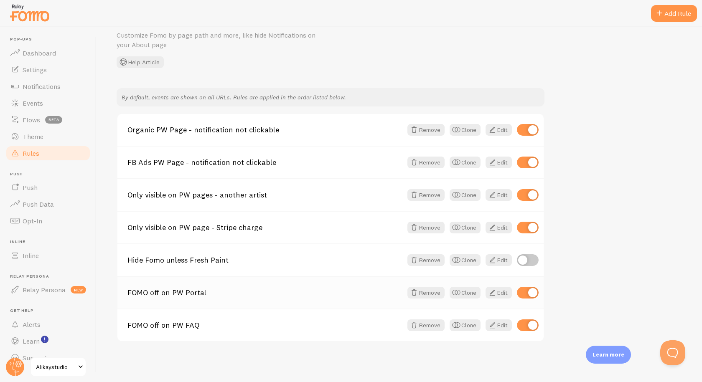
click at [180, 292] on link "FOMO off on PW Portal" at bounding box center [264, 293] width 275 height 8
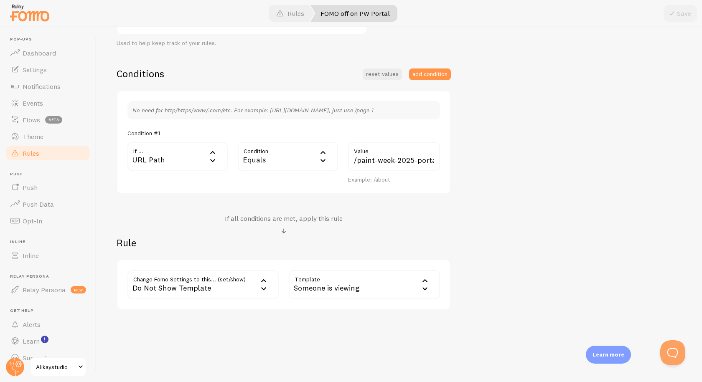
scroll to position [172, 0]
click at [41, 148] on link "Rules" at bounding box center [48, 153] width 86 height 17
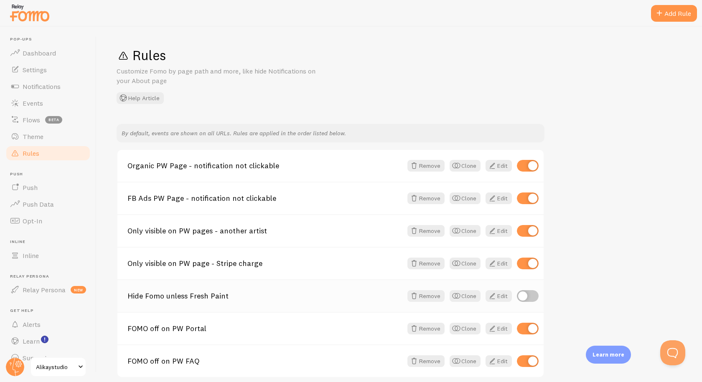
scroll to position [36, 0]
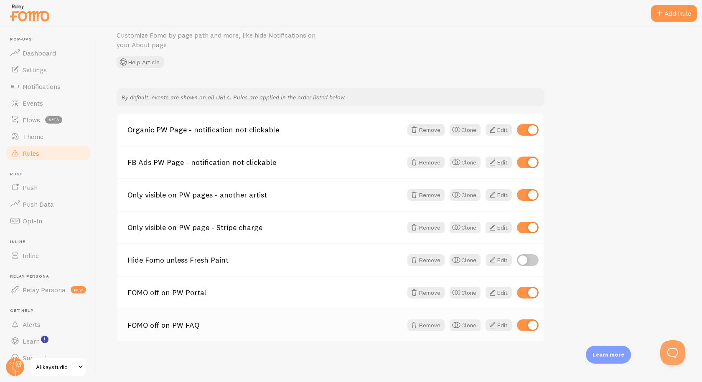
click at [166, 324] on link "FOMO off on PW FAQ" at bounding box center [264, 326] width 275 height 8
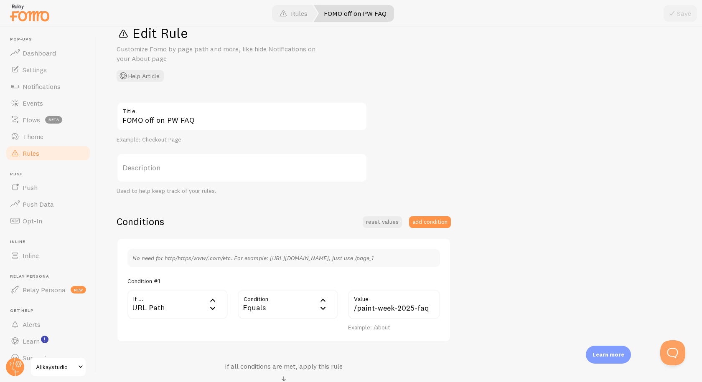
scroll to position [172, 0]
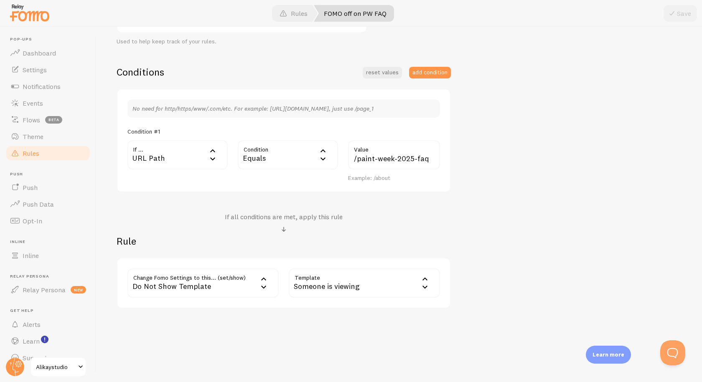
click at [321, 289] on div "Someone is viewing" at bounding box center [364, 282] width 151 height 29
click at [469, 228] on div "FOMO off on PW FAQ Title Example: Checkout Page Description Used to help keep t…" at bounding box center [399, 130] width 565 height 356
click at [199, 285] on div "Do Not Show Template" at bounding box center [202, 282] width 151 height 29
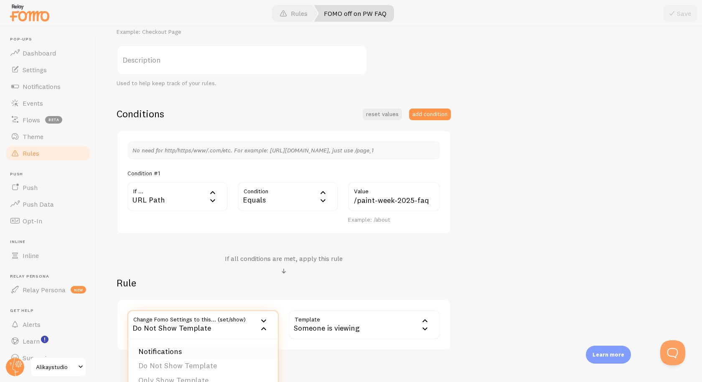
click at [175, 354] on li "Notifications" at bounding box center [202, 351] width 149 height 15
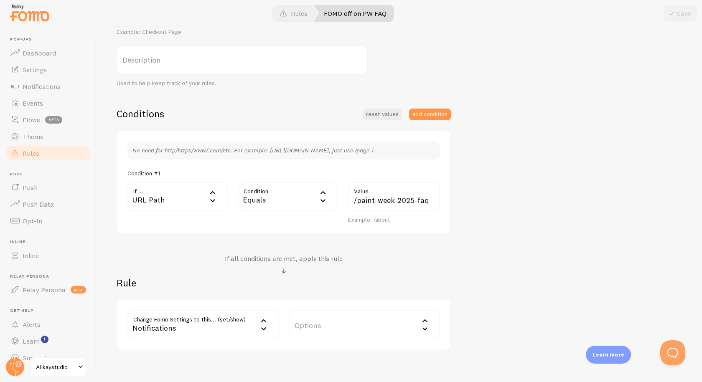
scroll to position [172, 0]
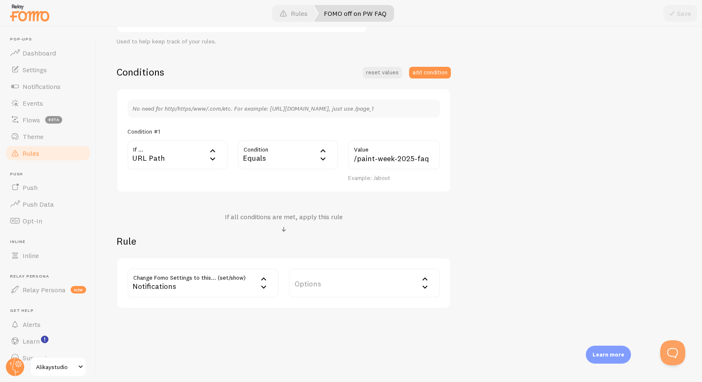
click at [348, 283] on label "Options" at bounding box center [364, 282] width 151 height 29
click at [327, 309] on li "Hide Fomo" at bounding box center [363, 310] width 149 height 15
click at [496, 237] on div "FOMO off on PW FAQ Title Example: Checkout Page Description Used to help keep t…" at bounding box center [399, 130] width 565 height 356
click at [685, 12] on button "Save" at bounding box center [679, 13] width 33 height 17
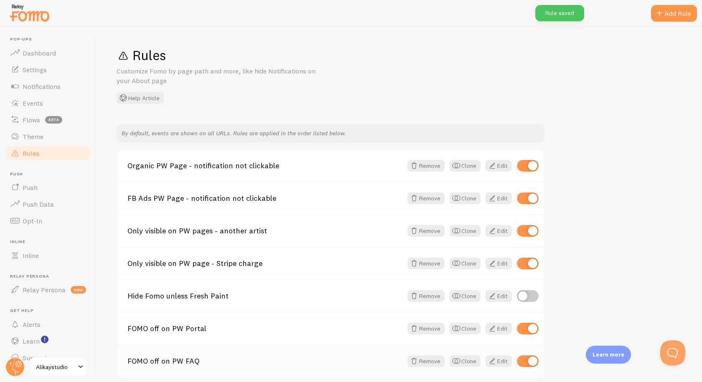
click at [160, 360] on link "FOMO off on PW FAQ" at bounding box center [264, 361] width 275 height 8
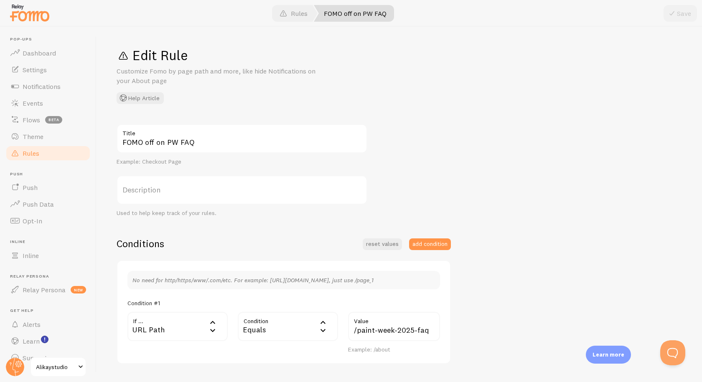
click at [63, 157] on link "Rules" at bounding box center [48, 153] width 86 height 17
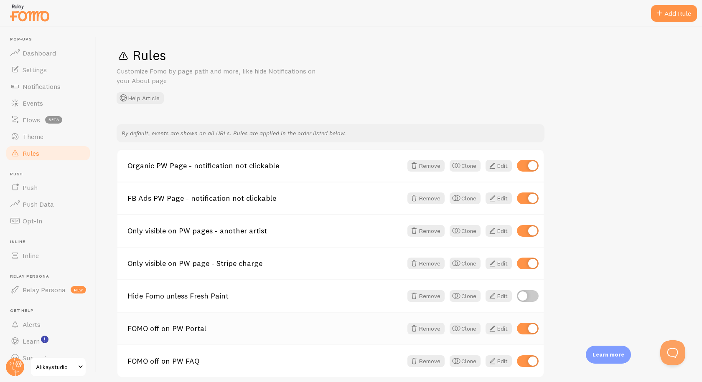
scroll to position [36, 0]
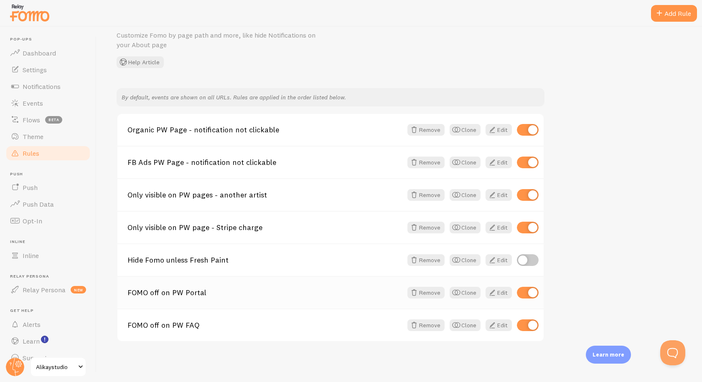
click at [195, 301] on div "FOMO off on PW Portal Remove Clone Edit" at bounding box center [330, 292] width 426 height 33
click at [262, 290] on link "FOMO off on PW Portal" at bounding box center [264, 293] width 275 height 8
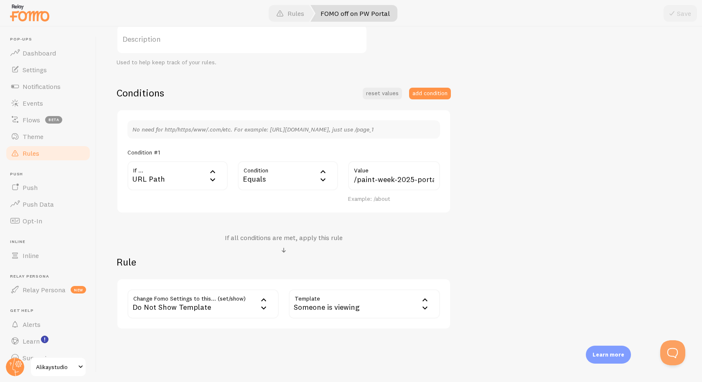
scroll to position [167, 0]
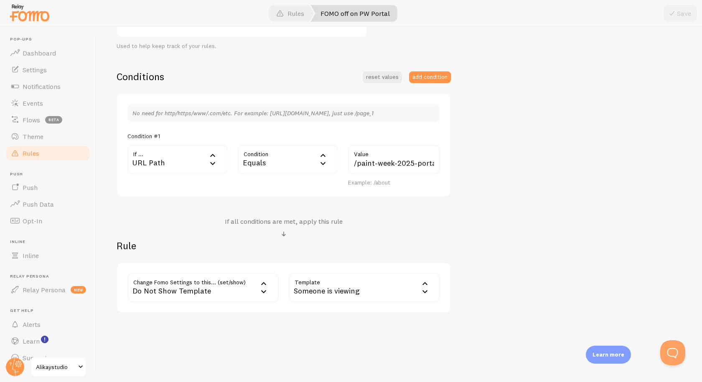
click at [203, 291] on div "Do Not Show Template" at bounding box center [202, 287] width 151 height 29
click at [175, 318] on li "Notifications" at bounding box center [202, 314] width 149 height 15
click at [326, 299] on label "Options" at bounding box center [364, 287] width 151 height 29
click at [319, 320] on li "Hide Fomo" at bounding box center [363, 314] width 149 height 15
click at [487, 208] on div "FOMO off on PW Portal Title Example: Checkout Page Description Used to help kee…" at bounding box center [399, 135] width 565 height 356
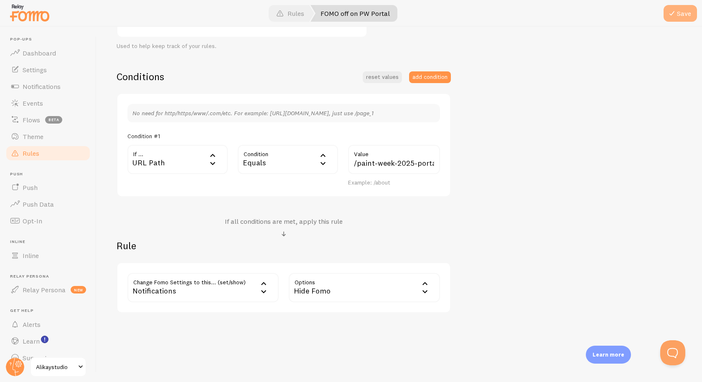
click at [667, 17] on span at bounding box center [671, 13] width 10 height 10
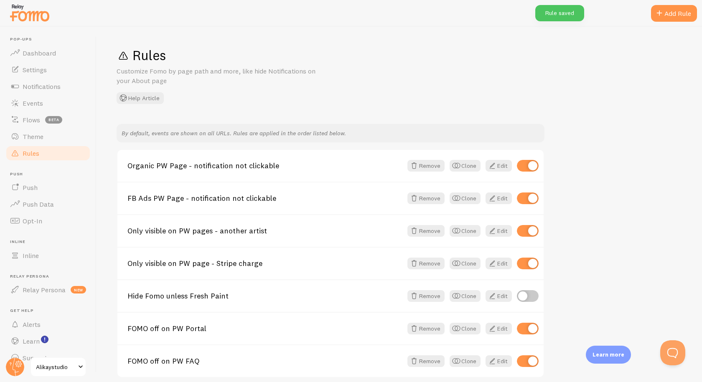
click at [44, 152] on link "Rules" at bounding box center [48, 153] width 86 height 17
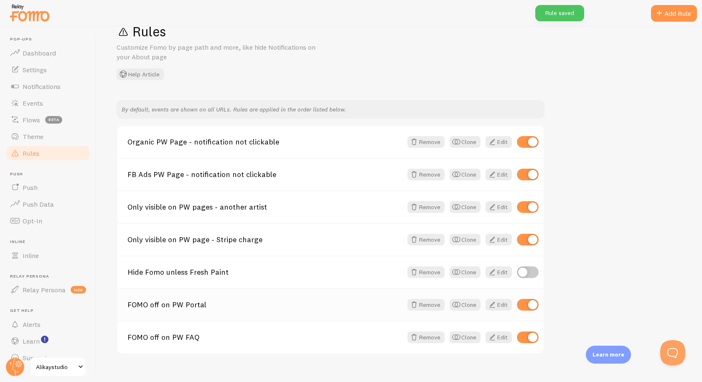
scroll to position [36, 0]
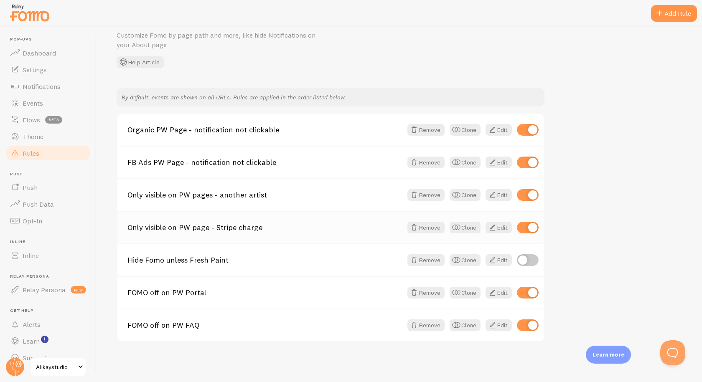
click at [188, 229] on link "Only visible on PW page - Stripe charge" at bounding box center [264, 228] width 275 height 8
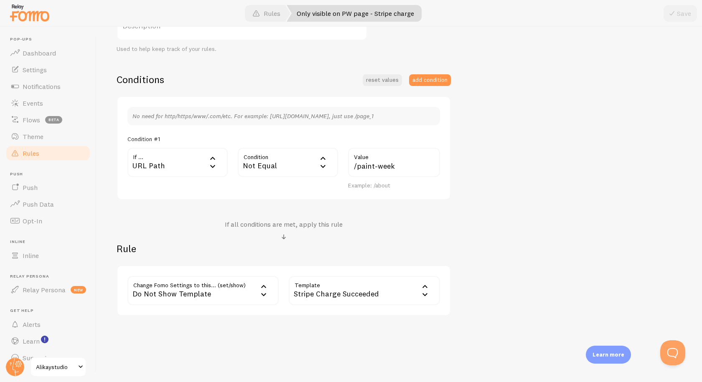
scroll to position [167, 0]
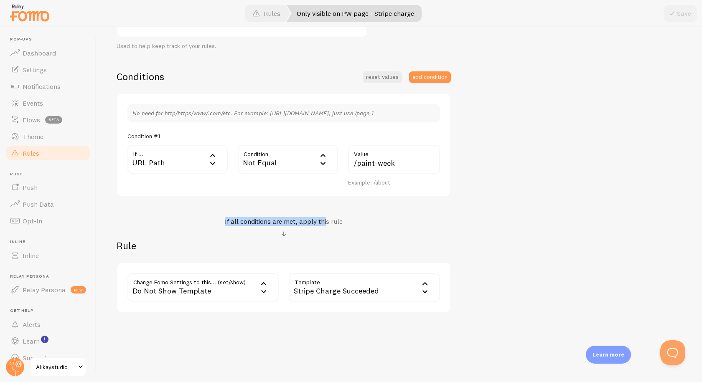
drag, startPoint x: 218, startPoint y: 220, endPoint x: 327, endPoint y: 223, distance: 109.0
click at [327, 223] on div "If all conditions are met, apply this rule" at bounding box center [284, 228] width 334 height 22
click at [327, 223] on h4 "If all conditions are met, apply this rule" at bounding box center [284, 221] width 118 height 9
click at [286, 163] on div "Not Equal" at bounding box center [288, 159] width 100 height 29
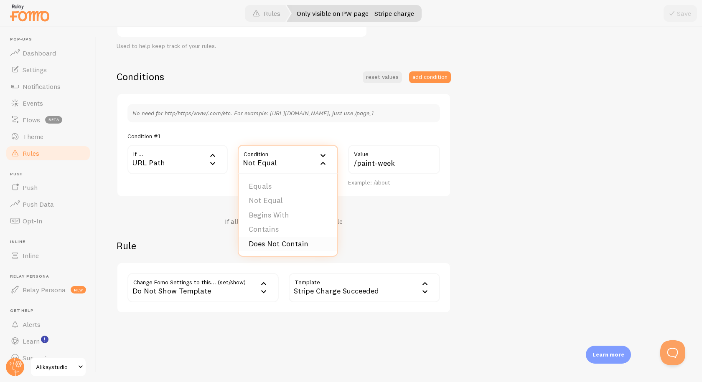
click at [265, 241] on li "Does Not Contain" at bounding box center [287, 244] width 99 height 15
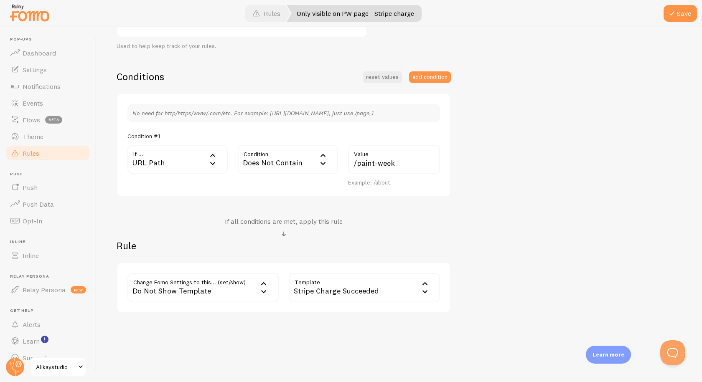
click at [502, 142] on div "Only visible on PW page - Stripe charge Title Example: Checkout Page Descriptio…" at bounding box center [399, 135] width 565 height 356
click at [509, 150] on div "Only visible on PW page - Stripe charge Title Example: Checkout Page Descriptio…" at bounding box center [399, 135] width 565 height 356
click at [294, 162] on div "Does Not Contain" at bounding box center [288, 159] width 100 height 29
click at [273, 226] on li "Contains" at bounding box center [287, 229] width 99 height 15
click at [228, 292] on div "Do Not Show Template" at bounding box center [202, 287] width 151 height 29
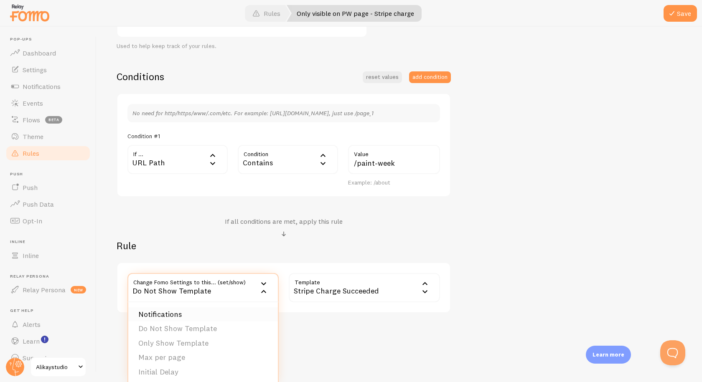
click at [207, 309] on li "Notifications" at bounding box center [202, 314] width 149 height 15
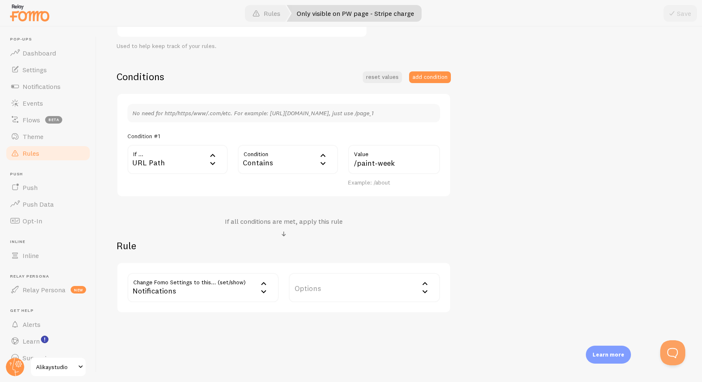
click at [322, 286] on label "Options" at bounding box center [364, 287] width 151 height 29
click at [240, 283] on div "Notifications" at bounding box center [202, 287] width 151 height 29
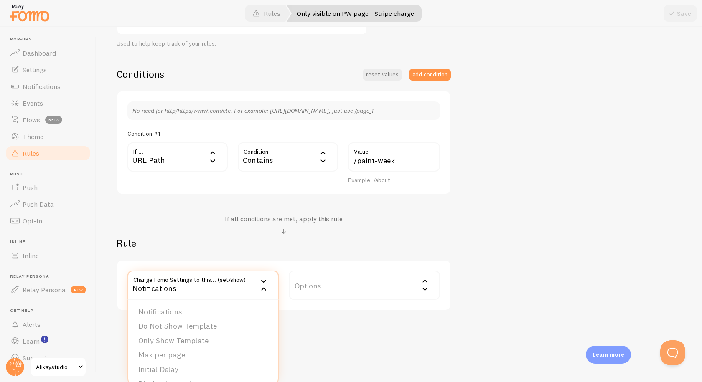
scroll to position [172, 0]
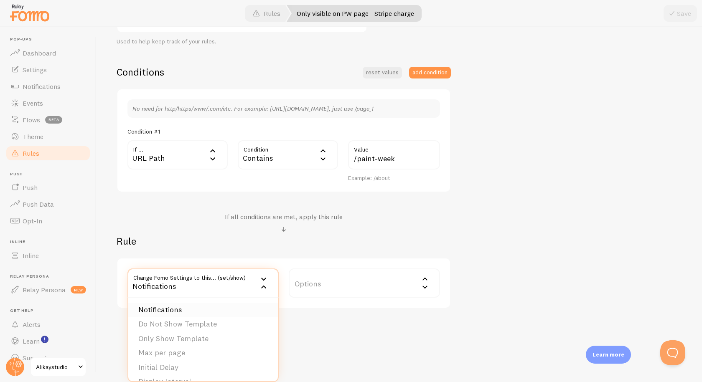
click at [163, 306] on li "Notifications" at bounding box center [202, 310] width 149 height 15
click at [349, 276] on label "Options" at bounding box center [364, 282] width 151 height 29
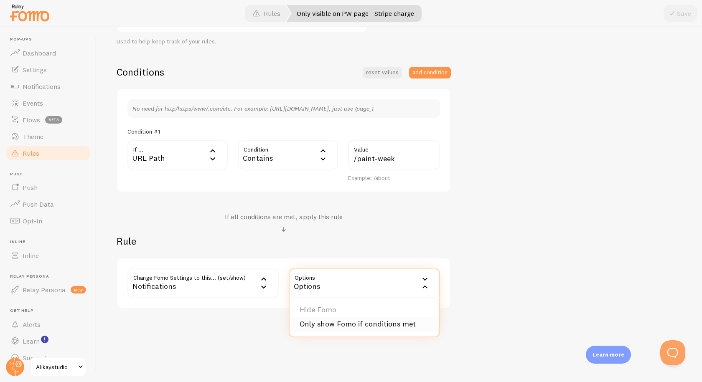
click at [348, 322] on li "Only show Fomo if conditions met" at bounding box center [363, 324] width 149 height 15
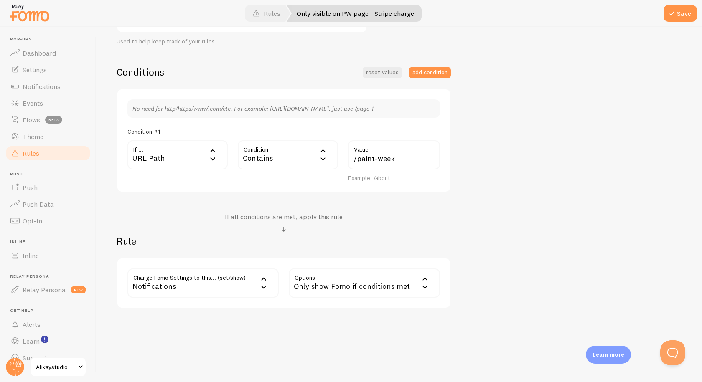
click at [251, 286] on div "Notifications" at bounding box center [202, 282] width 151 height 29
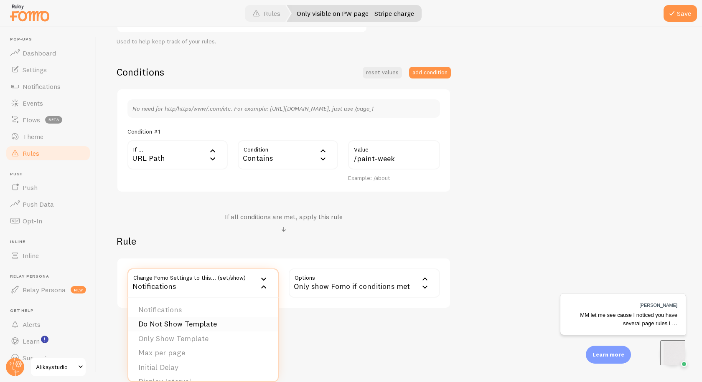
scroll to position [0, 0]
click at [178, 327] on li "Do Not Show Template" at bounding box center [202, 324] width 149 height 15
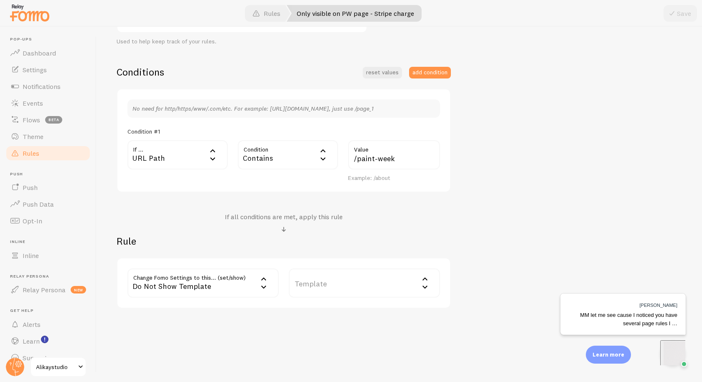
click at [295, 285] on label "Template" at bounding box center [364, 282] width 151 height 29
click at [236, 282] on div "Do Not Show Template" at bounding box center [202, 282] width 151 height 29
click at [172, 339] on li "Only Show Template" at bounding box center [202, 339] width 149 height 15
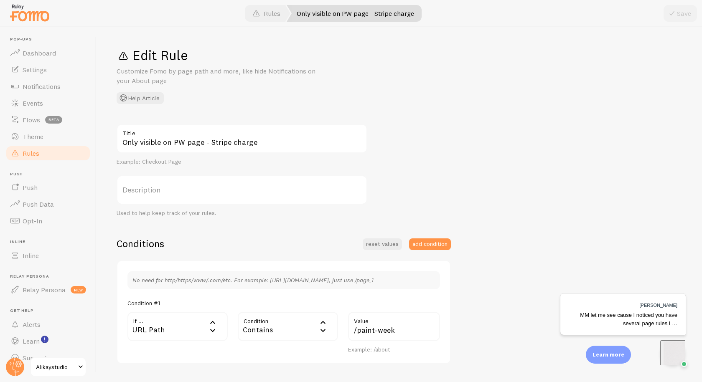
click at [499, 215] on div "Only visible on PW page - Stripe charge Title Example: Checkout Page Descriptio…" at bounding box center [399, 302] width 565 height 356
click at [663, 326] on span "MM let me see cause I noticed you have several page rules I …" at bounding box center [628, 319] width 97 height 15
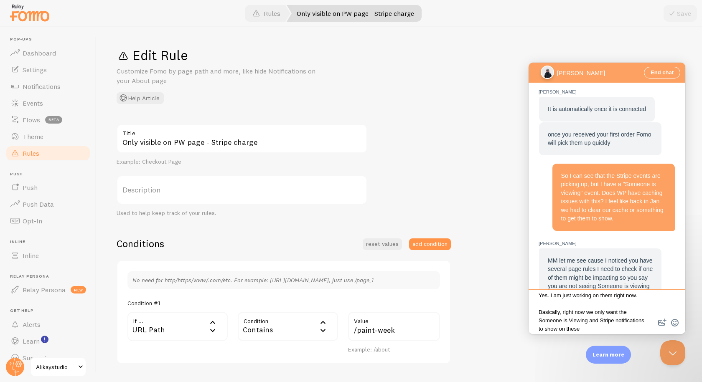
scroll to position [5, 0]
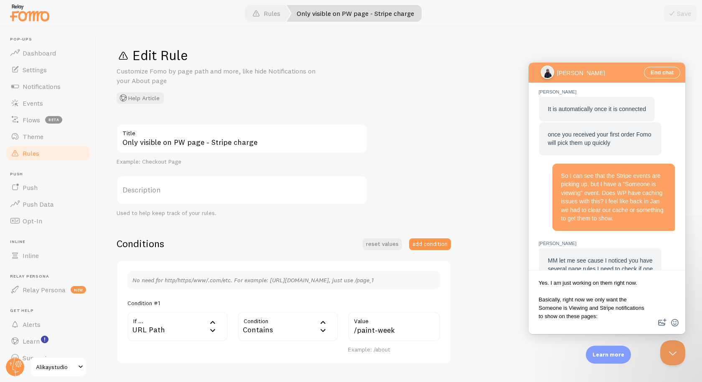
click at [559, 325] on textarea "Yes. I am just working on them right now. Basically, right now we only want the…" at bounding box center [606, 303] width 153 height 58
paste textarea "[URL][DOMAIN_NAME]"
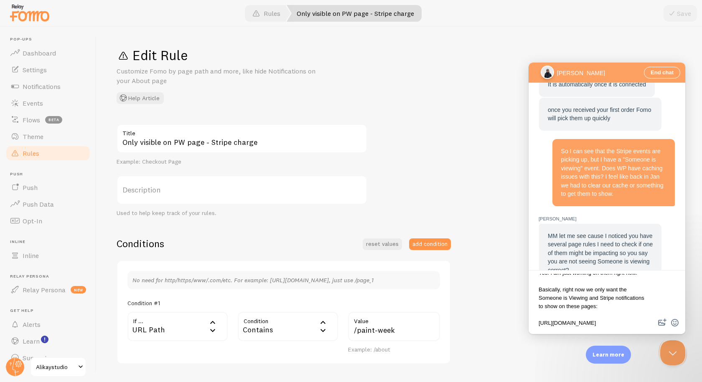
scroll to position [18, 0]
click at [608, 328] on textarea "Yes. I am just working on them right now. Basically, right now we only want the…" at bounding box center [606, 303] width 153 height 58
paste textarea "[URL][DOMAIN_NAME]"
type textarea "Yes. I am just working on them right now. Basically, right now we only want the…"
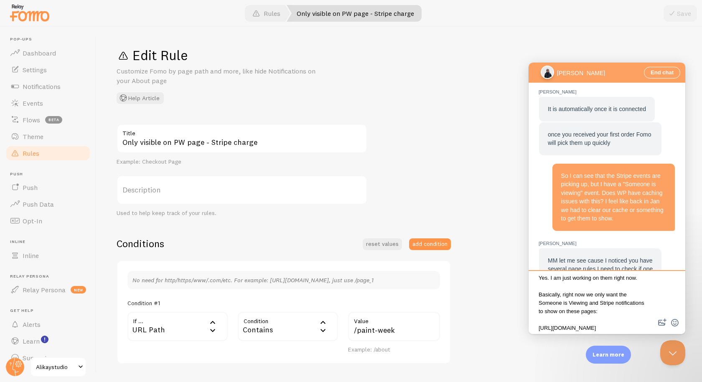
scroll to position [0, 0]
click at [631, 307] on textarea "Yes. I am just working on them right now. Basically, right now we only want the…" at bounding box center [606, 303] width 153 height 58
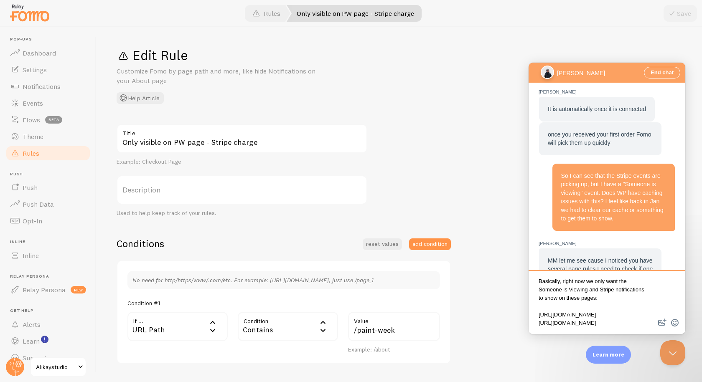
click at [642, 321] on textarea "Yes. I am just working on them right now. Basically, right now we only want the…" at bounding box center [606, 303] width 153 height 58
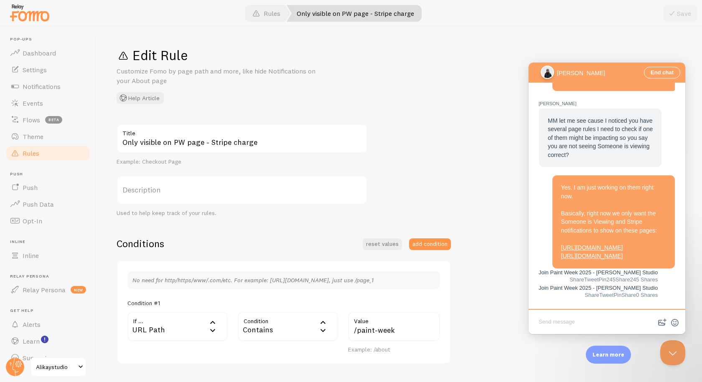
scroll to position [647, 0]
click at [588, 324] on textarea "Write chat message" at bounding box center [606, 323] width 153 height 20
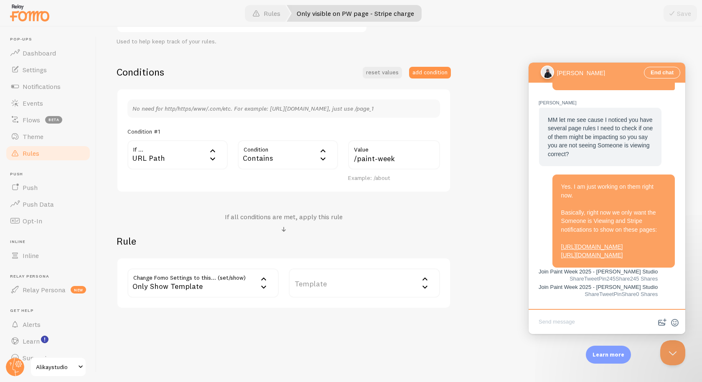
scroll to position [0, 0]
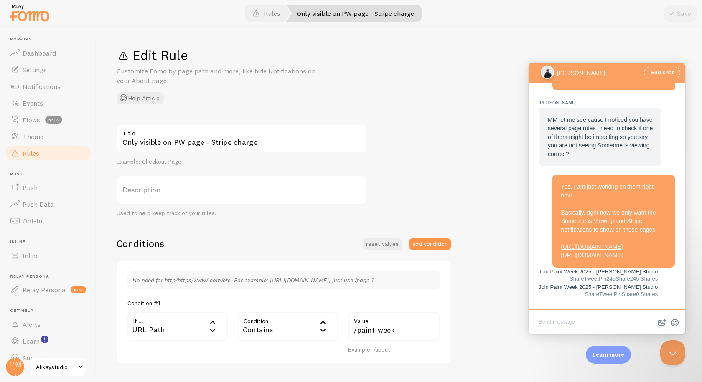
click at [24, 156] on span "Rules" at bounding box center [31, 153] width 17 height 8
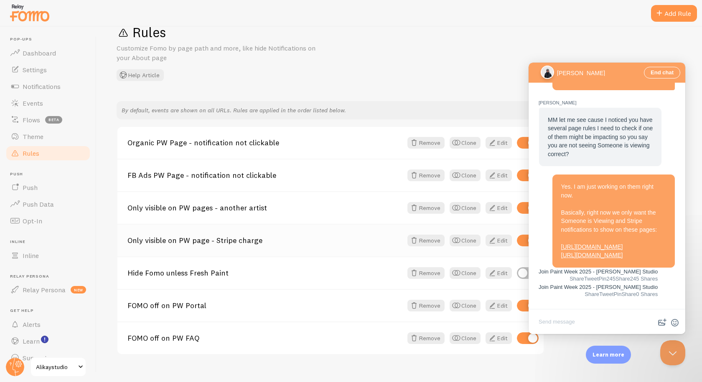
scroll to position [36, 0]
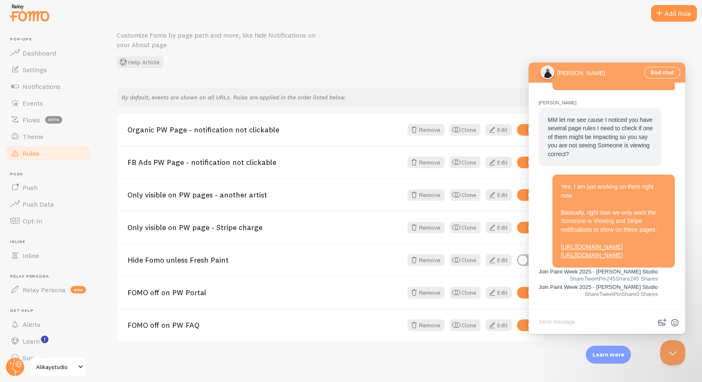
click at [589, 325] on textarea "Write chat message" at bounding box center [606, 323] width 153 height 20
type textarea "So if you have any suggestions for rule changes to make that happen, I'd love t…"
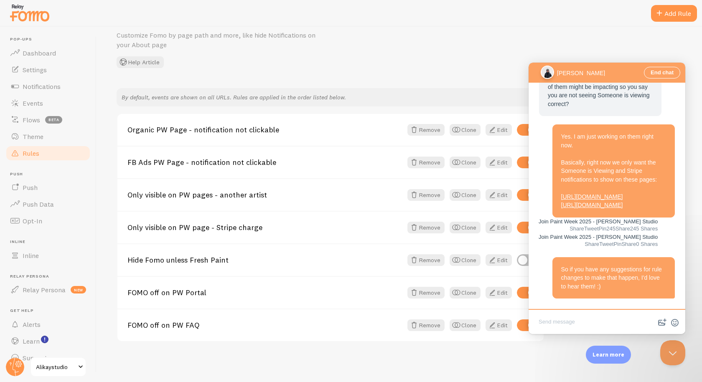
click at [580, 328] on textarea "Write chat message" at bounding box center [606, 323] width 153 height 20
type textarea "T"
type textarea "A"
type textarea "Also we don't want the notifications to be clickable to a URL"
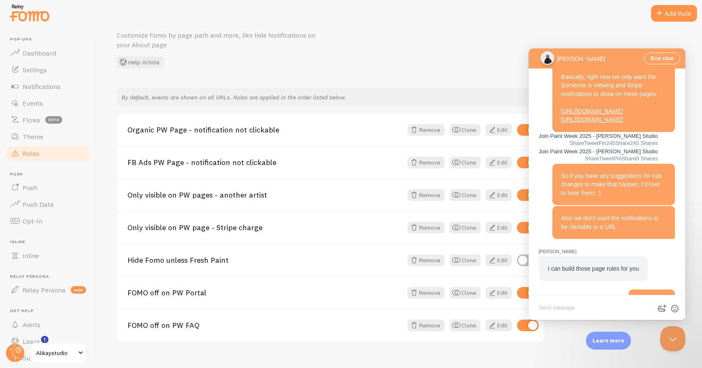
scroll to position [1062, 0]
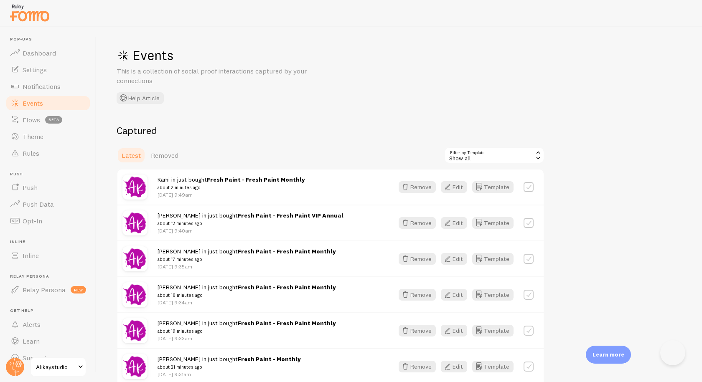
click at [262, 129] on h2 "Captured" at bounding box center [331, 130] width 428 height 13
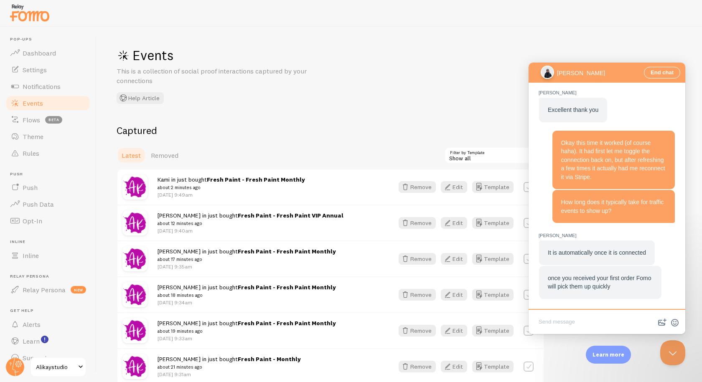
scroll to position [318, 0]
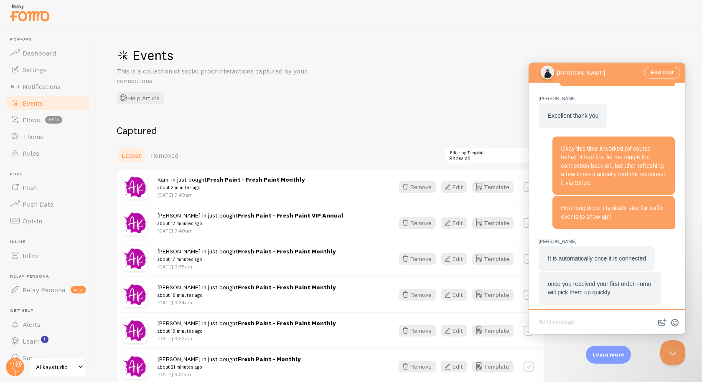
click at [323, 90] on div "Events This is a collection of social proof interactions captured by your conne…" at bounding box center [242, 75] width 251 height 57
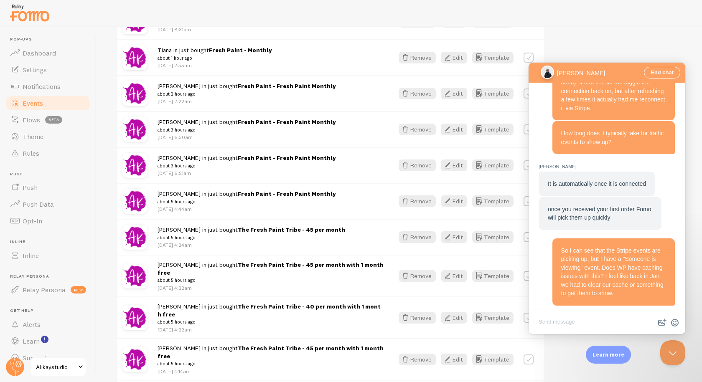
scroll to position [1021, 0]
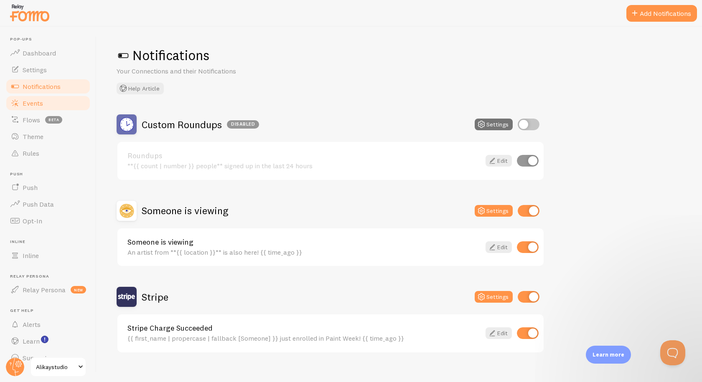
click at [37, 102] on span "Events" at bounding box center [33, 103] width 20 height 8
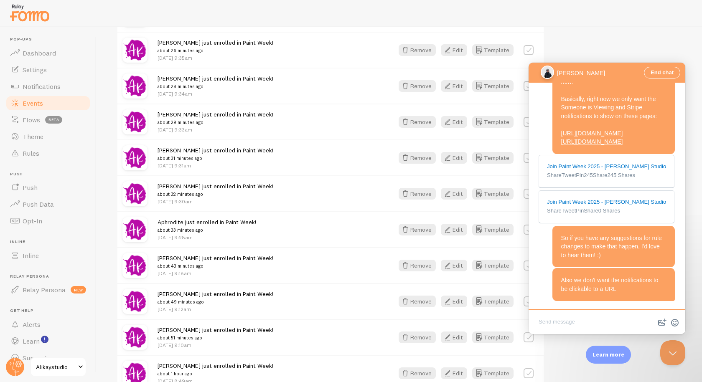
scroll to position [763, 0]
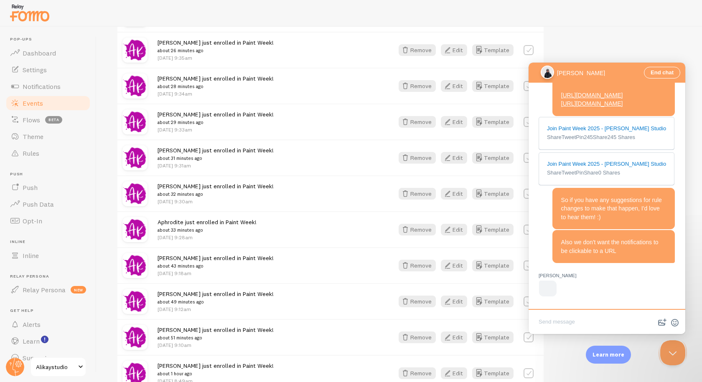
click at [161, 10] on div at bounding box center [351, 13] width 702 height 27
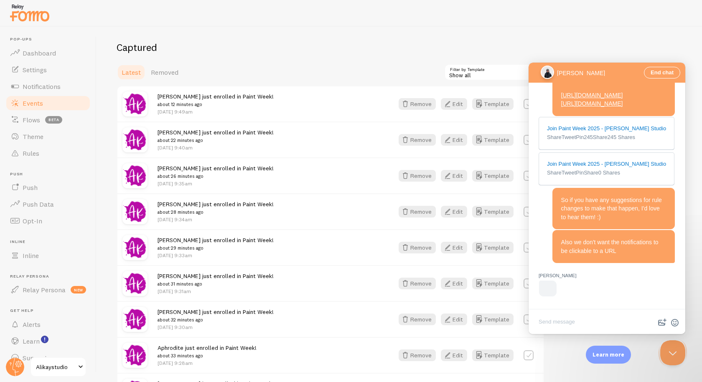
scroll to position [0, 0]
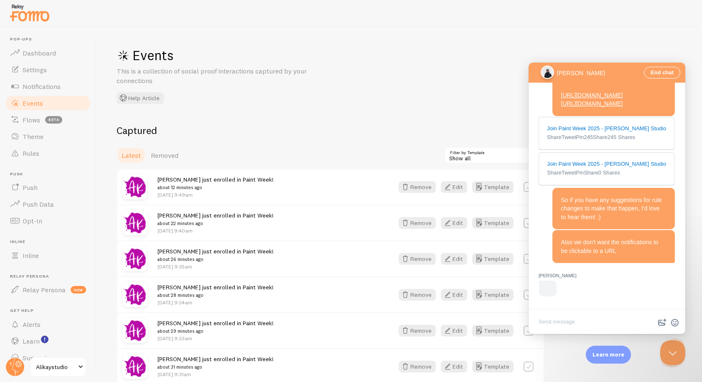
drag, startPoint x: 305, startPoint y: 70, endPoint x: 125, endPoint y: 67, distance: 180.0
click at [126, 67] on p "This is a collection of social proof interactions captured by your connections" at bounding box center [217, 75] width 200 height 19
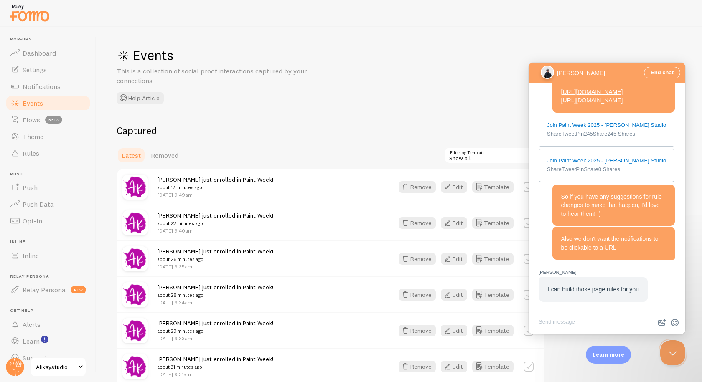
drag, startPoint x: 117, startPoint y: 69, endPoint x: 153, endPoint y: 77, distance: 37.6
click at [153, 77] on p "This is a collection of social proof interactions captured by your connections" at bounding box center [217, 75] width 200 height 19
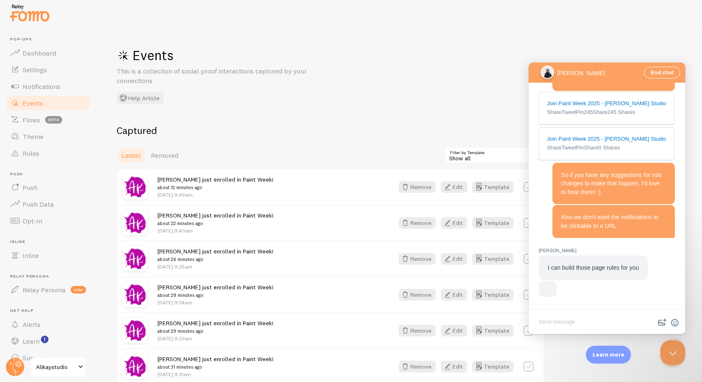
click at [155, 82] on p "This is a collection of social proof interactions captured by your connections" at bounding box center [217, 75] width 200 height 19
drag, startPoint x: 152, startPoint y: 83, endPoint x: 127, endPoint y: 73, distance: 26.6
click at [127, 73] on p "This is a collection of social proof interactions captured by your connections" at bounding box center [217, 75] width 200 height 19
click at [571, 326] on textarea "Write chat message" at bounding box center [606, 323] width 153 height 20
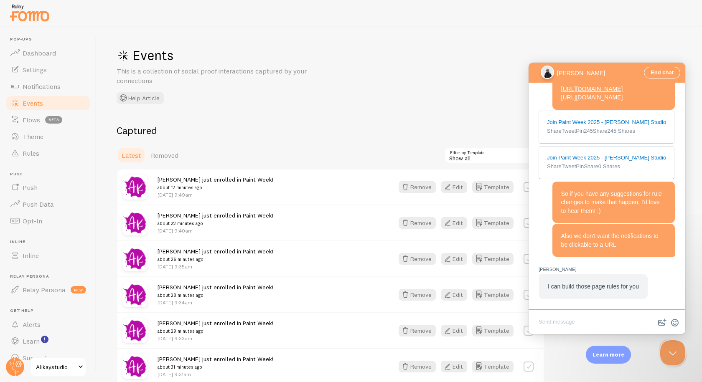
scroll to position [763, 0]
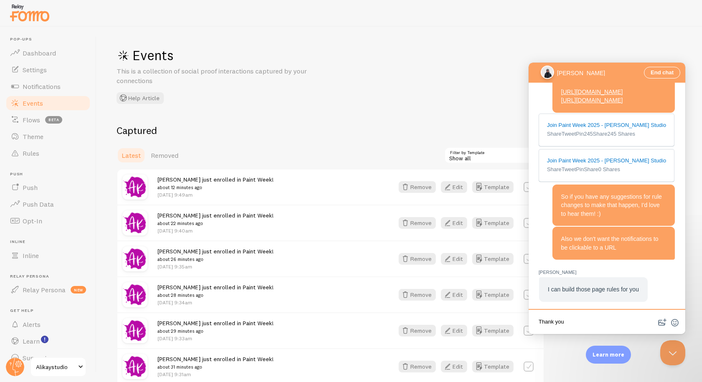
type textarea "Thank you!"
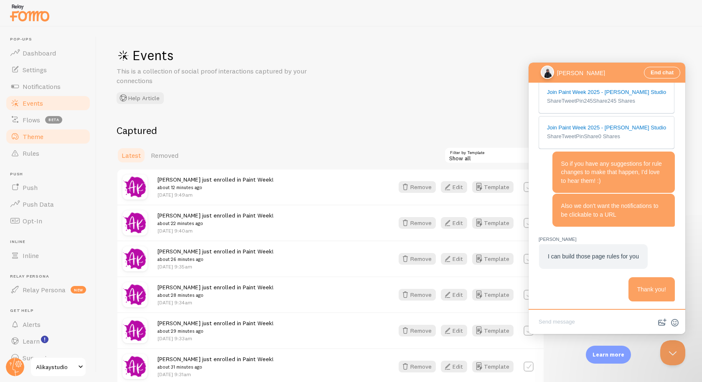
drag, startPoint x: 32, startPoint y: 146, endPoint x: 45, endPoint y: 142, distance: 13.5
click at [32, 146] on link "Rules" at bounding box center [48, 153] width 86 height 17
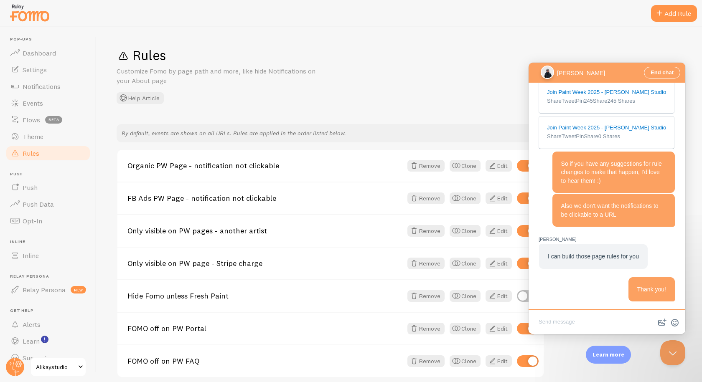
click at [555, 324] on textarea "Write chat message" at bounding box center [606, 323] width 153 height 20
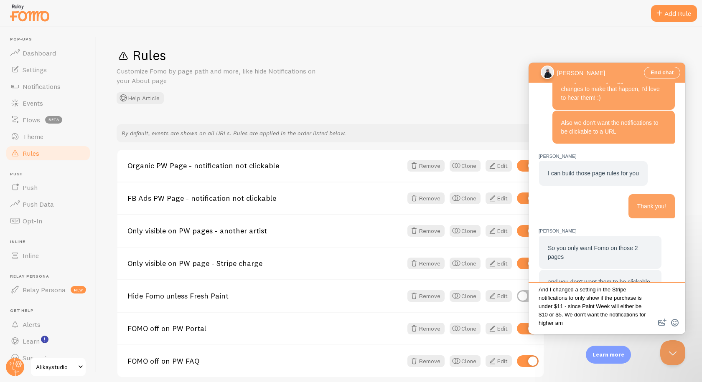
scroll to position [5, 0]
type textarea "And I changed a setting in the Stripe notifications to only show if the purchas…"
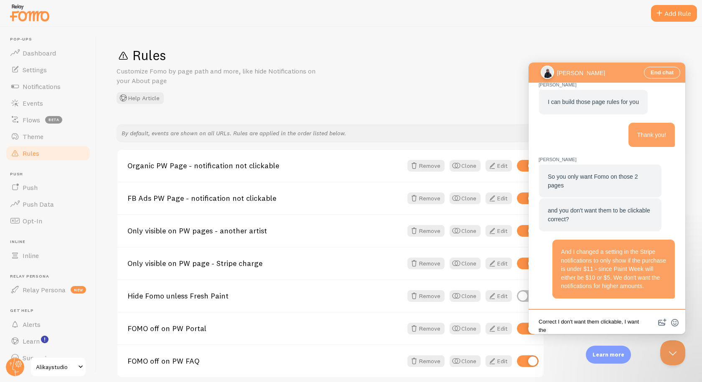
scroll to position [1, 0]
type textarea "Correct I don't want them clickable, I want them to stay on that page."
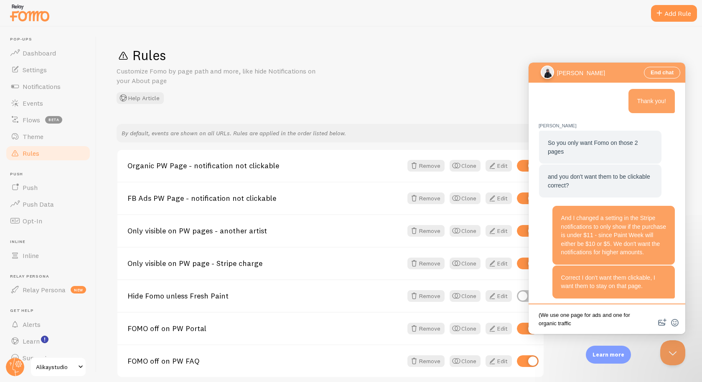
type textarea "(We use one page for ads and one for organic traffic)"
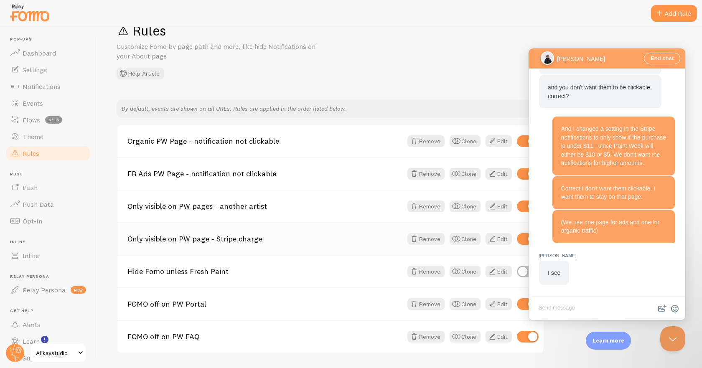
scroll to position [50, 0]
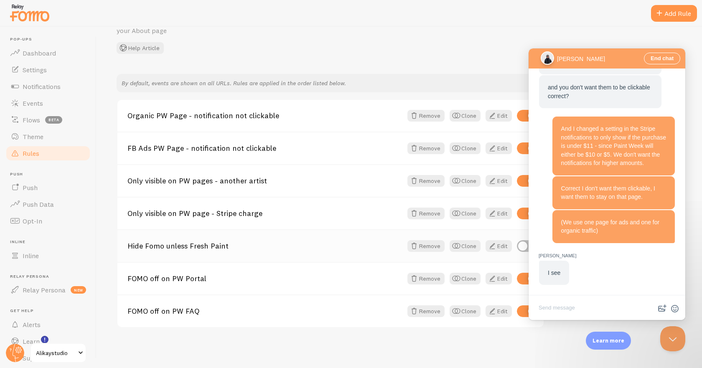
click at [185, 247] on link "Hide Fomo unless Fresh Paint" at bounding box center [264, 246] width 275 height 8
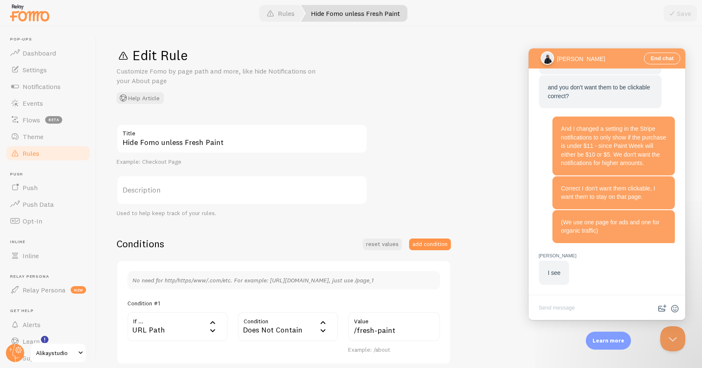
click at [27, 156] on span "Rules" at bounding box center [31, 153] width 17 height 8
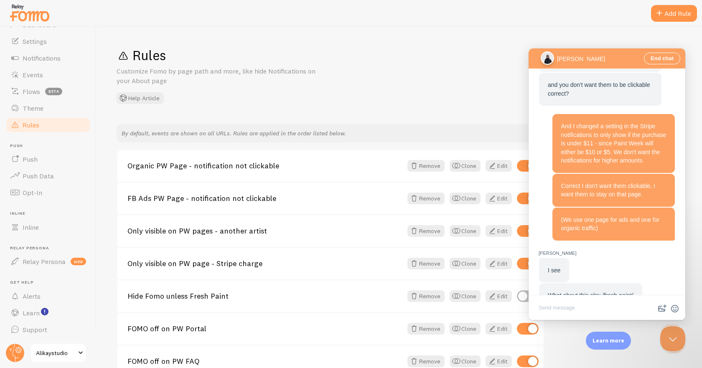
scroll to position [1112, 0]
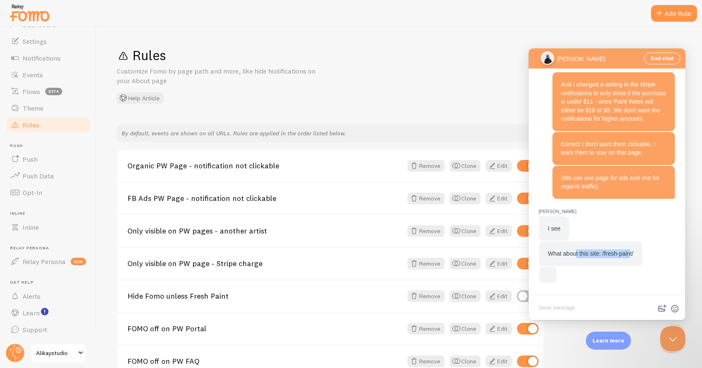
drag, startPoint x: 631, startPoint y: 248, endPoint x: 575, endPoint y: 250, distance: 56.0
click at [575, 250] on span "What about this site: /fresh-paint/" at bounding box center [590, 253] width 86 height 7
click at [548, 309] on textarea "Write chat message" at bounding box center [606, 309] width 153 height 20
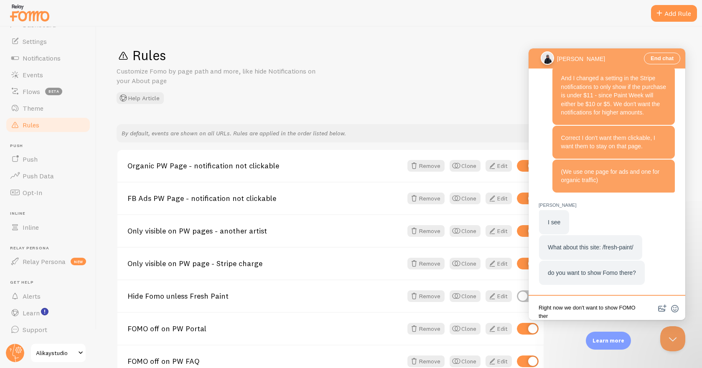
scroll to position [1, 0]
click at [548, 309] on textarea "Right now we don't want to show FOMO there. We will" at bounding box center [606, 305] width 153 height 25
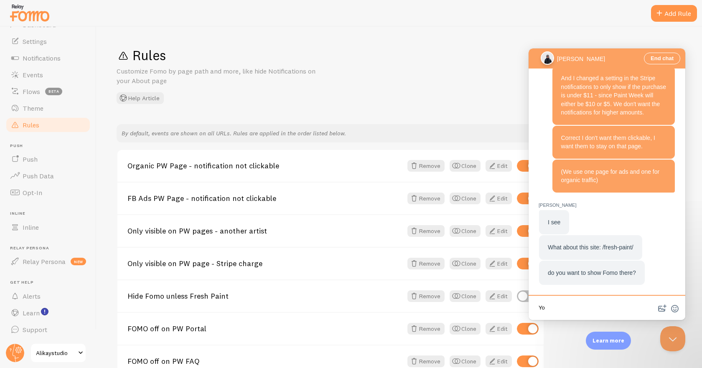
type textarea "Y"
type textarea "Not right now. I might enable it on that page next week."
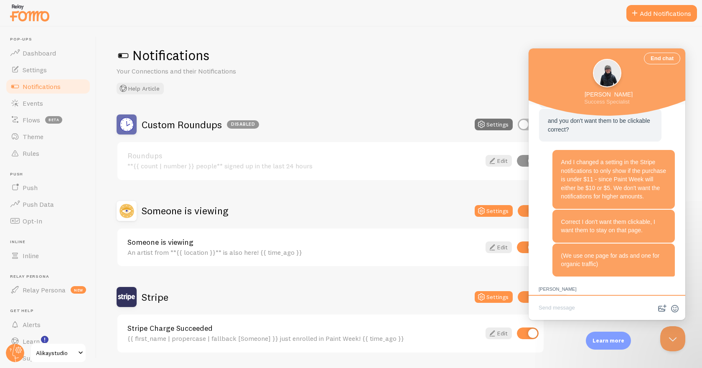
scroll to position [1062, 0]
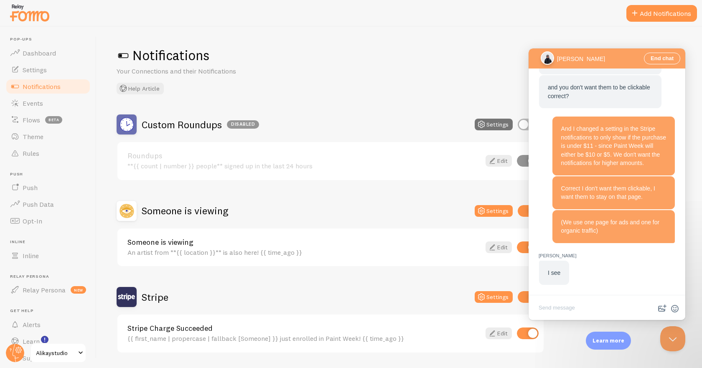
click at [360, 100] on div "Notifications Your Connections and their Notifications Help Article Custom Roun…" at bounding box center [398, 197] width 605 height 341
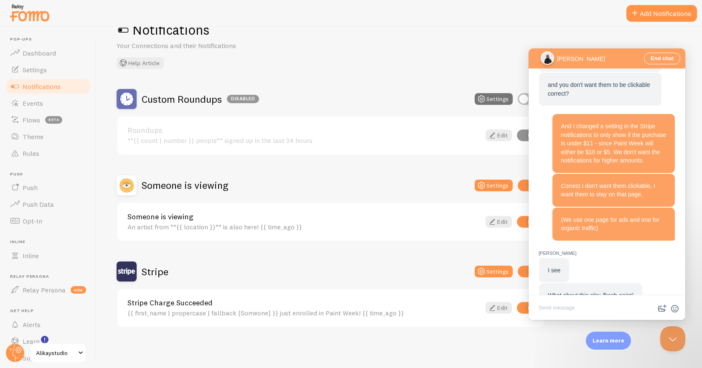
scroll to position [1154, 0]
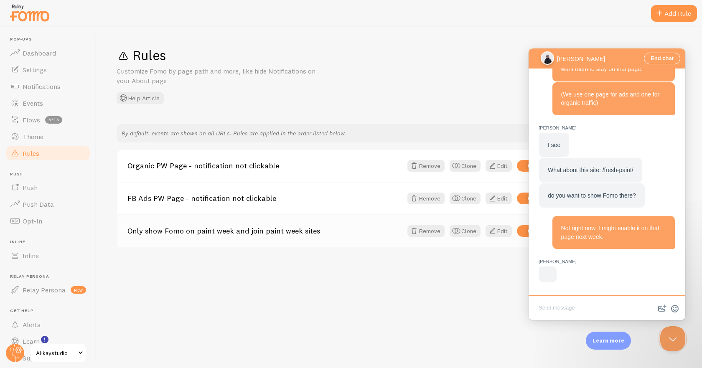
scroll to position [1195, 0]
click at [214, 234] on link "Only show Fomo on paint week and join paint week sites" at bounding box center [264, 231] width 275 height 8
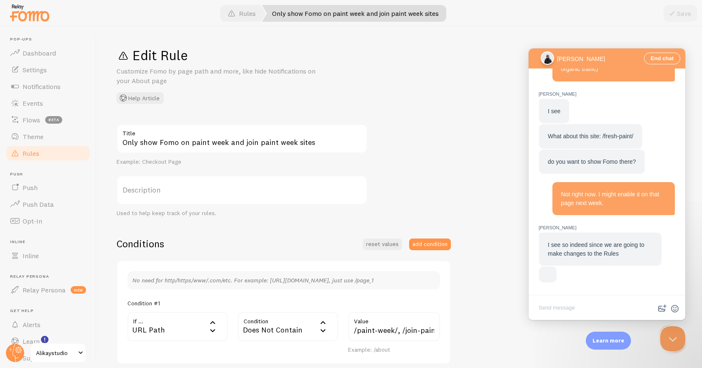
click at [48, 154] on link "Rules" at bounding box center [48, 153] width 86 height 17
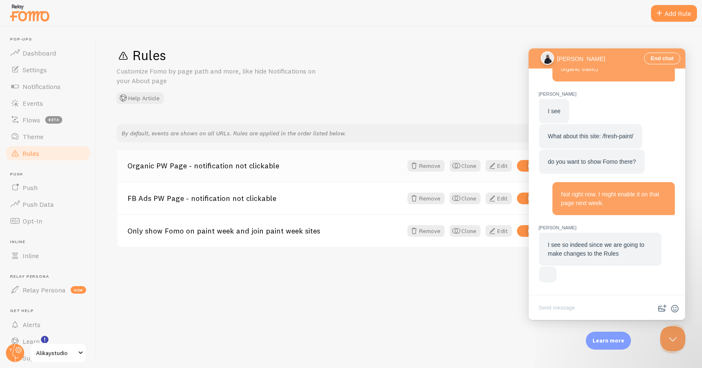
click at [198, 167] on link "Organic PW Page - notification not clickable" at bounding box center [264, 166] width 275 height 8
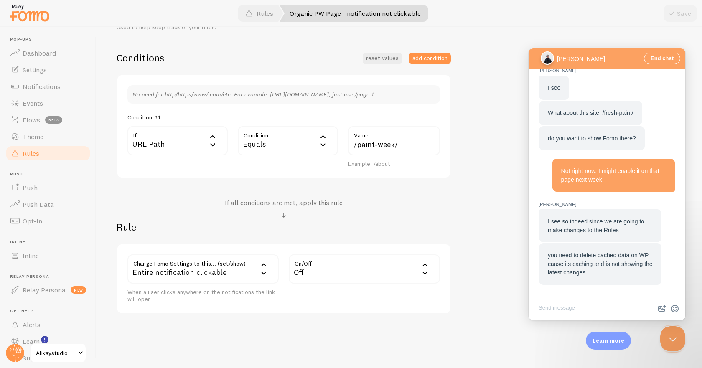
scroll to position [1053, 0]
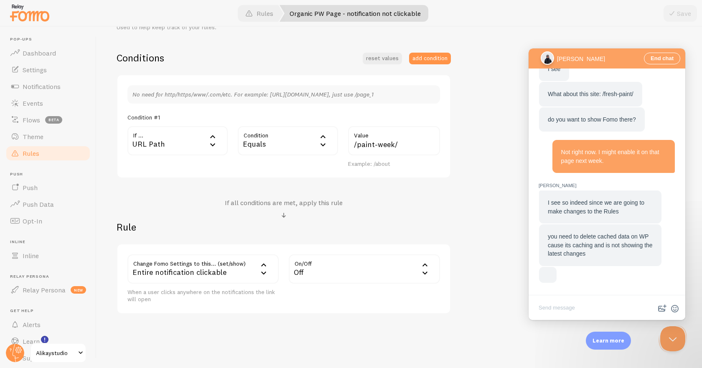
click at [580, 313] on textarea "Write chat message" at bounding box center [606, 309] width 153 height 20
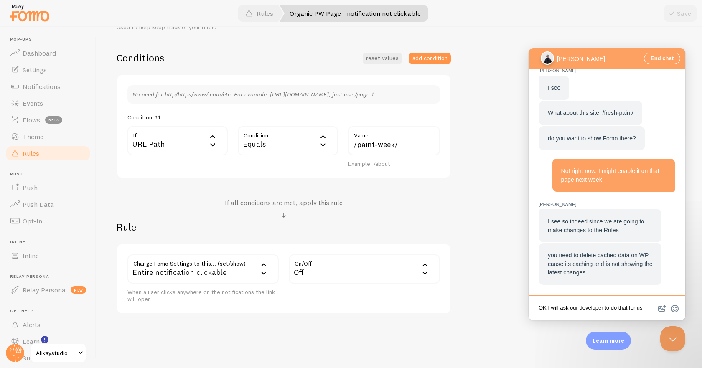
type textarea "OK I will ask our developer to do that for us."
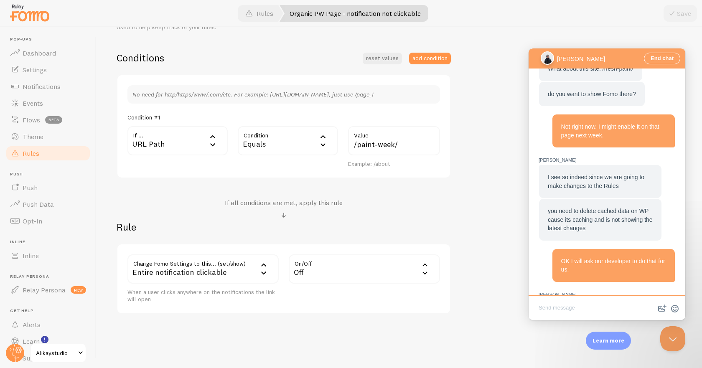
scroll to position [1111, 0]
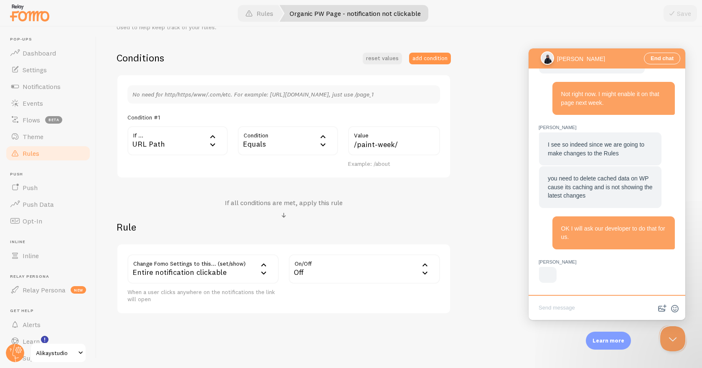
click at [43, 157] on link "Rules" at bounding box center [48, 153] width 86 height 17
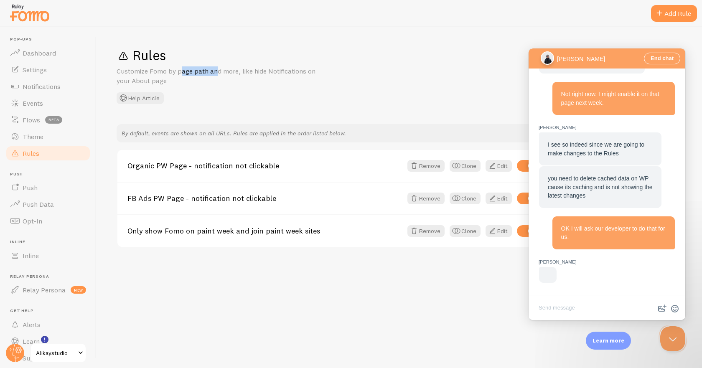
drag, startPoint x: 139, startPoint y: 72, endPoint x: 180, endPoint y: 69, distance: 41.4
click at [180, 69] on p "Customize Fomo by page path and more, like hide Notifications on your About page" at bounding box center [217, 75] width 200 height 19
drag, startPoint x: 278, startPoint y: 71, endPoint x: 207, endPoint y: 71, distance: 71.4
click at [207, 71] on p "Customize Fomo by page path and more, like hide Notifications on your About page" at bounding box center [217, 75] width 200 height 19
drag, startPoint x: 114, startPoint y: 74, endPoint x: 256, endPoint y: 73, distance: 141.1
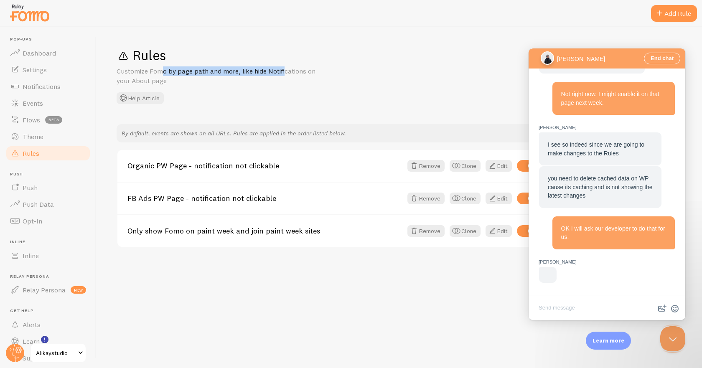
click at [256, 73] on div "Rules Customize Fomo by page path and more, like hide Notifications on your Abo…" at bounding box center [398, 197] width 605 height 341
click at [268, 72] on p "Customize Fomo by page path and more, like hide Notifications on your About page" at bounding box center [217, 75] width 200 height 19
drag, startPoint x: 296, startPoint y: 73, endPoint x: 236, endPoint y: 71, distance: 61.0
click at [236, 71] on p "Customize Fomo by page path and more, like hide Notifications on your About page" at bounding box center [217, 75] width 200 height 19
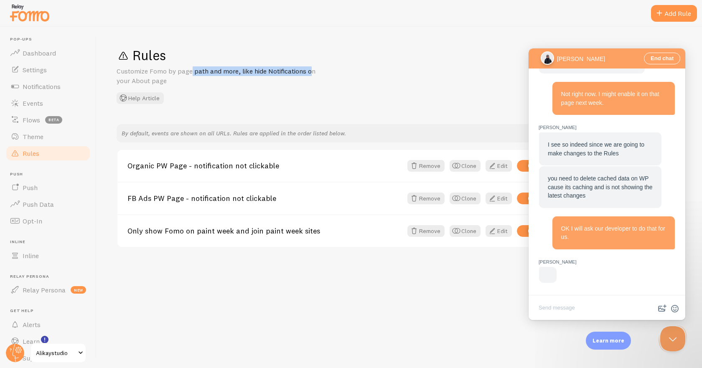
drag, startPoint x: 271, startPoint y: 71, endPoint x: 297, endPoint y: 71, distance: 26.3
click at [294, 71] on p "Customize Fomo by page path and more, like hide Notifications on your About page" at bounding box center [217, 75] width 200 height 19
click at [297, 71] on p "Customize Fomo by page path and more, like hide Notifications on your About page" at bounding box center [217, 75] width 200 height 19
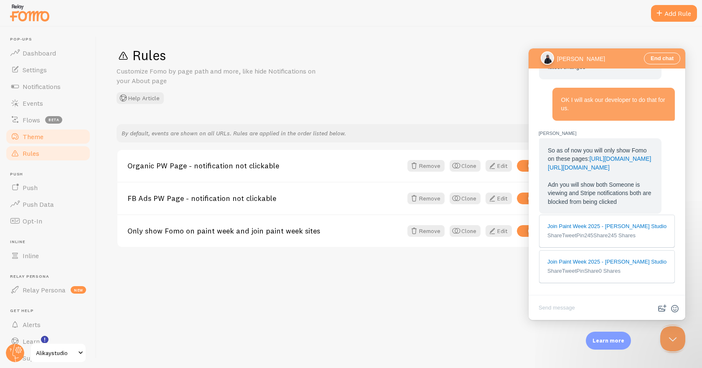
scroll to position [1158, 0]
drag, startPoint x: 566, startPoint y: 131, endPoint x: 580, endPoint y: 137, distance: 15.1
click at [580, 147] on span "So as of now you will only show Fomo on these pages: https://alikaystudio.com/p…" at bounding box center [598, 176] width 103 height 58
click at [605, 197] on span "So as of now you will only show Fomo on these pages: https://alikaystudio.com/p…" at bounding box center [598, 176] width 103 height 58
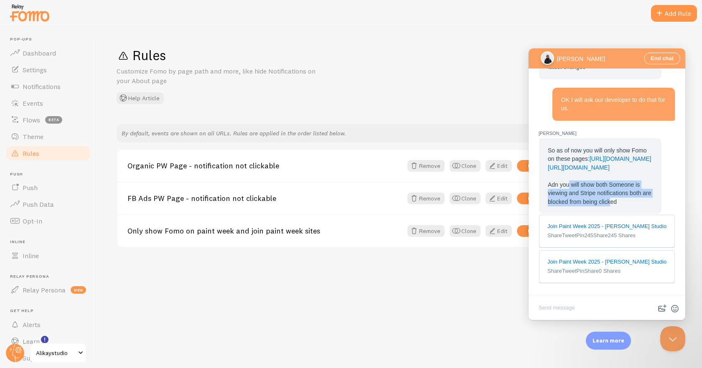
click at [568, 187] on span "So as of now you will only show Fomo on these pages: https://alikaystudio.com/p…" at bounding box center [598, 176] width 103 height 58
drag, startPoint x: 557, startPoint y: 187, endPoint x: 597, endPoint y: 203, distance: 43.1
click at [590, 203] on span "So as of now you will only show Fomo on these pages: https://alikaystudio.com/p…" at bounding box center [598, 176] width 103 height 58
drag, startPoint x: 615, startPoint y: 203, endPoint x: 579, endPoint y: 193, distance: 37.2
click at [579, 193] on span "So as of now you will only show Fomo on these pages: https://alikaystudio.com/p…" at bounding box center [598, 176] width 103 height 58
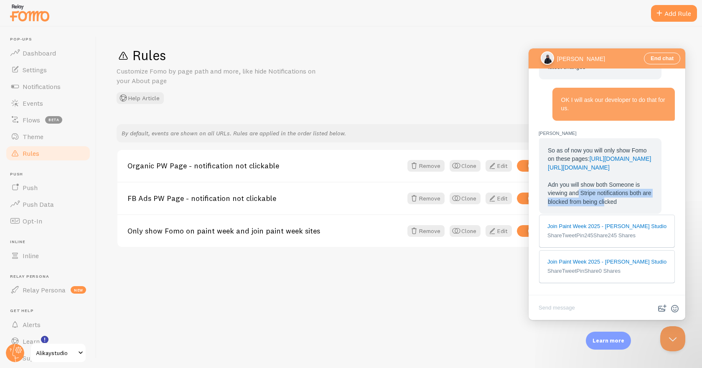
click at [579, 193] on span "So as of now you will only show Fomo on these pages: https://alikaystudio.com/p…" at bounding box center [598, 176] width 103 height 58
drag, startPoint x: 559, startPoint y: 185, endPoint x: 614, endPoint y: 205, distance: 58.7
click at [614, 205] on span "So as of now you will only show Fomo on these pages: https://alikaystudio.com/p…" at bounding box center [598, 176] width 103 height 58
click at [563, 306] on textarea "Write chat message" at bounding box center [606, 309] width 153 height 20
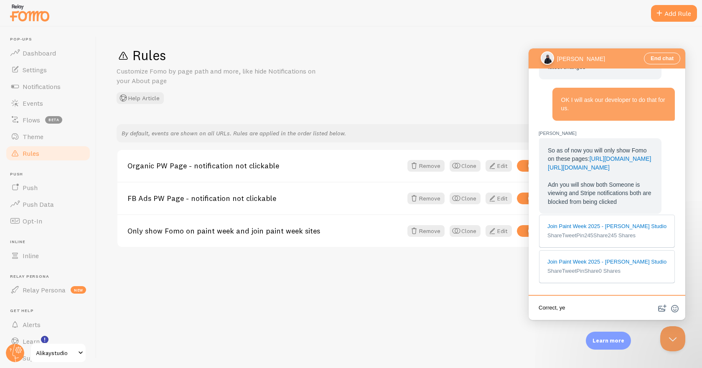
type textarea "Correct, yes"
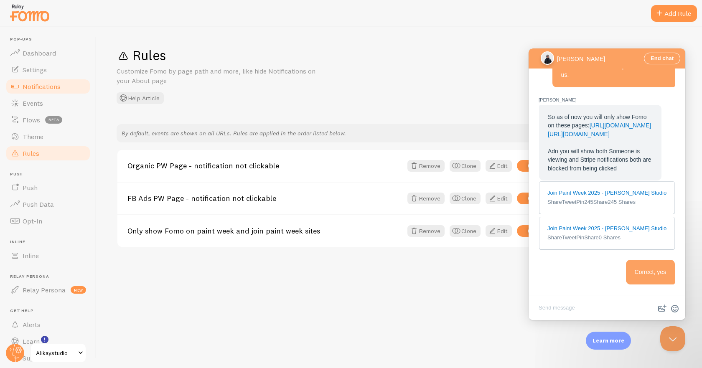
click at [46, 89] on span "Notifications" at bounding box center [42, 86] width 38 height 8
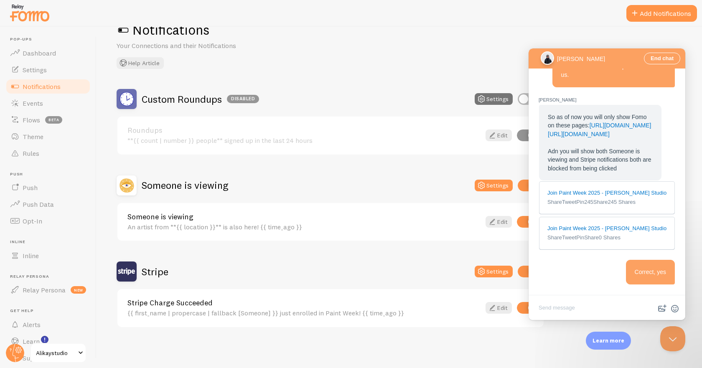
scroll to position [1232, 0]
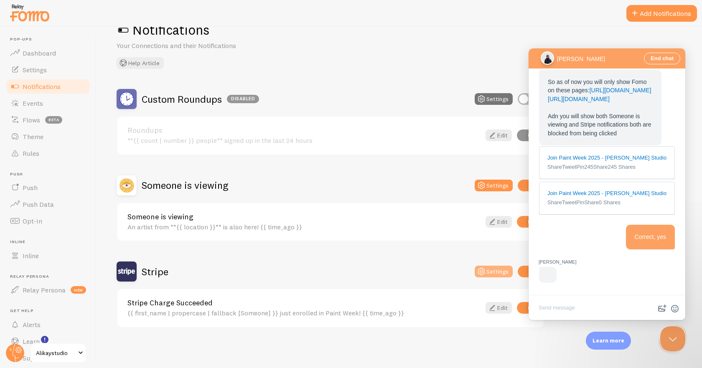
click at [498, 274] on button "Settings" at bounding box center [493, 272] width 38 height 12
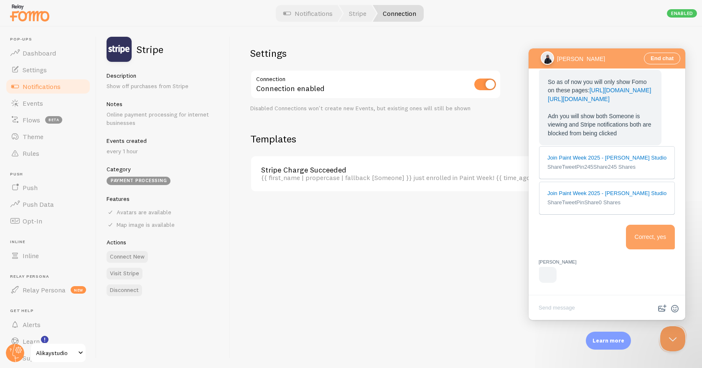
click at [400, 238] on div "Settings Connection Connection enabled Disabled Connections won't create new Ev…" at bounding box center [465, 197] width 471 height 341
click at [33, 101] on span "Events" at bounding box center [33, 103] width 20 height 8
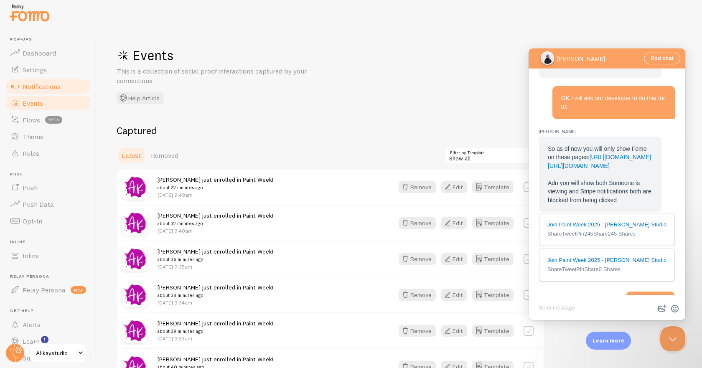
click at [26, 88] on span "Notifications" at bounding box center [42, 86] width 38 height 8
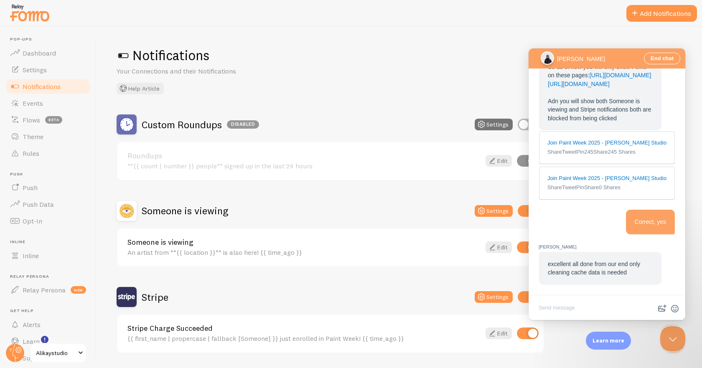
scroll to position [1165, 0]
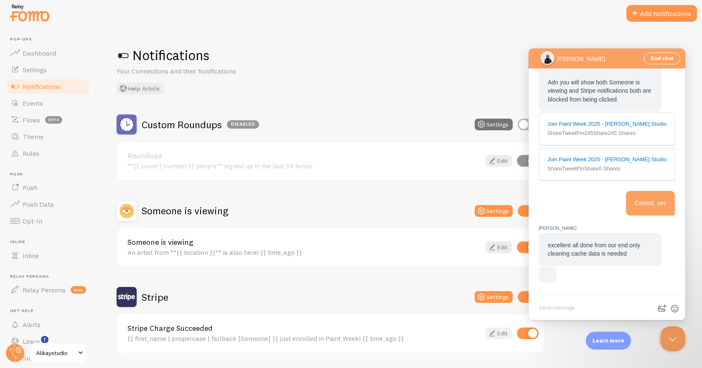
click at [502, 329] on link "Edit" at bounding box center [498, 333] width 26 height 12
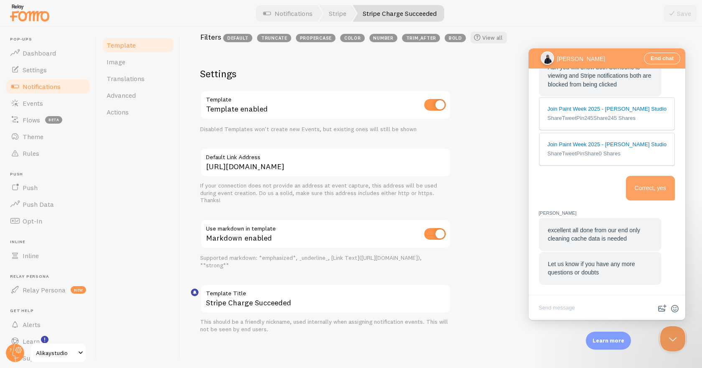
scroll to position [1158, 0]
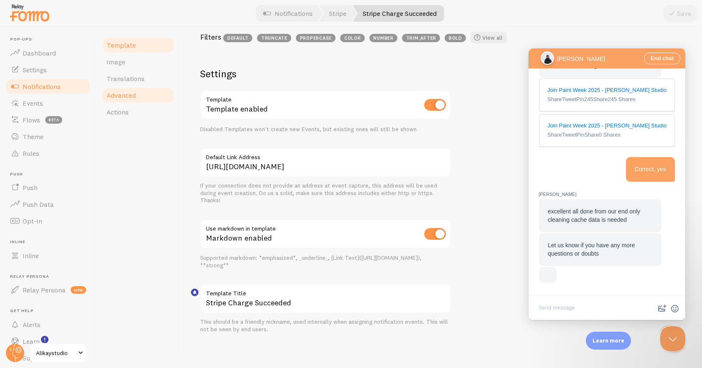
click at [132, 93] on span "Advanced" at bounding box center [120, 95] width 29 height 8
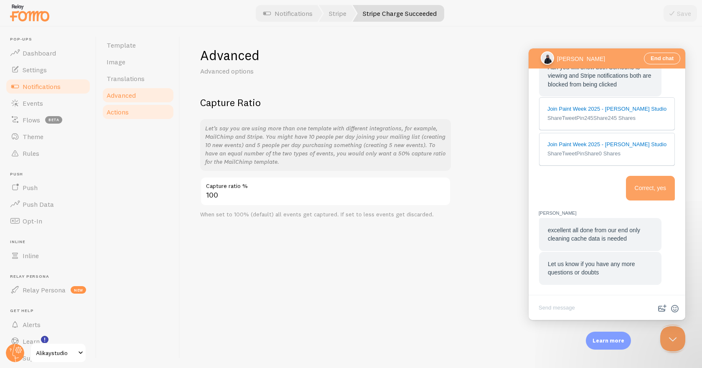
scroll to position [1133, 0]
click at [132, 111] on link "Actions" at bounding box center [137, 112] width 73 height 17
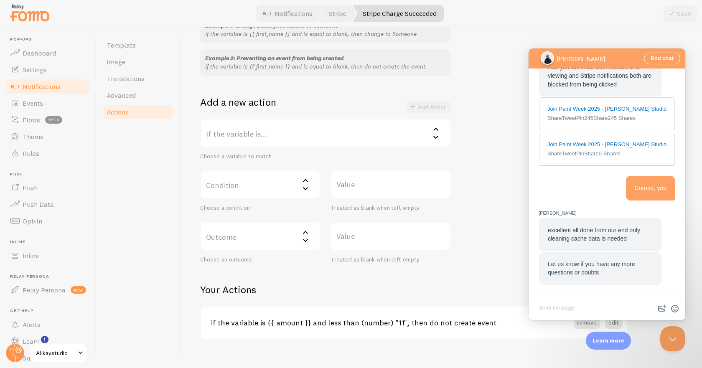
scroll to position [111, 0]
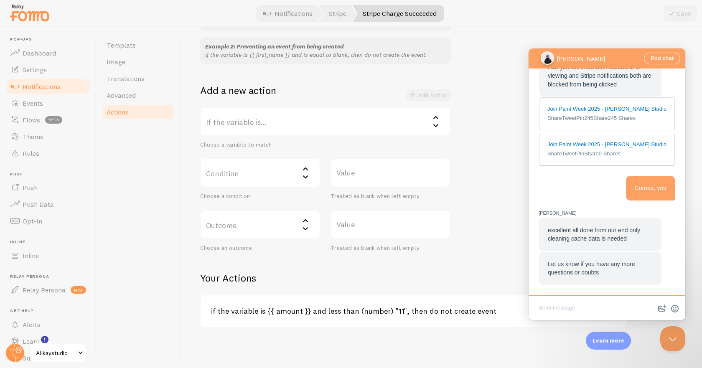
click at [587, 305] on textarea "Write chat message" at bounding box center [606, 309] width 153 height 20
click at [465, 310] on h3 "if the variable is {{ amount }} and less than (number) "11", then do not create…" at bounding box center [392, 311] width 362 height 10
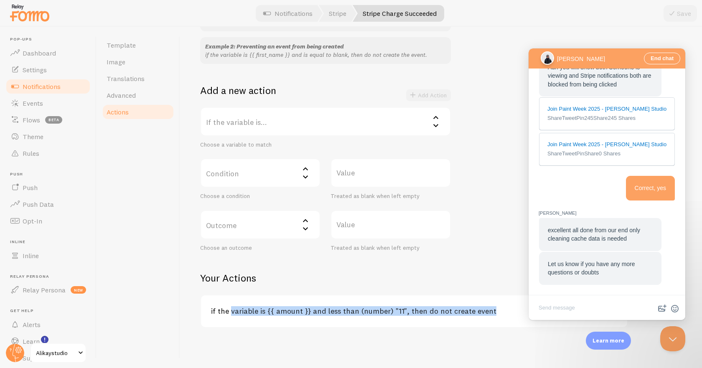
click at [465, 310] on h3 "if the variable is {{ amount }} and less than (number) "11", then do not create…" at bounding box center [392, 311] width 362 height 10
copy div "if the variable is {{ amount }} and less than (number) "11", then do not create…"
click at [598, 310] on textarea "Write chat message" at bounding box center [606, 309] width 153 height 20
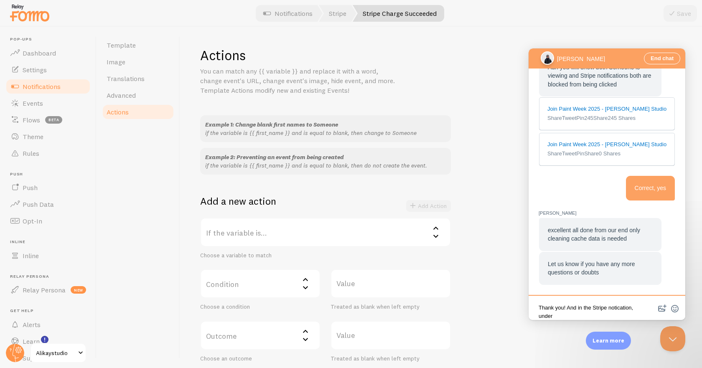
scroll to position [1, 0]
paste textarea "if the variable is {{ amount }} and less than (number) "11", then do not create…"
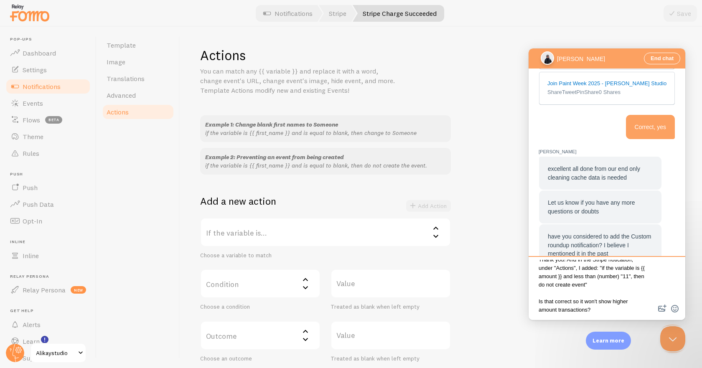
scroll to position [0, 0]
click at [615, 272] on textarea "Thank you! And in the Stripe notication, under "Actions", I added: "if the vari…" at bounding box center [606, 289] width 153 height 58
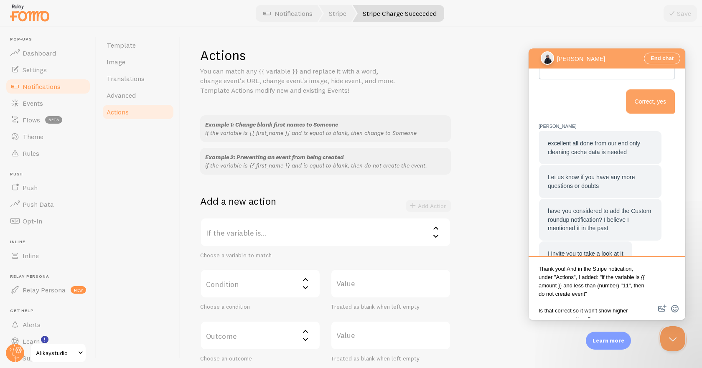
scroll to position [1150, 0]
type textarea "Thank you! And in the Stripe notification, under "Actions", I added: "if the va…"
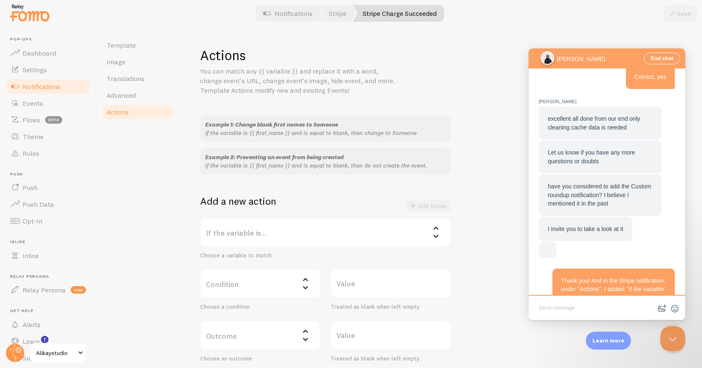
scroll to position [1241, 0]
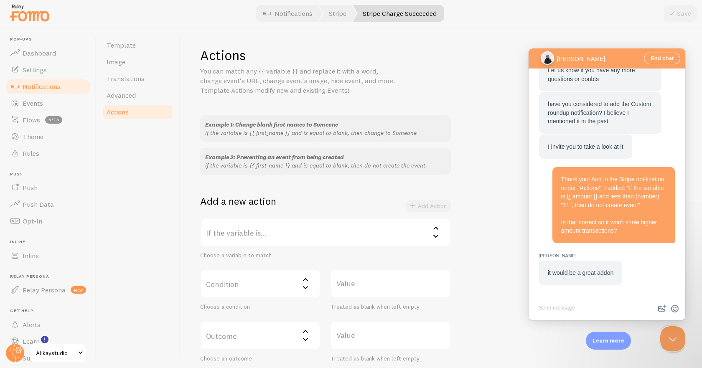
drag, startPoint x: 608, startPoint y: 157, endPoint x: 549, endPoint y: 156, distance: 59.3
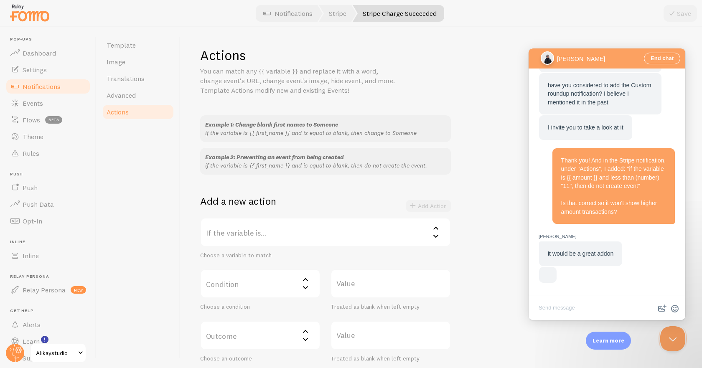
scroll to position [1133, 0]
click at [575, 148] on div "Thank you! And in the Stripe notification, under "Actions", I added: "if the va…" at bounding box center [613, 186] width 122 height 76
click at [51, 87] on span "Notifications" at bounding box center [42, 86] width 38 height 8
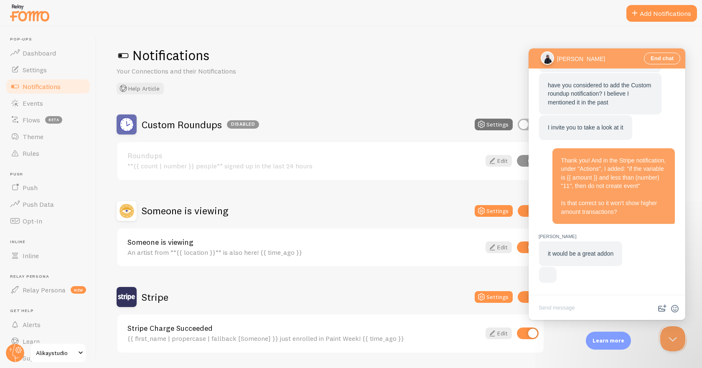
scroll to position [1108, 0]
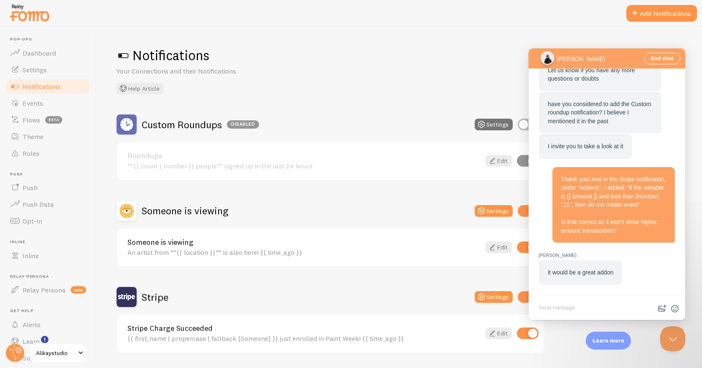
click at [565, 307] on textarea "Write chat message" at bounding box center [606, 309] width 153 height 20
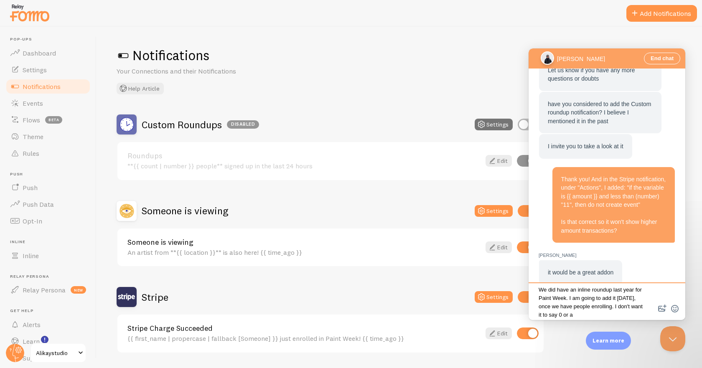
scroll to position [4, 0]
type textarea "We did have an inline roundup last year for Paint Week. I am going to add it on…"
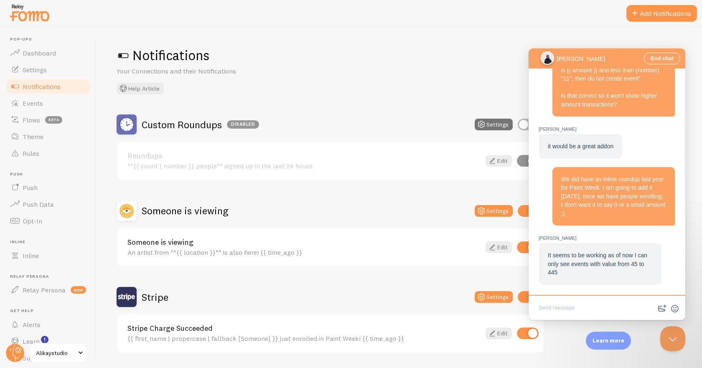
scroll to position [1020, 0]
drag, startPoint x: 630, startPoint y: 266, endPoint x: 562, endPoint y: 258, distance: 68.1
click at [562, 258] on span "It seems to be working as of now I can only see events with value from 45 to 445" at bounding box center [596, 264] width 99 height 24
click at [566, 314] on textarea "Write chat message" at bounding box center [606, 309] width 153 height 20
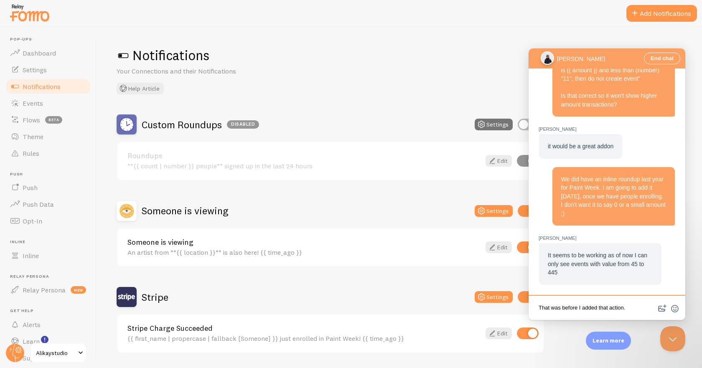
click at [565, 304] on textarea "That was before I added that action." at bounding box center [606, 309] width 153 height 20
click at [633, 309] on textarea "That was before I added that action." at bounding box center [606, 309] width 153 height 20
type textarea "That was before I added that action. Our Paint Week enrollment doesn't start un…"
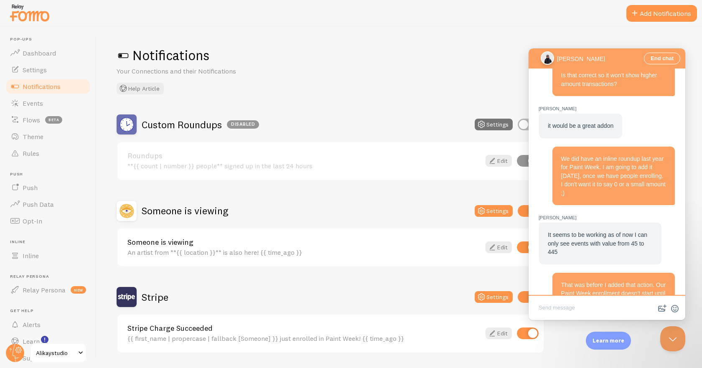
scroll to position [1078, 0]
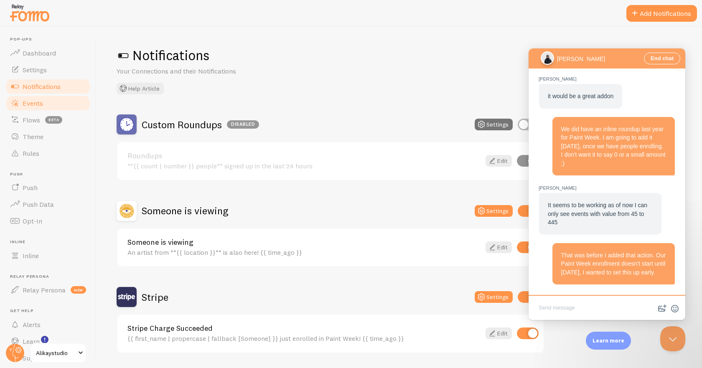
click at [41, 104] on span "Events" at bounding box center [33, 103] width 20 height 8
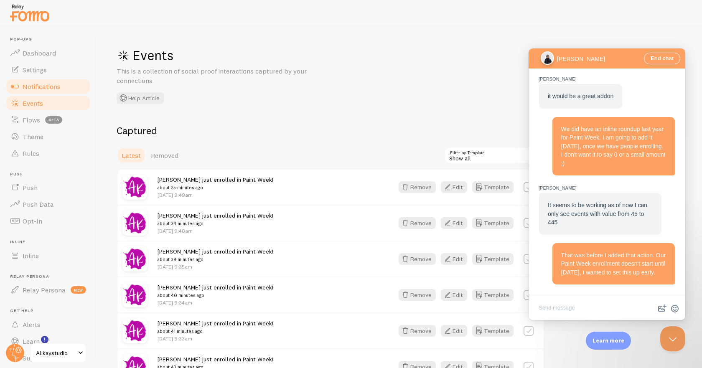
click at [46, 85] on span "Notifications" at bounding box center [42, 86] width 38 height 8
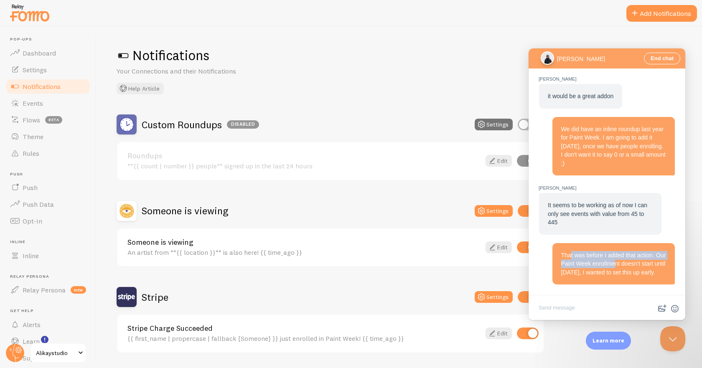
drag, startPoint x: 568, startPoint y: 248, endPoint x: 633, endPoint y: 261, distance: 65.9
click at [631, 259] on span "That was before I added that action. Our Paint Week enrollment doesn't start un…" at bounding box center [613, 264] width 105 height 24
drag, startPoint x: 637, startPoint y: 268, endPoint x: 589, endPoint y: 249, distance: 51.3
click at [589, 251] on div "That was before I added that action. Our Paint Week enrollment doesn't start un…" at bounding box center [613, 264] width 105 height 26
click at [589, 252] on span "That was before I added that action. Our Paint Week enrollment doesn't start un…" at bounding box center [613, 264] width 105 height 24
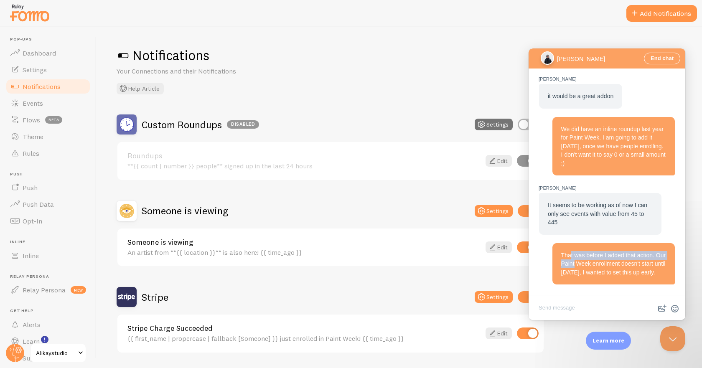
click at [618, 266] on span "That was before I added that action. Our Paint Week enrollment doesn't start un…" at bounding box center [613, 264] width 105 height 24
drag, startPoint x: 594, startPoint y: 270, endPoint x: 563, endPoint y: 248, distance: 38.3
click at [563, 248] on div "That was before I added that action. Our Paint Week enrollment doesn't start un…" at bounding box center [613, 264] width 122 height 42
click at [563, 252] on span "That was before I added that action. Our Paint Week enrollment doesn't start un…" at bounding box center [613, 264] width 105 height 24
click at [492, 122] on button "Settings" at bounding box center [493, 125] width 38 height 12
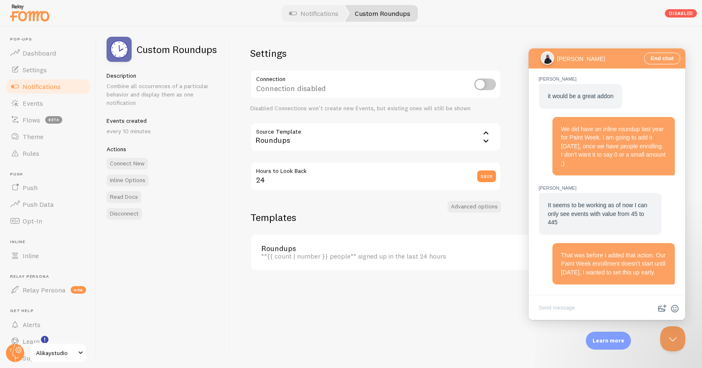
click at [591, 37] on div "Settings Connection Connection disabled Disabled Connections won't create new E…" at bounding box center [465, 197] width 471 height 341
click at [557, 20] on div at bounding box center [351, 13] width 702 height 27
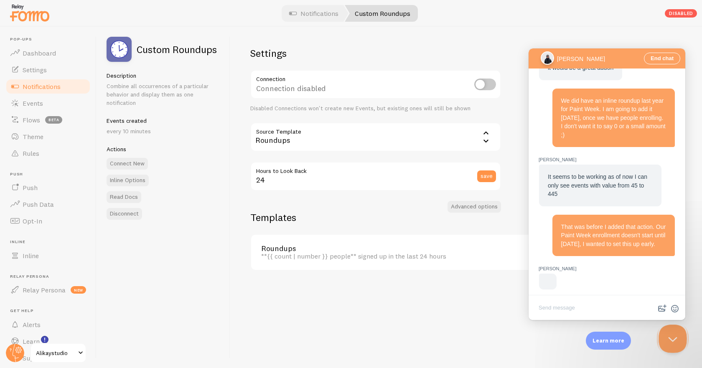
scroll to position [1119, 0]
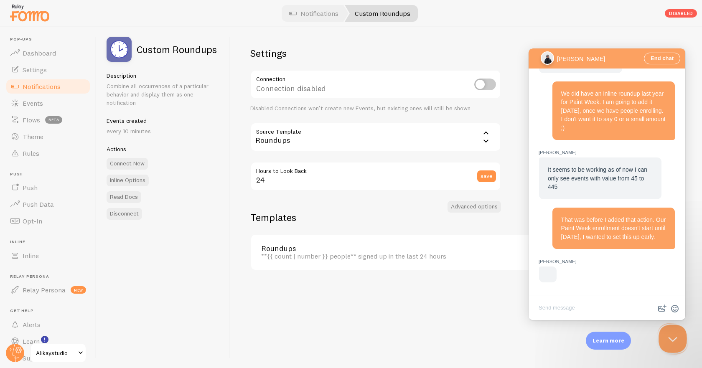
click at [671, 336] on button "Close Beacon popover" at bounding box center [670, 336] width 25 height 25
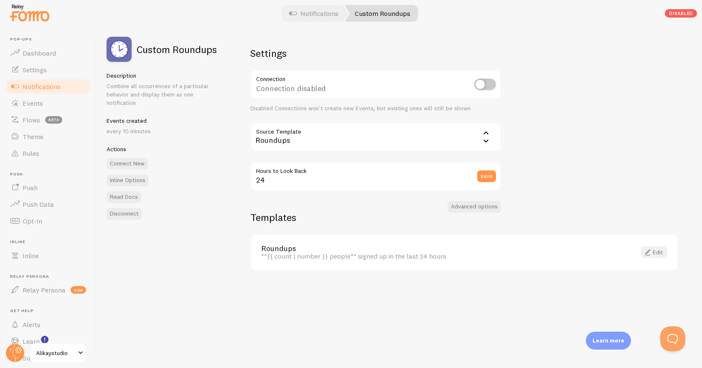
click at [653, 252] on link "Edit" at bounding box center [654, 252] width 26 height 12
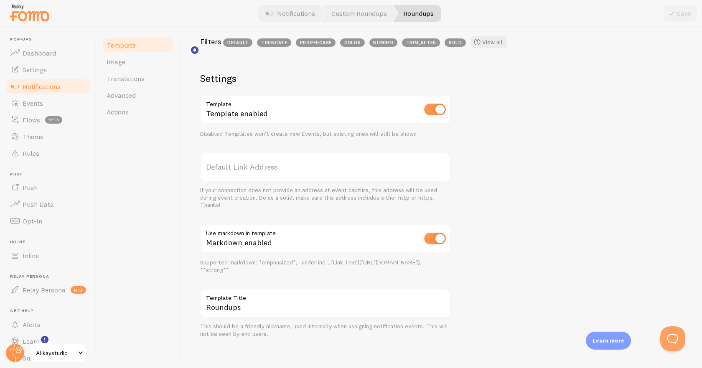
scroll to position [256, 0]
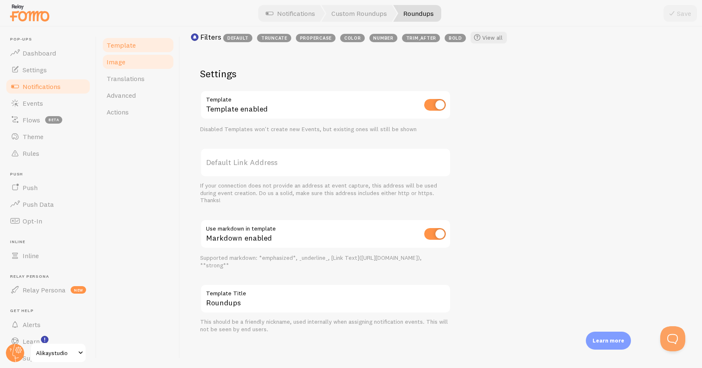
click at [125, 64] on link "Image" at bounding box center [137, 61] width 73 height 17
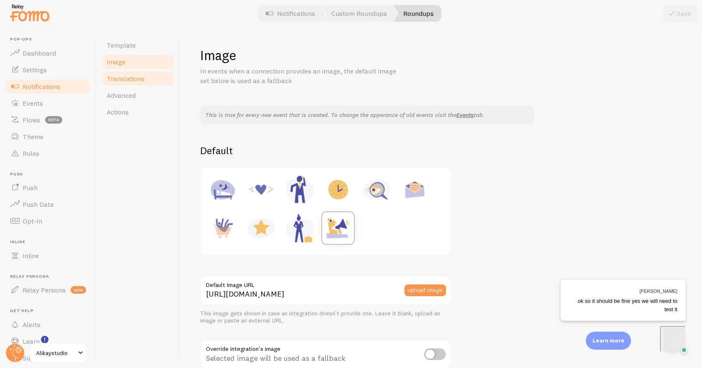
click at [129, 78] on span "Translations" at bounding box center [125, 78] width 38 height 8
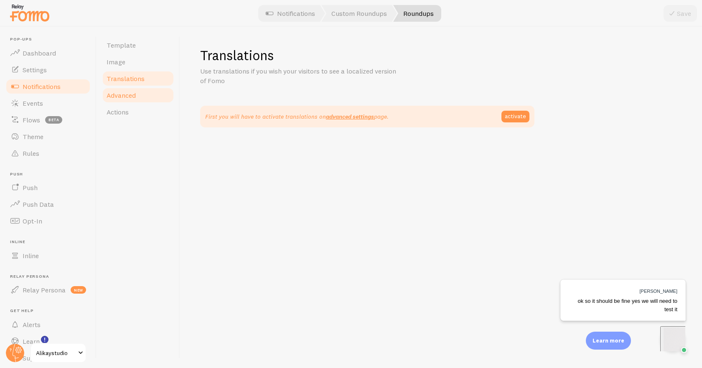
click at [128, 99] on span "Advanced" at bounding box center [120, 95] width 29 height 8
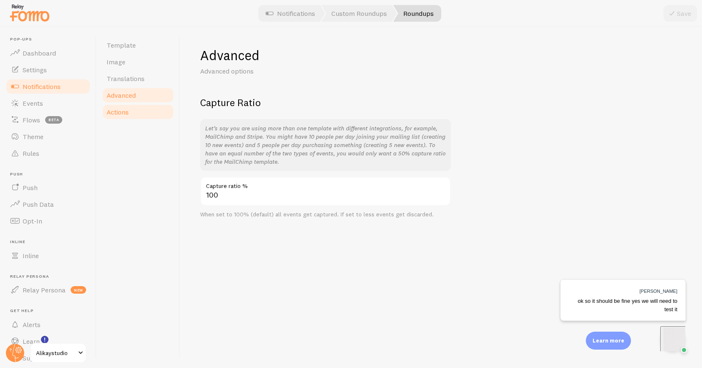
click at [126, 111] on span "Actions" at bounding box center [117, 112] width 22 height 8
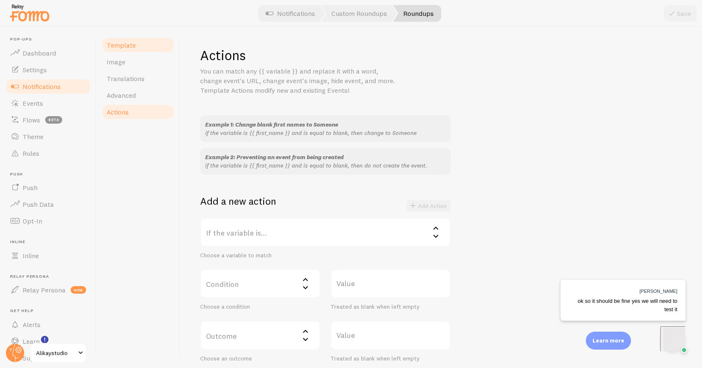
click at [128, 43] on span "Template" at bounding box center [120, 45] width 29 height 8
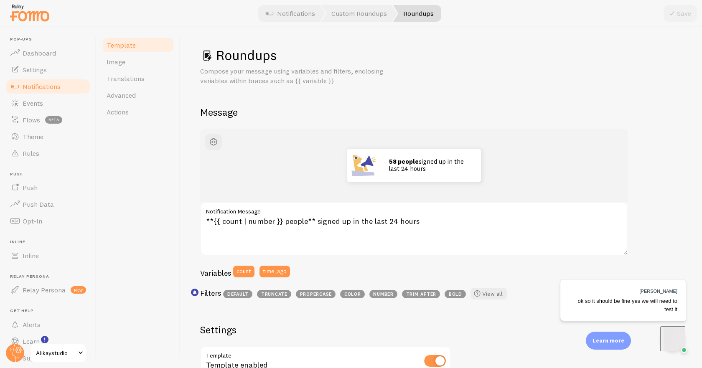
click at [61, 84] on link "Notifications" at bounding box center [48, 86] width 86 height 17
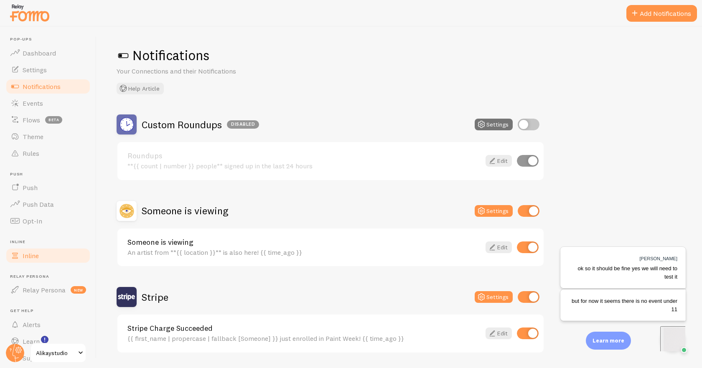
click at [33, 253] on span "Inline" at bounding box center [31, 255] width 16 height 8
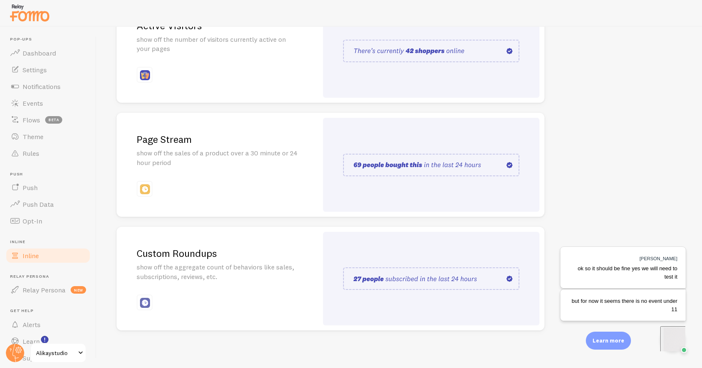
scroll to position [137, 0]
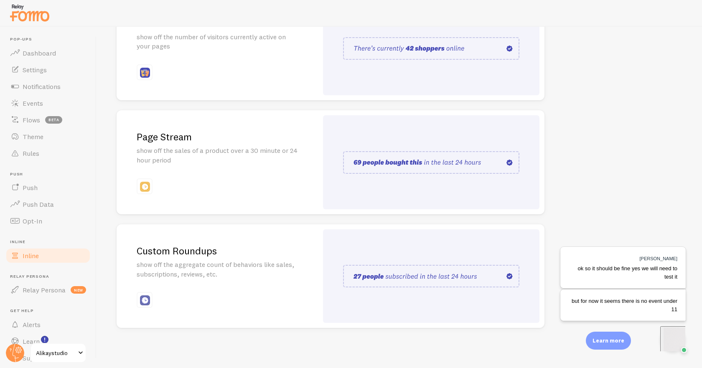
click at [245, 278] on p "show off the aggregate count of behaviors like sales, subscriptions, reviews, e…" at bounding box center [217, 269] width 161 height 19
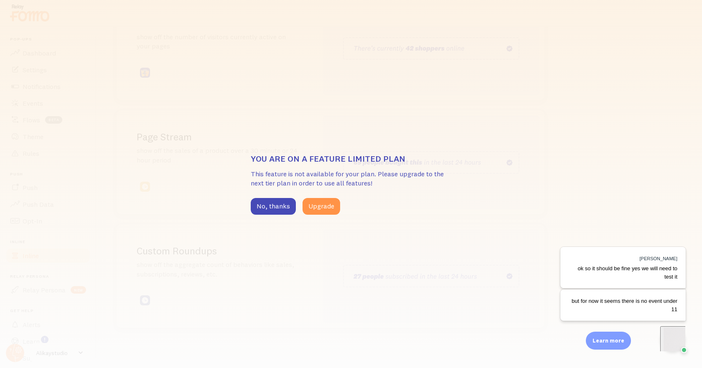
click at [280, 184] on p "This feature is not available for your plan. Please upgrade to the next tier pl…" at bounding box center [351, 178] width 200 height 19
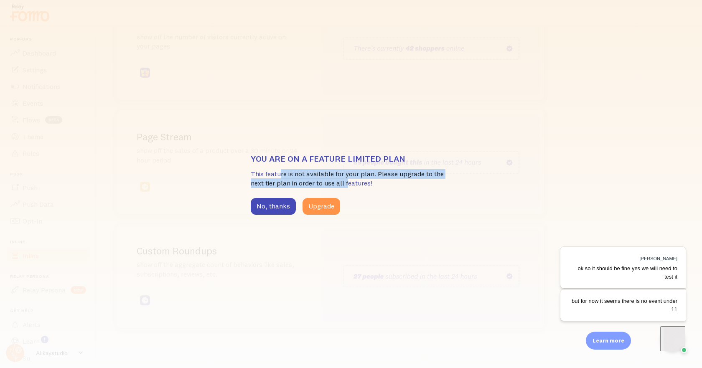
drag, startPoint x: 281, startPoint y: 178, endPoint x: 349, endPoint y: 180, distance: 68.1
click at [349, 180] on p "This feature is not available for your plan. Please upgrade to the next tier pl…" at bounding box center [351, 178] width 200 height 19
drag, startPoint x: 350, startPoint y: 186, endPoint x: 283, endPoint y: 170, distance: 69.6
click at [283, 170] on p "This feature is not available for your plan. Please upgrade to the next tier pl…" at bounding box center [351, 178] width 200 height 19
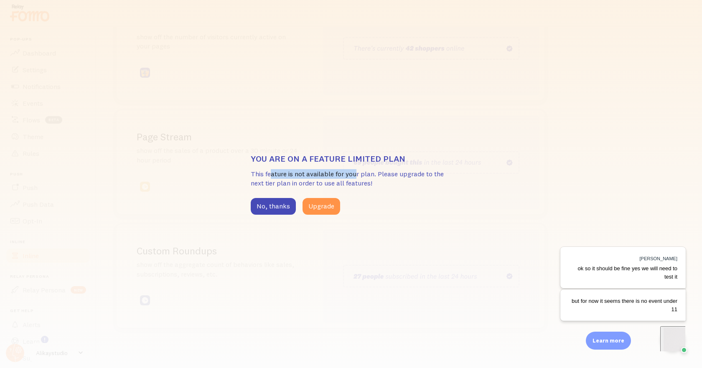
drag, startPoint x: 270, startPoint y: 170, endPoint x: 356, endPoint y: 178, distance: 86.4
click at [356, 178] on p "This feature is not available for your plan. Please upgrade to the next tier pl…" at bounding box center [351, 178] width 200 height 19
click at [269, 210] on button "No, thanks" at bounding box center [273, 206] width 45 height 17
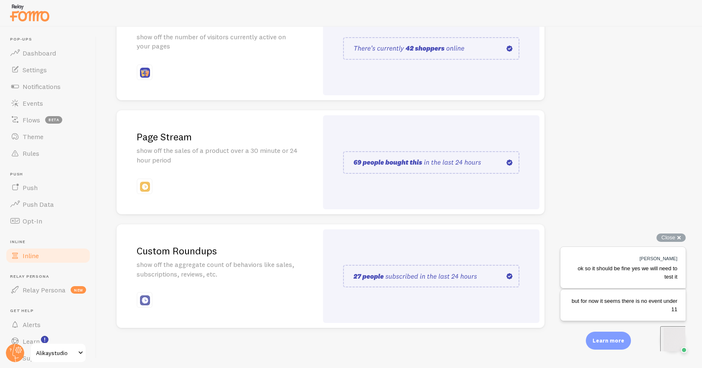
click at [602, 307] on div "but for now it seems there is no event under 11" at bounding box center [622, 305] width 109 height 16
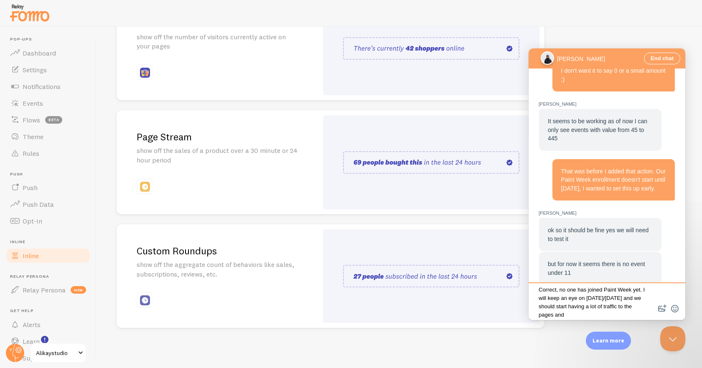
scroll to position [4, 0]
type textarea "Correct, no one has joined Paint Week yet. I will keep an eye on this Sunday/Mo…"
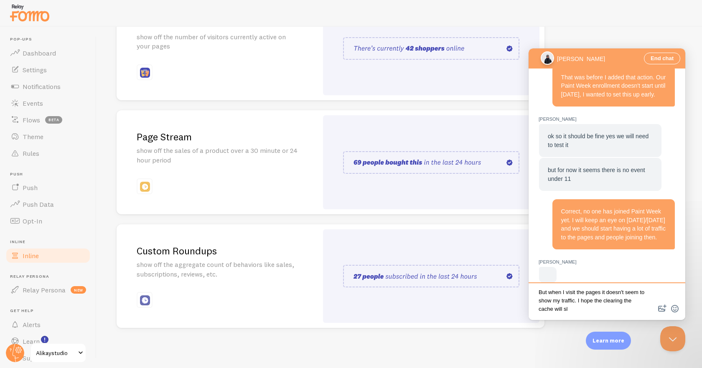
scroll to position [1268, 0]
type textarea "But when I visit the pages it doesn't seem to show my traffic. I hope the clear…"
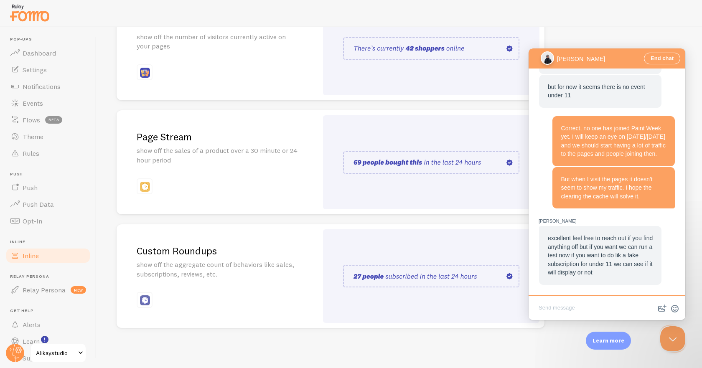
scroll to position [1078, 0]
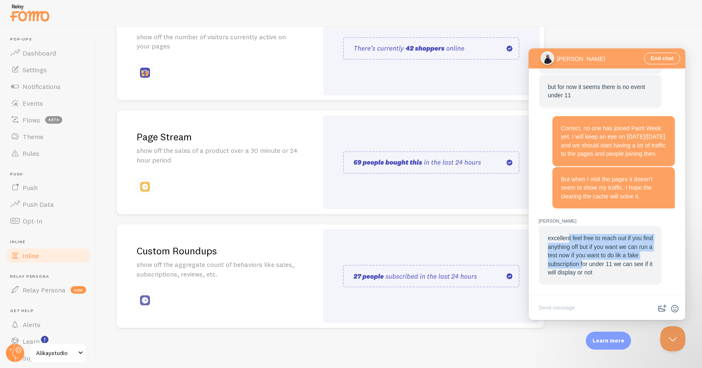
drag, startPoint x: 567, startPoint y: 240, endPoint x: 607, endPoint y: 265, distance: 47.1
click at [607, 264] on span "excellent feel free to reach out if you find anything off but if you want we ca…" at bounding box center [599, 255] width 105 height 41
drag, startPoint x: 598, startPoint y: 261, endPoint x: 583, endPoint y: 247, distance: 20.4
click at [583, 247] on span "excellent feel free to reach out if you find anything off but if you want we ca…" at bounding box center [599, 255] width 105 height 41
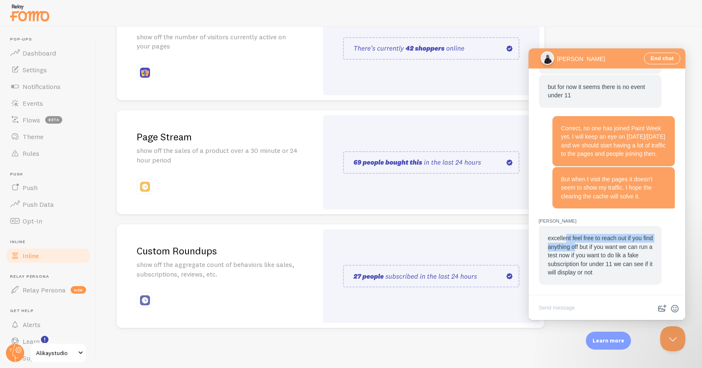
click at [603, 260] on span "excellent feel free to reach out if you find anything off but if you want we ca…" at bounding box center [599, 255] width 105 height 41
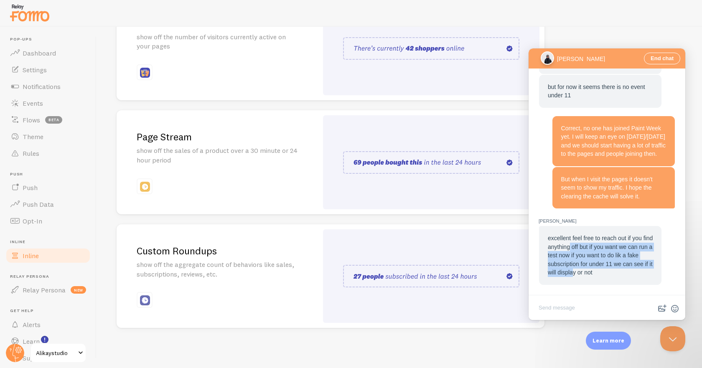
drag, startPoint x: 603, startPoint y: 276, endPoint x: 581, endPoint y: 251, distance: 33.1
click at [581, 251] on span "excellent feel free to reach out if you find anything off but if you want we ca…" at bounding box center [599, 255] width 105 height 41
drag, startPoint x: 595, startPoint y: 261, endPoint x: 611, endPoint y: 271, distance: 18.8
click at [599, 264] on span "excellent feel free to reach out if you find anything off but if you want we ca…" at bounding box center [599, 255] width 105 height 41
drag, startPoint x: 617, startPoint y: 276, endPoint x: 577, endPoint y: 243, distance: 51.7
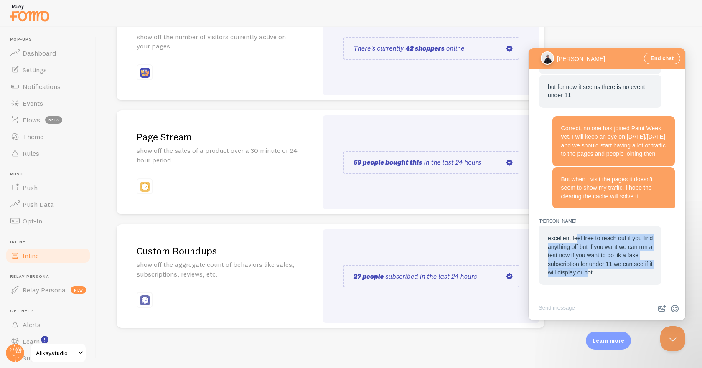
click at [577, 243] on span "excellent feel free to reach out if you find anything off but if you want we ca…" at bounding box center [599, 255] width 105 height 41
drag, startPoint x: 559, startPoint y: 239, endPoint x: 607, endPoint y: 271, distance: 57.8
click at [595, 261] on span "excellent feel free to reach out if you find anything off but if you want we ca…" at bounding box center [599, 255] width 105 height 41
drag, startPoint x: 607, startPoint y: 272, endPoint x: 587, endPoint y: 248, distance: 31.4
click at [588, 248] on span "excellent feel free to reach out if you find anything off but if you want we ca…" at bounding box center [599, 255] width 105 height 41
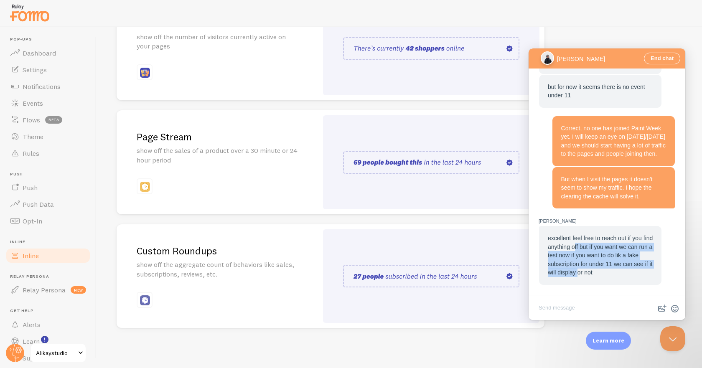
click at [587, 248] on span "excellent feel free to reach out if you find anything off but if you want we ca…" at bounding box center [599, 255] width 105 height 41
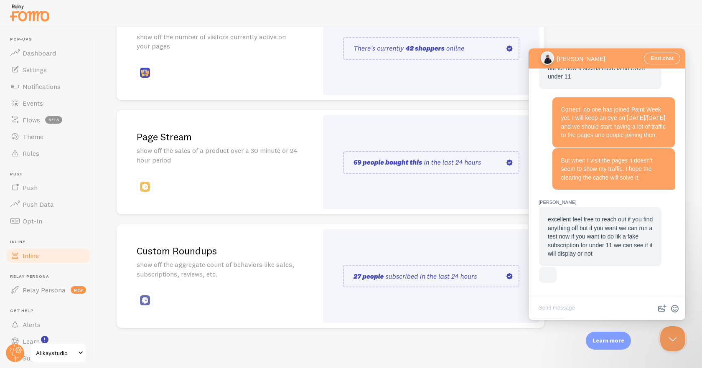
click at [583, 229] on span "excellent feel free to reach out if you find anything off but if you want we ca…" at bounding box center [599, 236] width 105 height 41
drag, startPoint x: 553, startPoint y: 248, endPoint x: 629, endPoint y: 210, distance: 84.6
click at [629, 210] on div "excellent feel free to reach out if you find anything off but if you want we ca…" at bounding box center [600, 236] width 122 height 59
click at [626, 217] on span "excellent feel free to reach out if you find anything off but if you want we ca…" at bounding box center [599, 236] width 105 height 41
drag, startPoint x: 626, startPoint y: 214, endPoint x: 573, endPoint y: 253, distance: 65.7
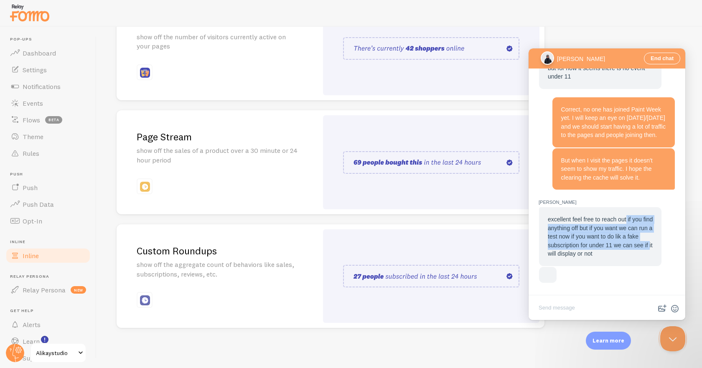
click at [573, 253] on div "excellent feel free to reach out if you find anything off but if you want we ca…" at bounding box center [600, 236] width 122 height 59
click at [561, 250] on span "excellent feel free to reach out if you find anything off but if you want we ca…" at bounding box center [599, 236] width 105 height 41
drag, startPoint x: 554, startPoint y: 248, endPoint x: 628, endPoint y: 212, distance: 81.8
click at [628, 216] on span "excellent feel free to reach out if you find anything off but if you want we ca…" at bounding box center [599, 236] width 105 height 41
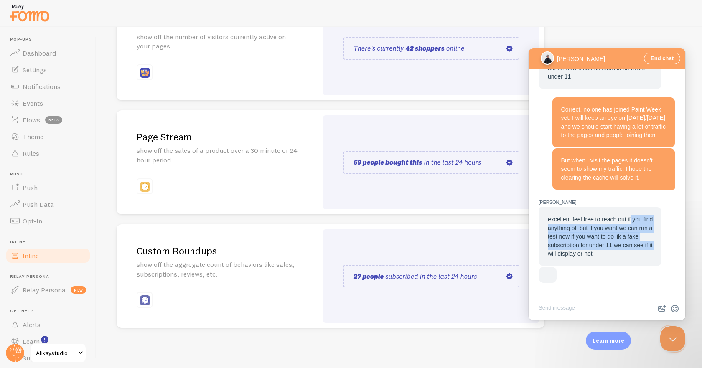
drag, startPoint x: 628, startPoint y: 218, endPoint x: 579, endPoint y: 249, distance: 58.4
click at [579, 249] on span "excellent feel free to reach out if you find anything off but if you want we ca…" at bounding box center [599, 236] width 105 height 41
click at [563, 249] on span "excellent feel free to reach out if you find anything off but if you want we ca…" at bounding box center [599, 236] width 105 height 41
drag, startPoint x: 557, startPoint y: 249, endPoint x: 631, endPoint y: 218, distance: 79.9
click at [631, 218] on span "excellent feel free to reach out if you find anything off but if you want we ca…" at bounding box center [599, 236] width 105 height 41
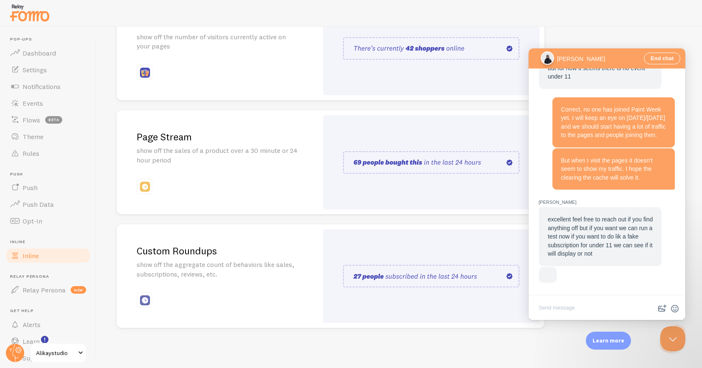
click at [572, 238] on div "cross-large" at bounding box center [606, 183] width 157 height 271
click at [581, 248] on span "excellent feel free to reach out if you find anything off but if you want we ca…" at bounding box center [599, 236] width 105 height 41
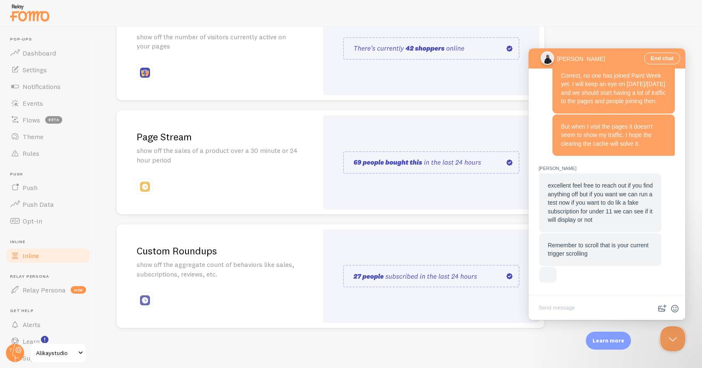
scroll to position [1078, 0]
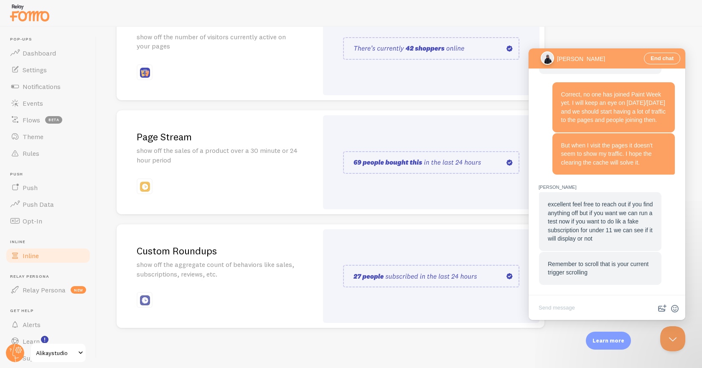
click at [564, 308] on textarea "Write chat message" at bounding box center [606, 309] width 153 height 20
drag, startPoint x: 615, startPoint y: 310, endPoint x: 534, endPoint y: 309, distance: 81.4
click at [534, 309] on textarea "Okay for now I will wait, I have already tested the purchase but I may try late…" at bounding box center [606, 305] width 153 height 25
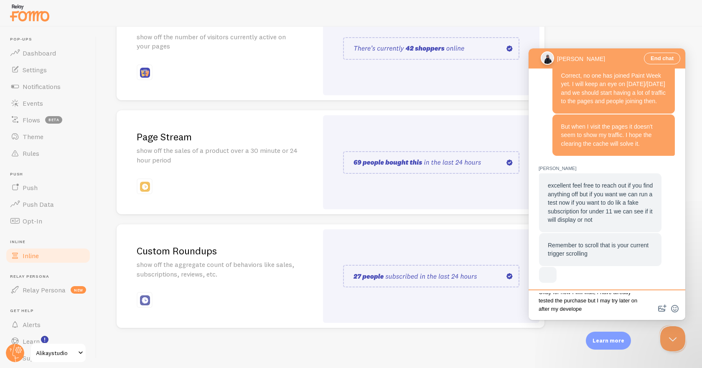
scroll to position [3, 0]
type textarea "Okay for now I will wait, I have already tested the purchase but I may try late…"
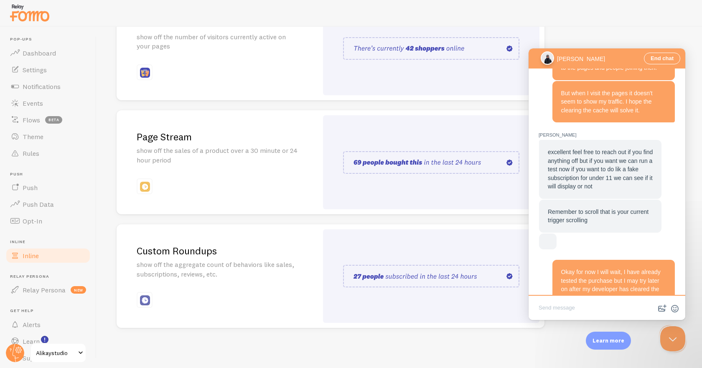
scroll to position [1161, 0]
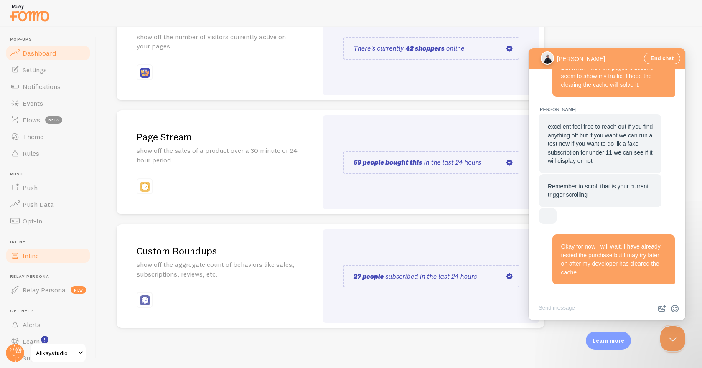
click at [43, 49] on span "Dashboard" at bounding box center [39, 53] width 33 height 8
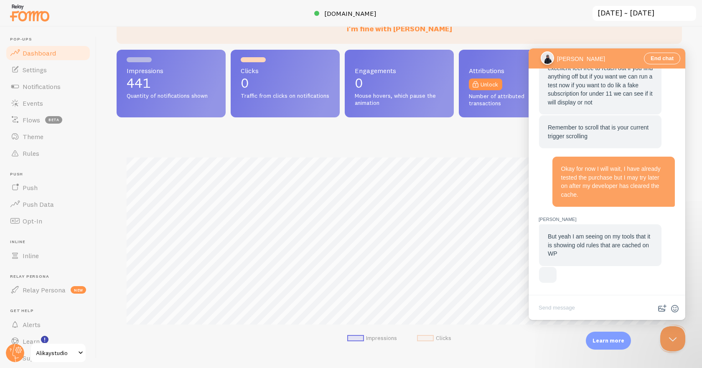
scroll to position [1128, 0]
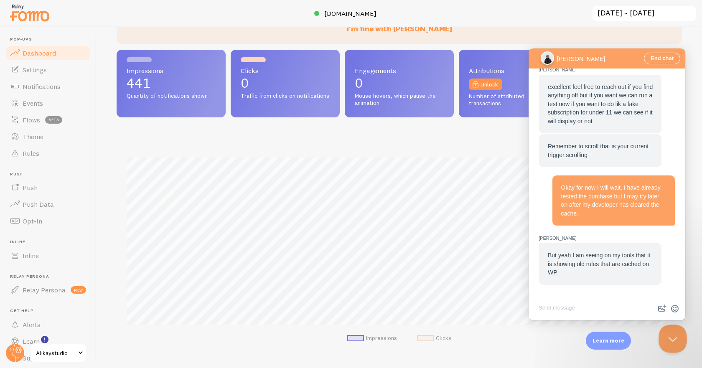
click at [673, 342] on button "Close Beacon popover" at bounding box center [670, 336] width 25 height 25
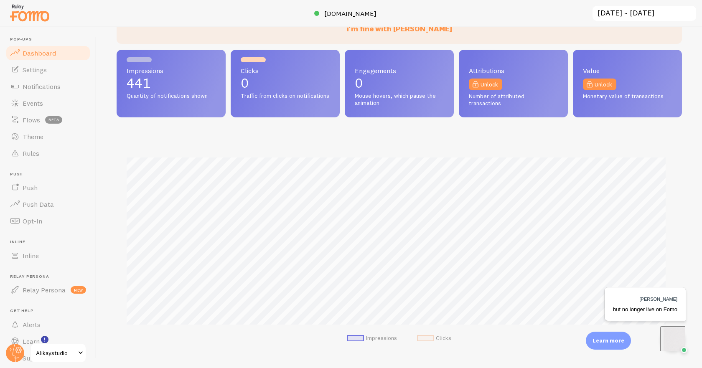
scroll to position [0, 0]
click at [663, 311] on span "but no longer live on Fomo" at bounding box center [645, 309] width 64 height 6
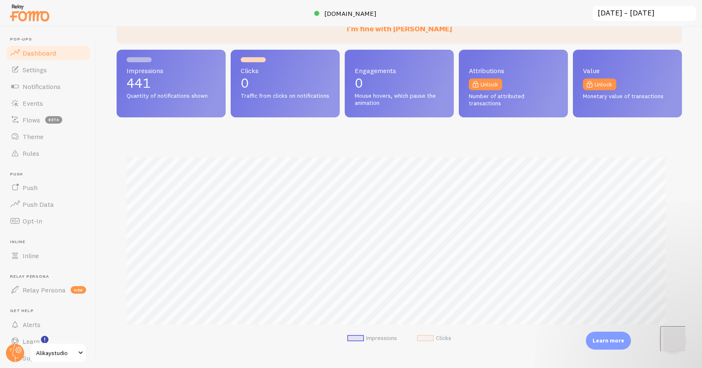
scroll to position [1153, 0]
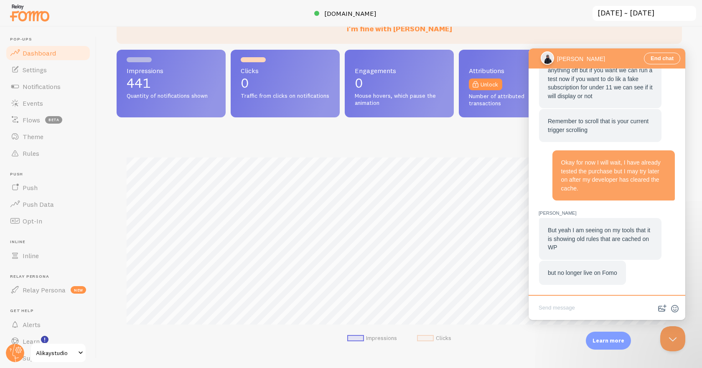
click at [583, 304] on textarea "Write chat message" at bounding box center [606, 309] width 153 height 20
type textarea "Why does the dashboard show 130 impressions today?"
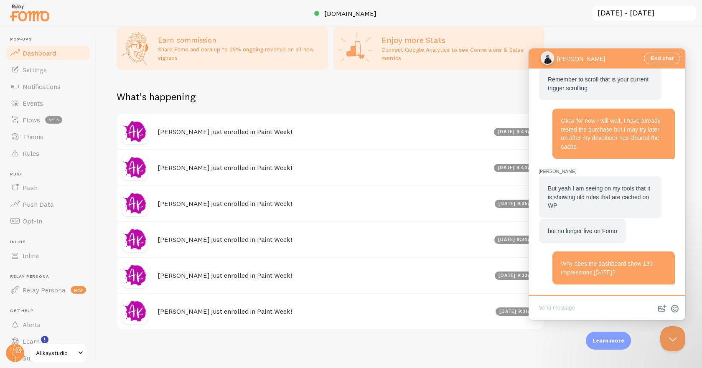
scroll to position [435, 0]
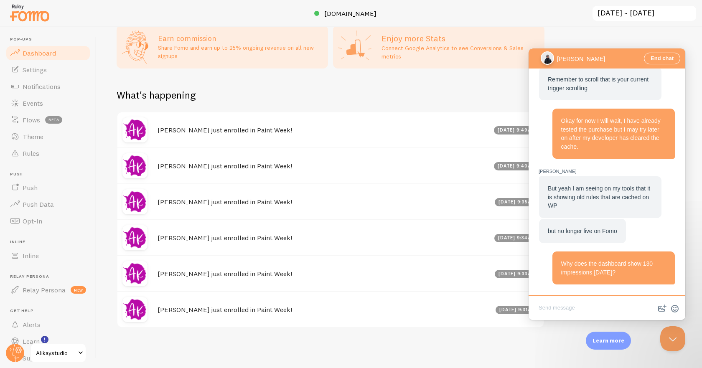
click at [562, 304] on textarea "Write chat message" at bounding box center [606, 309] width 153 height 20
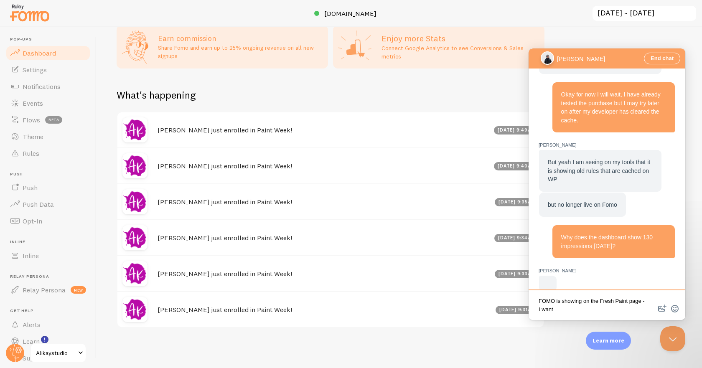
scroll to position [1235, 0]
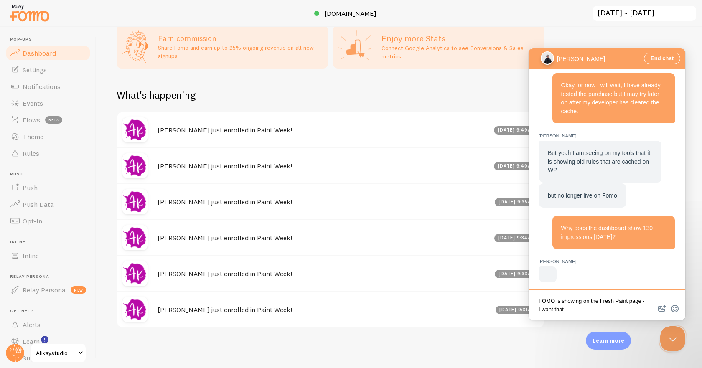
drag, startPoint x: 579, startPoint y: 310, endPoint x: 521, endPoint y: 310, distance: 58.0
click at [528, 310] on html "End chat Elias M Elias M Why does the dashboard show 130 impressions today? Eli…" at bounding box center [606, 183] width 157 height 271
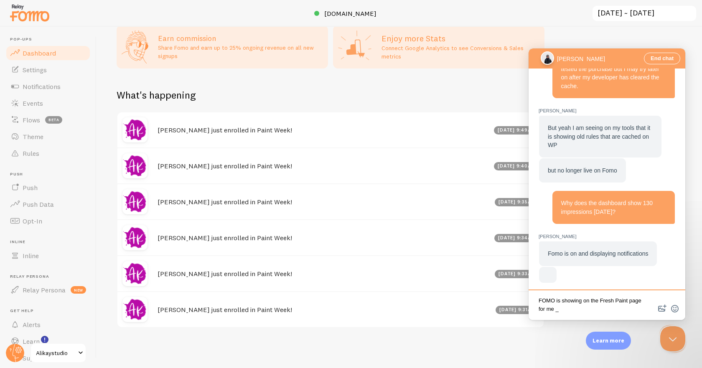
scroll to position [1161, 0]
type textarea "FOMO is showing on the Fresh Paint page for me - I"
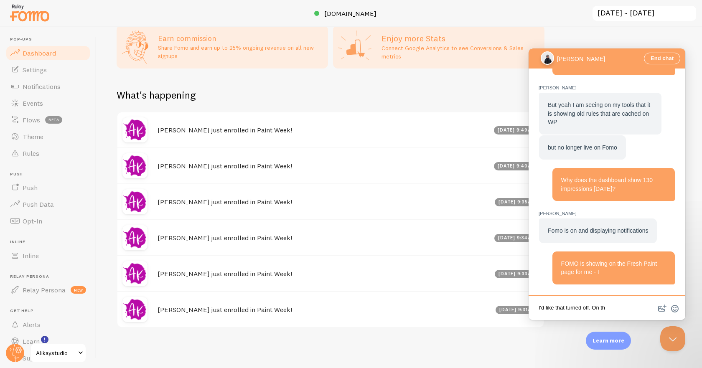
scroll to position [1218, 0]
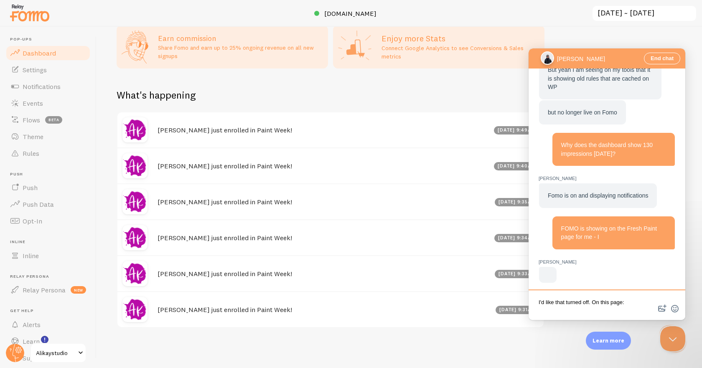
paste textarea "https://alikaystudio.com/fresh-paint/"
type textarea "I'd like that turned off. On this page: https://alikaystudio.com/fresh-paint/"
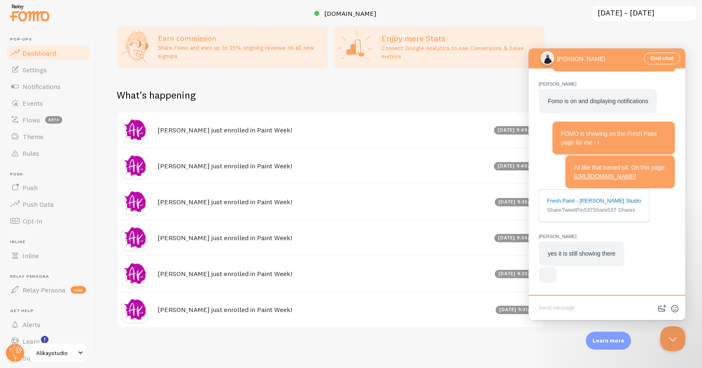
scroll to position [1180, 0]
drag, startPoint x: 551, startPoint y: 248, endPoint x: 588, endPoint y: 248, distance: 37.2
click at [588, 250] on span "yes it is still showing there" at bounding box center [581, 253] width 68 height 7
drag, startPoint x: 605, startPoint y: 248, endPoint x: 572, endPoint y: 248, distance: 33.0
click at [572, 250] on span "yes it is still showing there" at bounding box center [581, 253] width 68 height 7
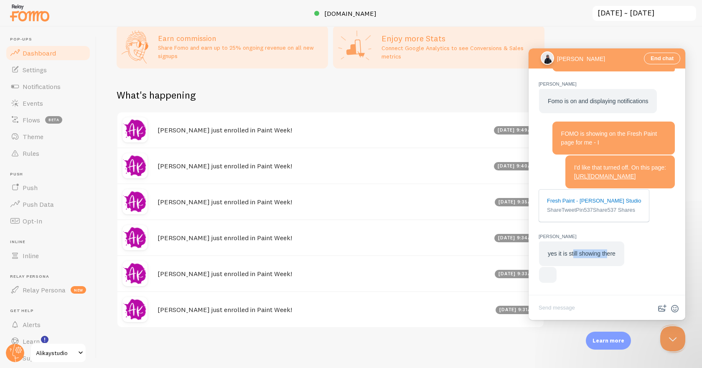
click at [572, 250] on span "yes it is still showing there" at bounding box center [581, 253] width 68 height 7
drag, startPoint x: 555, startPoint y: 248, endPoint x: 583, endPoint y: 249, distance: 27.2
click at [582, 250] on span "yes it is still showing there" at bounding box center [581, 253] width 68 height 7
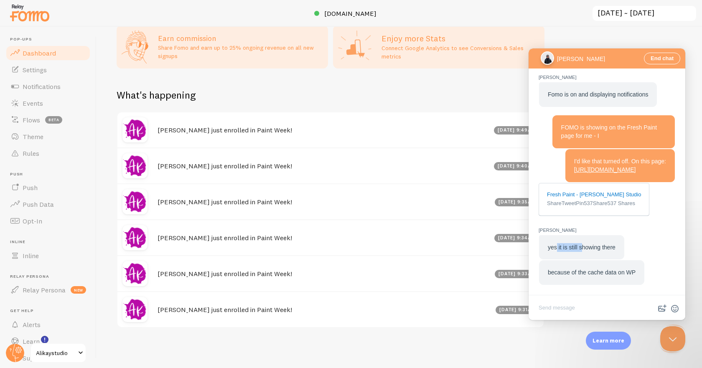
scroll to position [1026, 0]
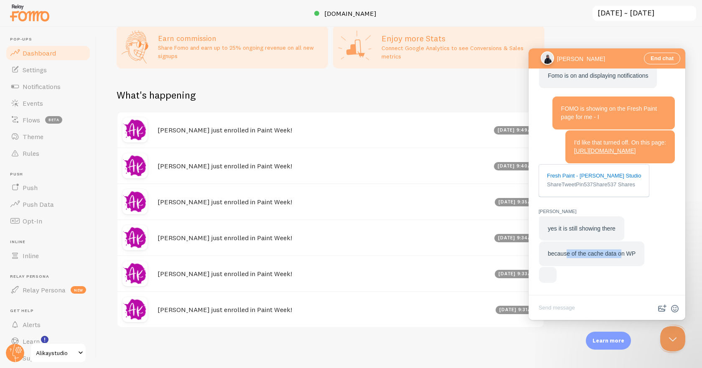
click at [566, 250] on span "because of the cache data on WP" at bounding box center [591, 253] width 88 height 7
click at [567, 250] on span "because of the cache data on WP" at bounding box center [591, 253] width 88 height 7
click at [559, 309] on textarea "Write chat message" at bounding box center [606, 309] width 153 height 20
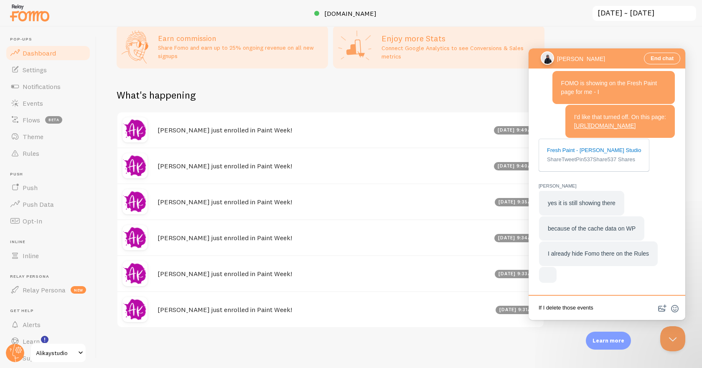
scroll to position [1001, 0]
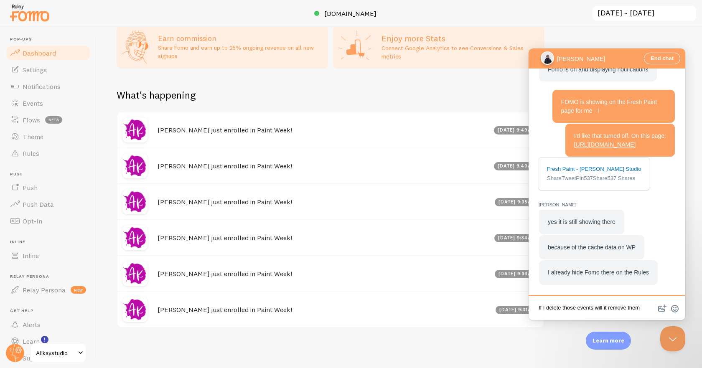
type textarea "If I delete those events will it remove them?"
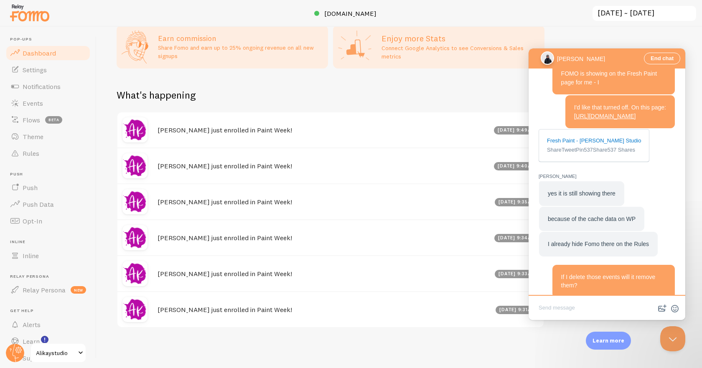
scroll to position [1043, 0]
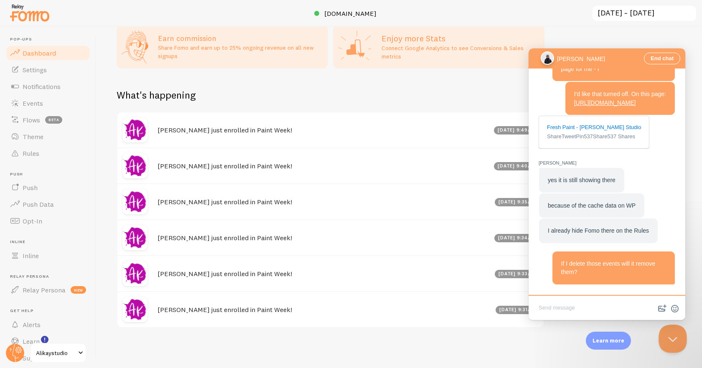
click at [674, 339] on button "Close Beacon popover" at bounding box center [670, 336] width 25 height 25
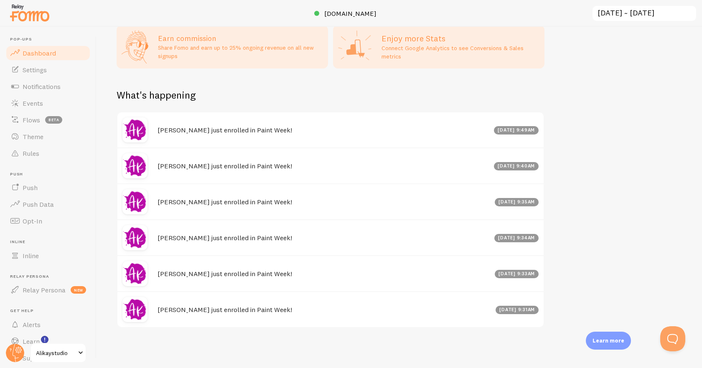
click at [324, 142] on div "Kami just enrolled in Paint Week! Sep 5th @ 9:49am" at bounding box center [330, 129] width 426 height 35
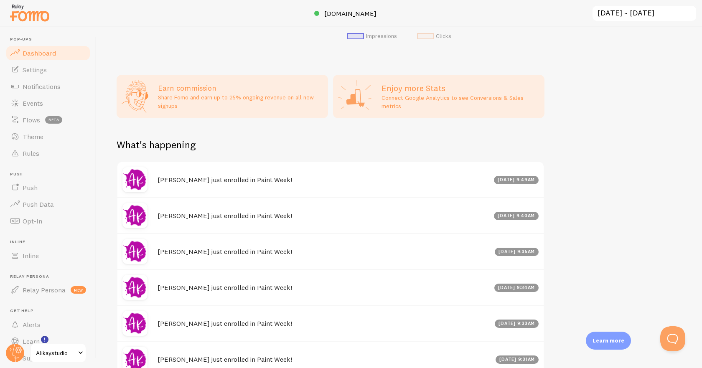
scroll to position [310, 0]
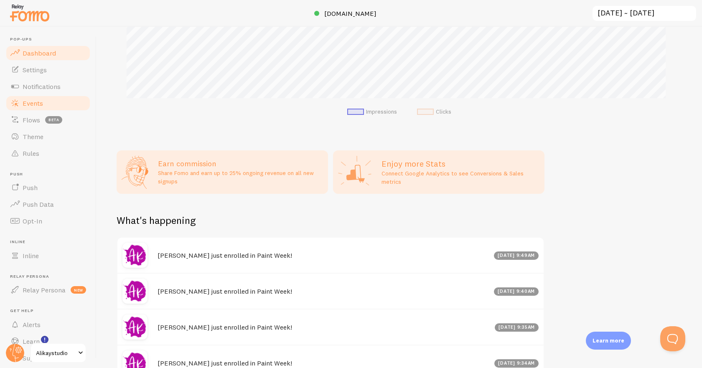
click at [49, 102] on link "Events" at bounding box center [48, 103] width 86 height 17
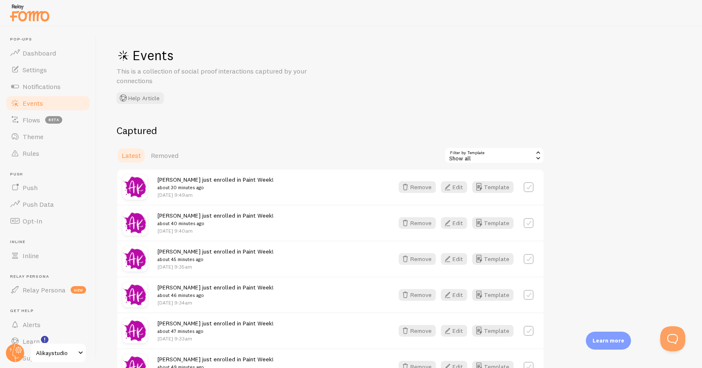
click at [528, 187] on label at bounding box center [528, 187] width 10 height 10
checkbox input "true"
click at [529, 223] on label at bounding box center [528, 223] width 10 height 10
checkbox input "true"
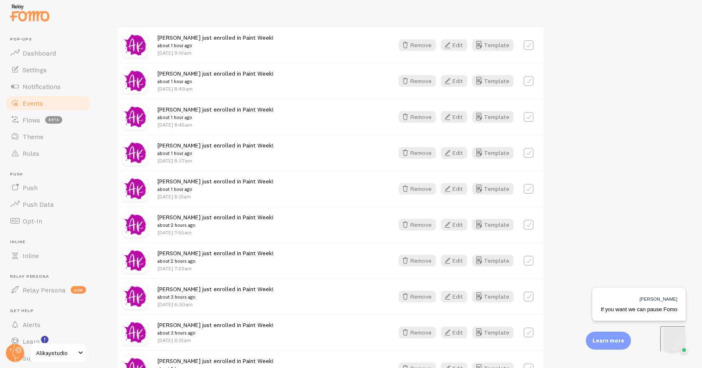
scroll to position [775, 0]
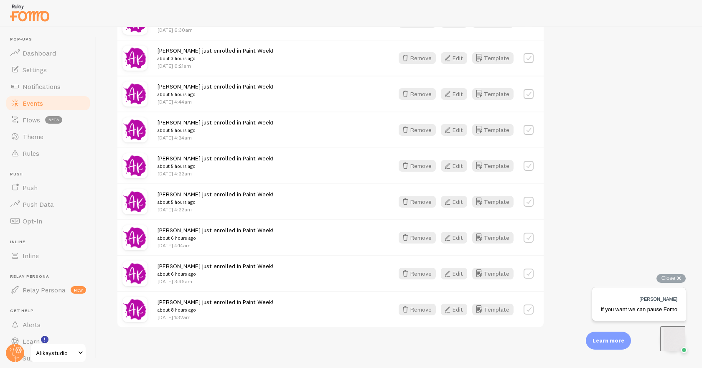
click at [622, 311] on span "If you want we can pause Fomo" at bounding box center [638, 309] width 77 height 6
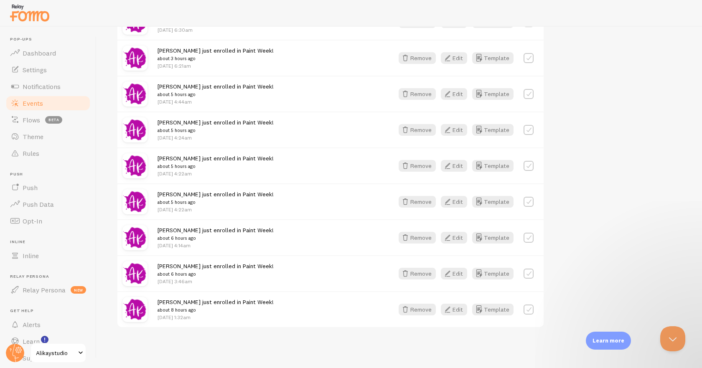
scroll to position [1109, 0]
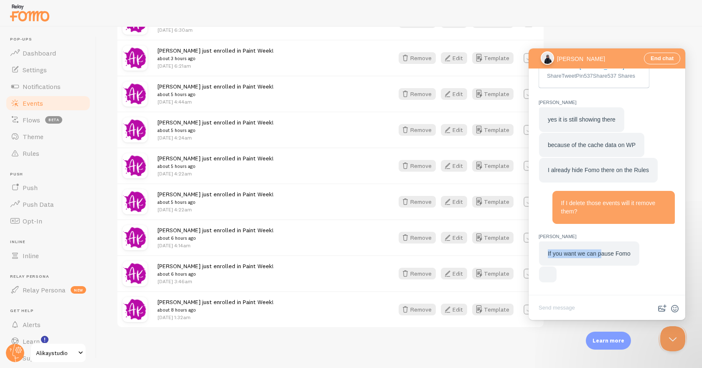
drag, startPoint x: 547, startPoint y: 247, endPoint x: 604, endPoint y: 246, distance: 57.2
click at [604, 246] on div "If you want we can pause Fomo" at bounding box center [589, 253] width 100 height 25
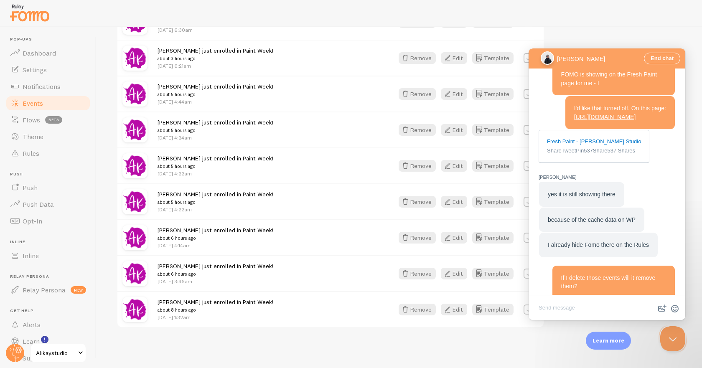
drag, startPoint x: 627, startPoint y: 246, endPoint x: 560, endPoint y: 248, distance: 66.4
click at [560, 325] on span "If you want we can pause Fomo" at bounding box center [588, 328] width 83 height 7
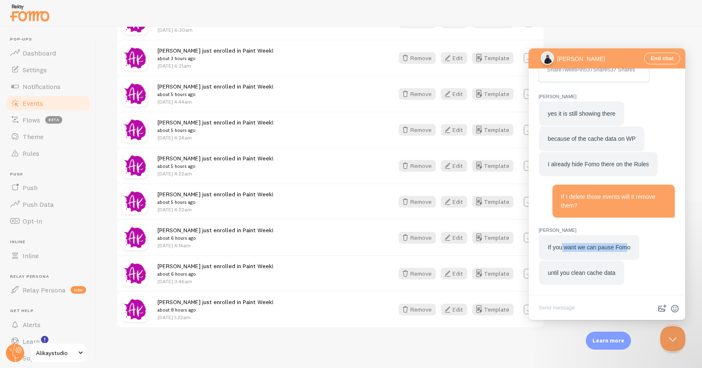
scroll to position [1025, 0]
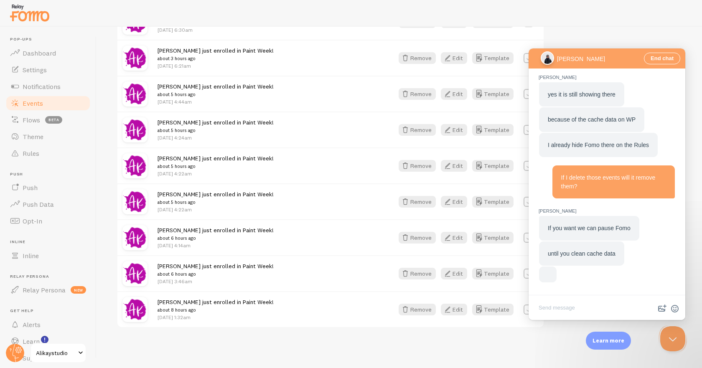
click at [581, 260] on div "until you clean cache data" at bounding box center [581, 253] width 85 height 25
drag, startPoint x: 615, startPoint y: 250, endPoint x: 561, endPoint y: 248, distance: 54.3
click at [561, 248] on div "until you clean cache data" at bounding box center [581, 253] width 85 height 25
drag, startPoint x: 552, startPoint y: 248, endPoint x: 612, endPoint y: 248, distance: 60.1
click at [612, 250] on span "until you clean cache data" at bounding box center [581, 253] width 68 height 7
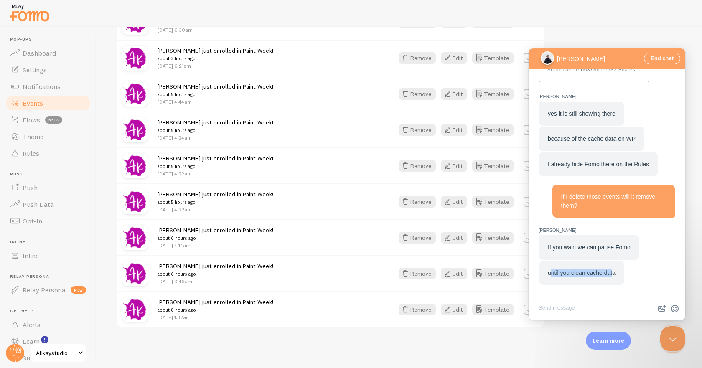
click at [612, 248] on div "If you want we can pause Fomo until you clean cache data" at bounding box center [606, 260] width 137 height 50
click at [580, 244] on span "If you want we can pause Fomo" at bounding box center [588, 247] width 83 height 7
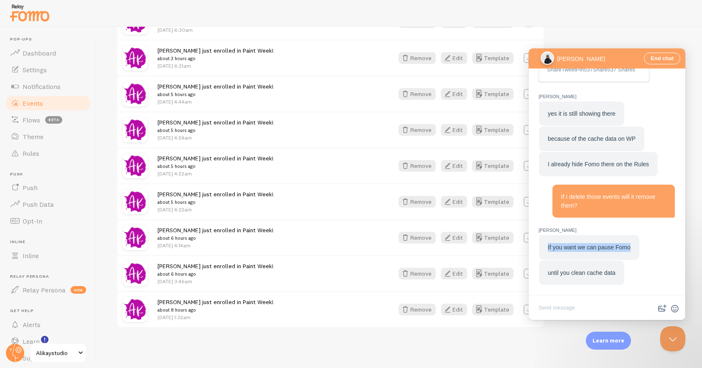
click at [627, 245] on span "If you want we can pause Fomo" at bounding box center [588, 247] width 83 height 7
click at [593, 271] on span "until you clean cache data" at bounding box center [581, 272] width 68 height 7
click at [597, 195] on span "If I delete those events will it remove them?" at bounding box center [608, 200] width 94 height 15
drag, startPoint x: 562, startPoint y: 197, endPoint x: 557, endPoint y: 190, distance: 8.4
click at [557, 190] on div "If I delete those events will it remove them?" at bounding box center [613, 201] width 122 height 33
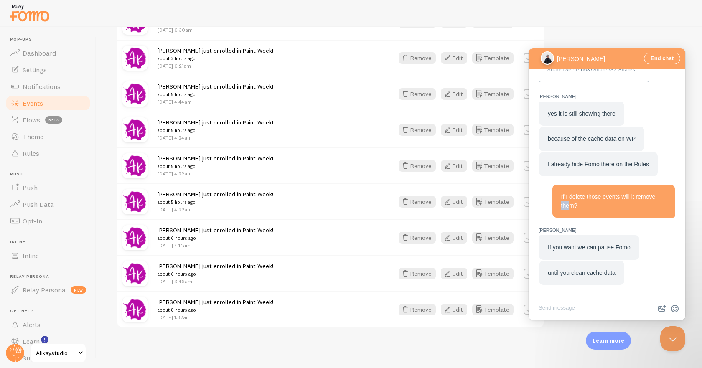
scroll to position [1025, 0]
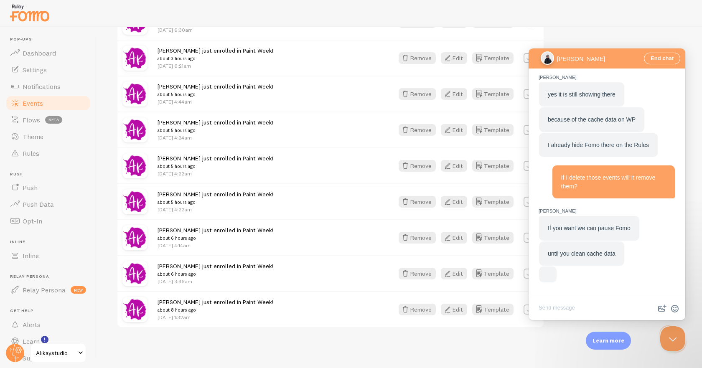
click at [582, 225] on span "If you want we can pause Fomo" at bounding box center [588, 228] width 83 height 7
drag, startPoint x: 609, startPoint y: 244, endPoint x: 559, endPoint y: 250, distance: 50.5
click at [559, 250] on span "until you clean cache data" at bounding box center [581, 253] width 68 height 7
drag, startPoint x: 554, startPoint y: 250, endPoint x: 618, endPoint y: 248, distance: 63.5
click at [609, 250] on span "until you clean cache data" at bounding box center [581, 253] width 68 height 7
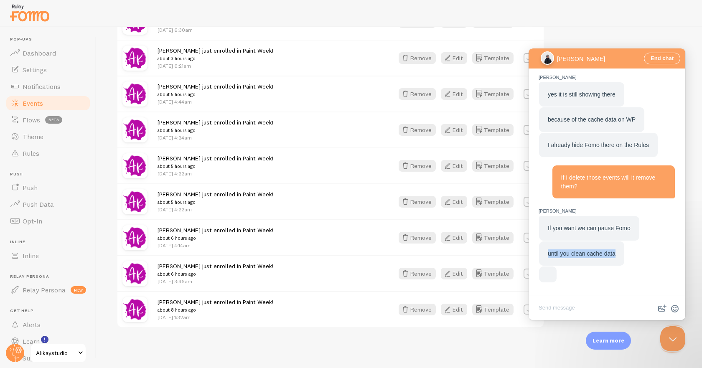
drag, startPoint x: 618, startPoint y: 248, endPoint x: 543, endPoint y: 248, distance: 74.7
click at [543, 248] on div "until you clean cache data" at bounding box center [581, 253] width 85 height 25
click at [546, 248] on div "until you clean cache data" at bounding box center [581, 253] width 85 height 25
drag, startPoint x: 543, startPoint y: 248, endPoint x: 630, endPoint y: 250, distance: 86.5
click at [630, 250] on div "until you clean cache data" at bounding box center [607, 253] width 136 height 25
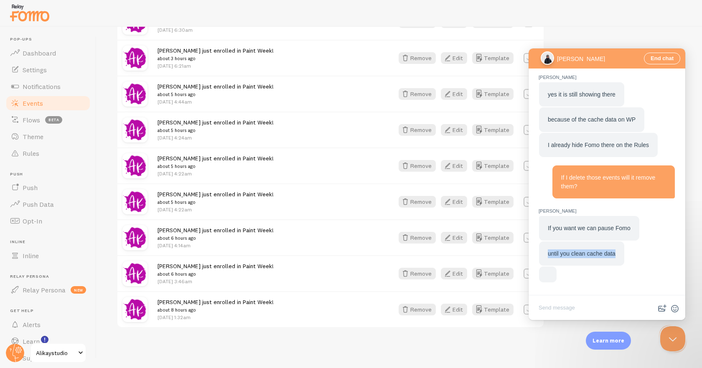
click at [600, 250] on span "until you clean cache data" at bounding box center [581, 253] width 68 height 7
click at [578, 218] on div "If you want we can pause Fomo" at bounding box center [589, 228] width 100 height 25
click at [574, 225] on span "If you want we can pause Fomo" at bounding box center [588, 228] width 83 height 7
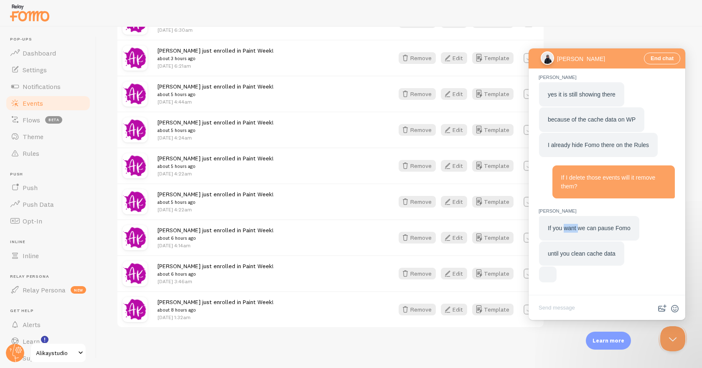
click at [574, 225] on span "If you want we can pause Fomo" at bounding box center [588, 228] width 83 height 7
click at [544, 221] on div "If you want we can pause Fomo" at bounding box center [589, 228] width 100 height 25
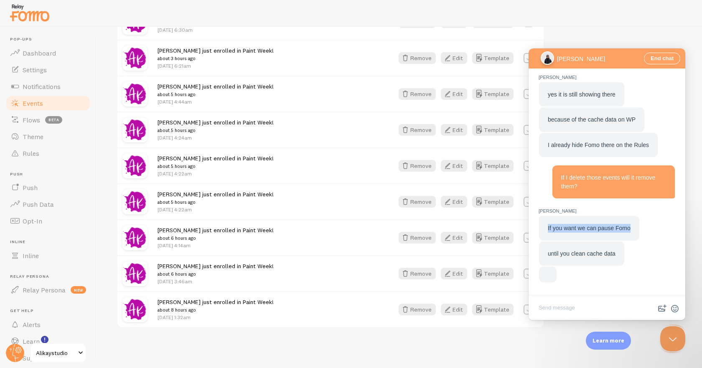
click at [560, 225] on span "If you want we can pause Fomo" at bounding box center [588, 228] width 83 height 7
click at [600, 251] on span "until you clean cache data" at bounding box center [581, 253] width 68 height 7
click at [616, 250] on div "until you clean cache data" at bounding box center [581, 253] width 85 height 25
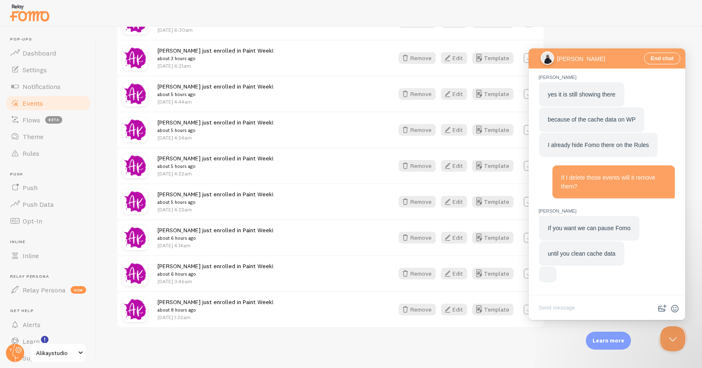
click at [554, 250] on span "until you clean cache data" at bounding box center [581, 253] width 68 height 7
click at [573, 250] on span "until you clean cache data" at bounding box center [581, 253] width 68 height 7
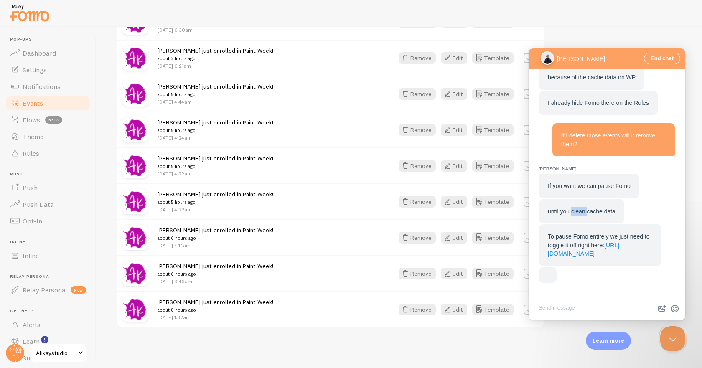
click at [592, 247] on div "To pause Fomo entirely we just need to toggle it off right here: https://fomo.c…" at bounding box center [600, 245] width 122 height 42
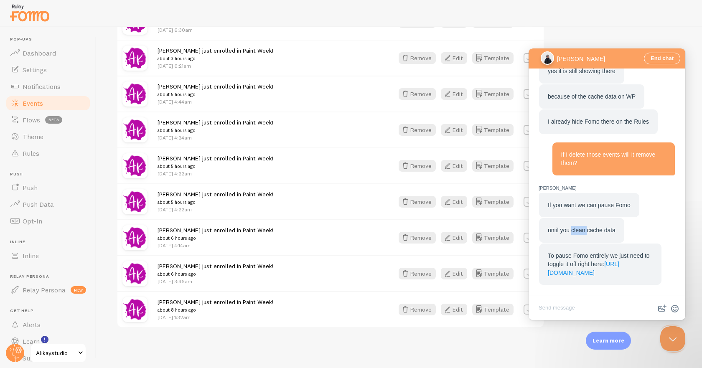
scroll to position [1026, 0]
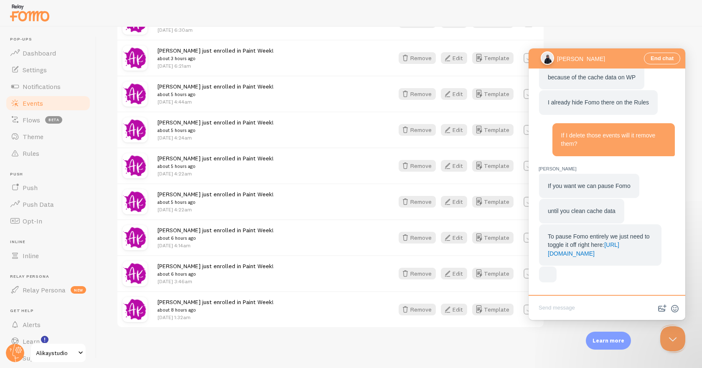
click at [567, 310] on textarea "Write chat message" at bounding box center [606, 309] width 153 height 20
type textarea "Y"
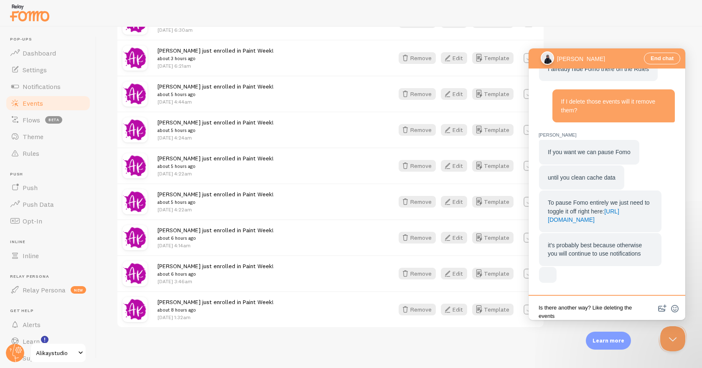
scroll to position [1, 0]
type textarea "Is there another way? Like deleting the events?"
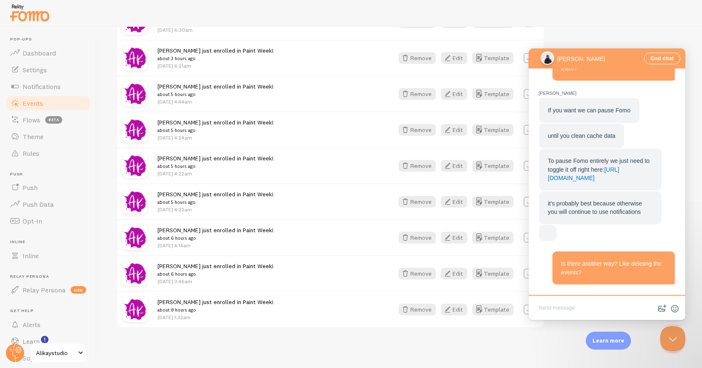
scroll to position [984, 0]
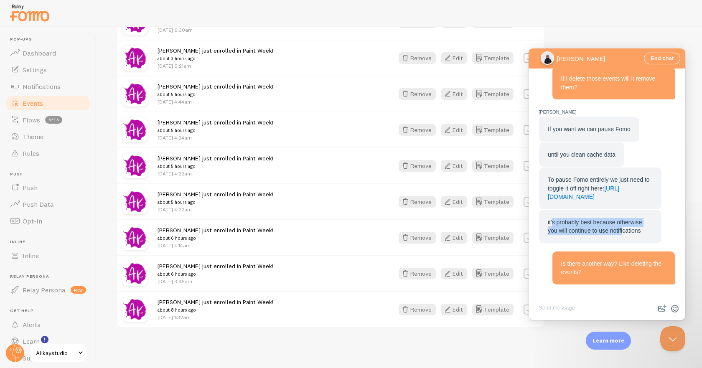
drag, startPoint x: 623, startPoint y: 232, endPoint x: 552, endPoint y: 225, distance: 71.3
click at [552, 225] on span "it's probably best because otherwise you will continue to use notifications" at bounding box center [594, 226] width 94 height 15
click at [575, 225] on span "it's probably best because otherwise you will continue to use notifications" at bounding box center [594, 226] width 94 height 15
click at [614, 232] on span "it's probably best because otherwise you will continue to use notifications" at bounding box center [594, 226] width 94 height 15
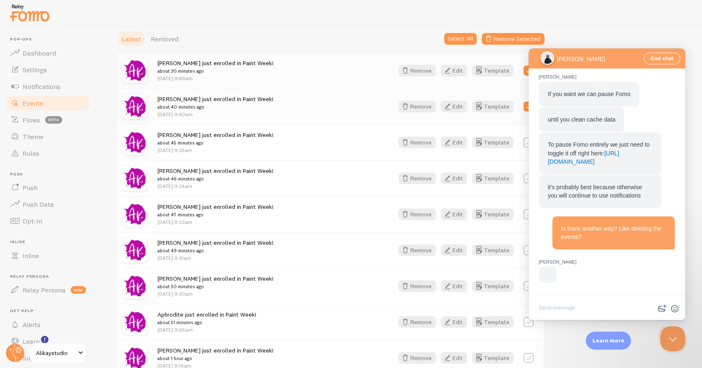
scroll to position [0, 0]
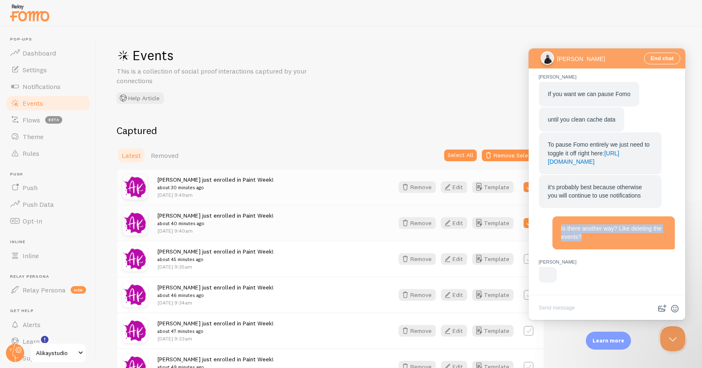
drag, startPoint x: 557, startPoint y: 222, endPoint x: 598, endPoint y: 229, distance: 40.7
click at [598, 229] on div "Is there another way? Like deleting the events?" at bounding box center [613, 232] width 122 height 33
click at [597, 232] on div "Is there another way? Like deleting the events?" at bounding box center [613, 232] width 105 height 17
drag, startPoint x: 585, startPoint y: 233, endPoint x: 567, endPoint y: 224, distance: 19.8
click at [567, 225] on span "Is there another way? Like deleting the events?" at bounding box center [611, 232] width 101 height 15
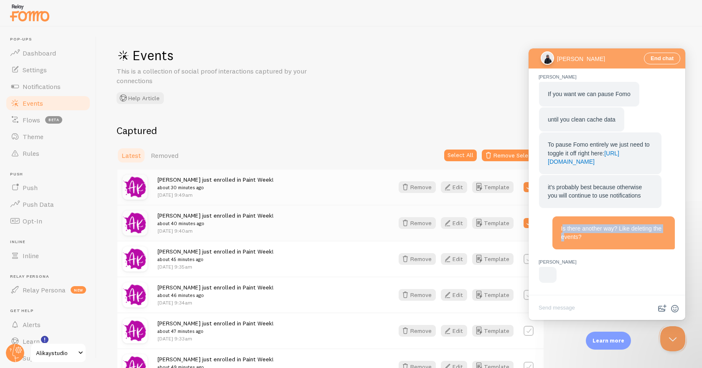
drag, startPoint x: 562, startPoint y: 219, endPoint x: 598, endPoint y: 233, distance: 39.4
click at [591, 234] on div "Is there another way? Like deleting the events?" at bounding box center [613, 232] width 105 height 17
click at [575, 226] on span "Is there another way? Like deleting the events?" at bounding box center [611, 232] width 101 height 15
drag, startPoint x: 593, startPoint y: 234, endPoint x: 562, endPoint y: 221, distance: 34.4
click at [562, 224] on div "Is there another way? Like deleting the events?" at bounding box center [613, 232] width 105 height 17
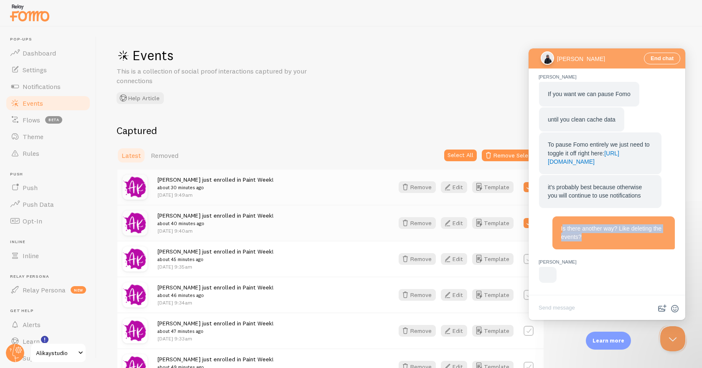
click at [562, 225] on span "Is there another way? Like deleting the events?" at bounding box center [611, 232] width 101 height 15
drag, startPoint x: 572, startPoint y: 222, endPoint x: 575, endPoint y: 235, distance: 13.6
click at [574, 233] on span "Is there another way? Like deleting the events?" at bounding box center [611, 232] width 101 height 15
click at [585, 235] on span "Is there another way? Like deleting the events?" at bounding box center [611, 232] width 101 height 15
drag, startPoint x: 567, startPoint y: 227, endPoint x: 563, endPoint y: 222, distance: 6.5
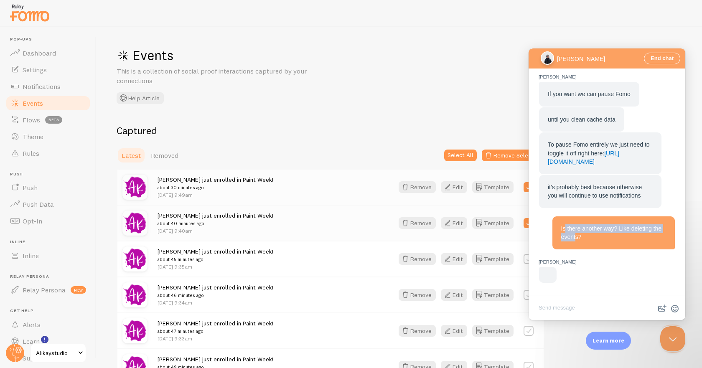
click at [563, 225] on span "Is there another way? Like deleting the events?" at bounding box center [611, 232] width 101 height 15
drag, startPoint x: 555, startPoint y: 220, endPoint x: 590, endPoint y: 234, distance: 37.6
click at [581, 233] on div "Is there another way? Like deleting the events?" at bounding box center [613, 232] width 122 height 33
click at [590, 234] on div "Is there another way? Like deleting the events?" at bounding box center [613, 232] width 105 height 17
drag, startPoint x: 602, startPoint y: 234, endPoint x: 575, endPoint y: 225, distance: 28.7
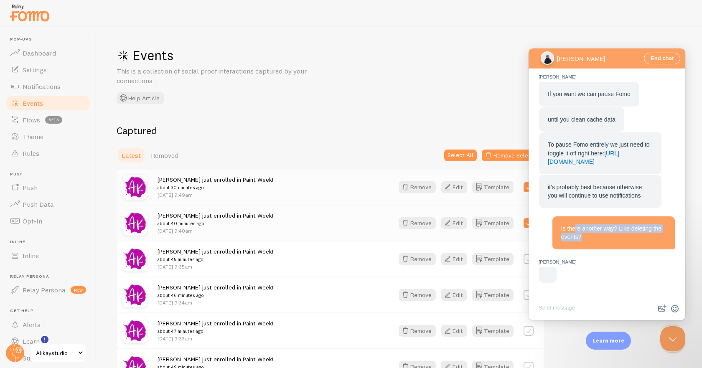
click at [575, 225] on div "Is there another way? Like deleting the events?" at bounding box center [613, 232] width 105 height 17
click at [574, 225] on span "Is there another way? Like deleting the events?" at bounding box center [611, 232] width 101 height 15
drag, startPoint x: 564, startPoint y: 220, endPoint x: 590, endPoint y: 231, distance: 29.0
click at [590, 230] on div "Is there another way? Like deleting the events?" at bounding box center [613, 232] width 105 height 17
click at [601, 233] on div "Is there another way? Like deleting the events?" at bounding box center [613, 232] width 105 height 17
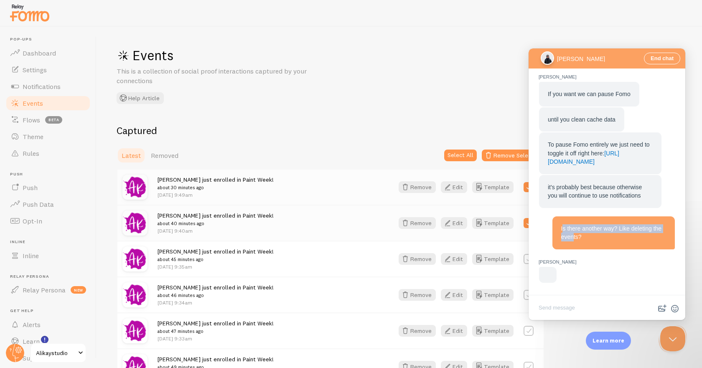
drag, startPoint x: 583, startPoint y: 233, endPoint x: 562, endPoint y: 224, distance: 22.2
click at [562, 225] on span "Is there another way? Like deleting the events?" at bounding box center [611, 232] width 101 height 15
drag, startPoint x: 560, startPoint y: 224, endPoint x: 603, endPoint y: 235, distance: 44.1
click at [603, 235] on div "Is there another way? Like deleting the events?" at bounding box center [613, 232] width 105 height 17
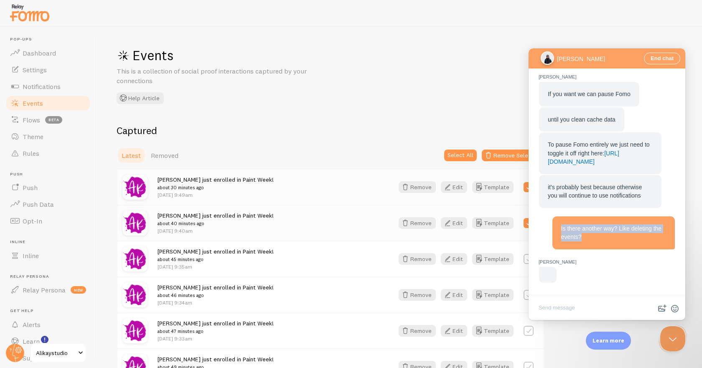
click at [605, 235] on div "Is there another way? Like deleting the events?" at bounding box center [613, 232] width 105 height 17
drag, startPoint x: 589, startPoint y: 232, endPoint x: 551, endPoint y: 221, distance: 39.5
click at [552, 221] on div "Is there another way? Like deleting the events?" at bounding box center [613, 232] width 122 height 33
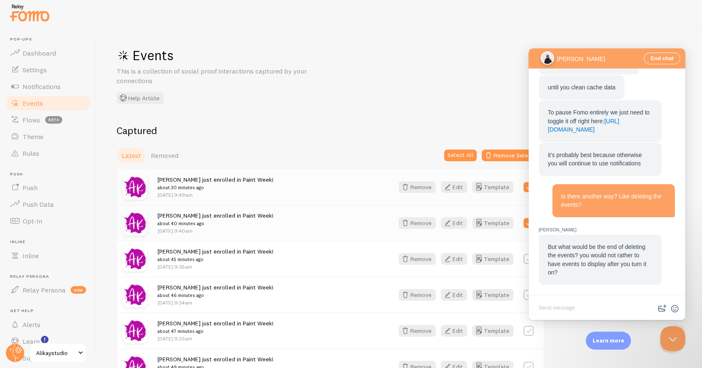
scroll to position [968, 0]
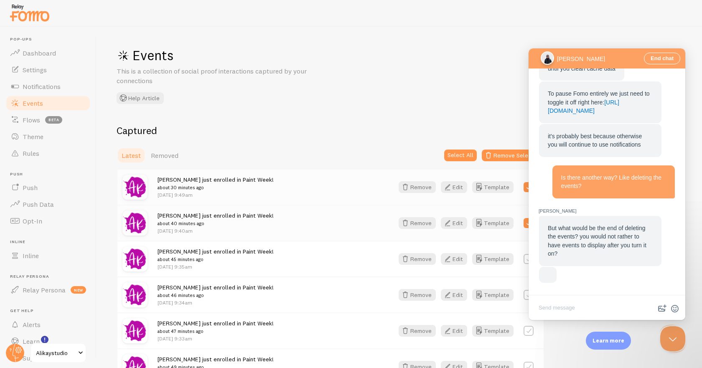
click at [583, 236] on span "But what would be the end of deleting the events? you would not rather to have …" at bounding box center [596, 241] width 99 height 33
click at [583, 237] on span "But what would be the end of deleting the events? you would not rather to have …" at bounding box center [596, 241] width 99 height 33
drag, startPoint x: 617, startPoint y: 239, endPoint x: 586, endPoint y: 233, distance: 31.6
click at [586, 233] on span "But what would be the end of deleting the events? you would not rather to have …" at bounding box center [596, 241] width 99 height 33
click at [584, 233] on span "But what would be the end of deleting the events? you would not rather to have …" at bounding box center [596, 241] width 99 height 33
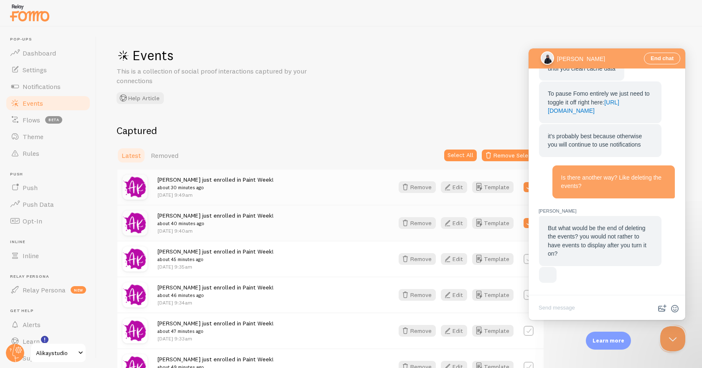
click at [566, 308] on textarea "Write chat message" at bounding box center [606, 309] width 153 height 20
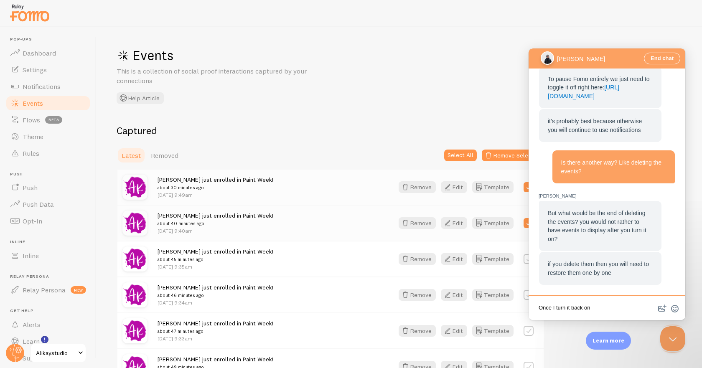
scroll to position [943, 0]
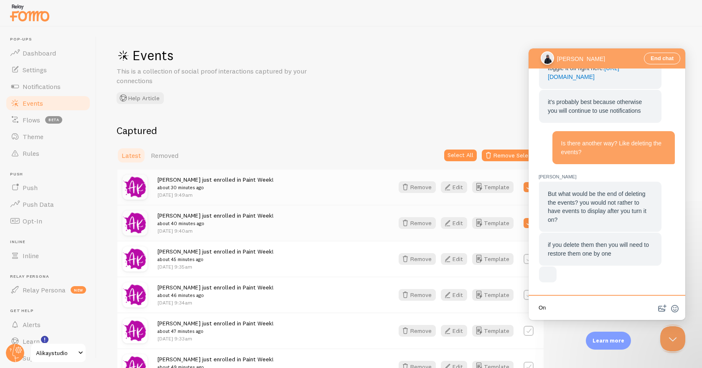
type textarea "O"
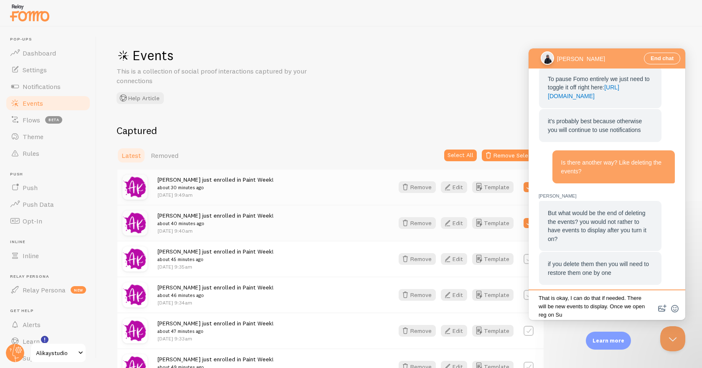
scroll to position [3, 0]
click at [157, 154] on span "Removed" at bounding box center [165, 155] width 28 height 8
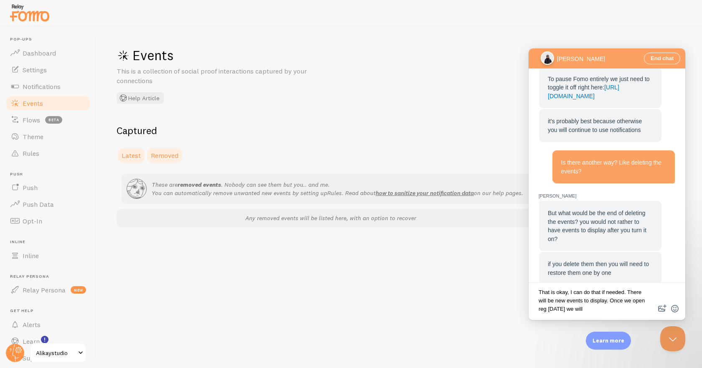
click at [127, 154] on span "Latest" at bounding box center [131, 155] width 19 height 8
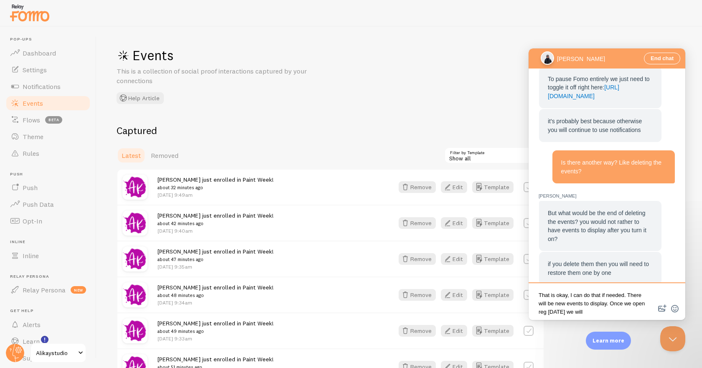
drag, startPoint x: 615, startPoint y: 309, endPoint x: 567, endPoint y: 291, distance: 50.6
click at [567, 291] on textarea "That is okay, I can do that if needed. There will be new events to display. Onc…" at bounding box center [606, 302] width 153 height 32
type textarea "That is okay, as long as it stops them from showing on the Fresh Paint page imm…"
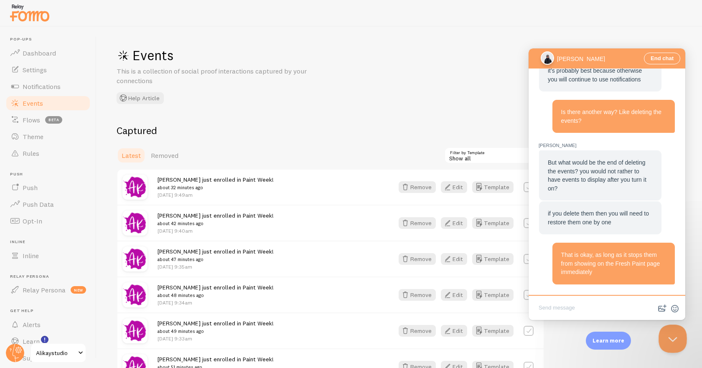
click at [677, 338] on button "Close Beacon popover" at bounding box center [670, 336] width 25 height 25
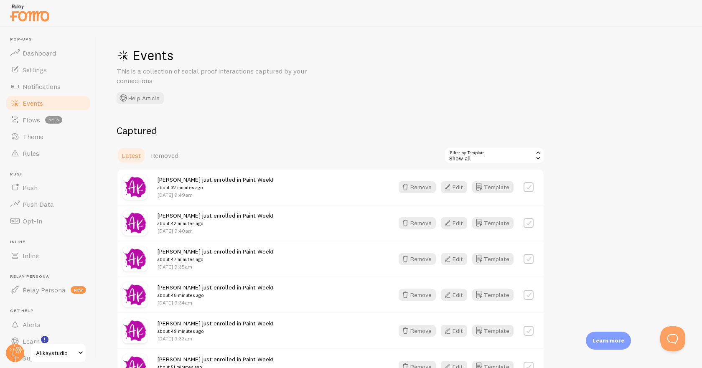
click at [526, 186] on label at bounding box center [528, 187] width 10 height 10
checkbox input "true"
click at [465, 155] on button "Select All" at bounding box center [460, 155] width 33 height 12
checkbox input "true"
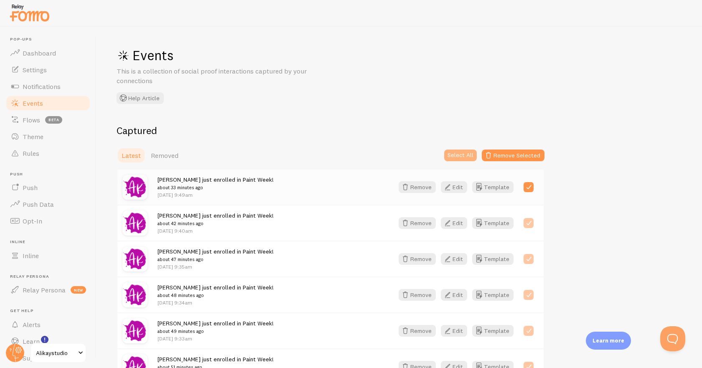
checkbox input "true"
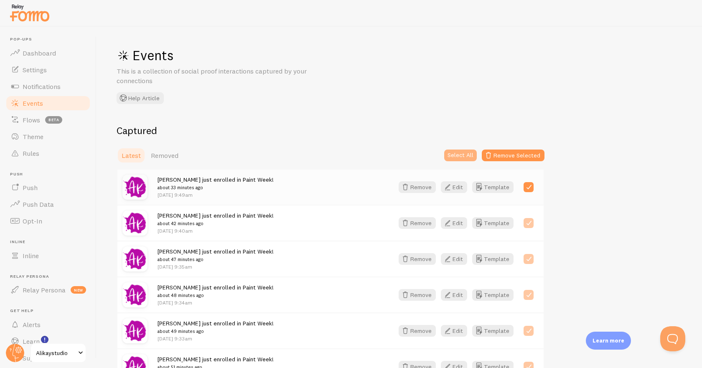
checkbox input "true"
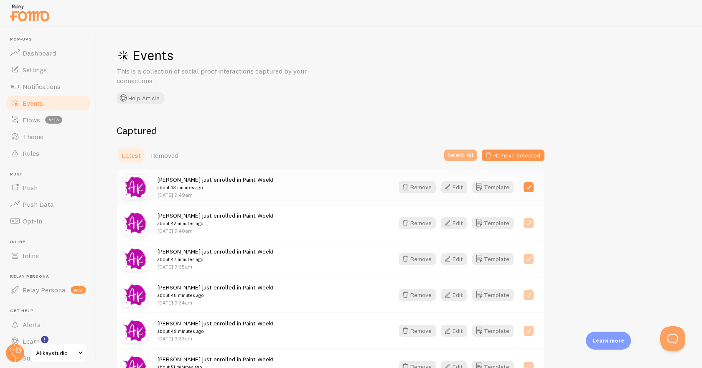
checkbox input "true"
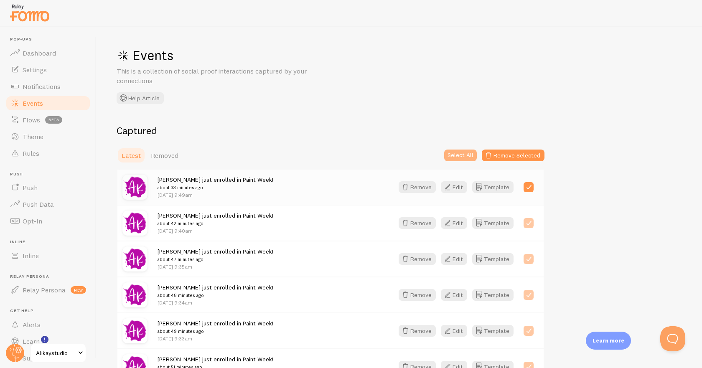
checkbox input "true"
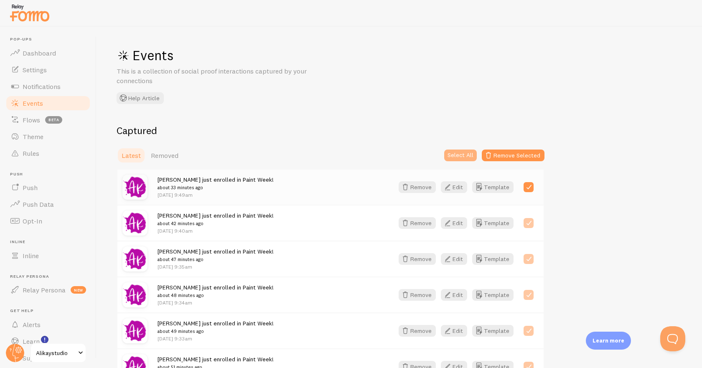
checkbox input "true"
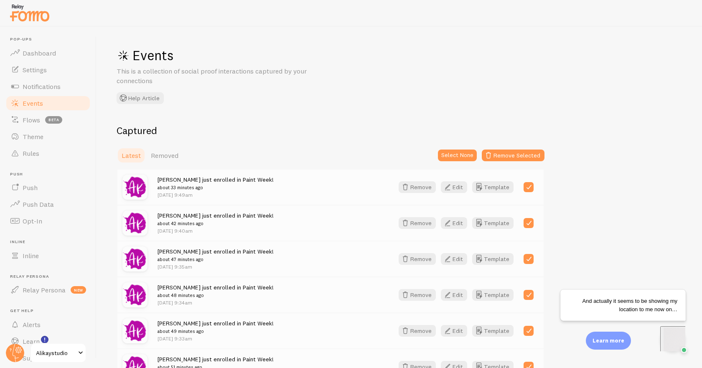
scroll to position [0, 0]
click at [283, 134] on h2 "Captured" at bounding box center [331, 130] width 428 height 13
click at [533, 154] on button "Remove Selected" at bounding box center [512, 155] width 63 height 12
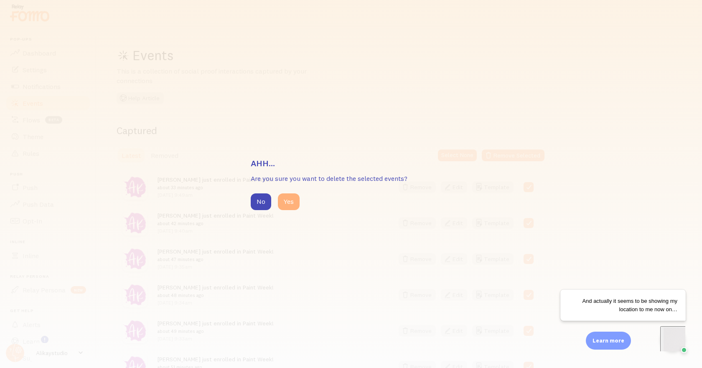
click at [296, 200] on button "Yes" at bounding box center [289, 201] width 22 height 17
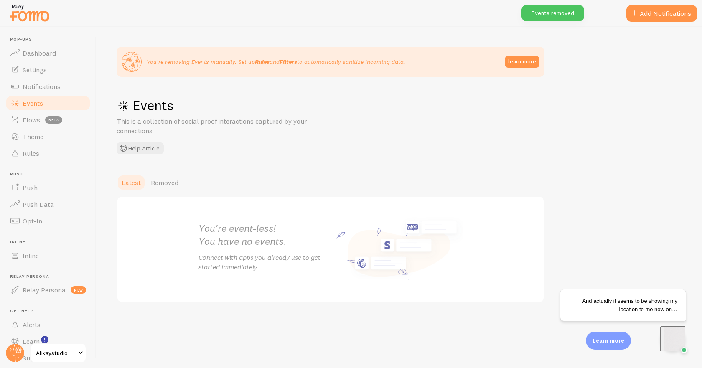
click at [348, 176] on div "Latest Removed" at bounding box center [399, 182] width 565 height 17
click at [163, 185] on span "Removed" at bounding box center [165, 182] width 28 height 8
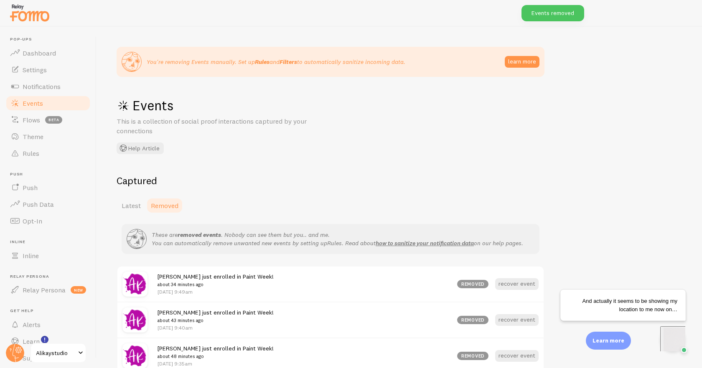
scroll to position [125, 0]
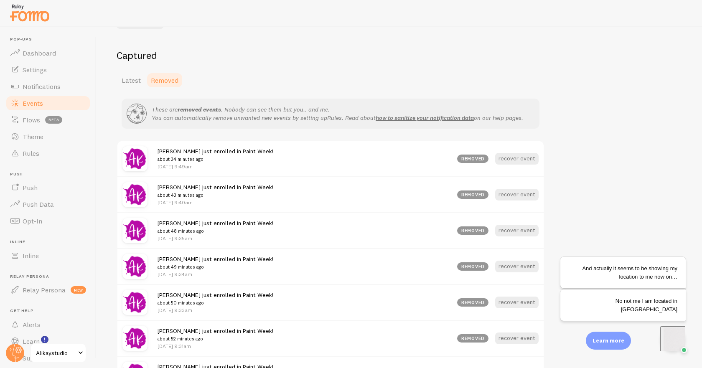
click at [669, 280] on span "And actually it seems to be showing my location to me now on…" at bounding box center [629, 272] width 95 height 15
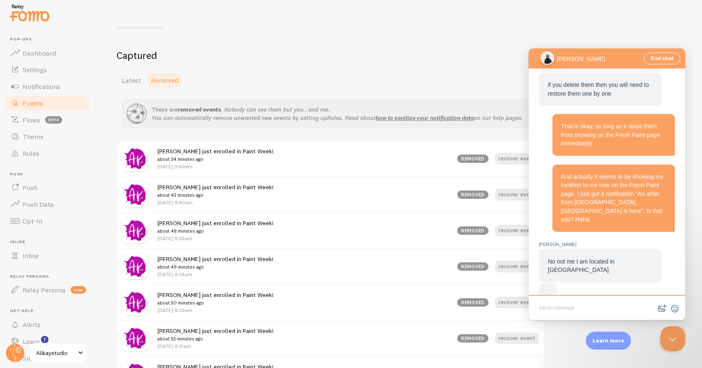
scroll to position [1100, 0]
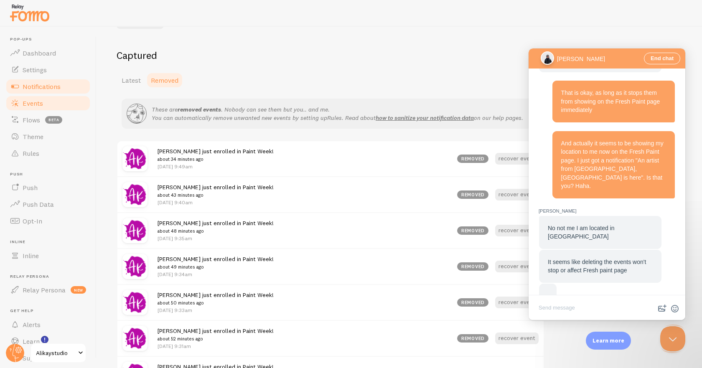
click at [33, 83] on span "Notifications" at bounding box center [42, 86] width 38 height 8
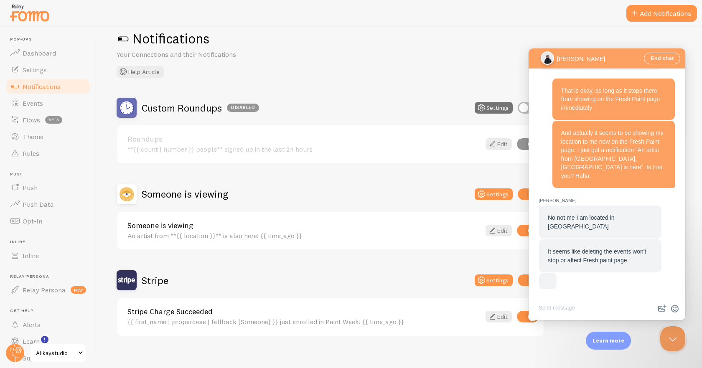
scroll to position [25, 0]
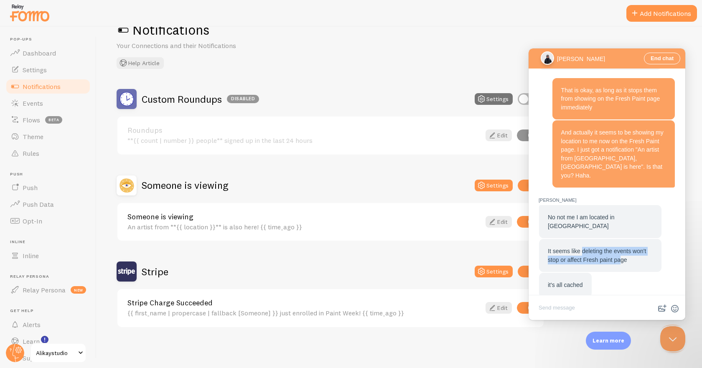
drag, startPoint x: 620, startPoint y: 248, endPoint x: 580, endPoint y: 242, distance: 40.6
click at [580, 248] on span "It seems like deleting the events won't stop or affect Fresh paint page" at bounding box center [596, 255] width 98 height 15
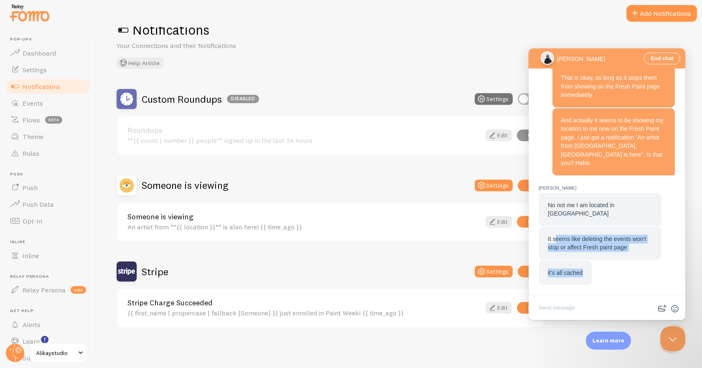
drag, startPoint x: 554, startPoint y: 238, endPoint x: 593, endPoint y: 244, distance: 38.9
click at [593, 244] on div "No not me I am located in Portugal It seems like deleting the events won't stop…" at bounding box center [606, 239] width 137 height 93
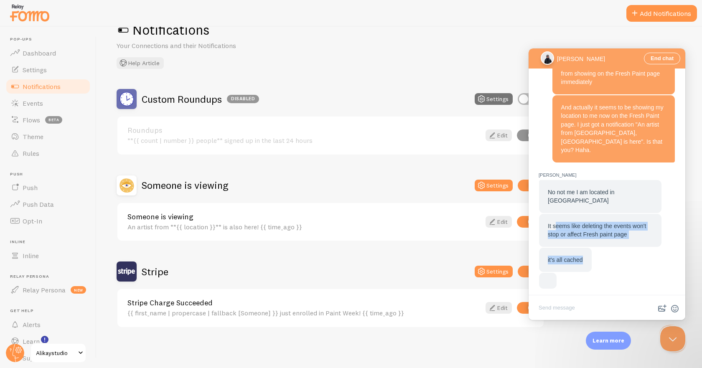
click at [605, 225] on span "It seems like deleting the events won't stop or affect Fresh paint page" at bounding box center [596, 230] width 98 height 15
drag, startPoint x: 610, startPoint y: 222, endPoint x: 580, endPoint y: 220, distance: 29.7
click at [580, 223] on span "It seems like deleting the events won't stop or affect Fresh paint page" at bounding box center [596, 230] width 98 height 15
drag, startPoint x: 550, startPoint y: 215, endPoint x: 608, endPoint y: 219, distance: 58.2
click at [608, 223] on span "It seems like deleting the events won't stop or affect Fresh paint page" at bounding box center [596, 230] width 98 height 15
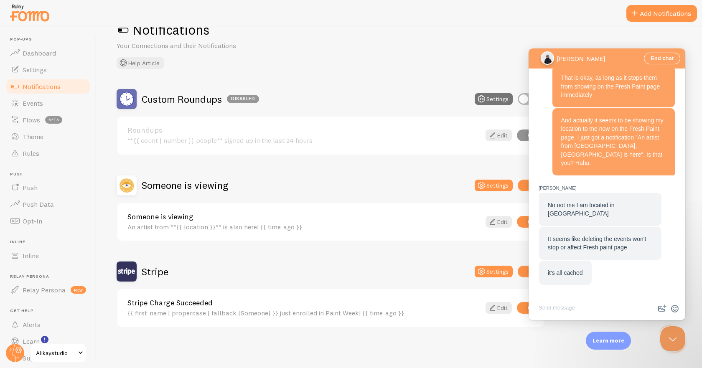
click at [624, 225] on div "No not me I am located in Portugal It seems like deleting the events won't stop…" at bounding box center [606, 239] width 137 height 93
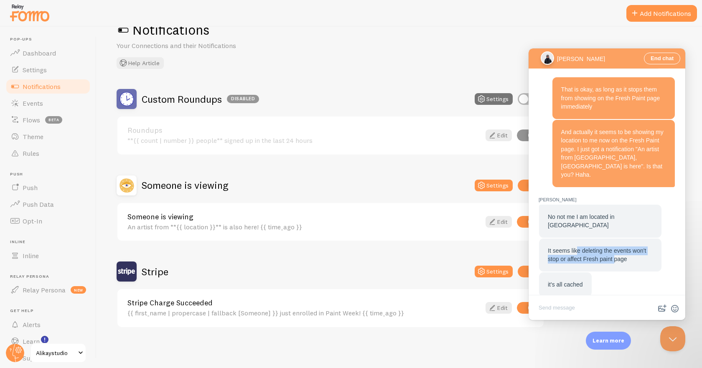
drag, startPoint x: 575, startPoint y: 240, endPoint x: 561, endPoint y: 237, distance: 14.5
click at [561, 247] on span "It seems like deleting the events won't stop or affect Fresh paint page" at bounding box center [596, 254] width 98 height 15
drag, startPoint x: 556, startPoint y: 238, endPoint x: 601, endPoint y: 244, distance: 45.2
click at [601, 247] on span "It seems like deleting the events won't stop or affect Fresh paint page" at bounding box center [596, 254] width 98 height 15
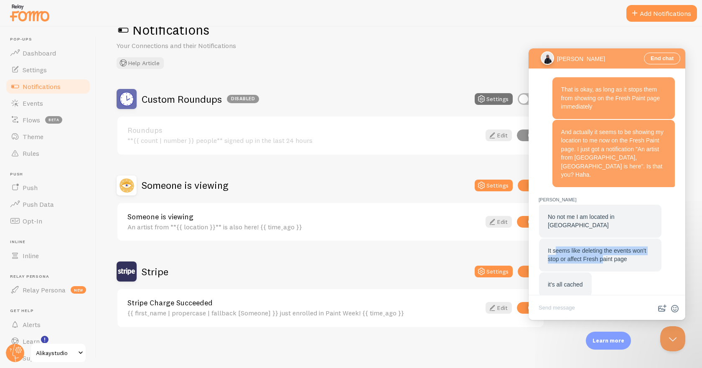
click at [601, 247] on span "It seems like deleting the events won't stop or affect Fresh paint page" at bounding box center [596, 254] width 98 height 15
drag, startPoint x: 614, startPoint y: 248, endPoint x: 578, endPoint y: 240, distance: 36.3
click at [578, 247] on span "It seems like deleting the events won't stop or affect Fresh paint page" at bounding box center [596, 254] width 98 height 15
click at [587, 310] on textarea "Write chat message" at bounding box center [606, 309] width 153 height 20
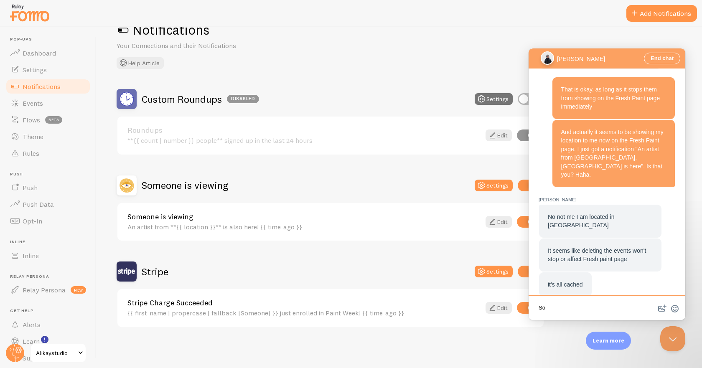
type textarea "S"
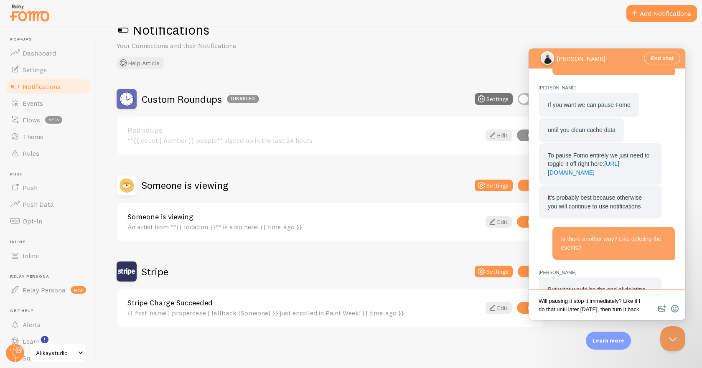
scroll to position [4, 0]
type textarea "Will pausing it stop it immediately? Like if I do that until later today, then …"
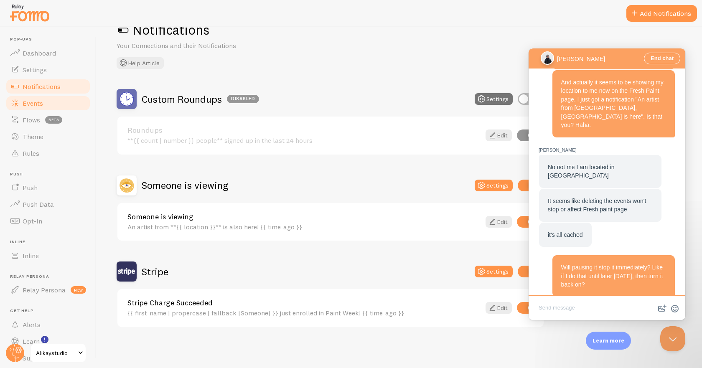
click at [51, 104] on link "Events" at bounding box center [48, 103] width 86 height 17
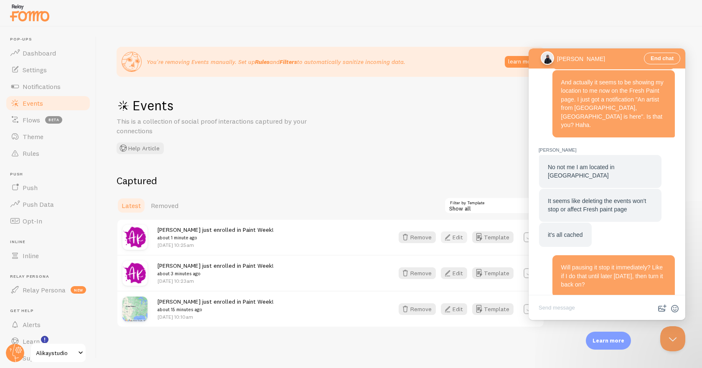
click at [458, 237] on button "Edit" at bounding box center [454, 237] width 26 height 12
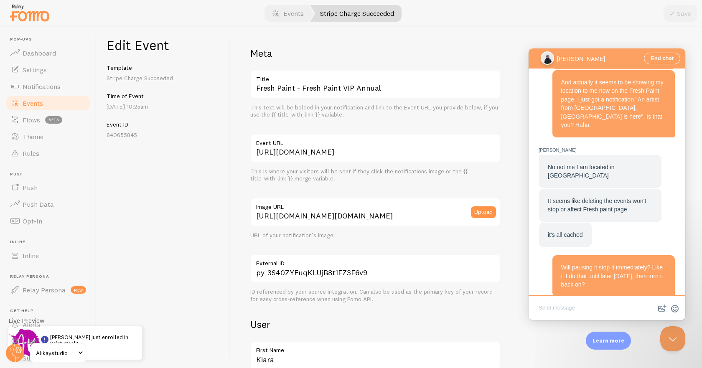
drag, startPoint x: 591, startPoint y: 317, endPoint x: 590, endPoint y: 312, distance: 4.7
click at [590, 317] on textarea "Write chat message" at bounding box center [606, 309] width 153 height 20
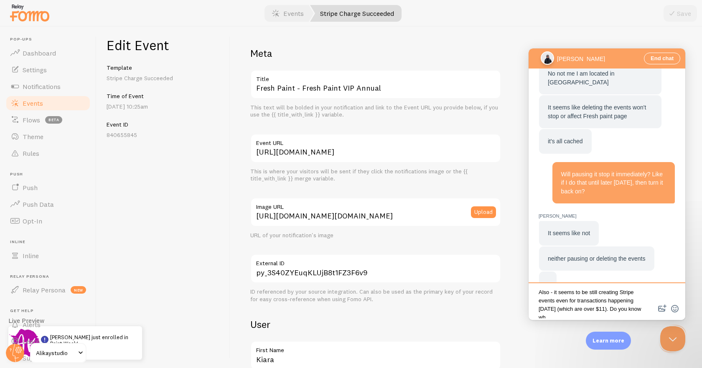
scroll to position [5, 0]
type textarea "Also - it seems to be still creating Stripe events even for transactions happen…"
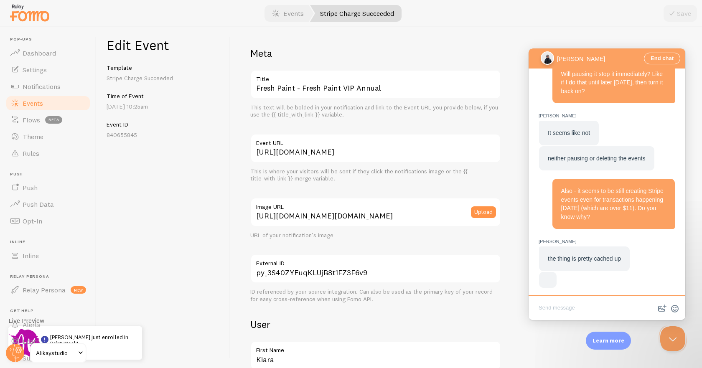
scroll to position [843, 0]
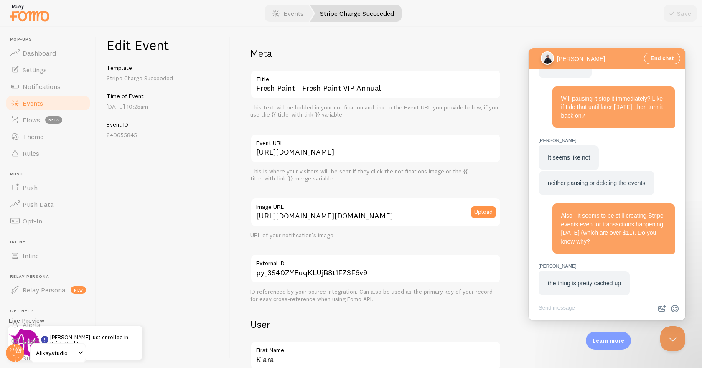
click at [586, 280] on span "the thing is pretty cached up" at bounding box center [583, 283] width 73 height 7
drag, startPoint x: 618, startPoint y: 270, endPoint x: 561, endPoint y: 271, distance: 56.8
click at [561, 280] on span "the thing is pretty cached up" at bounding box center [583, 283] width 73 height 7
drag, startPoint x: 551, startPoint y: 275, endPoint x: 598, endPoint y: 271, distance: 47.3
click at [598, 280] on span "the thing is pretty cached up" at bounding box center [583, 283] width 73 height 7
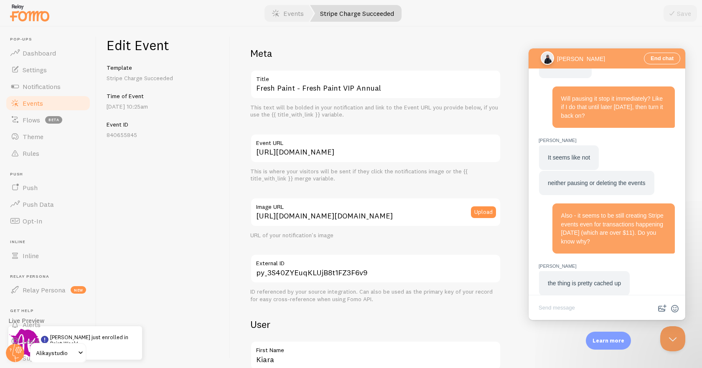
click at [613, 280] on span "the thing is pretty cached up" at bounding box center [583, 283] width 73 height 7
drag, startPoint x: 624, startPoint y: 274, endPoint x: 563, endPoint y: 270, distance: 61.5
click at [563, 271] on div "the thing is pretty cached up" at bounding box center [584, 283] width 91 height 25
click at [567, 280] on span "the thing is pretty cached up" at bounding box center [583, 283] width 73 height 7
click at [590, 216] on span "Also - it seems to be still creating Stripe events even for transactions happen…" at bounding box center [612, 228] width 102 height 33
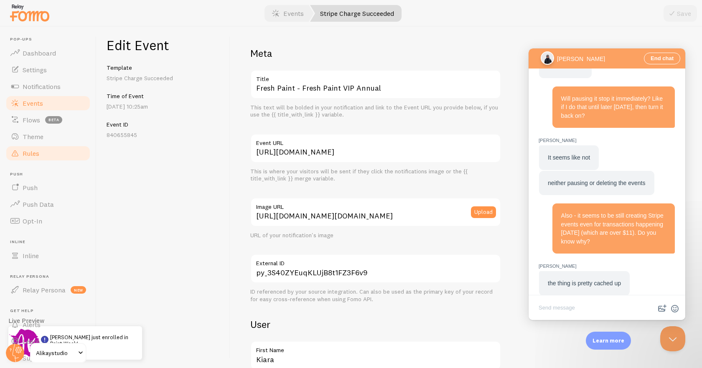
click at [41, 155] on link "Rules" at bounding box center [48, 153] width 86 height 17
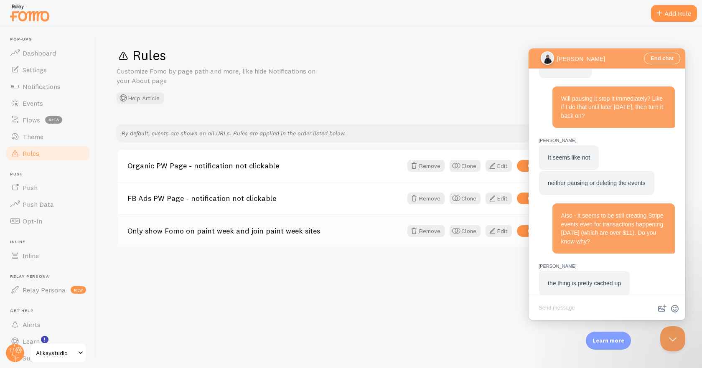
click at [300, 228] on link "Only show Fomo on paint week and join paint week sites" at bounding box center [264, 231] width 275 height 8
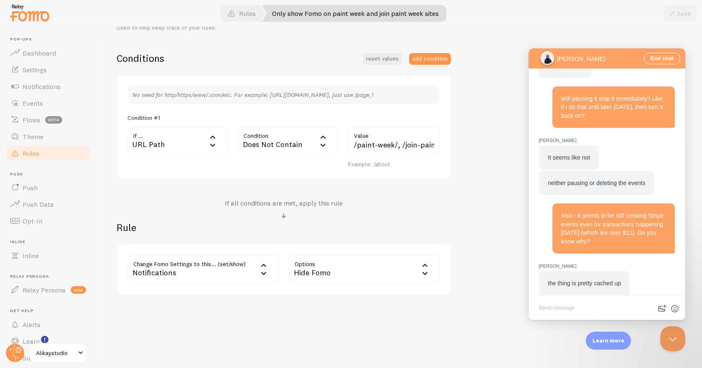
scroll to position [186, 0]
click at [460, 188] on div "Only show Fomo on paint week and join paint week sites Title Example: Checkout …" at bounding box center [399, 116] width 565 height 356
click at [580, 310] on textarea "Write chat message" at bounding box center [606, 309] width 153 height 20
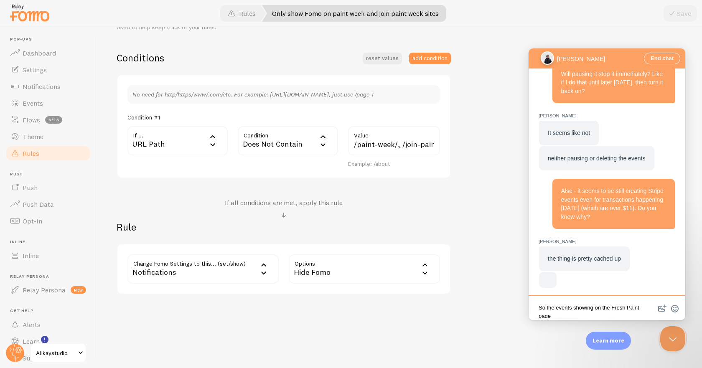
scroll to position [1, 0]
type textarea "So the events showing on the Fresh Paint page are older ones, tha"
click at [572, 307] on textarea "So the events showing on the Fresh Paint page are older ones, tha" at bounding box center [606, 305] width 153 height 25
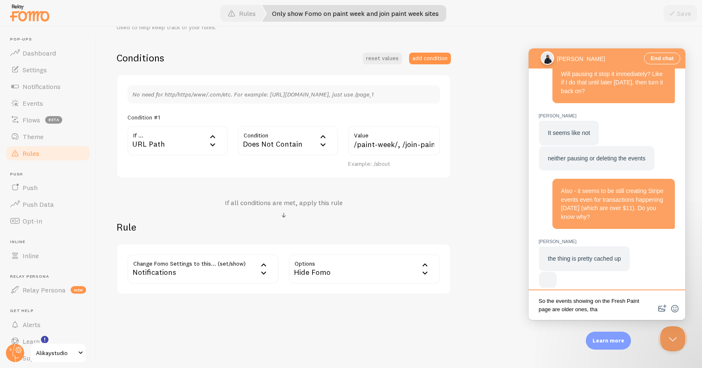
click at [572, 307] on textarea "So the events showing on the Fresh Paint page are older ones, tha" at bounding box center [606, 305] width 153 height 25
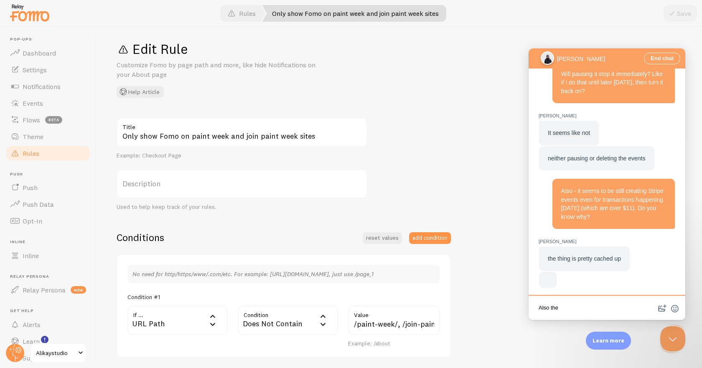
scroll to position [0, 0]
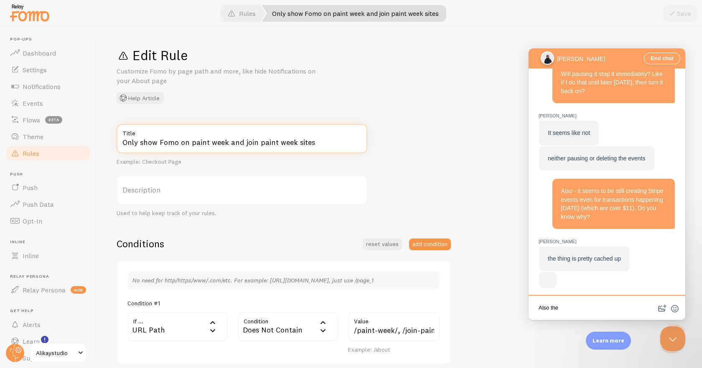
click at [249, 147] on input "Only show Fomo on paint week and join paint week sites" at bounding box center [242, 138] width 251 height 29
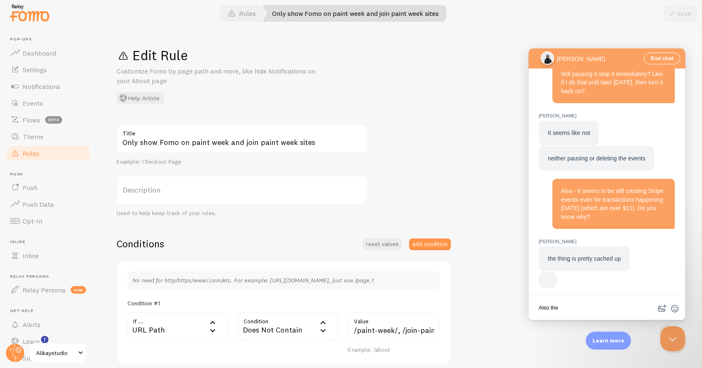
click at [576, 307] on textarea "Also the" at bounding box center [606, 309] width 153 height 20
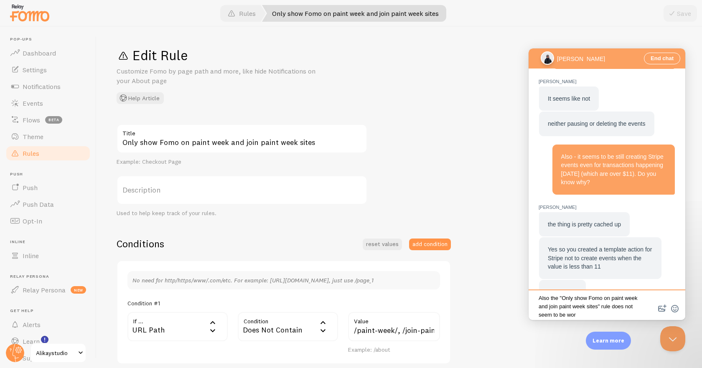
scroll to position [3, 0]
type textarea "Also the "Only show Fomo on paint week and join paint week sites" rule does not…"
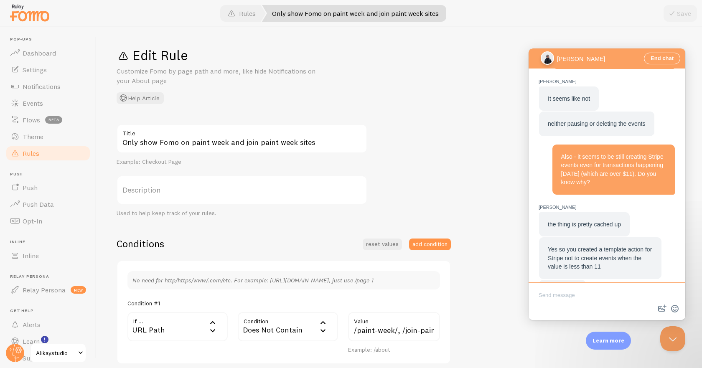
scroll to position [869, 0]
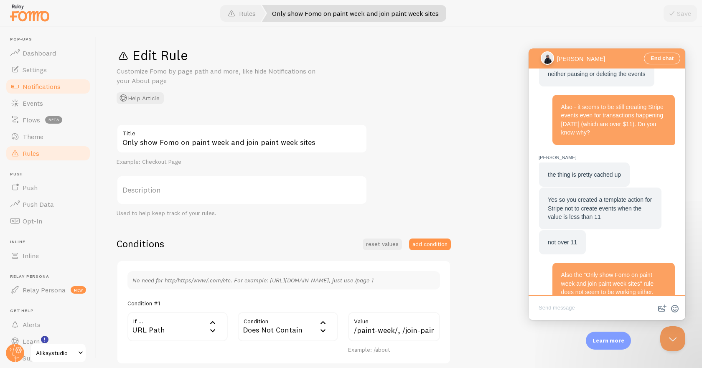
click at [43, 87] on span "Notifications" at bounding box center [42, 86] width 38 height 8
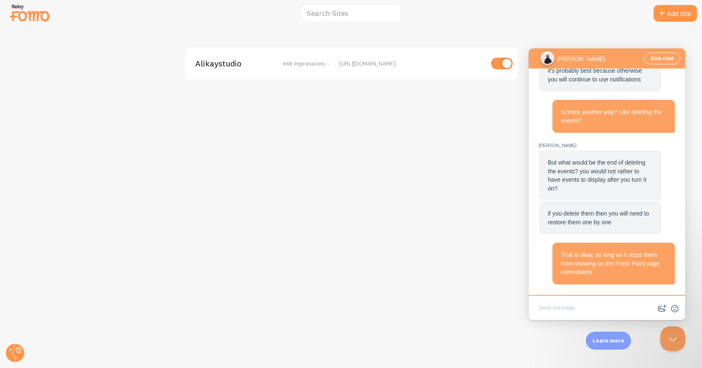
scroll to position [968, 0]
type textarea "I"
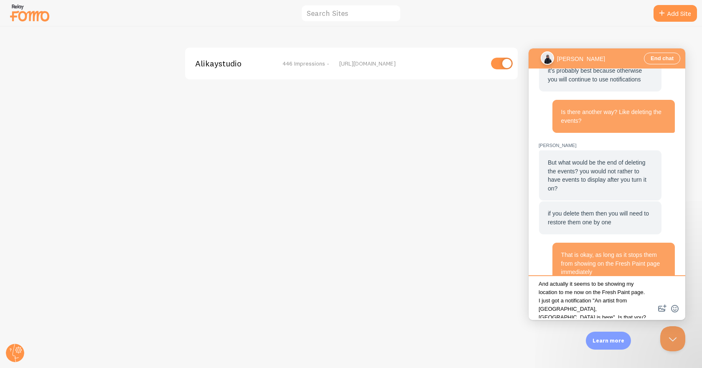
scroll to position [7, 0]
type textarea "And actually it seems to be showing my location to me now on the Fresh Paint pa…"
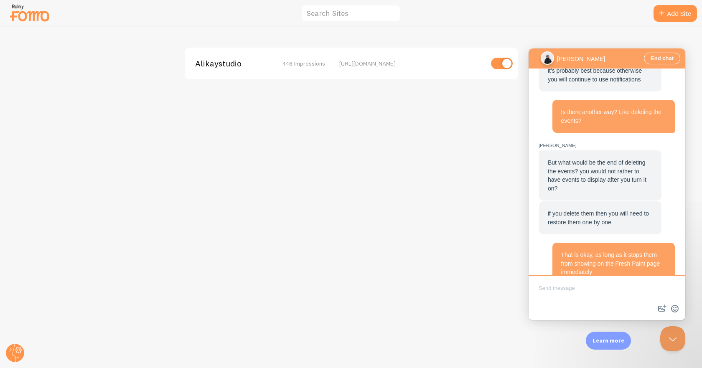
scroll to position [1034, 0]
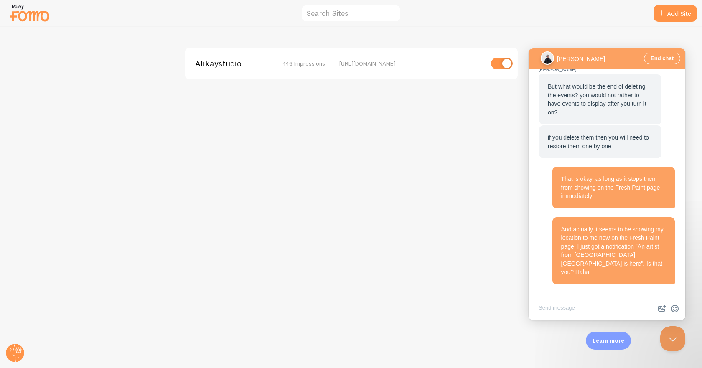
click at [586, 142] on div "if you delete them then you will need to restore them one by one" at bounding box center [600, 141] width 122 height 33
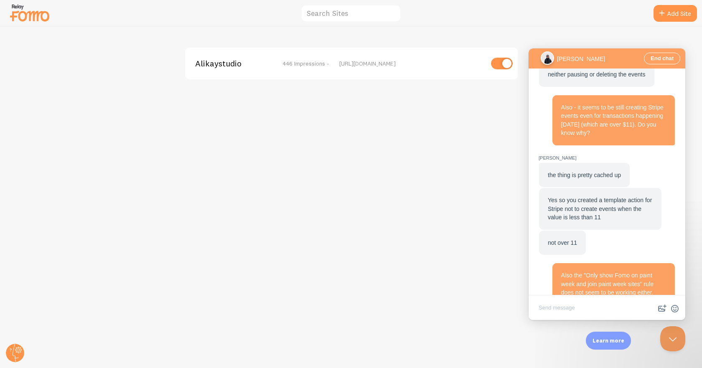
scroll to position [869, 0]
click at [587, 314] on textarea "Write chat message" at bounding box center [606, 309] width 153 height 20
type textarea "Shoot. Thanks, just changed that action in Stripe."
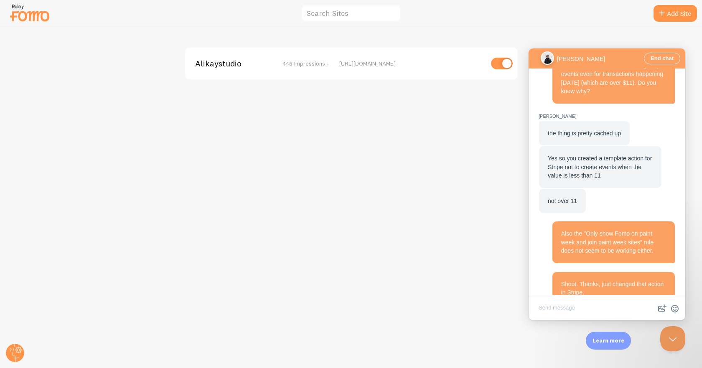
click at [576, 169] on div "the thing is pretty cached up Yes so you created a template action for Stripe n…" at bounding box center [606, 167] width 137 height 93
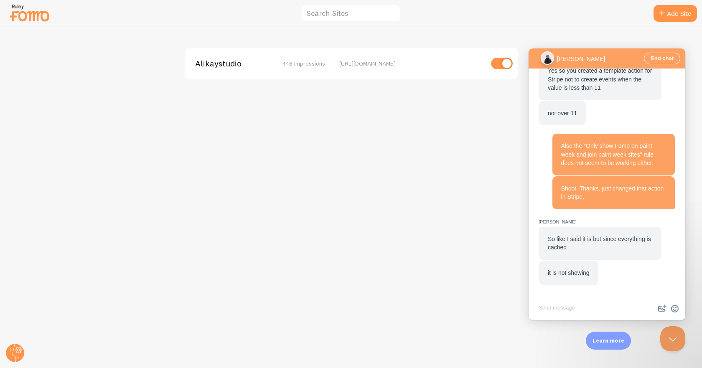
scroll to position [816, 0]
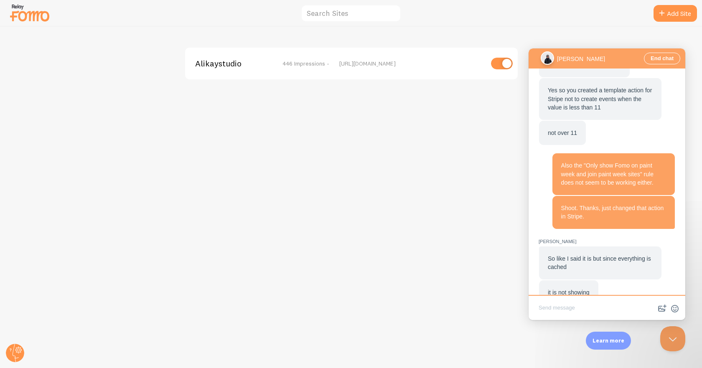
click at [589, 308] on textarea "Write chat message" at bounding box center [606, 309] width 153 height 20
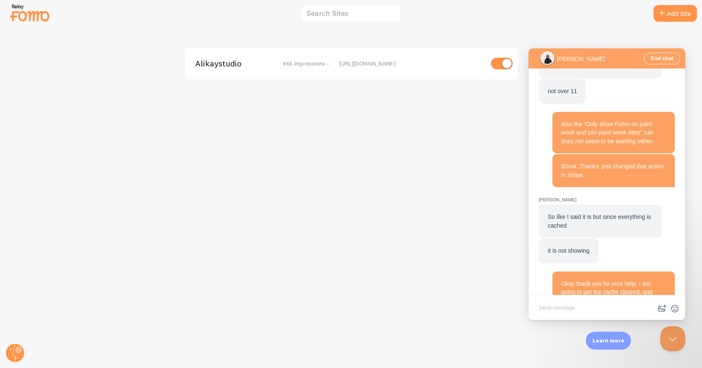
scroll to position [833, 0]
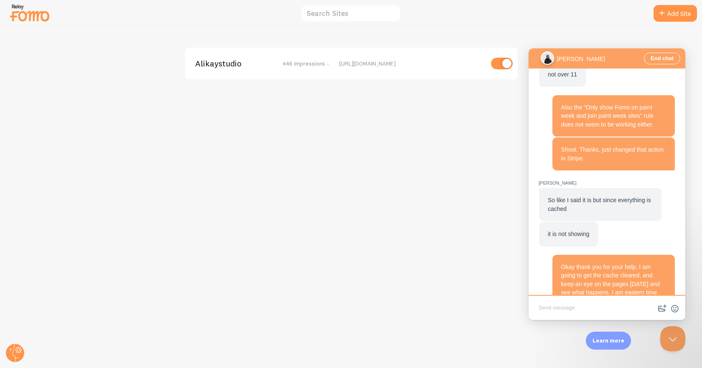
click at [614, 263] on span "Okay thank you for your help. I am going to get the cache cleared, and keep an …" at bounding box center [610, 283] width 99 height 41
click at [566, 188] on div "So like I said it is but since everything is cached" at bounding box center [600, 204] width 122 height 33
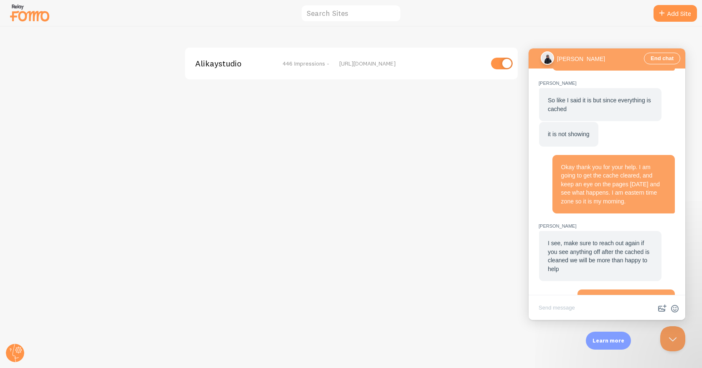
scroll to position [866, 0]
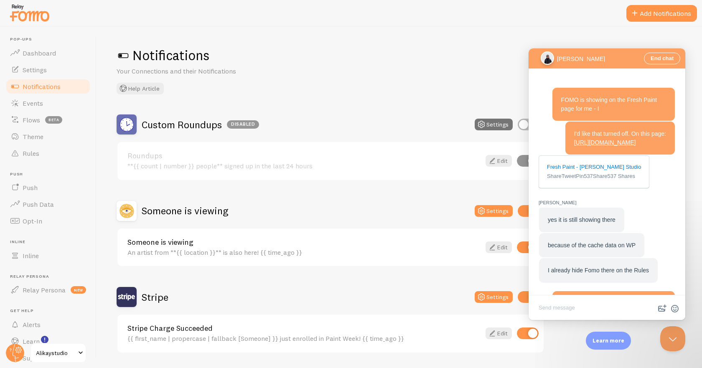
scroll to position [869, 0]
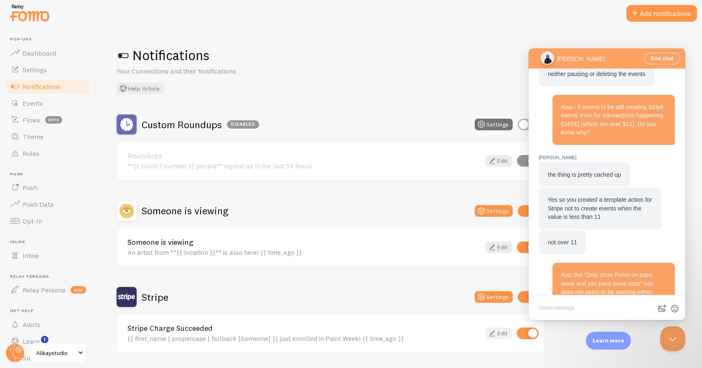
click at [504, 333] on link "Edit" at bounding box center [498, 333] width 26 height 12
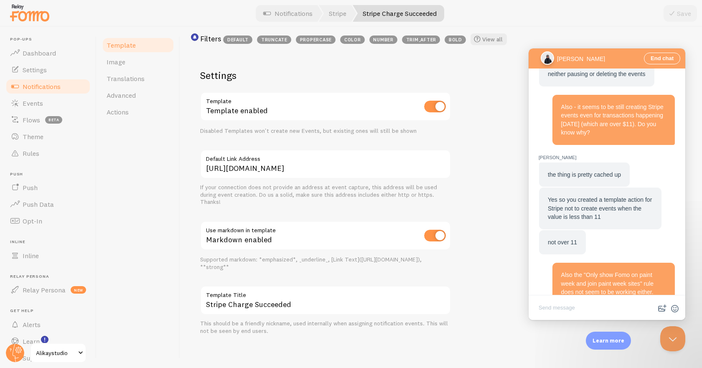
scroll to position [256, 0]
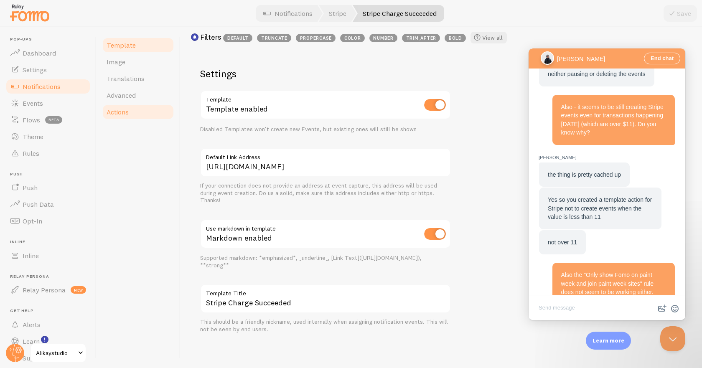
click at [135, 112] on link "Actions" at bounding box center [137, 112] width 73 height 17
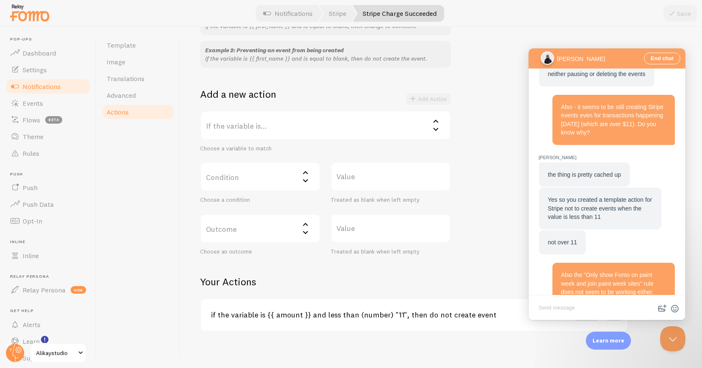
scroll to position [111, 0]
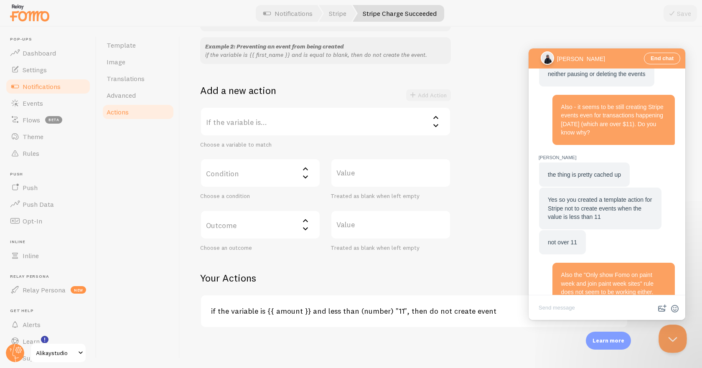
click at [673, 344] on button "Close Beacon popover" at bounding box center [670, 336] width 25 height 25
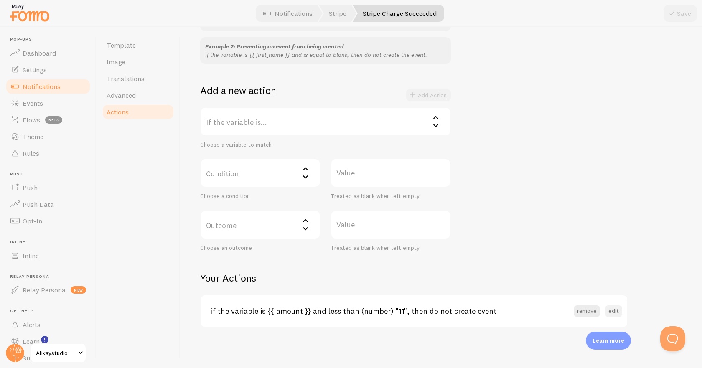
click at [617, 314] on button "edit" at bounding box center [613, 311] width 17 height 12
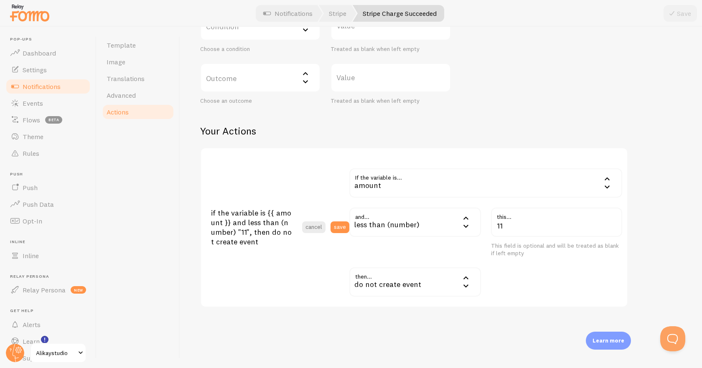
scroll to position [271, 0]
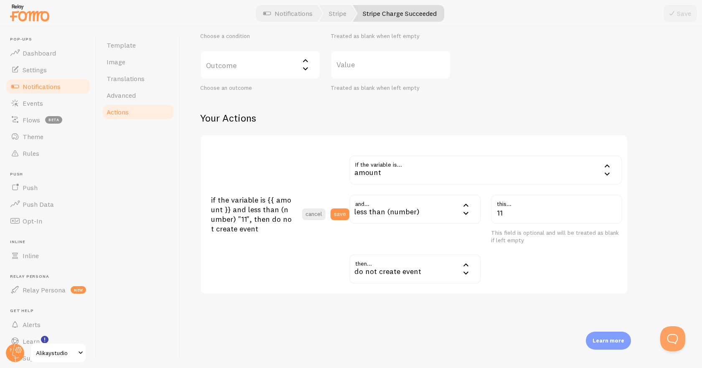
click at [419, 271] on div "do not create event" at bounding box center [415, 268] width 132 height 29
click at [409, 204] on div "less than (number)" at bounding box center [415, 209] width 132 height 29
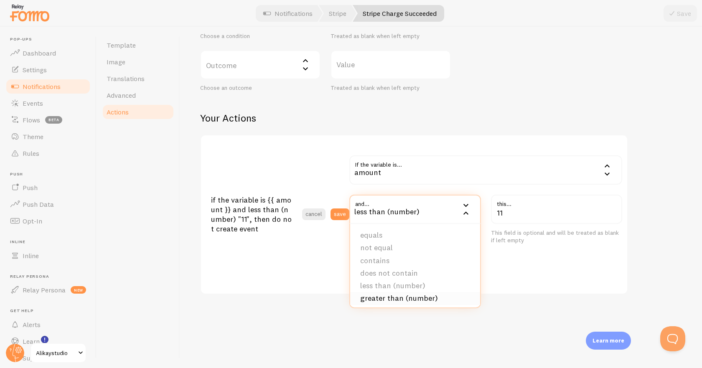
click at [396, 299] on li "greater than (number)" at bounding box center [415, 298] width 130 height 13
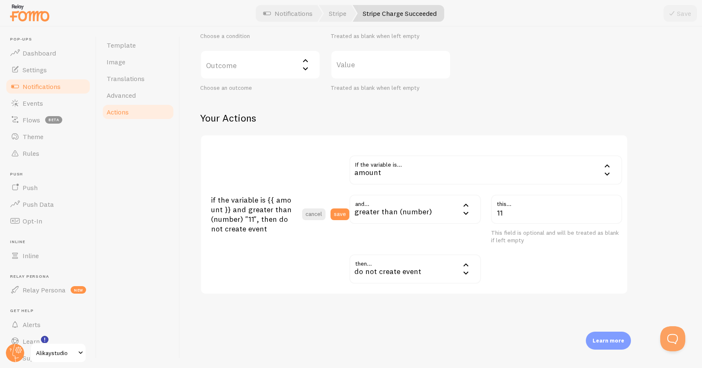
click at [508, 339] on div "Actions You can match any {{ variable }} and replace it with a word, change eve…" at bounding box center [441, 197] width 522 height 341
click at [338, 216] on button "save" at bounding box center [339, 214] width 19 height 12
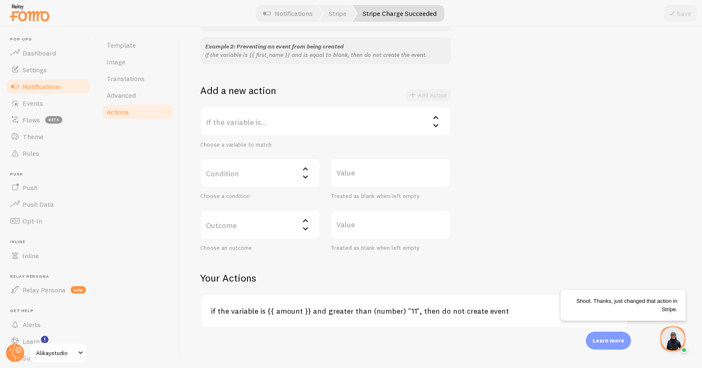
scroll to position [0, 0]
click at [670, 340] on img "Open Beacon popover" at bounding box center [671, 337] width 26 height 26
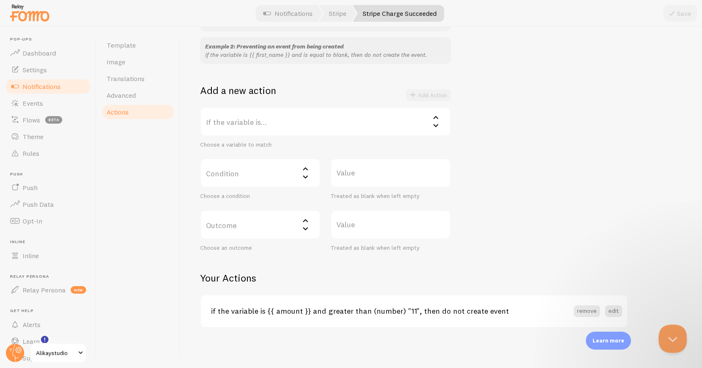
scroll to position [951, 0]
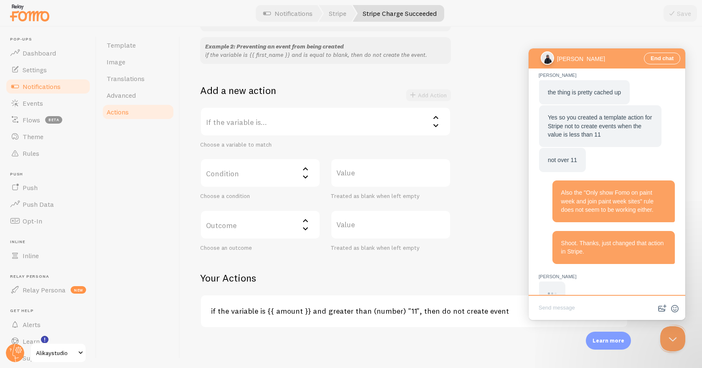
click at [601, 240] on span "Shoot. Thanks, just changed that action in Stripe." at bounding box center [612, 247] width 103 height 15
drag, startPoint x: 571, startPoint y: 223, endPoint x: 592, endPoint y: 231, distance: 22.6
click at [587, 240] on span "Shoot. Thanks, just changed that action in Stripe." at bounding box center [612, 247] width 103 height 15
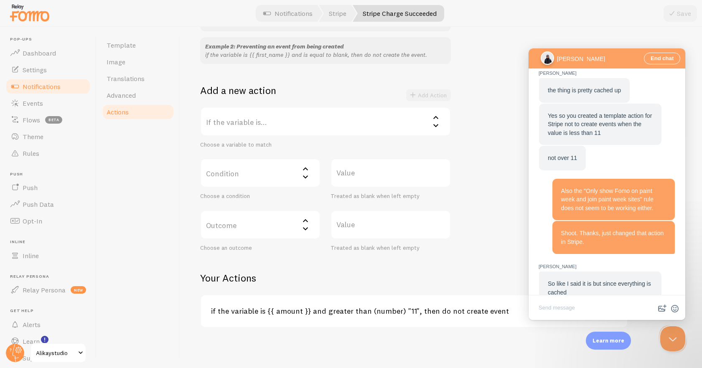
scroll to position [841, 0]
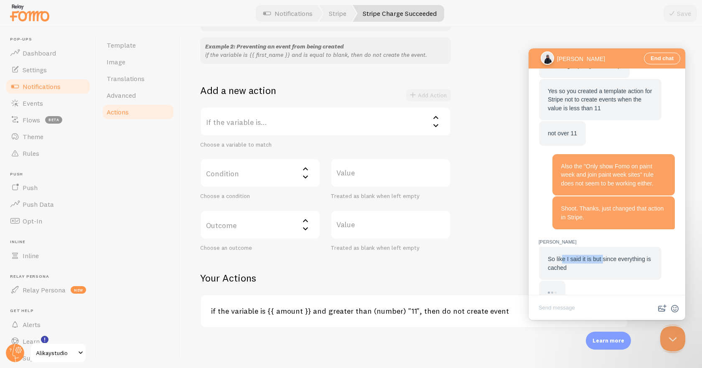
drag, startPoint x: 561, startPoint y: 238, endPoint x: 625, endPoint y: 238, distance: 64.3
click at [625, 256] on span "So like I said it is but since everything is cached" at bounding box center [598, 263] width 103 height 15
drag, startPoint x: 640, startPoint y: 240, endPoint x: 570, endPoint y: 240, distance: 69.7
click at [572, 256] on span "So like I said it is but since everything is cached" at bounding box center [598, 263] width 103 height 15
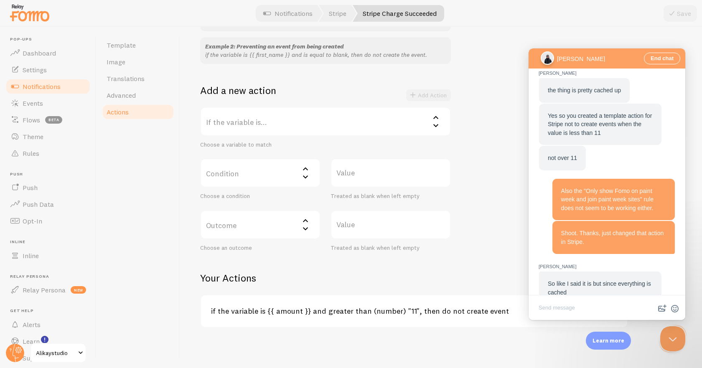
click at [559, 271] on div "So like I said it is but since everything is cached it is not showing" at bounding box center [606, 300] width 137 height 59
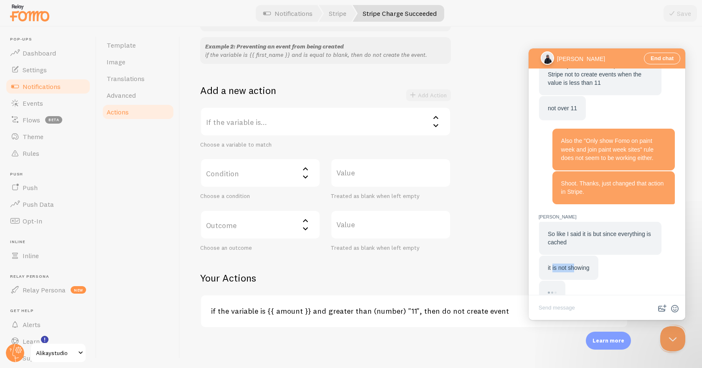
drag, startPoint x: 553, startPoint y: 250, endPoint x: 579, endPoint y: 248, distance: 25.9
click at [579, 264] on span "it is not showing" at bounding box center [568, 267] width 42 height 7
drag, startPoint x: 587, startPoint y: 248, endPoint x: 559, endPoint y: 248, distance: 28.4
click at [559, 264] on span "it is not showing" at bounding box center [568, 267] width 42 height 7
click at [560, 264] on span "it is not showing" at bounding box center [568, 267] width 42 height 7
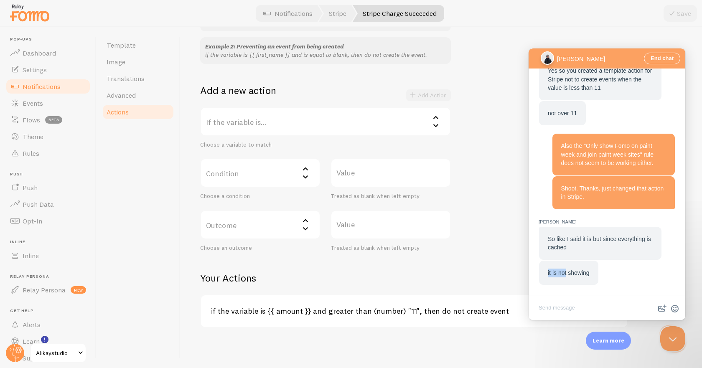
scroll to position [816, 0]
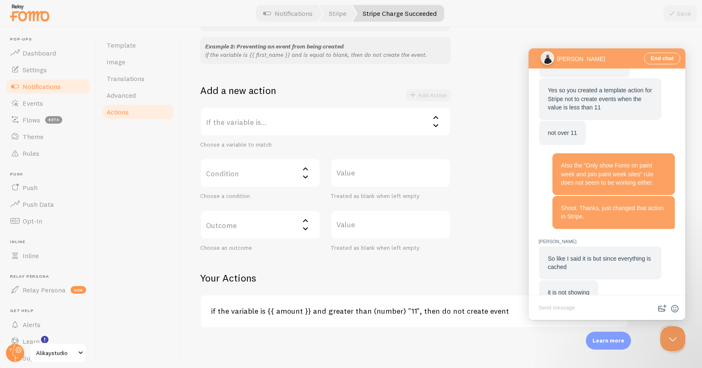
drag, startPoint x: 580, startPoint y: 247, endPoint x: 588, endPoint y: 247, distance: 8.4
click at [584, 247] on div "So like I said it is but since everything is cached it is not showing" at bounding box center [606, 275] width 137 height 59
click at [588, 254] on div "So like I said it is but since everything is cached" at bounding box center [599, 262] width 105 height 17
click at [571, 314] on textarea "Write chat message" at bounding box center [606, 309] width 153 height 20
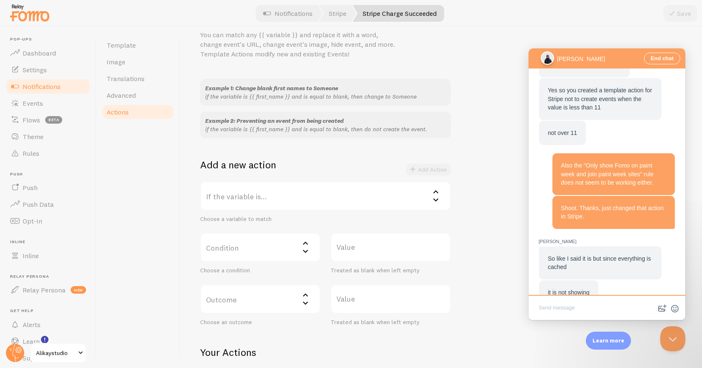
scroll to position [0, 0]
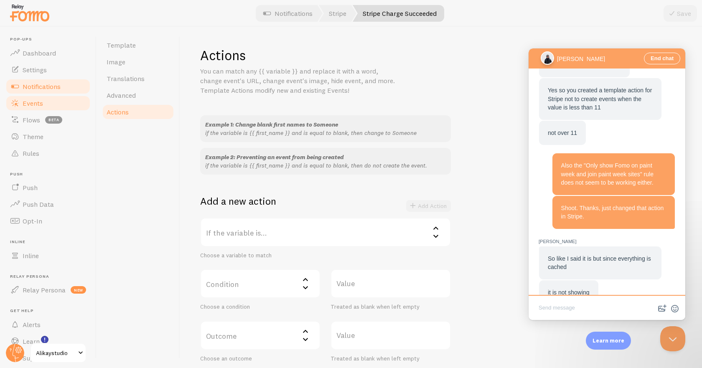
click at [35, 104] on span "Events" at bounding box center [33, 103] width 20 height 8
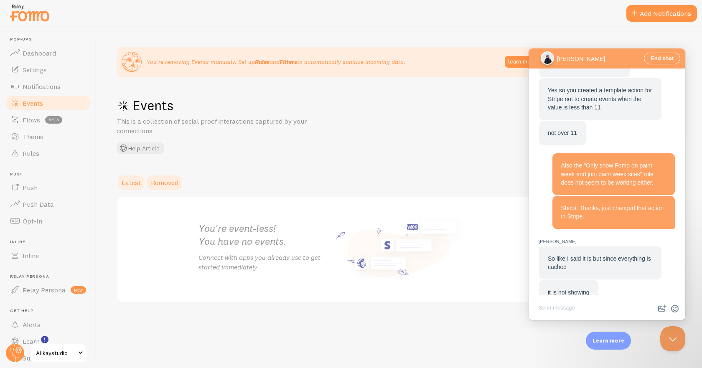
click at [158, 182] on span "Removed" at bounding box center [165, 182] width 28 height 8
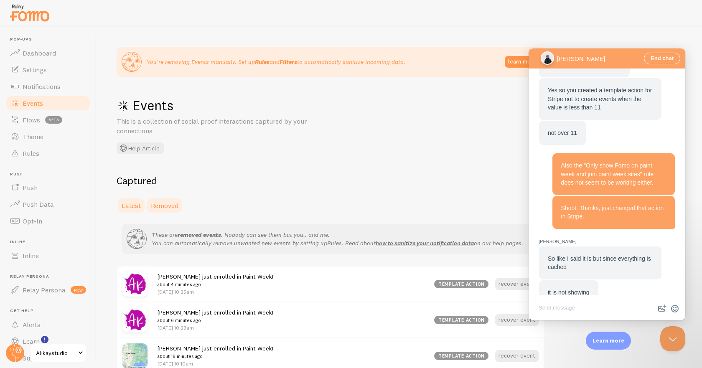
click at [133, 206] on span "Latest" at bounding box center [131, 205] width 19 height 8
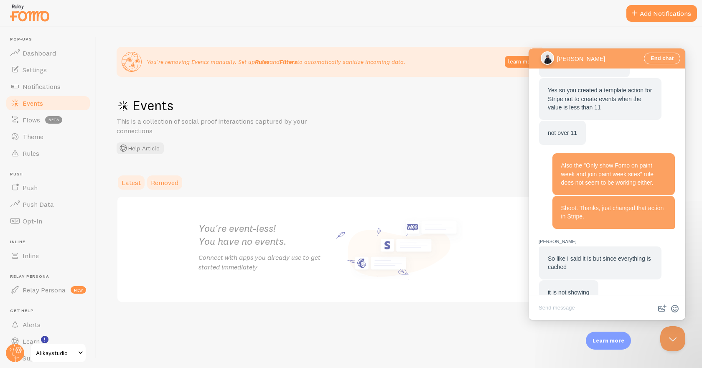
click at [169, 180] on span "Removed" at bounding box center [165, 182] width 28 height 8
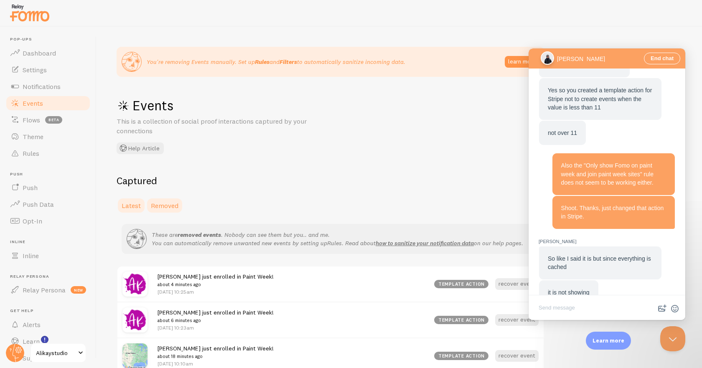
click at [131, 207] on span "Latest" at bounding box center [131, 205] width 19 height 8
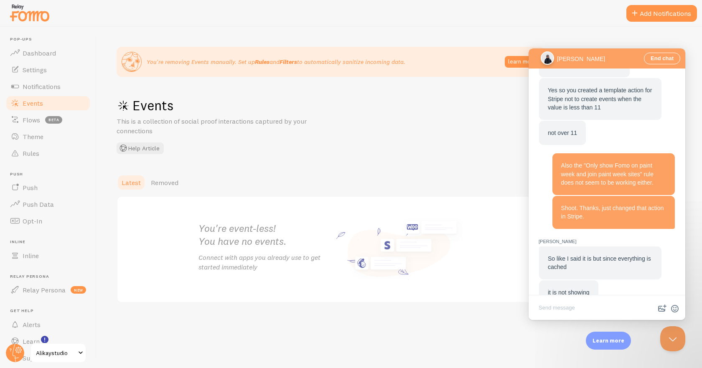
click at [418, 160] on div "You're removing Events manually. Set up Rules and Filters to automatically sani…" at bounding box center [398, 197] width 605 height 341
drag, startPoint x: 379, startPoint y: 61, endPoint x: 214, endPoint y: 59, distance: 165.0
click at [214, 59] on p "You're removing Events manually. Set up Rules and Filters to automatically sani…" at bounding box center [276, 62] width 258 height 8
drag, startPoint x: 180, startPoint y: 58, endPoint x: 379, endPoint y: 72, distance: 199.6
click at [367, 72] on div "You're removing Events manually. Set up Rules and Filters to automatically sani…" at bounding box center [331, 62] width 428 height 30
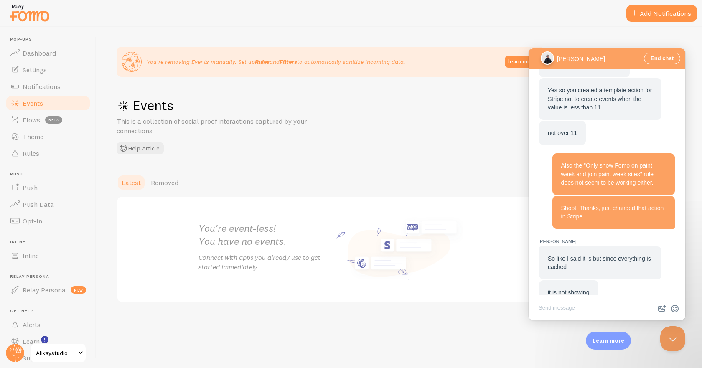
click at [388, 66] on p "You're removing Events manually. Set up Rules and Filters to automatically sani…" at bounding box center [276, 62] width 258 height 8
drag, startPoint x: 390, startPoint y: 63, endPoint x: 277, endPoint y: 69, distance: 112.5
click at [277, 69] on div "You're removing Events manually. Set up Rules and Filters to automatically sani…" at bounding box center [264, 62] width 284 height 20
click at [560, 303] on textarea "Write chat message" at bounding box center [606, 309] width 153 height 20
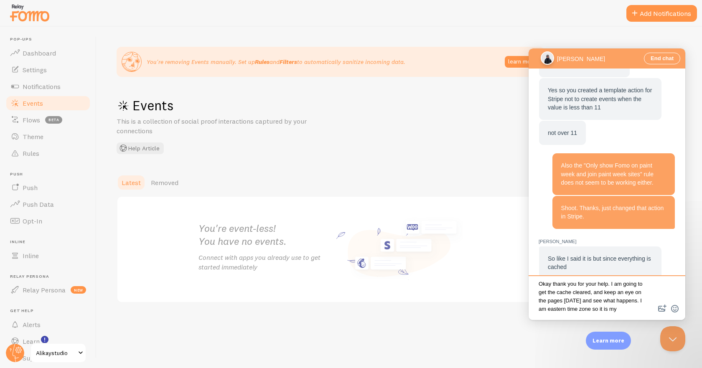
scroll to position [7, 0]
type textarea "Okay thank you for your help. I am going to get the cache cleared, and keep an …"
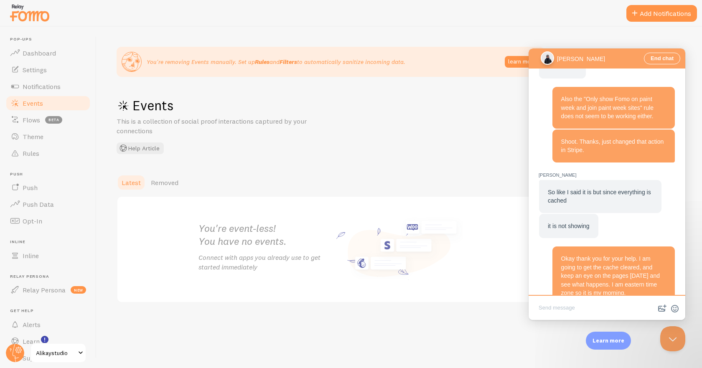
click at [676, 341] on button "Close Beacon popover" at bounding box center [672, 338] width 25 height 25
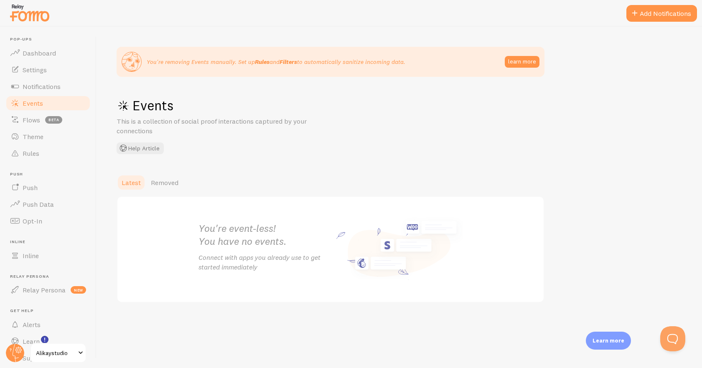
click at [471, 124] on div "You're removing Events manually. Set up Rules and Filters to automatically sani…" at bounding box center [398, 197] width 605 height 341
click at [171, 184] on span "Removed" at bounding box center [165, 182] width 28 height 8
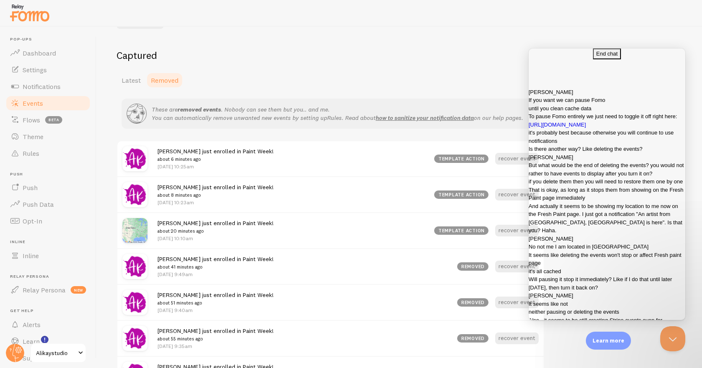
scroll to position [858, 0]
click at [132, 83] on span "Latest" at bounding box center [131, 80] width 19 height 8
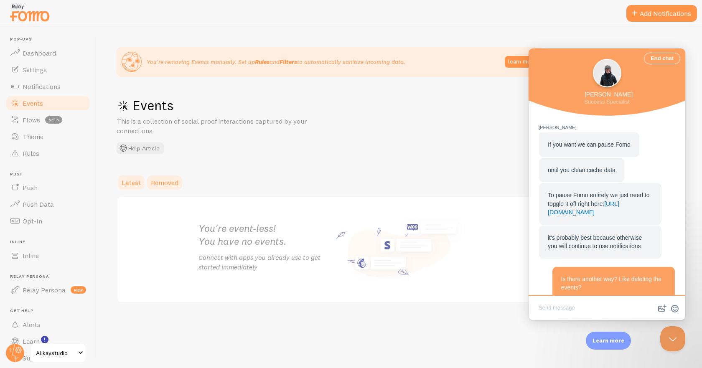
click at [160, 184] on span "Removed" at bounding box center [165, 182] width 28 height 8
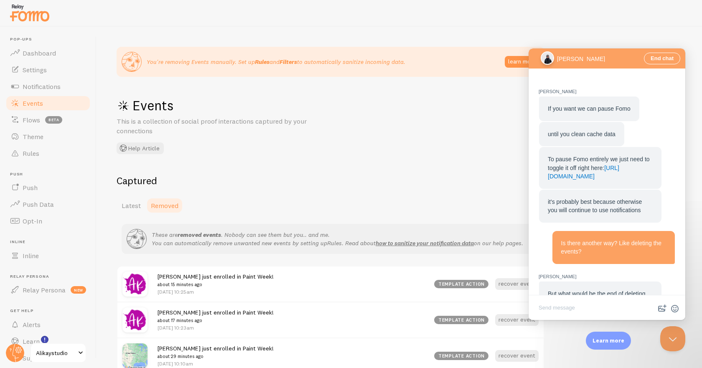
scroll to position [858, 0]
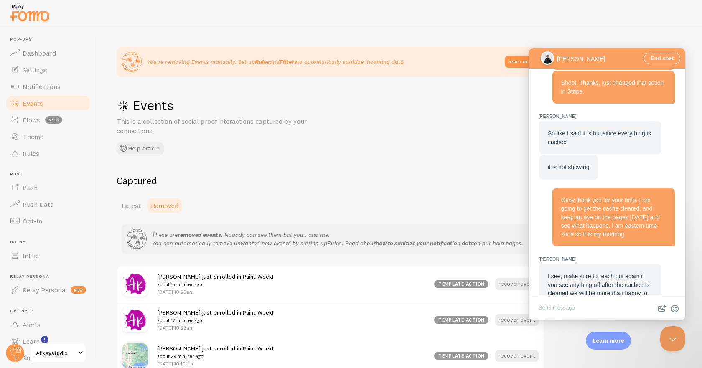
click at [138, 208] on span "Latest" at bounding box center [131, 205] width 19 height 8
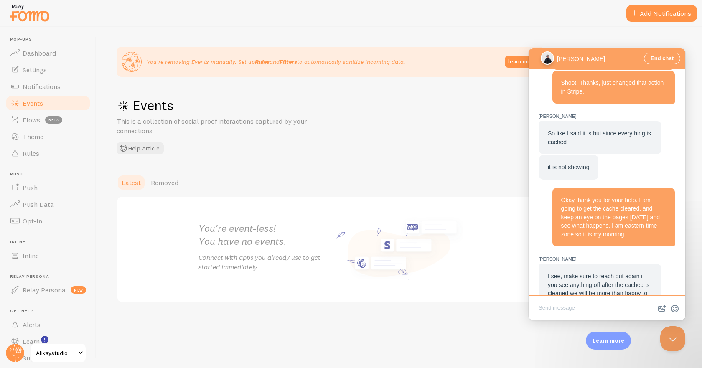
click at [580, 307] on textarea "Write chat message" at bounding box center [606, 309] width 153 height 20
type textarea "Okay thank you for your help :)"
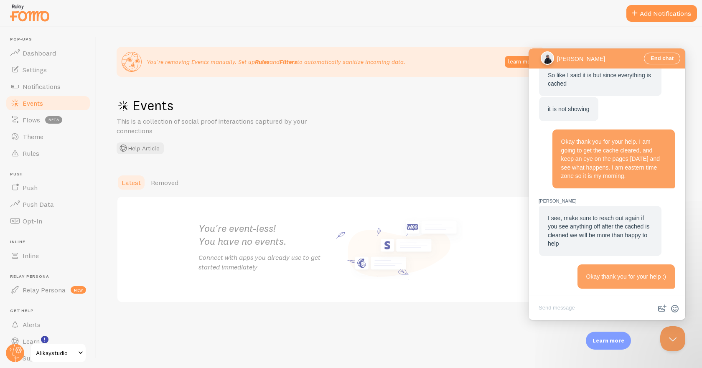
scroll to position [866, 0]
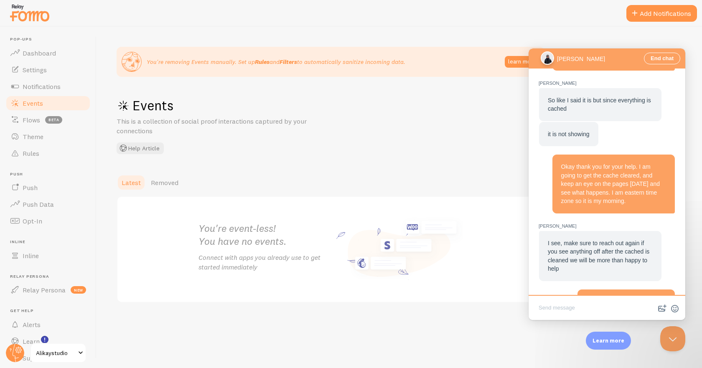
click at [588, 222] on span "[PERSON_NAME]" at bounding box center [606, 226] width 137 height 8
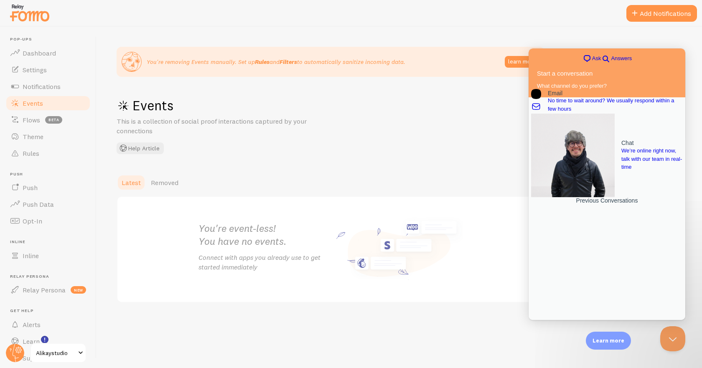
scroll to position [0, 0]
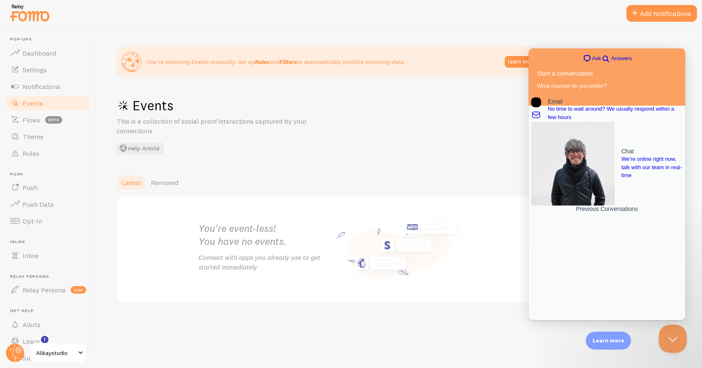
click at [671, 341] on button "Close Beacon popover" at bounding box center [670, 336] width 25 height 25
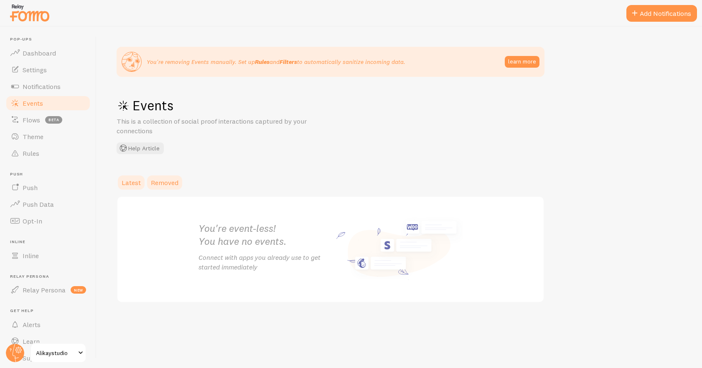
click at [170, 184] on span "Removed" at bounding box center [165, 182] width 28 height 8
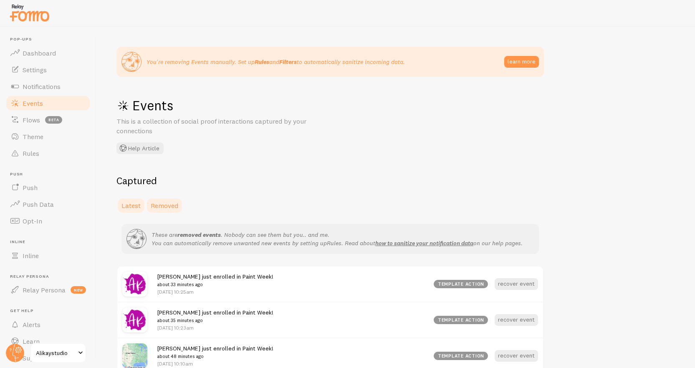
click at [131, 205] on span "Latest" at bounding box center [131, 205] width 19 height 8
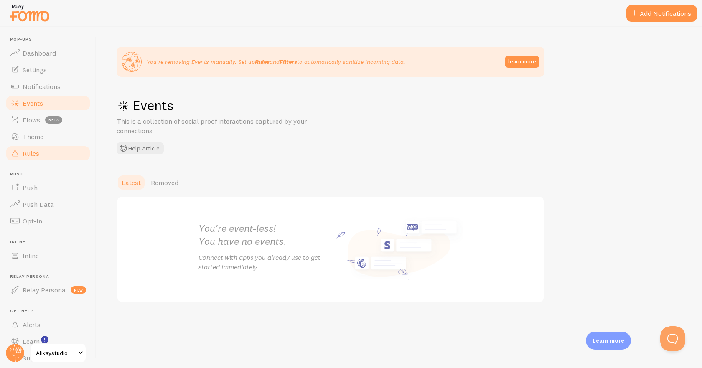
click at [35, 157] on span "Rules" at bounding box center [31, 153] width 17 height 8
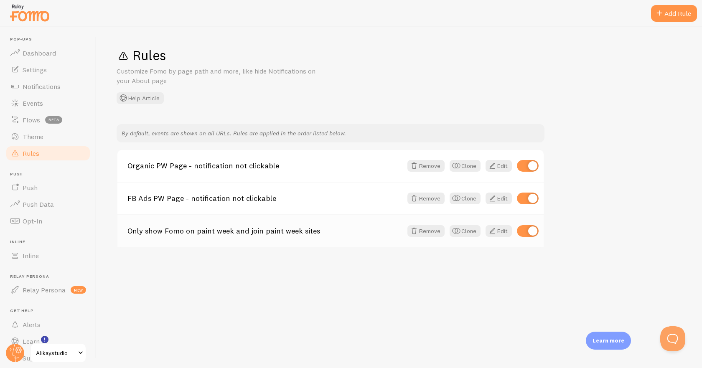
click at [234, 235] on link "Only show Fomo on paint week and join paint week sites" at bounding box center [264, 231] width 275 height 8
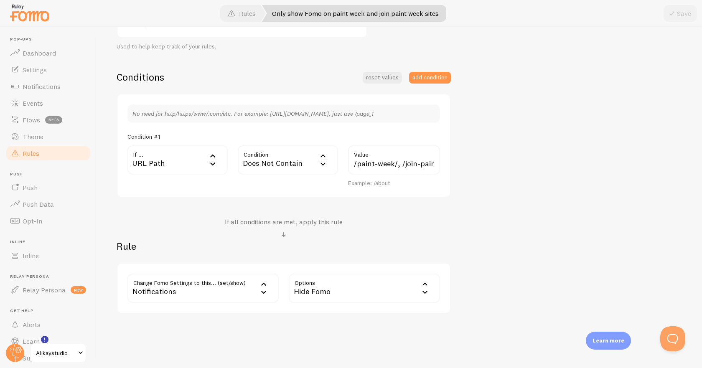
scroll to position [186, 0]
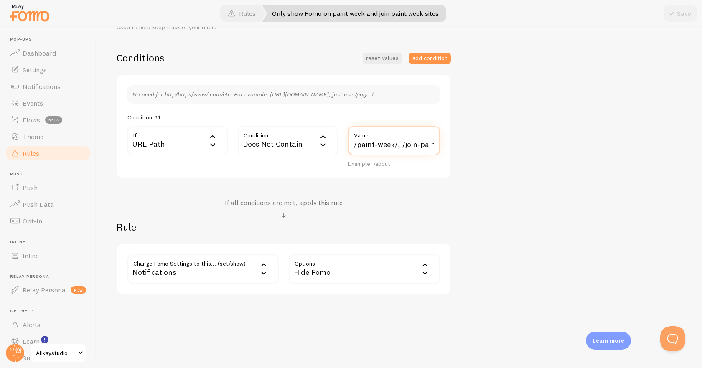
click at [427, 144] on input "/paint-week/, /join-paint-week/" at bounding box center [394, 140] width 92 height 29
click at [495, 136] on div "Only show Fomo on paint week and join paint week sites Title Example: Checkout …" at bounding box center [399, 116] width 565 height 356
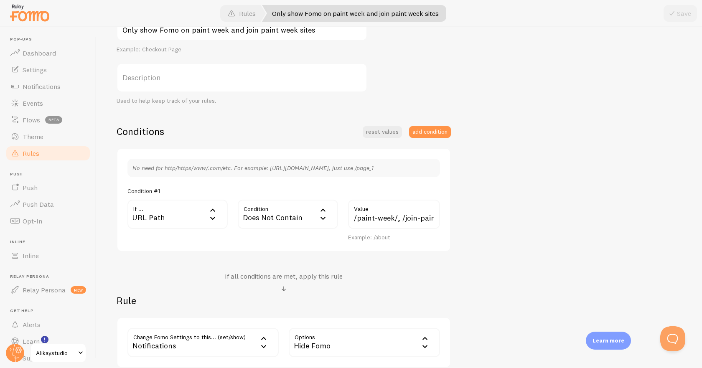
scroll to position [0, 0]
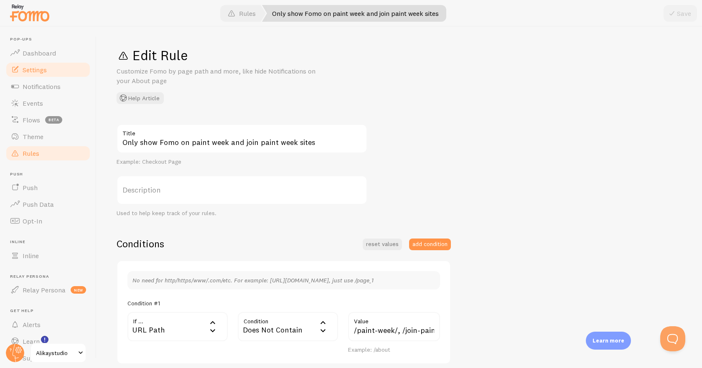
click at [31, 71] on span "Settings" at bounding box center [35, 70] width 24 height 8
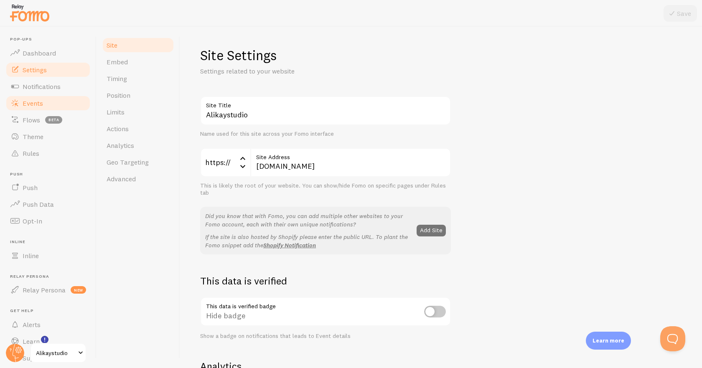
click at [28, 101] on span "Events" at bounding box center [33, 103] width 20 height 8
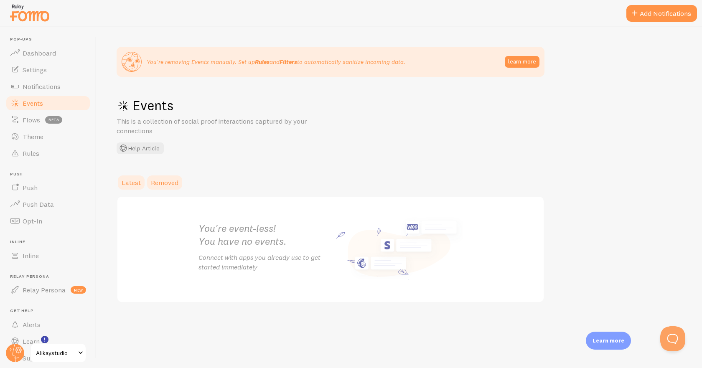
click at [167, 182] on span "Removed" at bounding box center [165, 182] width 28 height 8
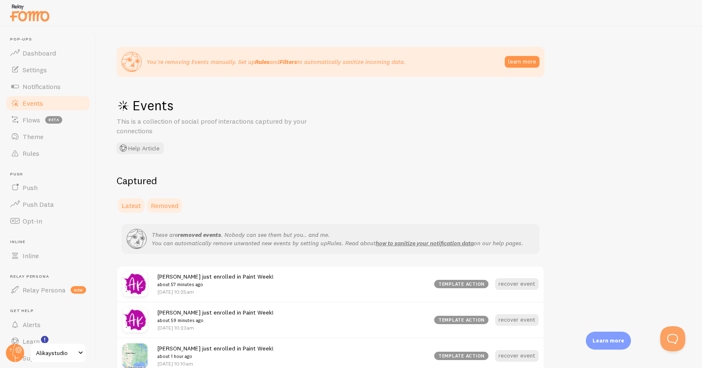
click at [131, 210] on link "Latest" at bounding box center [131, 205] width 29 height 17
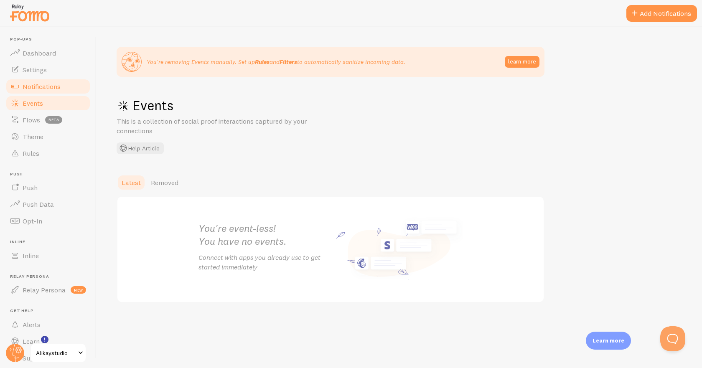
click at [36, 85] on span "Notifications" at bounding box center [42, 86] width 38 height 8
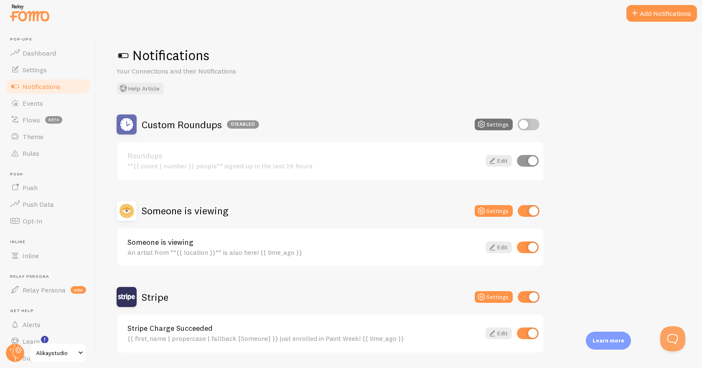
scroll to position [25, 0]
